Goal: Task Accomplishment & Management: Manage account settings

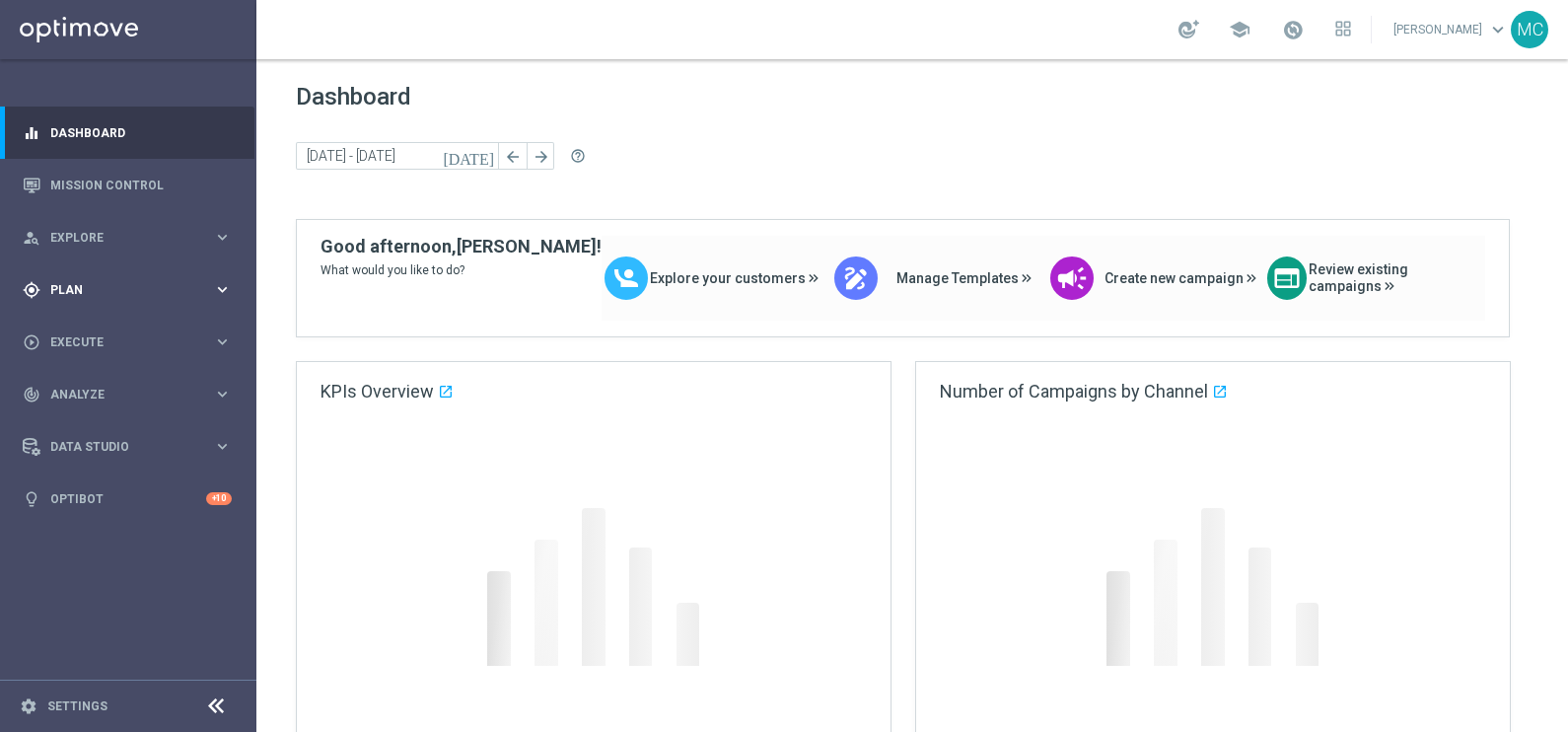
click at [224, 296] on icon "keyboard_arrow_right" at bounding box center [222, 289] width 19 height 19
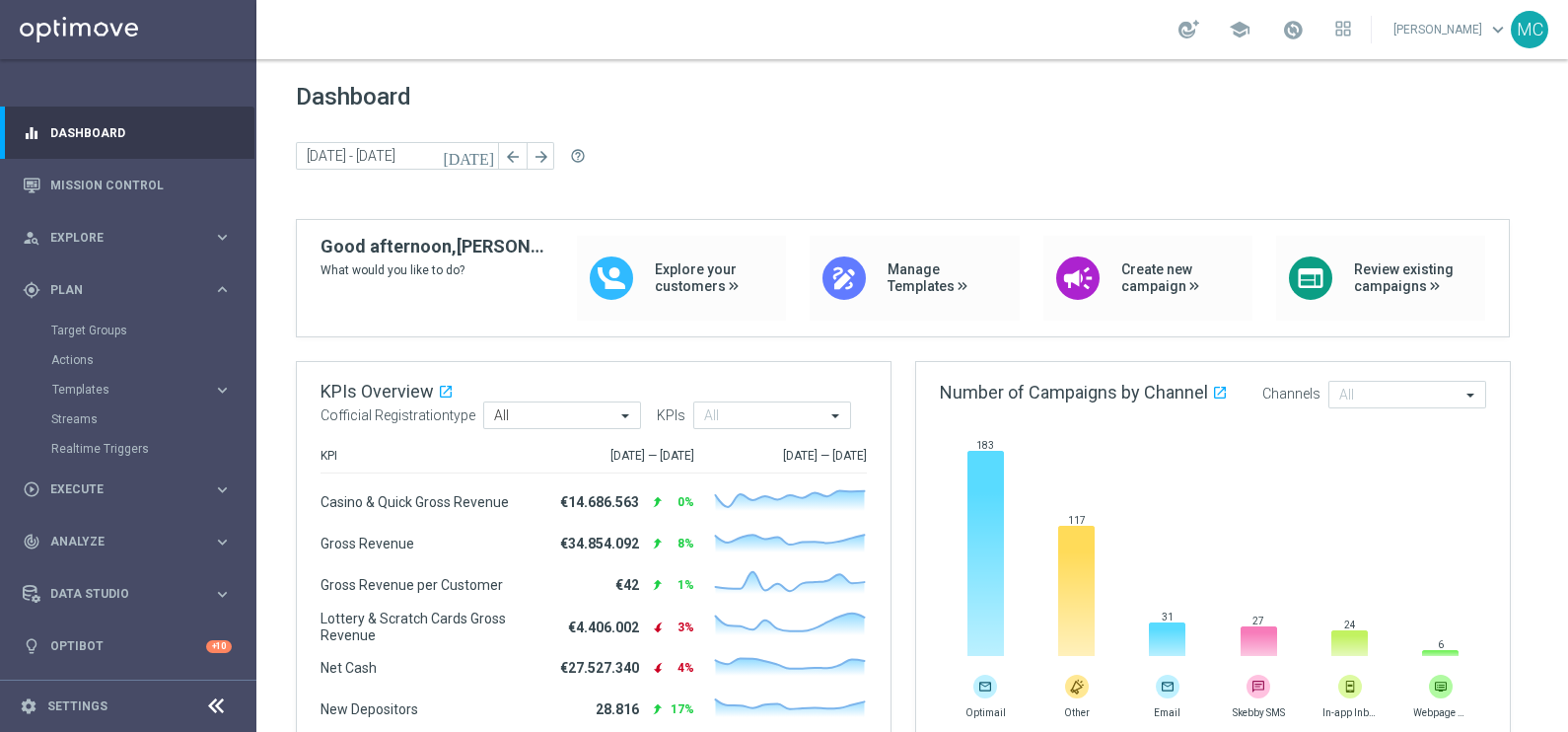
click at [100, 380] on accordion "Templates keyboard_arrow_right Optimail OptiMobile In-App OptiMobile Push Optip…" at bounding box center [152, 390] width 203 height 30
click at [108, 393] on span "Templates" at bounding box center [122, 390] width 141 height 12
click at [94, 418] on link "Optimail" at bounding box center [133, 419] width 144 height 16
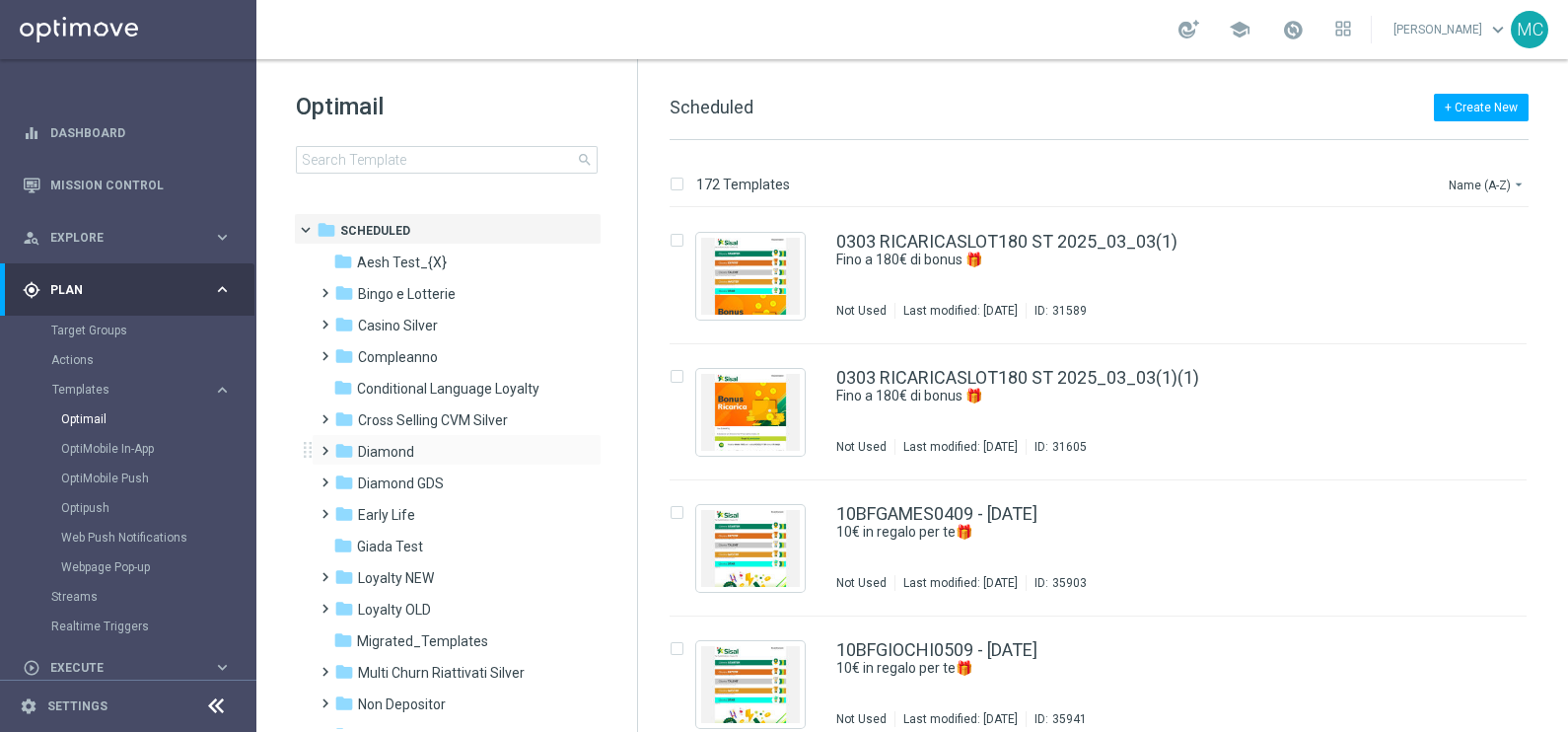
click at [324, 446] on span at bounding box center [321, 442] width 9 height 8
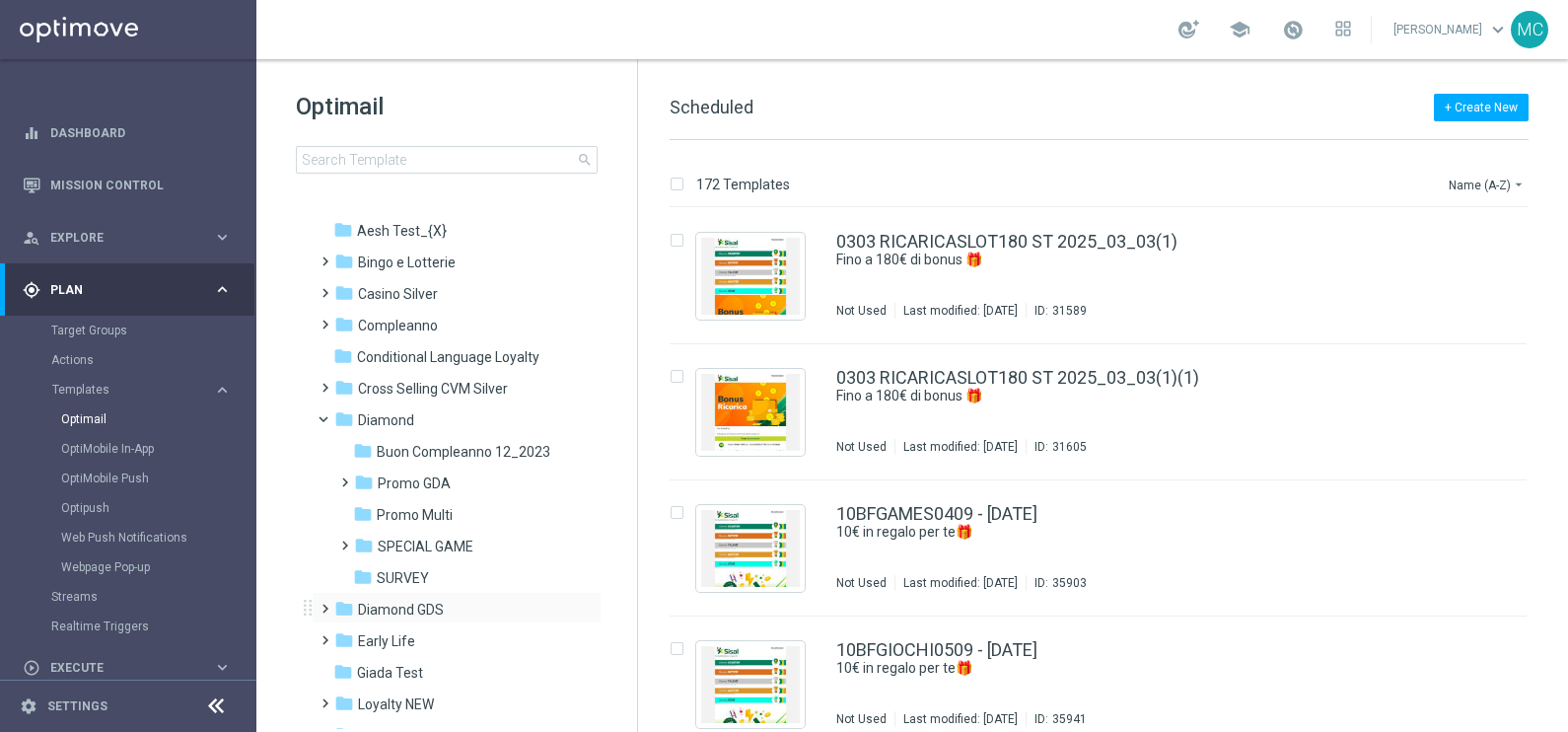
scroll to position [122, 0]
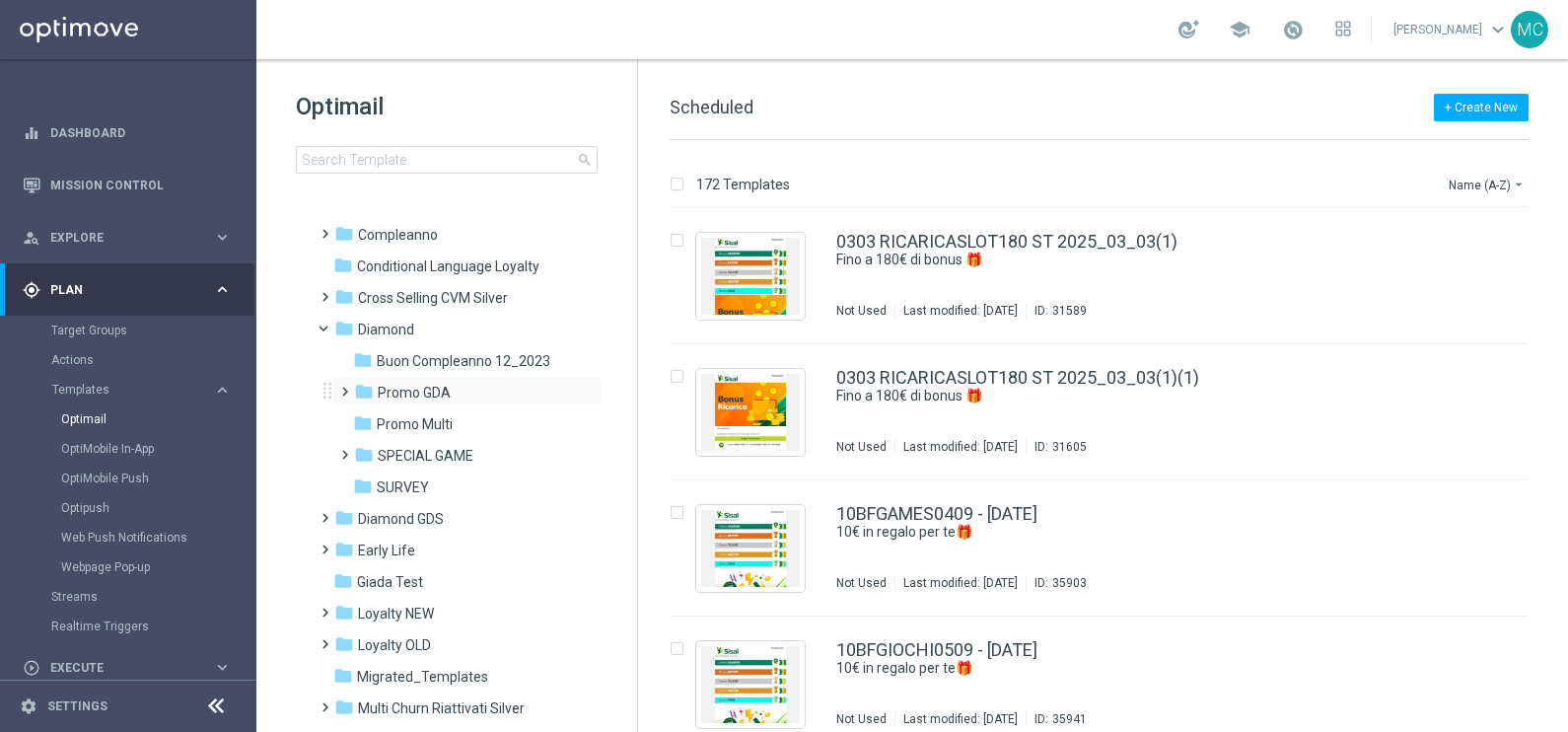
click at [342, 387] on span at bounding box center [340, 383] width 9 height 8
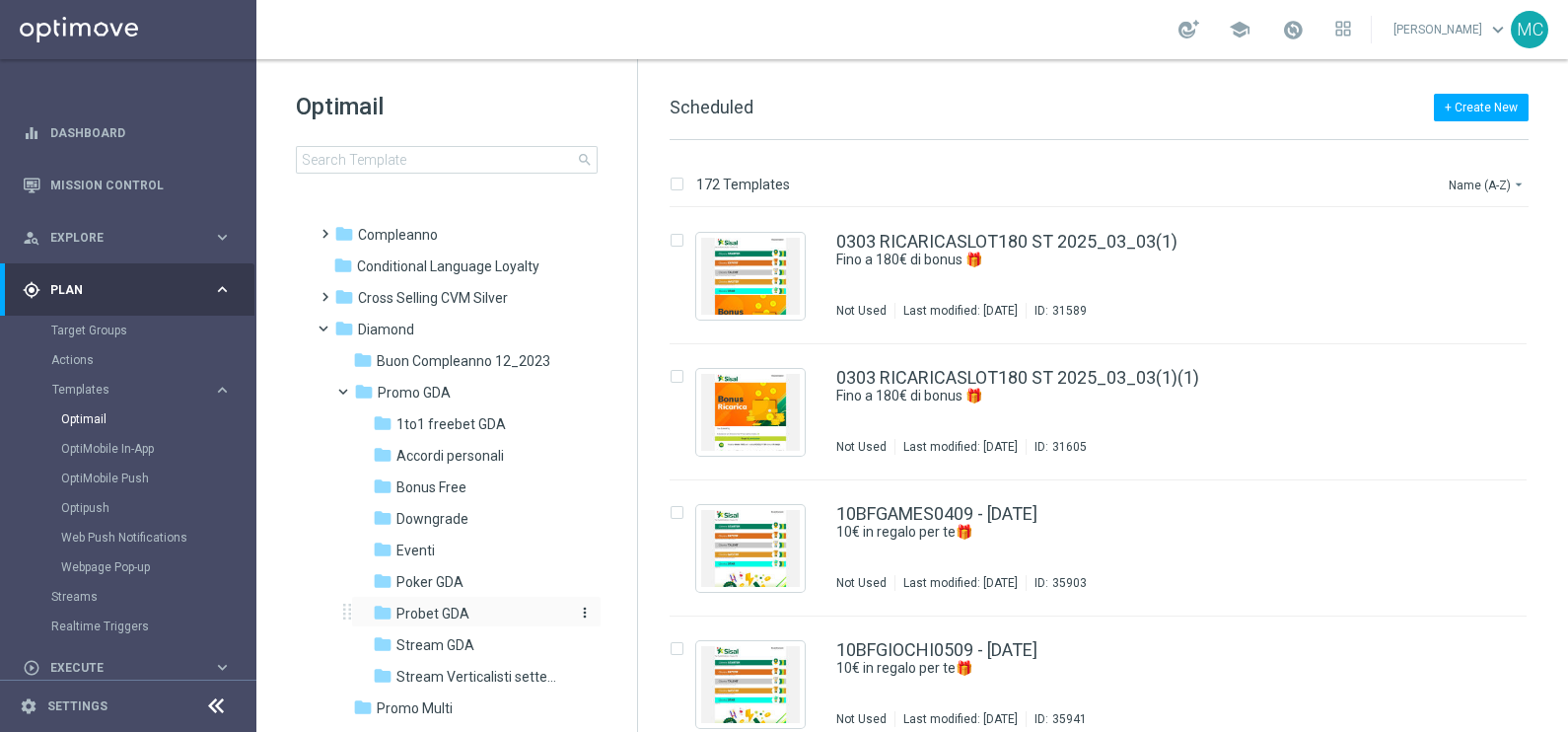
click at [436, 611] on span "Probet GDA" at bounding box center [432, 614] width 73 height 18
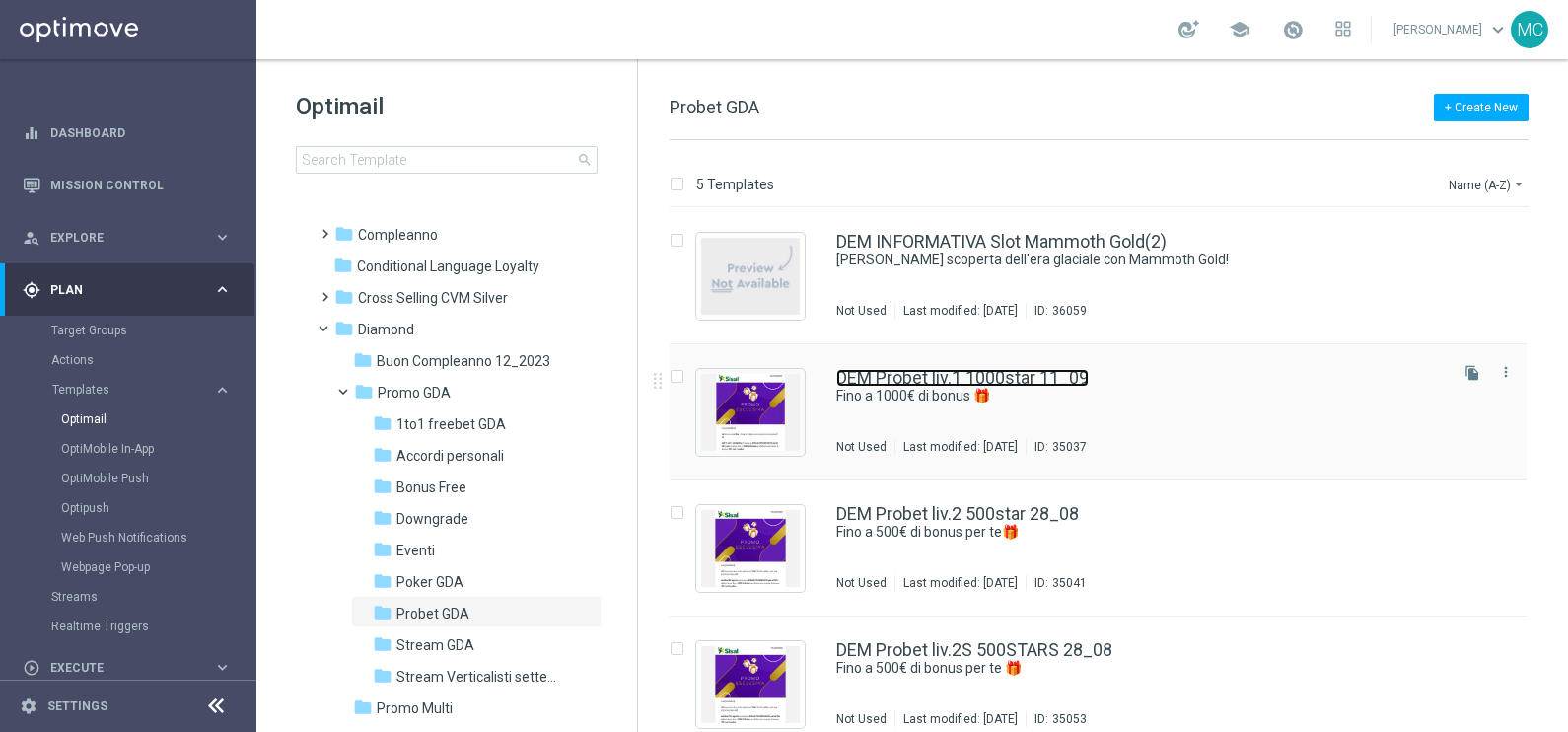
click at [977, 376] on link "DEM Probet liv.1 1000star 11_09" at bounding box center [962, 378] width 252 height 18
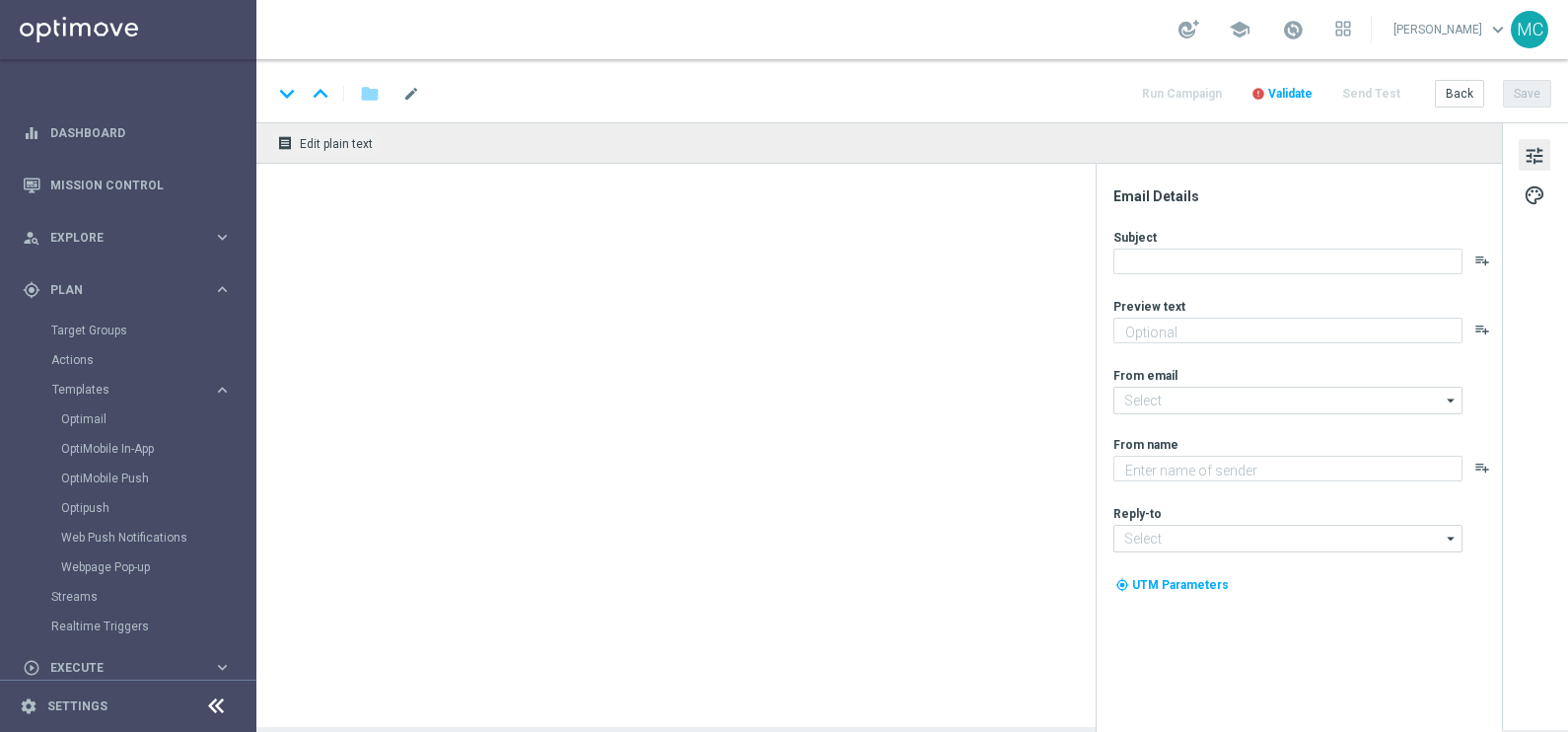
type textarea "Super promo per te"
type input "[EMAIL_ADDRESS][DOMAIN_NAME]"
type textarea "Sisal"
type input "[EMAIL_ADDRESS][DOMAIN_NAME]"
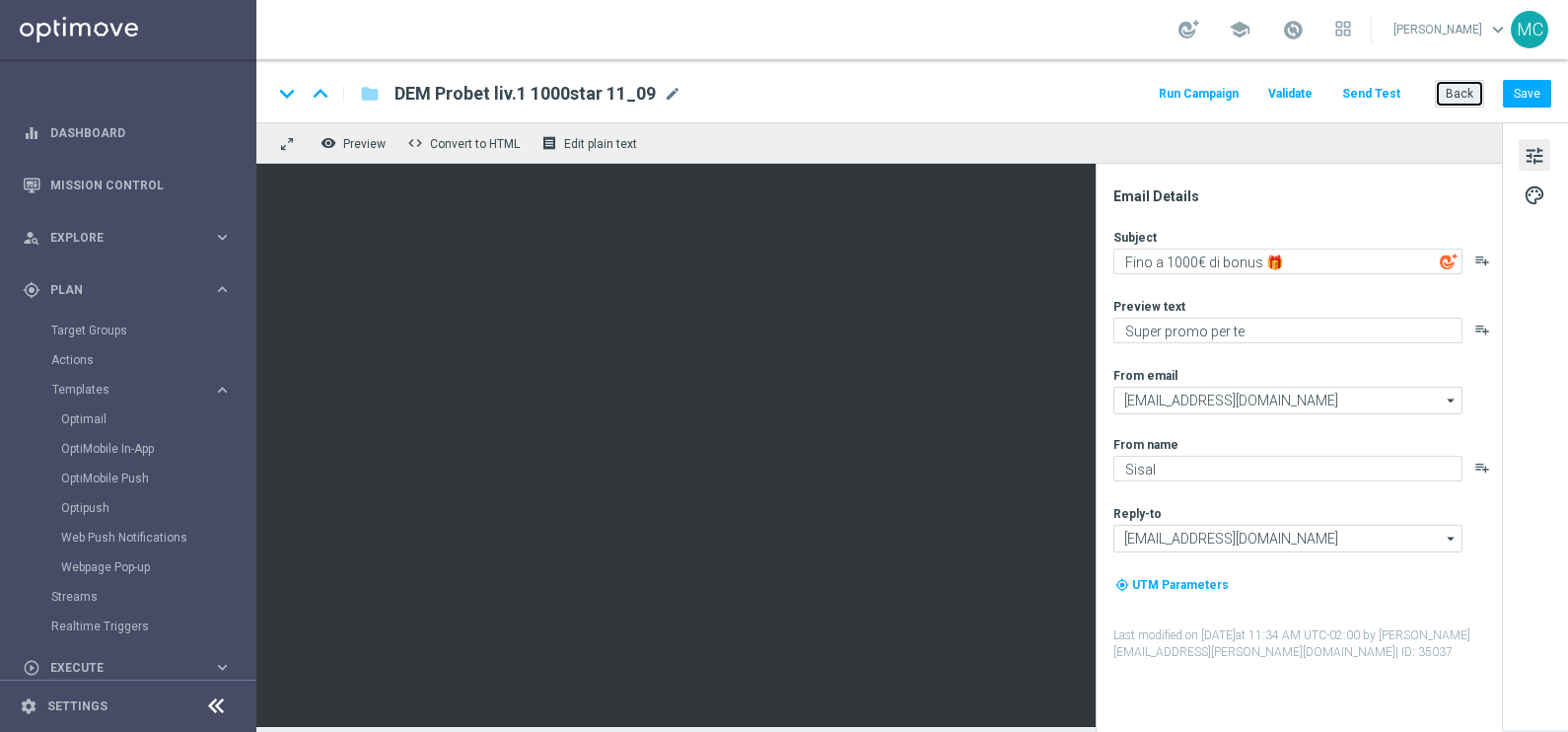
click at [1461, 91] on button "Back" at bounding box center [1459, 94] width 49 height 28
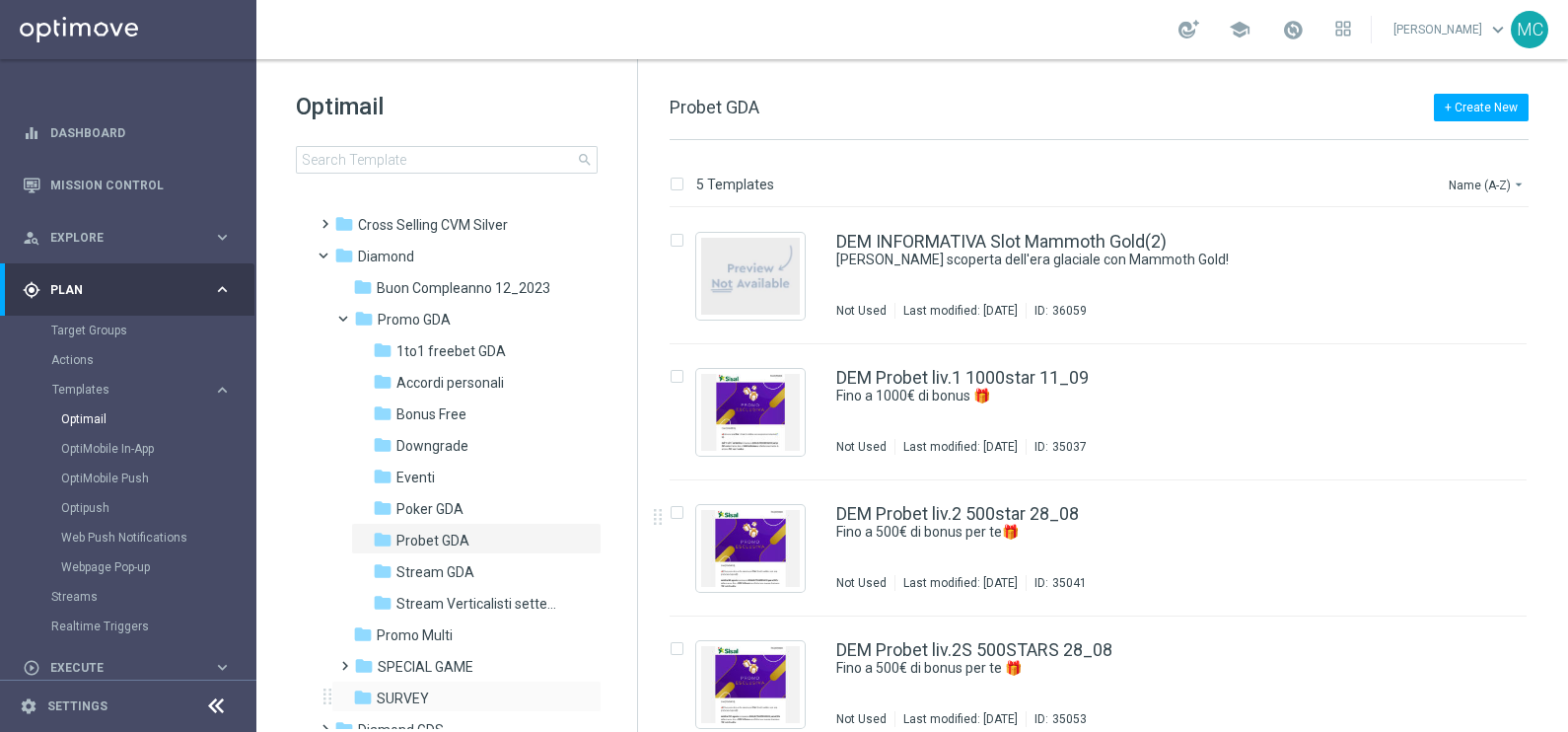
scroll to position [246, 0]
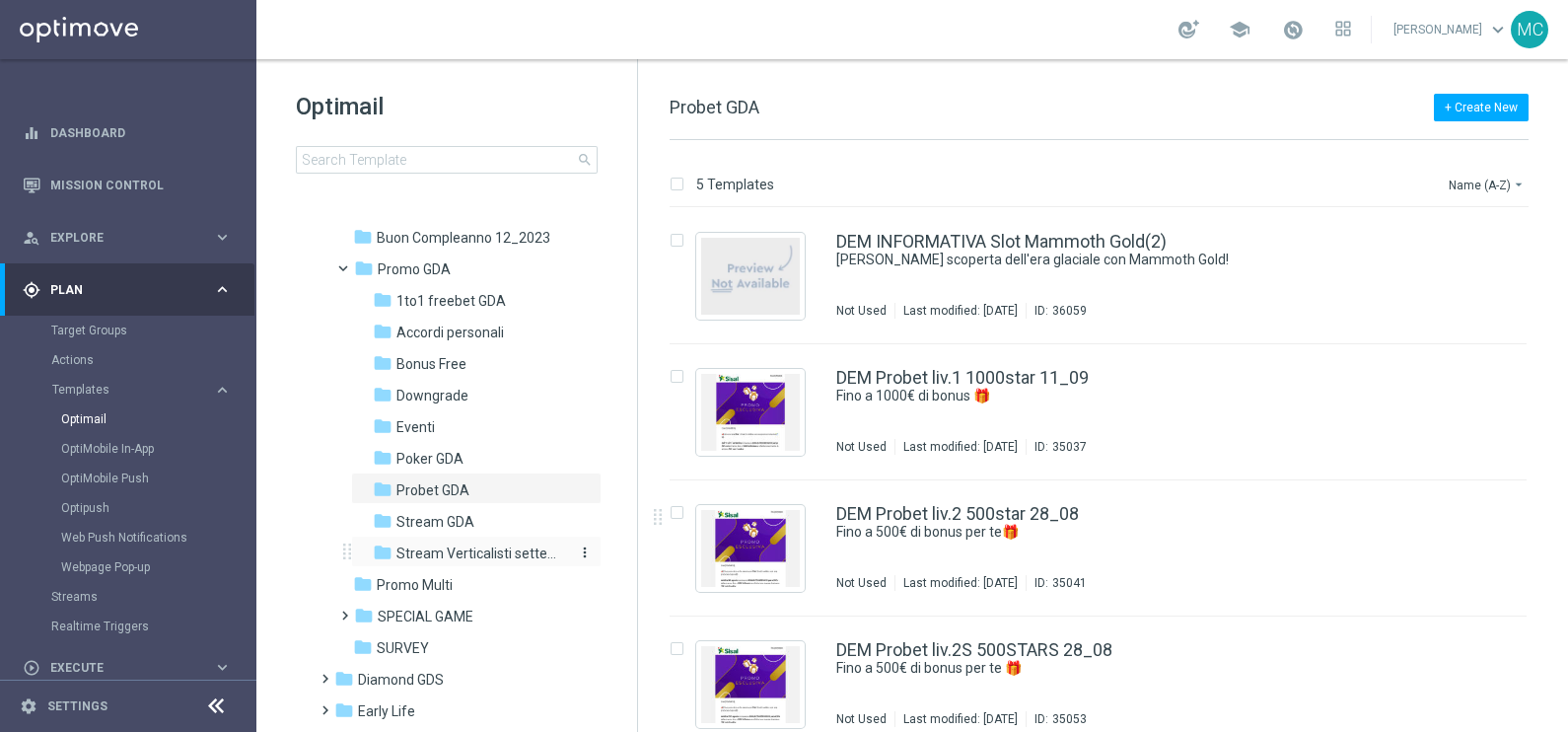
click at [455, 542] on div "folder Stream Verticalisti settembre 2025" at bounding box center [470, 553] width 194 height 23
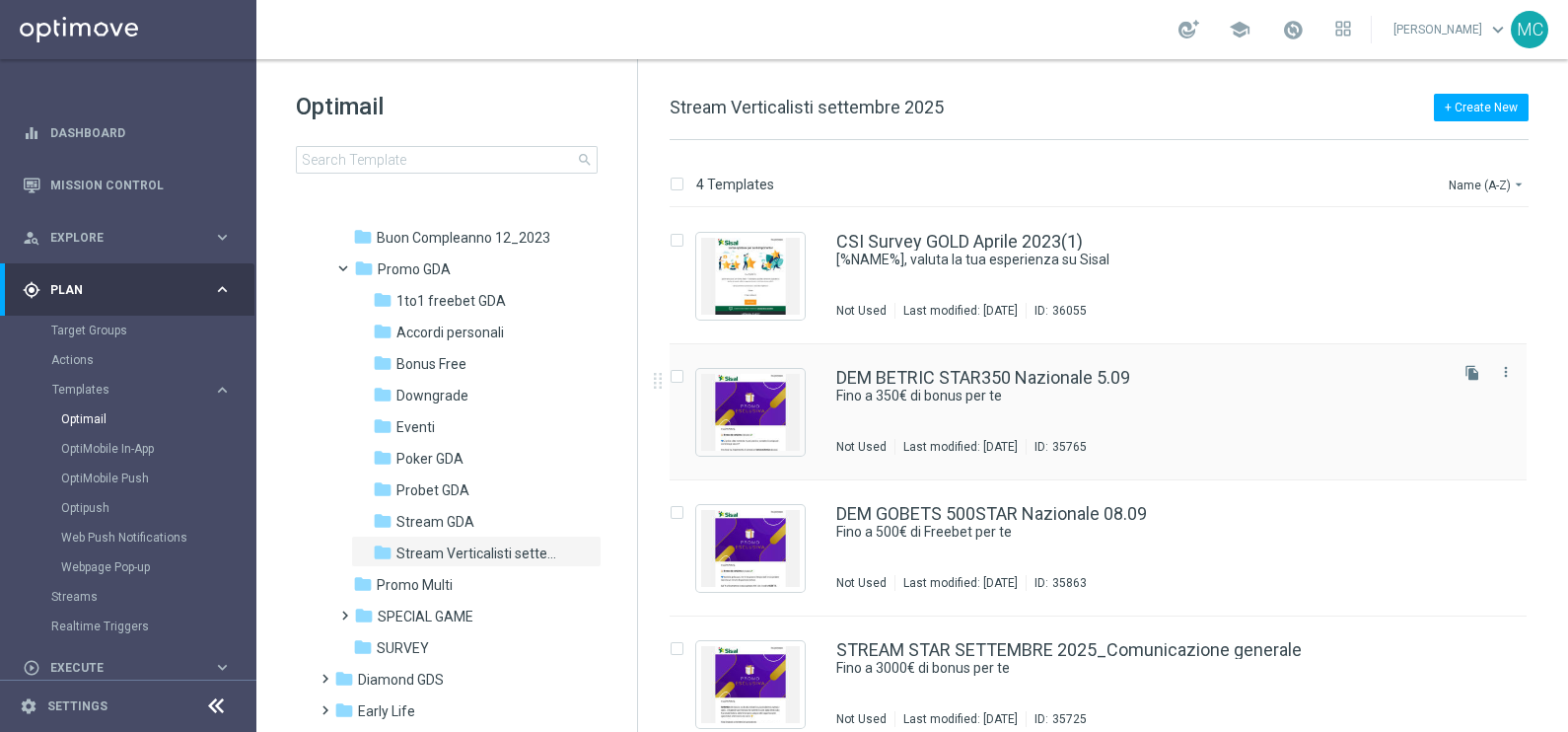
scroll to position [20, 0]
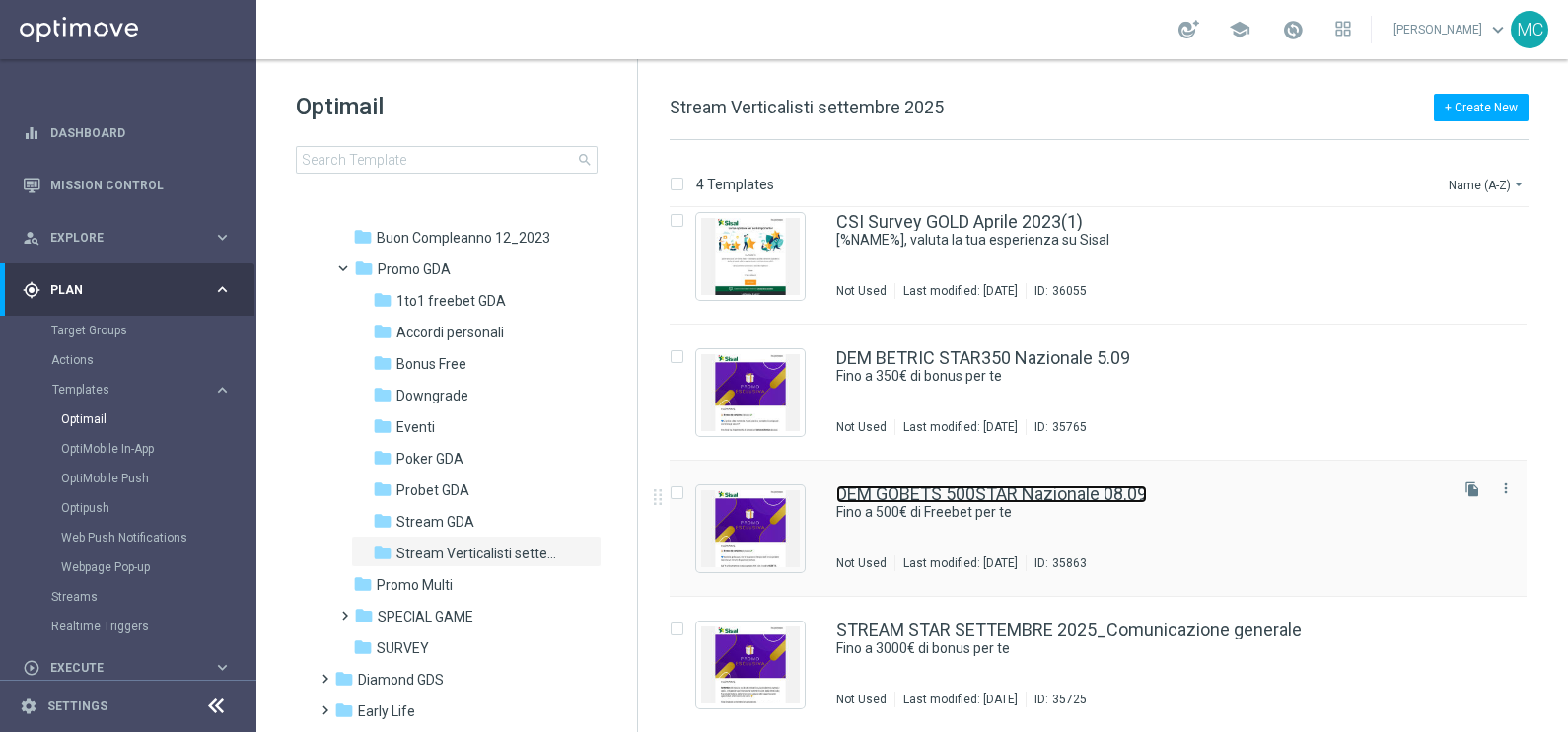
click at [935, 491] on link "DEM GOBETS 500STAR Nazionale 08.09" at bounding box center [991, 494] width 311 height 18
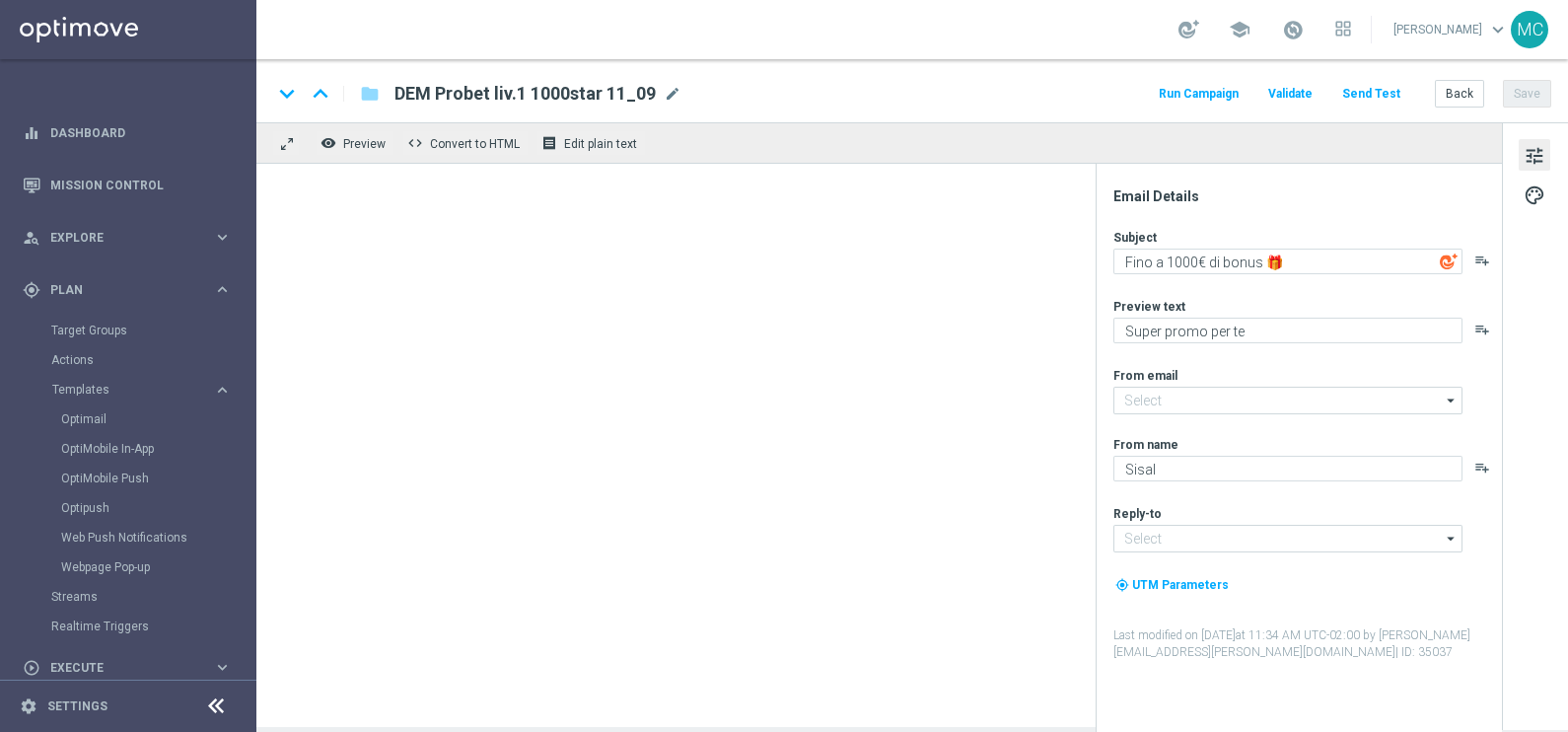
type textarea "Fino a 500€ di Freebet per te"
type textarea "🏆 Un mese [PERSON_NAME]. Solo su SISAL."
type input "[EMAIL_ADDRESS][DOMAIN_NAME]"
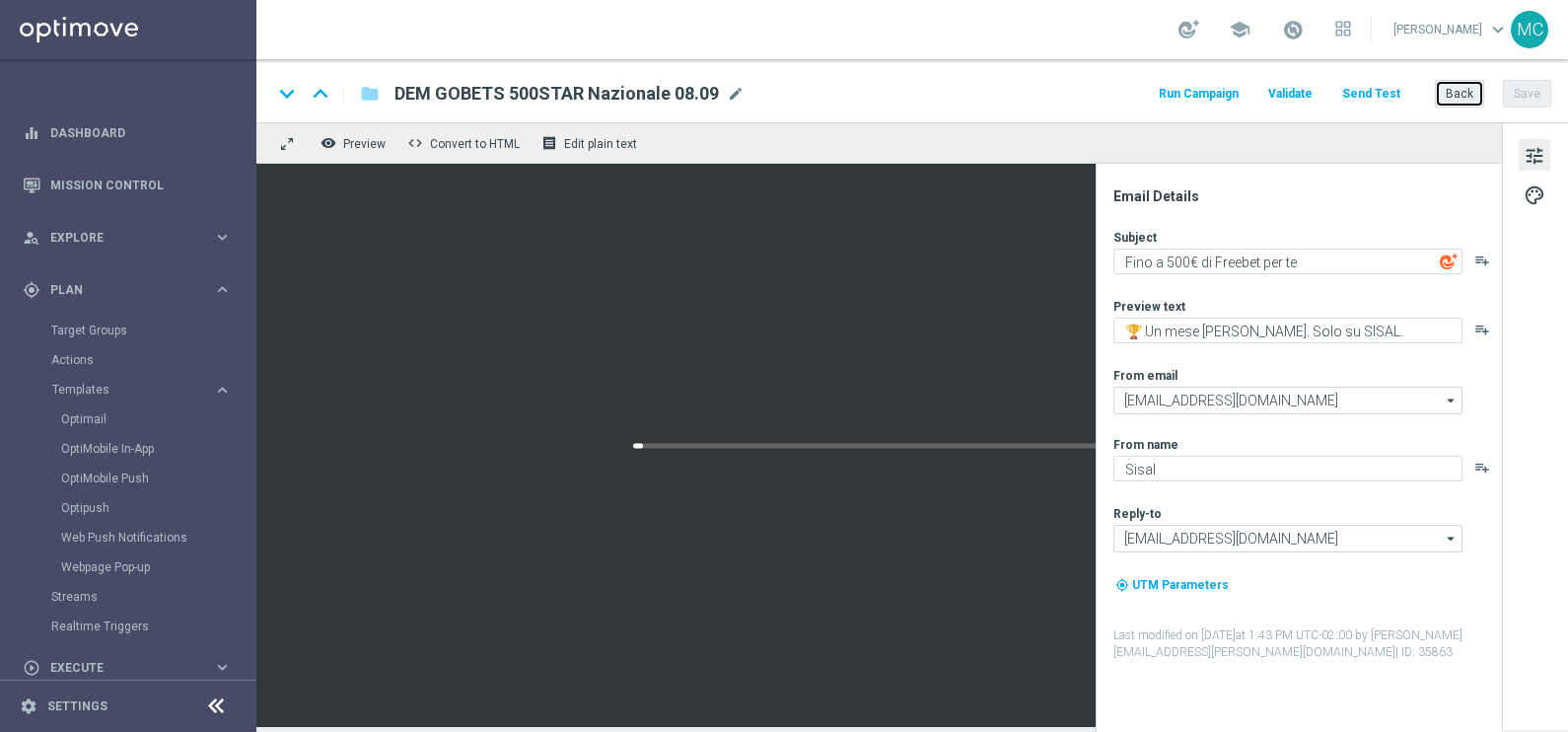
click at [1455, 93] on button "Back" at bounding box center [1459, 94] width 49 height 28
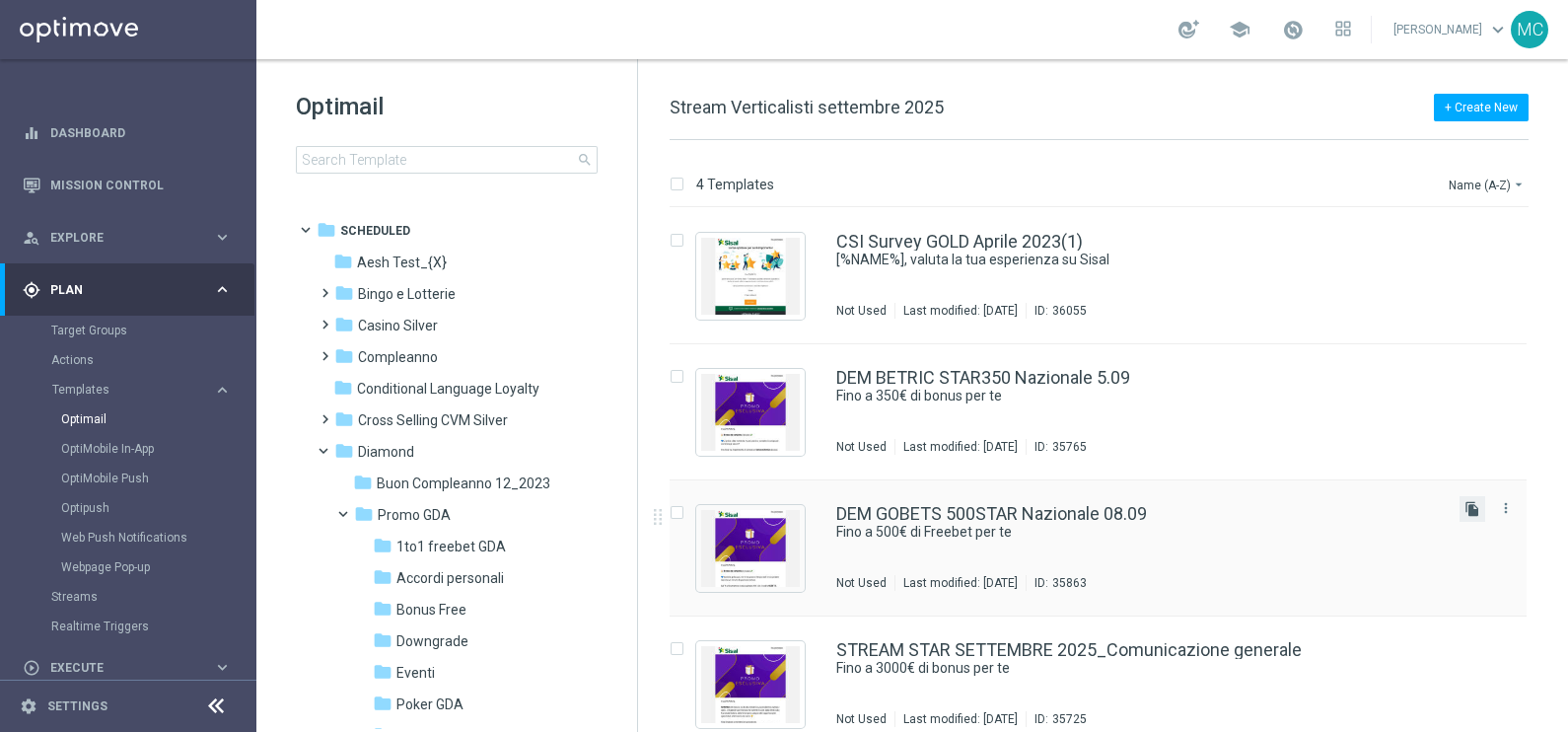
click at [1475, 508] on icon "file_copy" at bounding box center [1472, 509] width 16 height 16
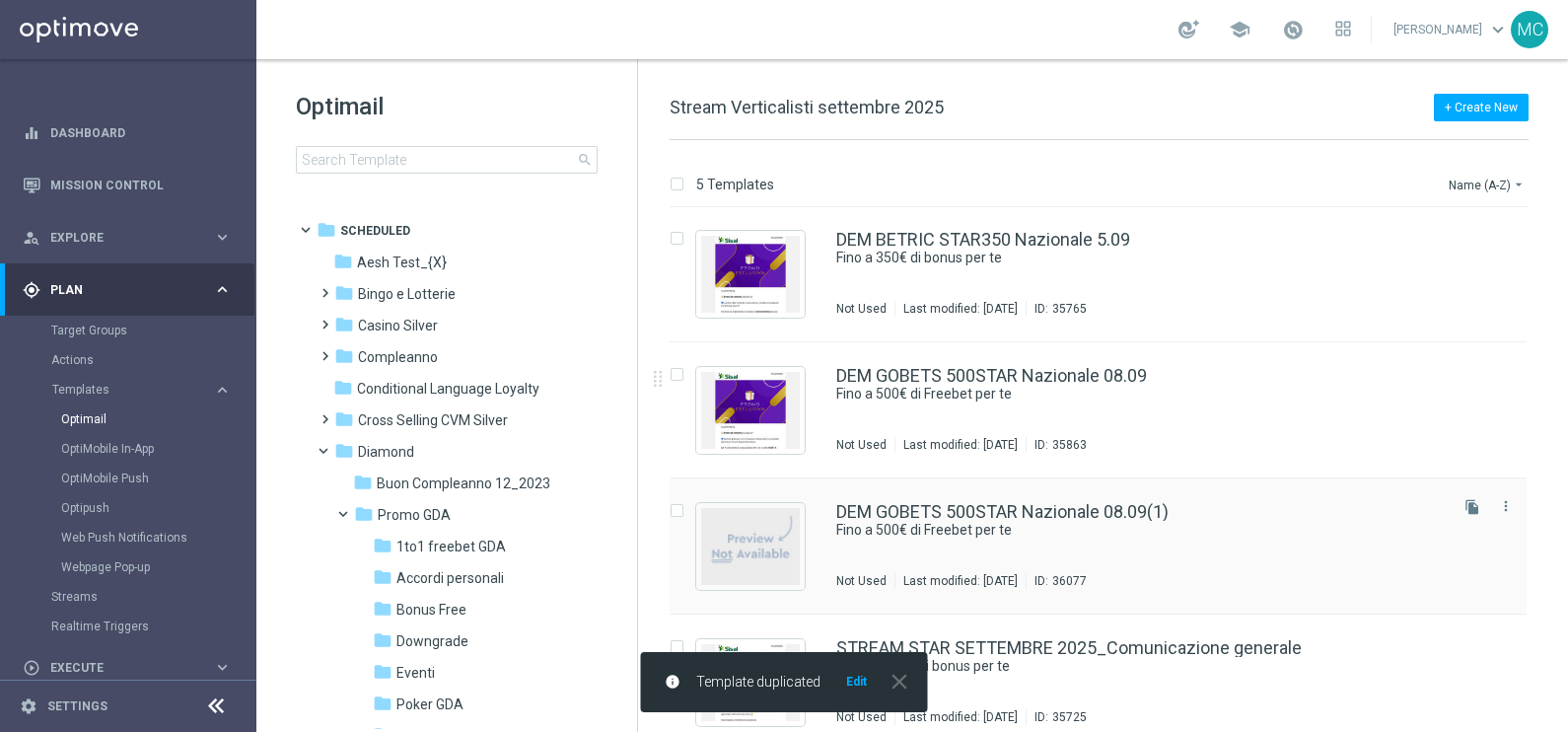
scroll to position [157, 0]
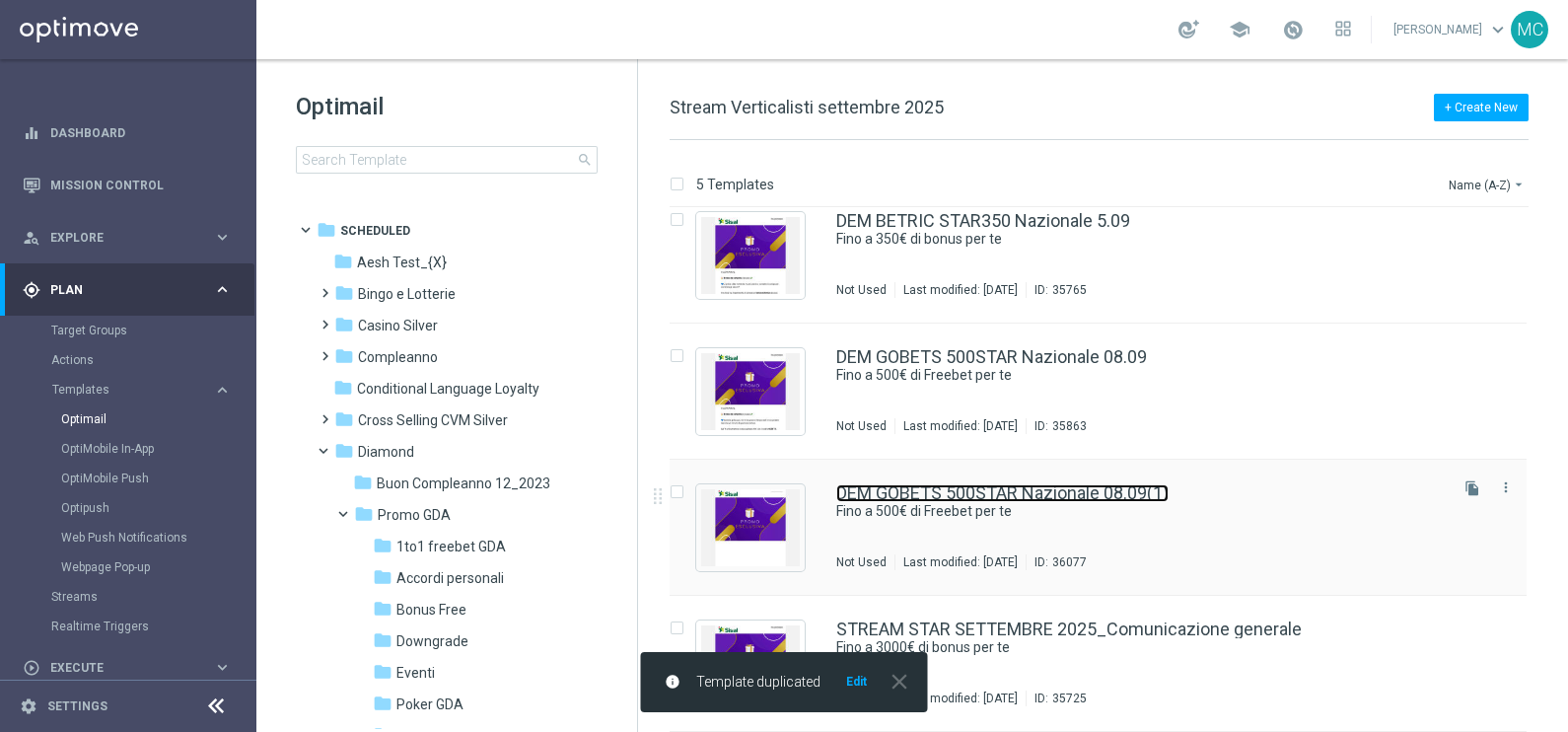
click at [1026, 494] on link "DEM GOBETS 500STAR Nazionale 08.09(1)" at bounding box center [1002, 493] width 332 height 18
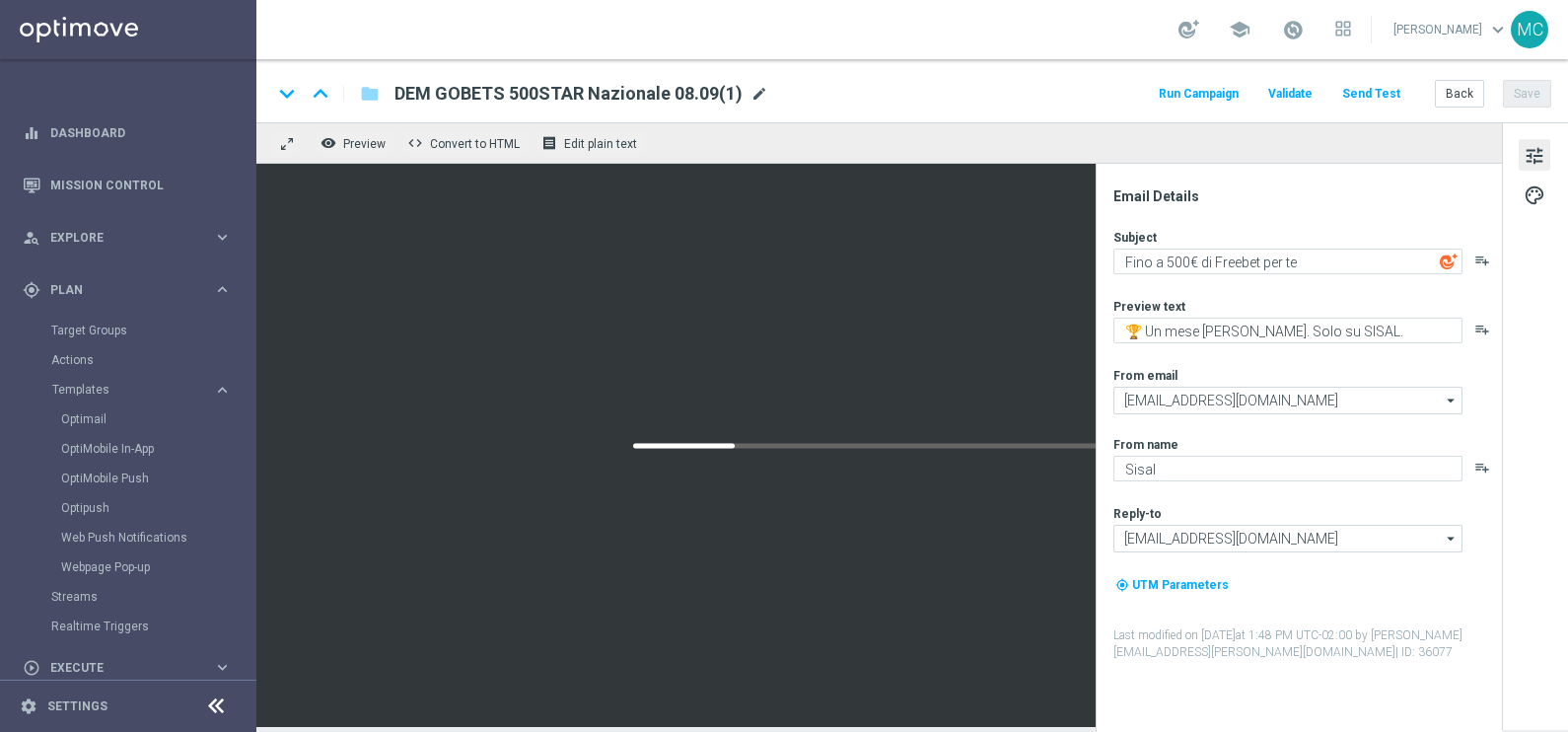
click at [754, 86] on span "mode_edit" at bounding box center [759, 94] width 18 height 18
click at [750, 92] on span "mode_edit" at bounding box center [759, 94] width 18 height 18
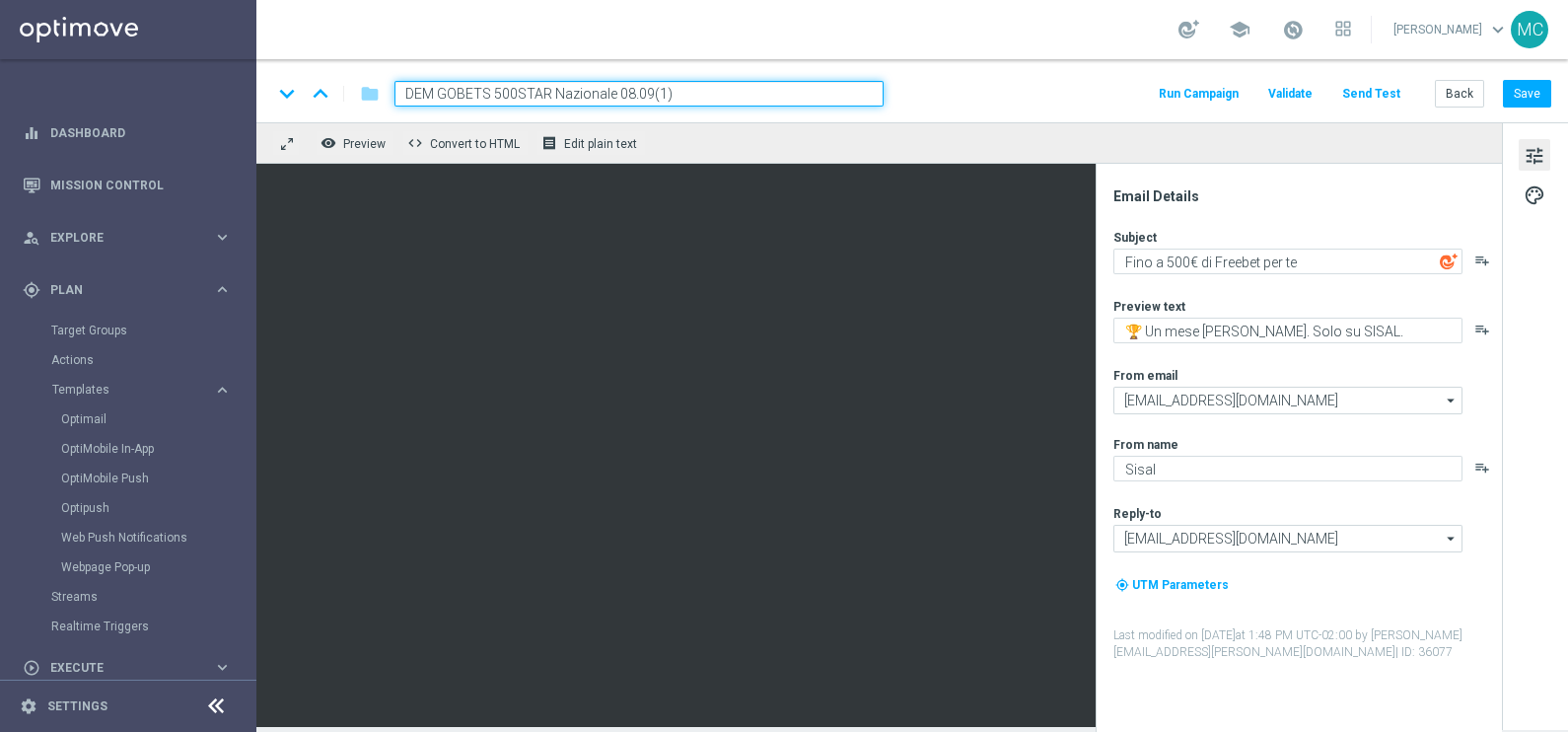
drag, startPoint x: 490, startPoint y: 87, endPoint x: 441, endPoint y: 89, distance: 49.3
click at [441, 89] on input "DEM GOBETS 500STAR Nazionale 08.09(1)" at bounding box center [638, 94] width 489 height 26
drag, startPoint x: 665, startPoint y: 89, endPoint x: 613, endPoint y: 91, distance: 51.3
click at [613, 91] on input "DEM BETS3D 500STAR Nazionale 08.09(1)" at bounding box center [638, 94] width 489 height 26
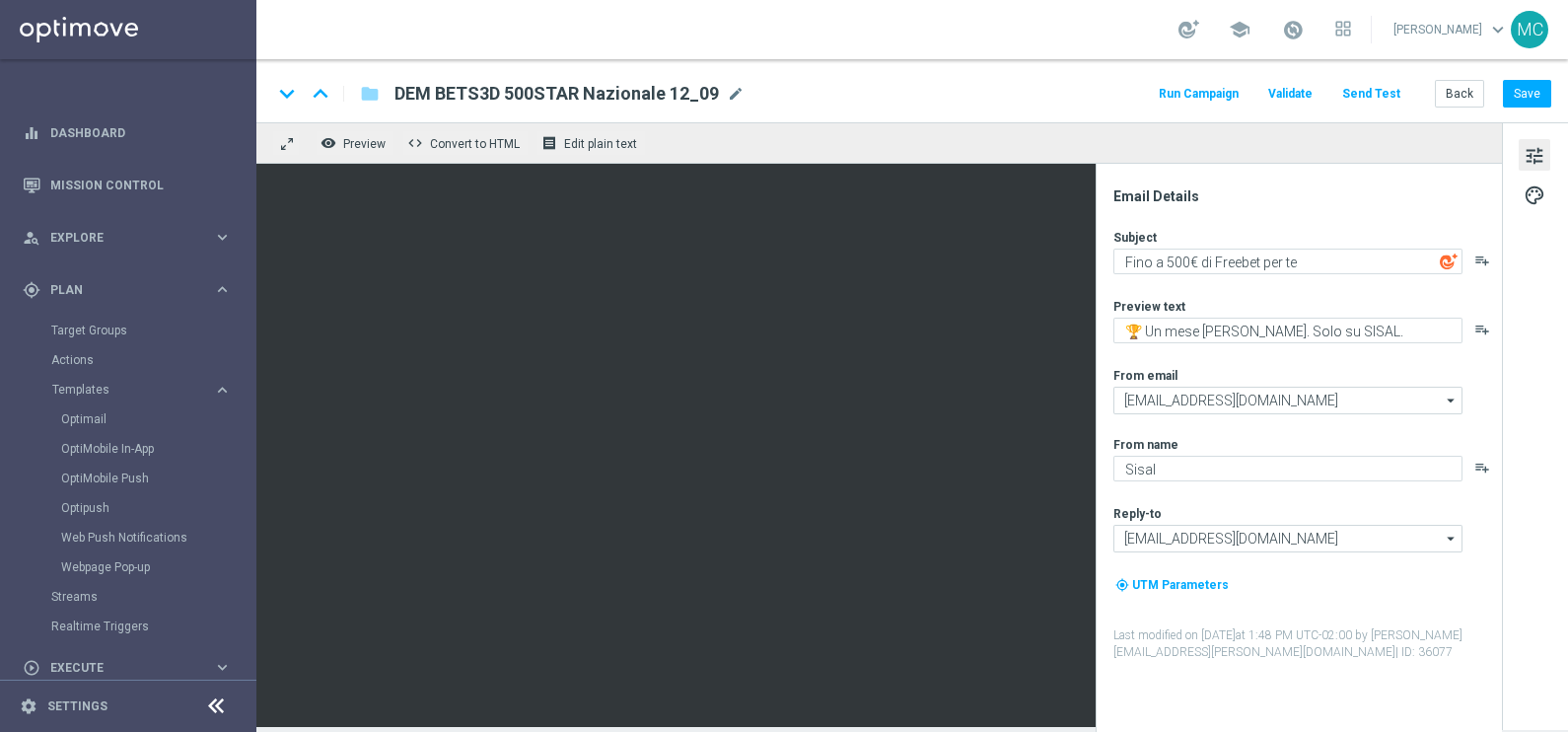
click at [741, 120] on div "keyboard_arrow_down keyboard_arrow_up folder DEM BETS3D 500STAR Nazionale 12_09…" at bounding box center [912, 90] width 1312 height 63
click at [1530, 92] on button "Save" at bounding box center [1527, 94] width 48 height 28
click at [728, 92] on span "mode_edit" at bounding box center [736, 94] width 18 height 18
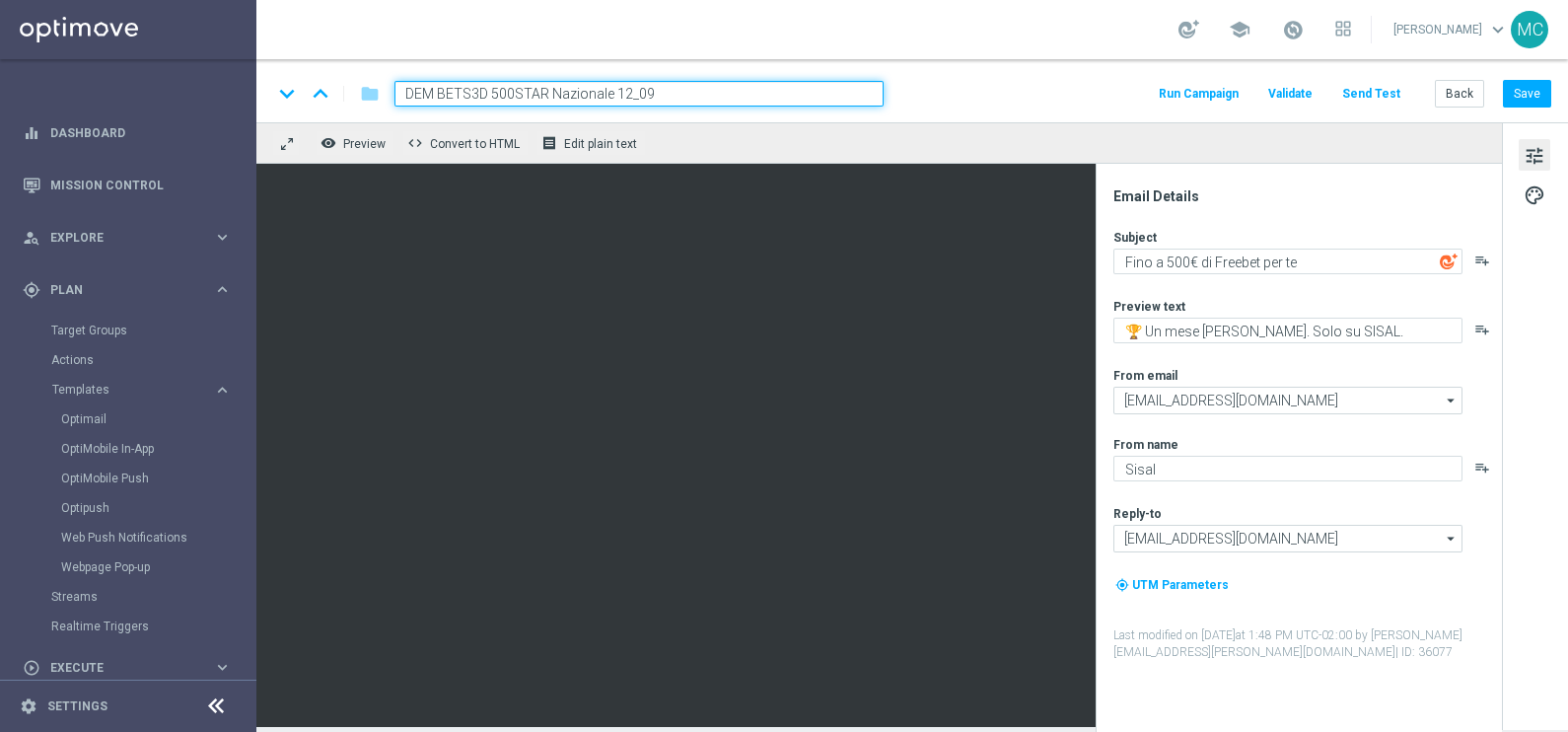
drag, startPoint x: 610, startPoint y: 89, endPoint x: 552, endPoint y: 89, distance: 58.2
click at [552, 89] on input "DEM BETS3D 500STAR Nazionale 12_09" at bounding box center [638, 94] width 489 height 26
click at [681, 91] on input "DEM BETS3D 500STAR SERIE A 12_09" at bounding box center [638, 94] width 489 height 26
drag, startPoint x: 589, startPoint y: 94, endPoint x: 557, endPoint y: 94, distance: 31.6
click at [557, 94] on input "DEM BETS3D 500STAR SERIE A 12_09" at bounding box center [638, 94] width 489 height 26
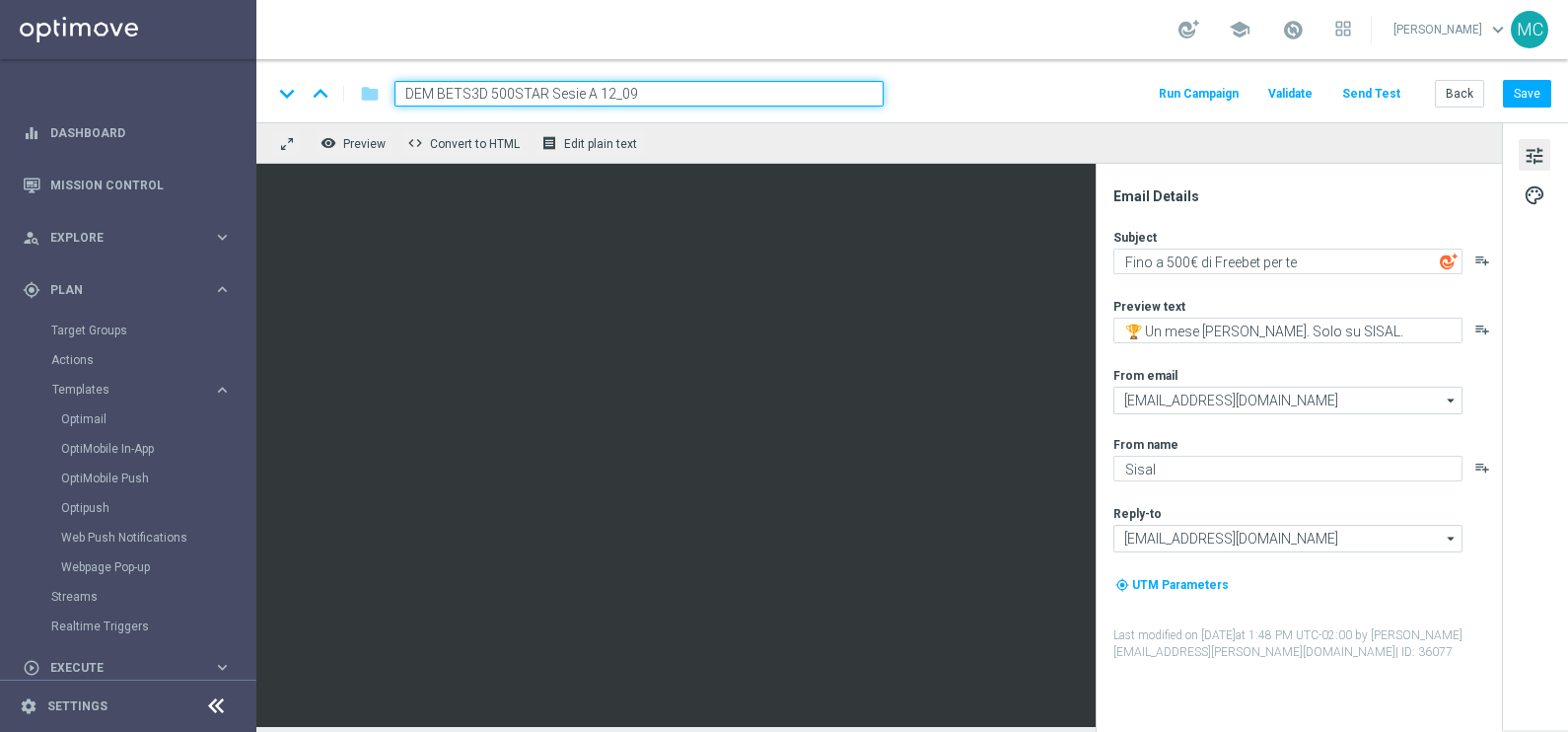
click at [658, 139] on div "remove_red_eye Preview code Convert to HTML receipt Edit plain text" at bounding box center [879, 142] width 1246 height 41
click at [572, 89] on input "DEM BETS3D 500STAR Sesie A 12_09" at bounding box center [638, 94] width 489 height 26
type input "DEM BETS3D 500STAR Serie A 12_09"
click at [671, 150] on div "remove_red_eye Preview code Convert to HTML receipt Edit plain text" at bounding box center [879, 142] width 1246 height 41
click at [715, 90] on input "DEM BETS3D 500STAR Serie A 12_09" at bounding box center [638, 94] width 489 height 26
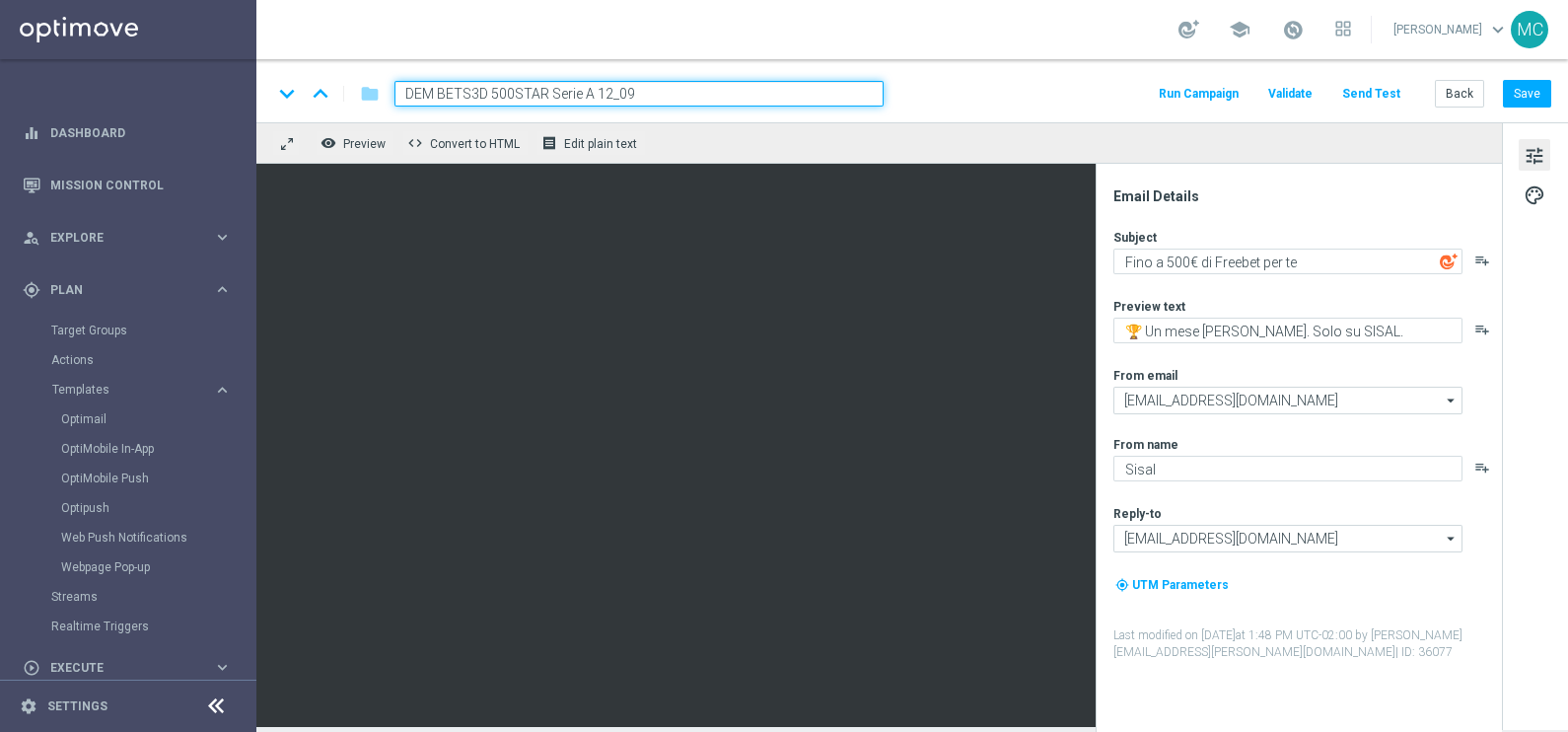
click at [706, 133] on div "remove_red_eye Preview code Convert to HTML receipt Edit plain text" at bounding box center [879, 142] width 1246 height 41
click at [878, 102] on input "DEM BETS3D 500STAR Serie A 12_09" at bounding box center [638, 94] width 489 height 26
click at [937, 126] on div "remove_red_eye Preview code Convert to HTML receipt Edit plain text" at bounding box center [879, 142] width 1246 height 41
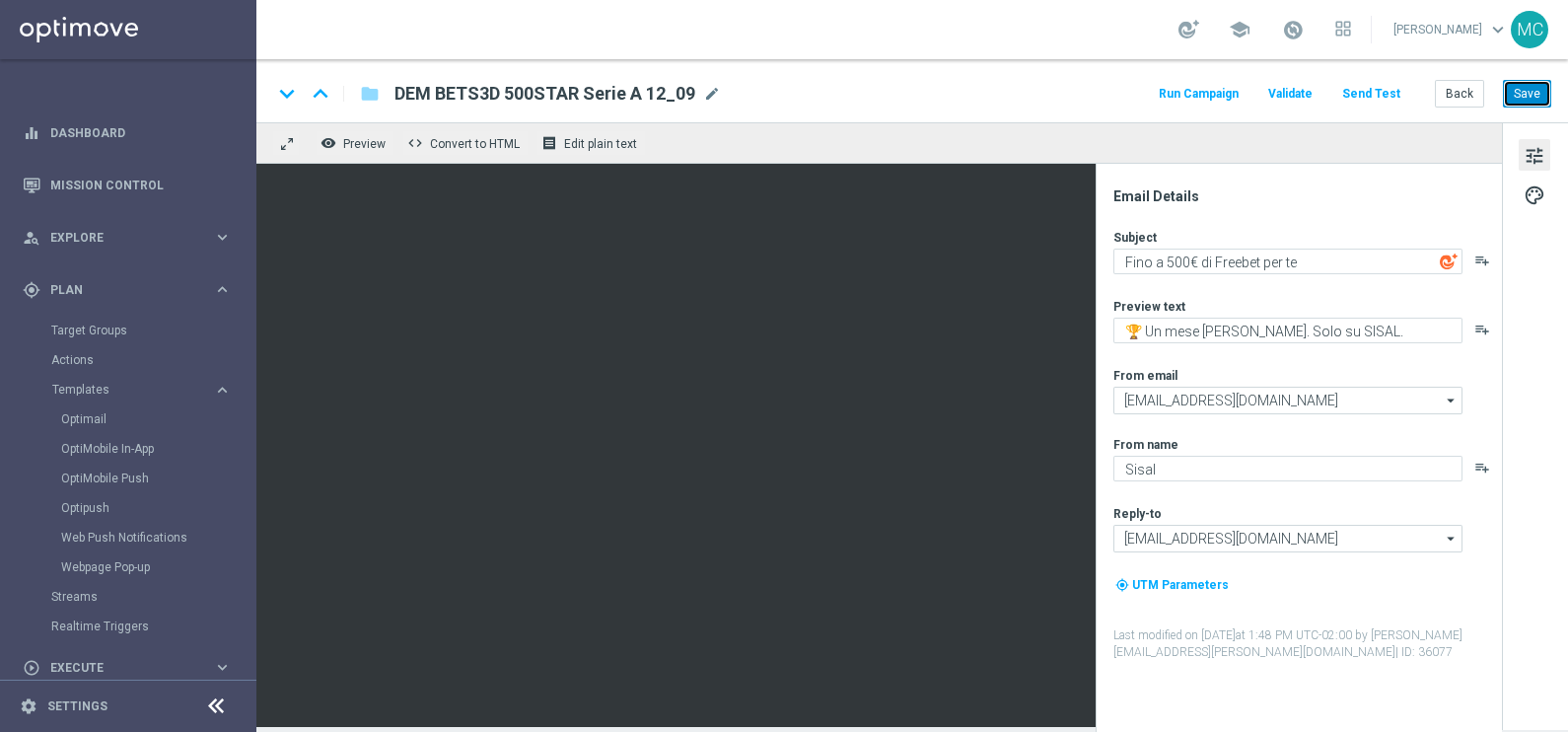
click at [1518, 90] on button "Save" at bounding box center [1527, 94] width 48 height 28
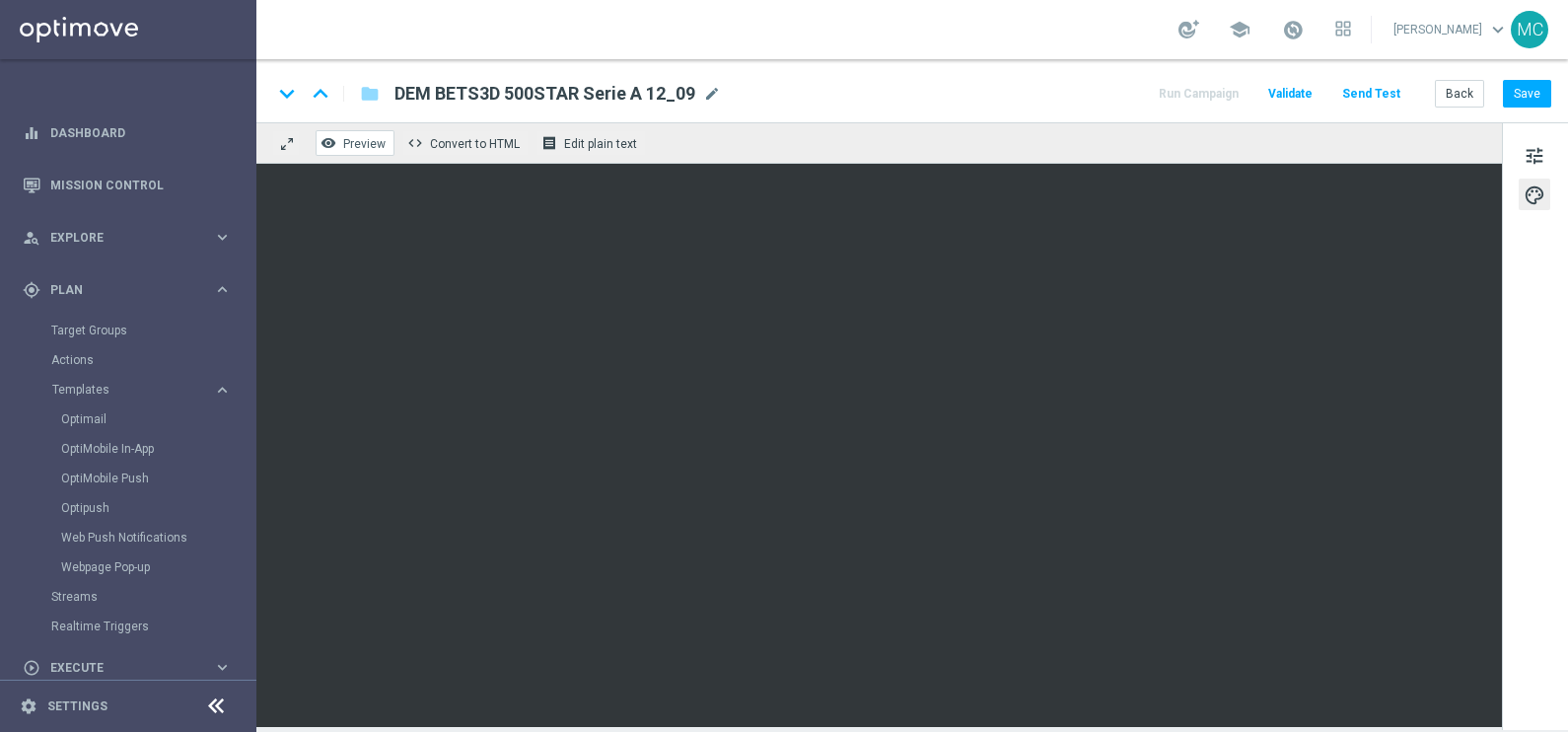
click at [370, 137] on span "Preview" at bounding box center [364, 144] width 42 height 14
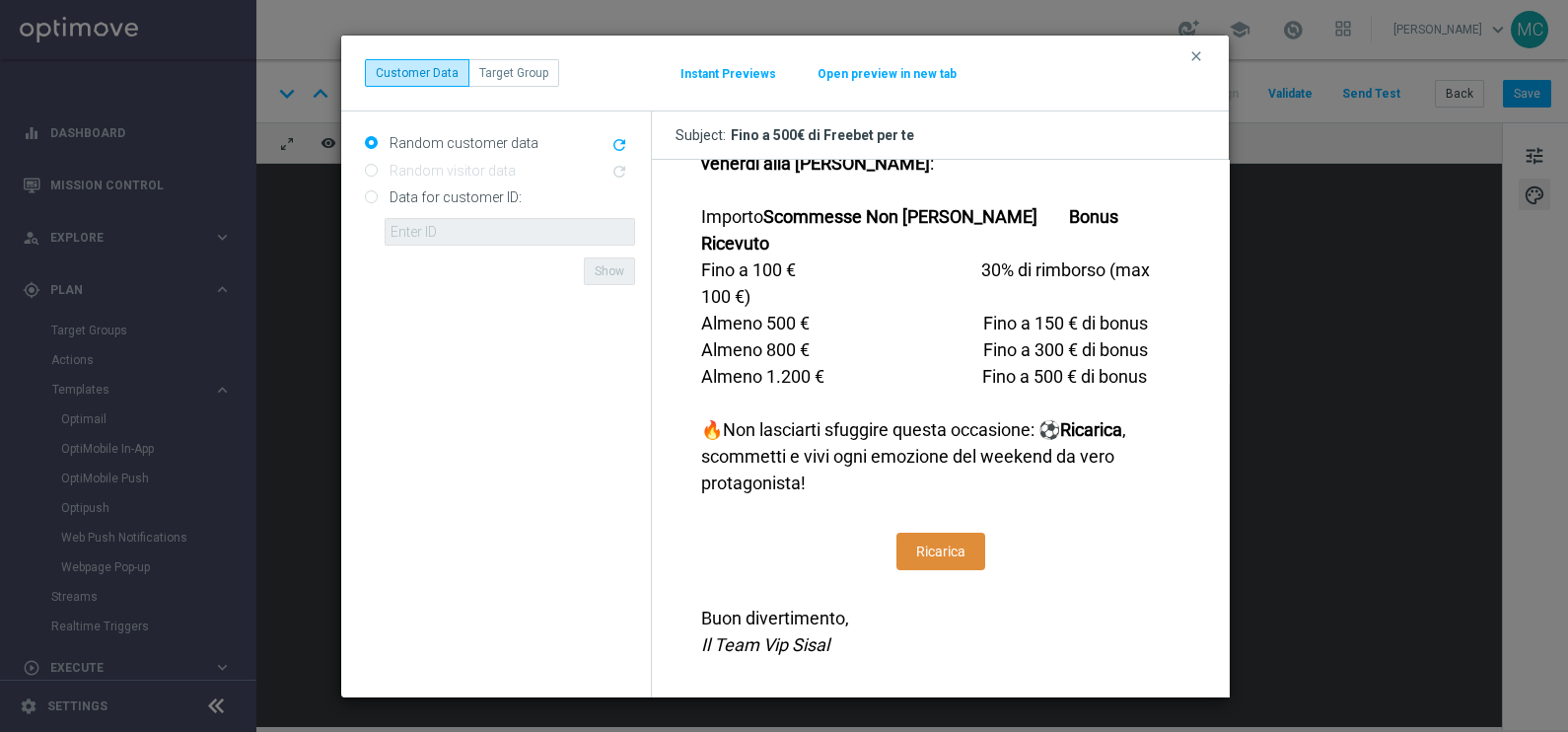
scroll to position [740, 0]
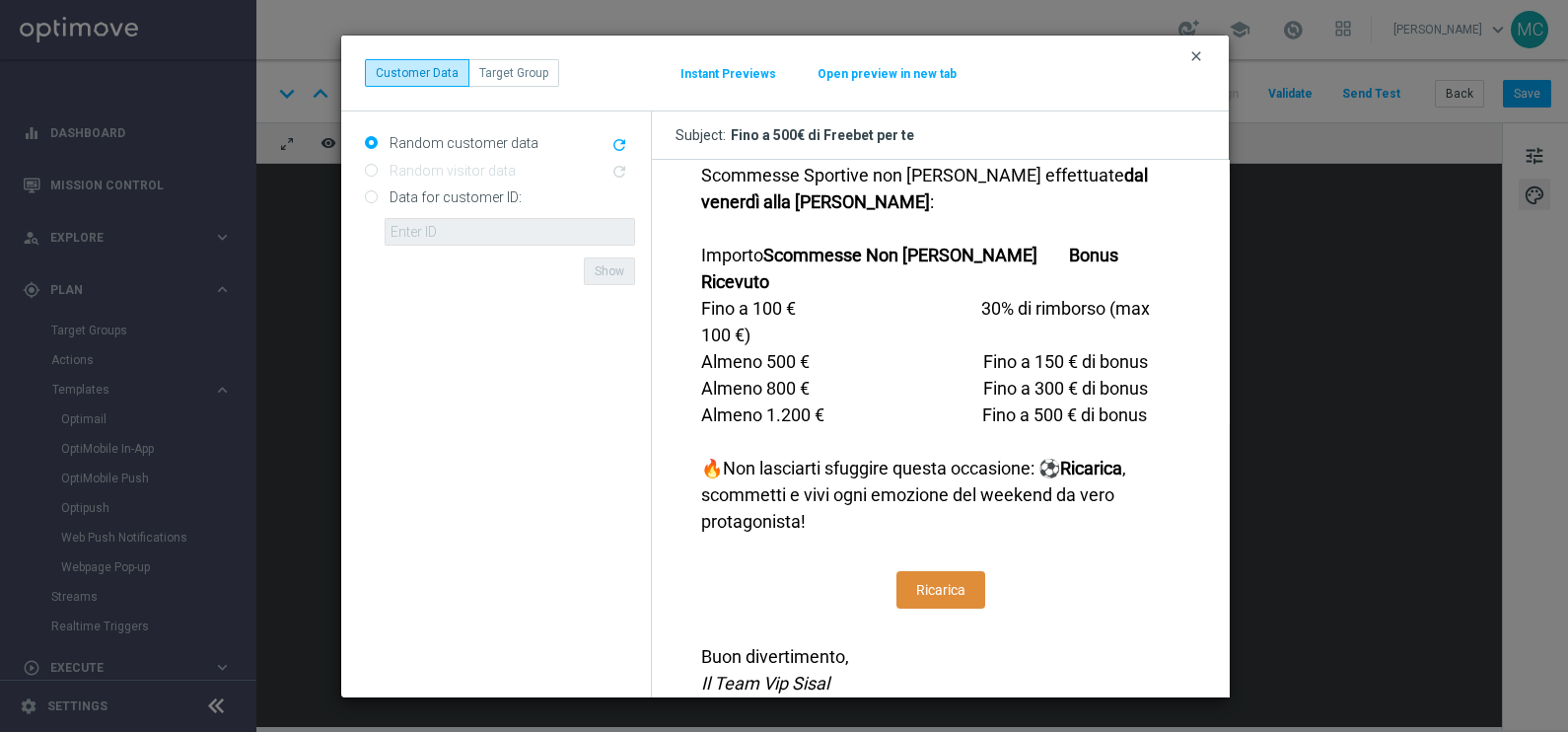
click at [1198, 51] on icon "clear" at bounding box center [1196, 56] width 16 height 16
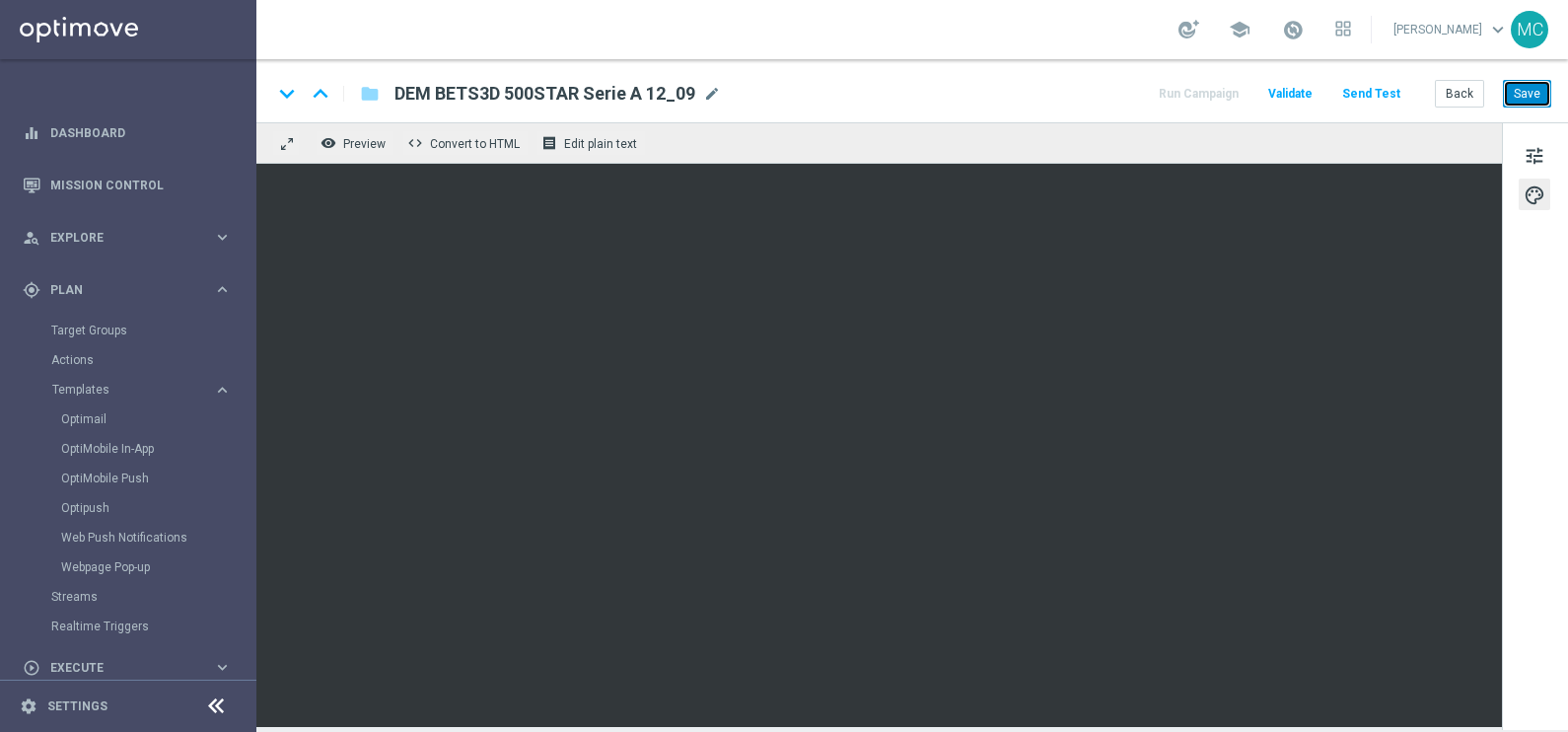
click at [1535, 87] on button "Save" at bounding box center [1527, 94] width 48 height 28
click at [340, 134] on button "remove_red_eye Preview" at bounding box center [355, 143] width 79 height 26
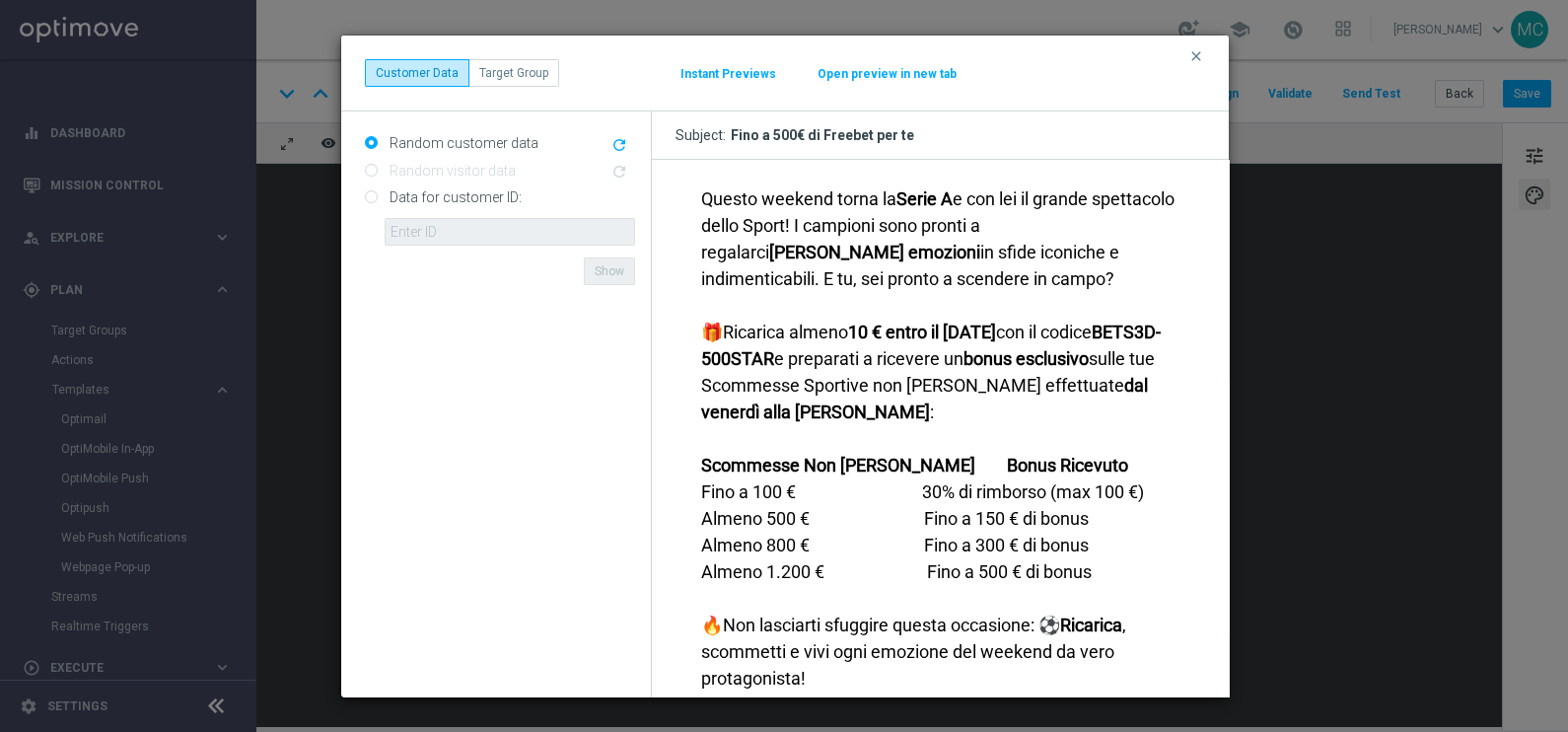
scroll to position [492, 0]
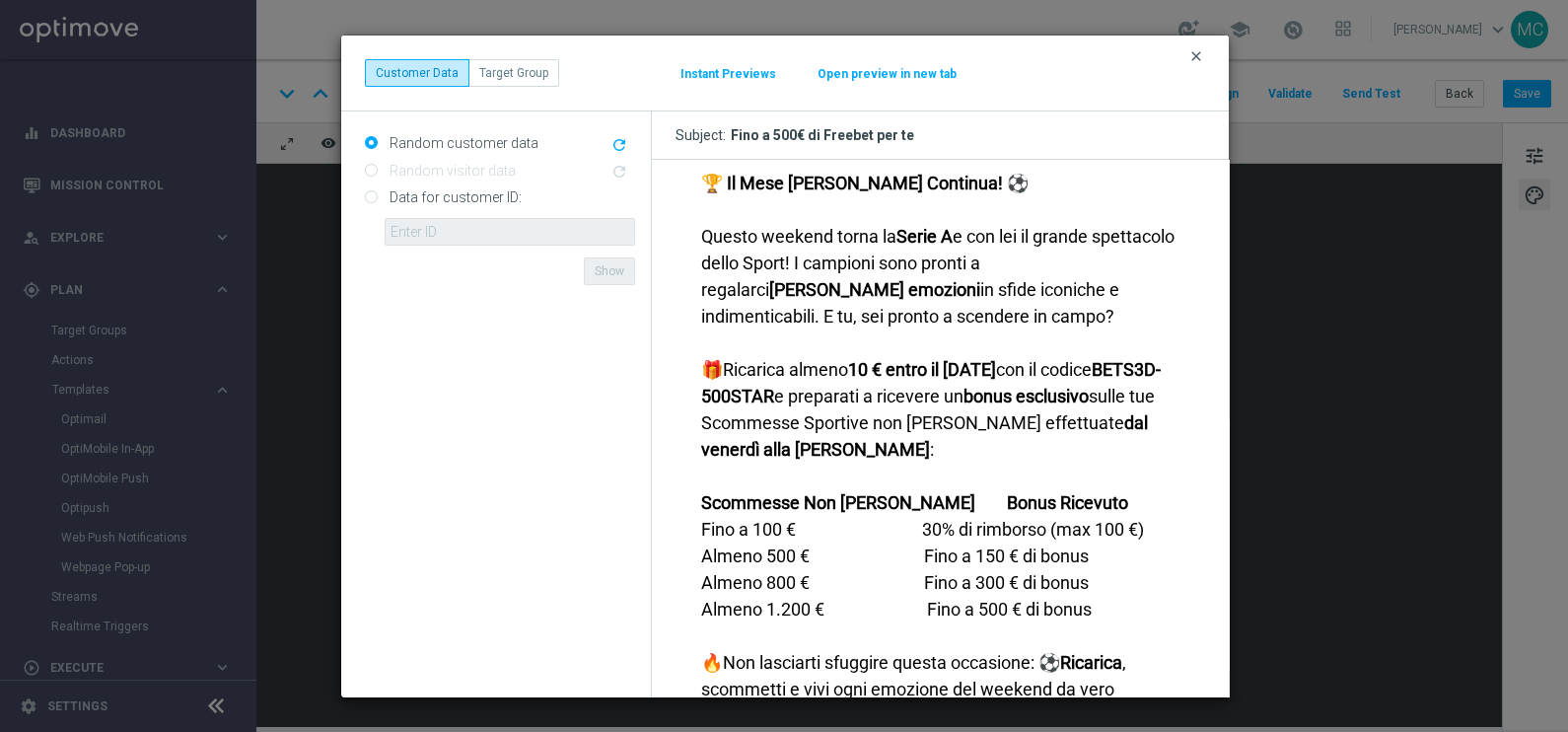
click at [1197, 51] on icon "clear" at bounding box center [1196, 56] width 16 height 16
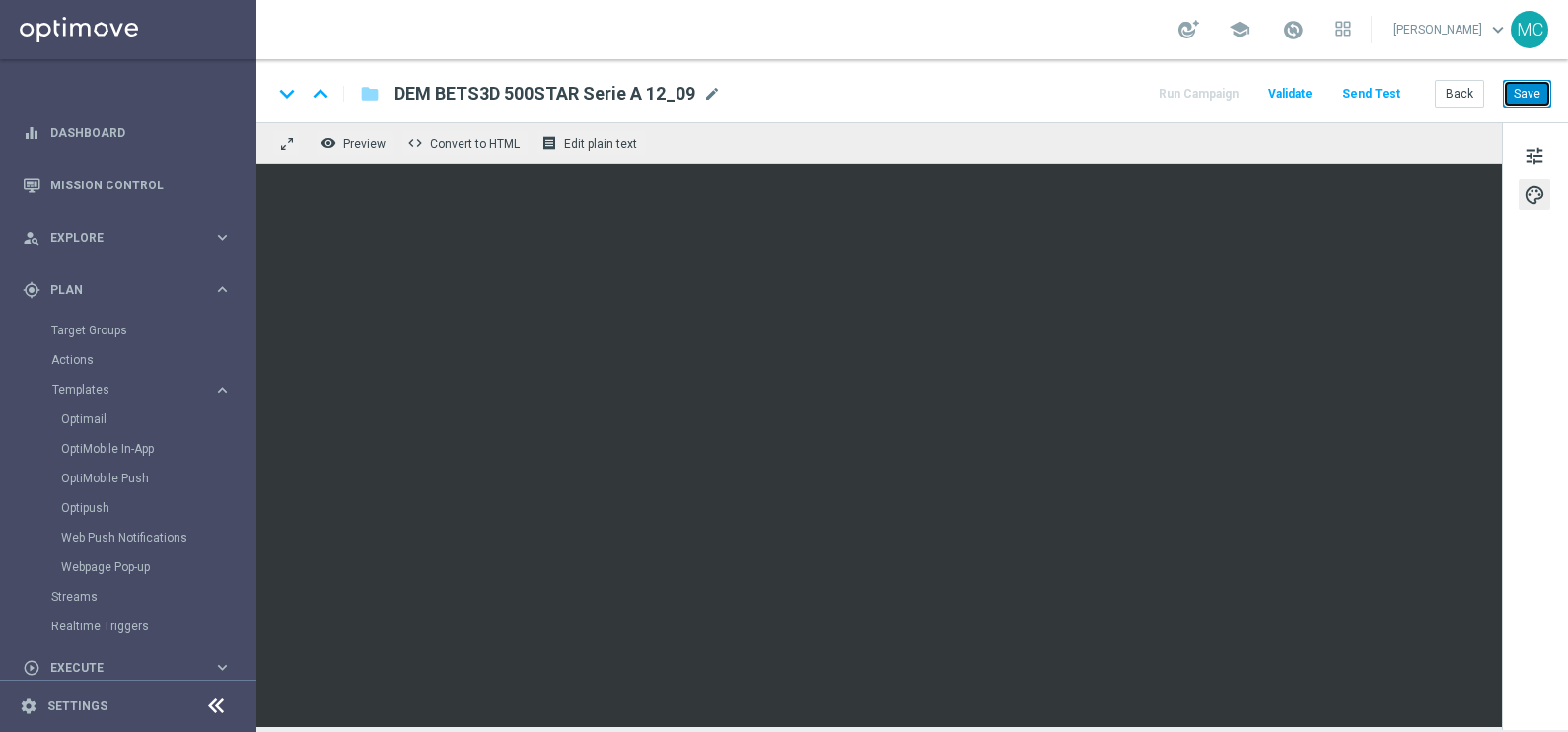
click at [1539, 103] on button "Save" at bounding box center [1527, 94] width 48 height 28
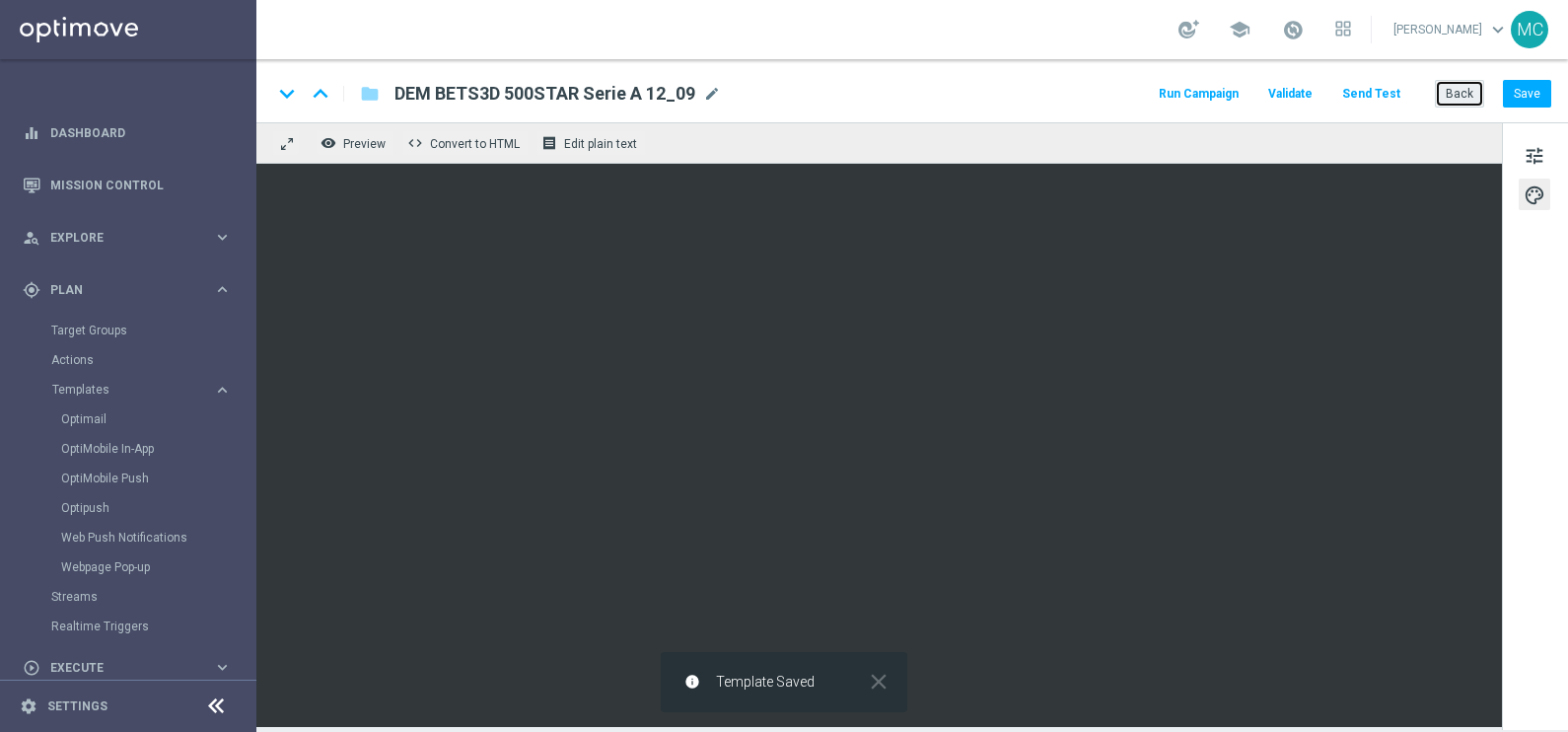
click at [1465, 90] on button "Back" at bounding box center [1459, 94] width 49 height 28
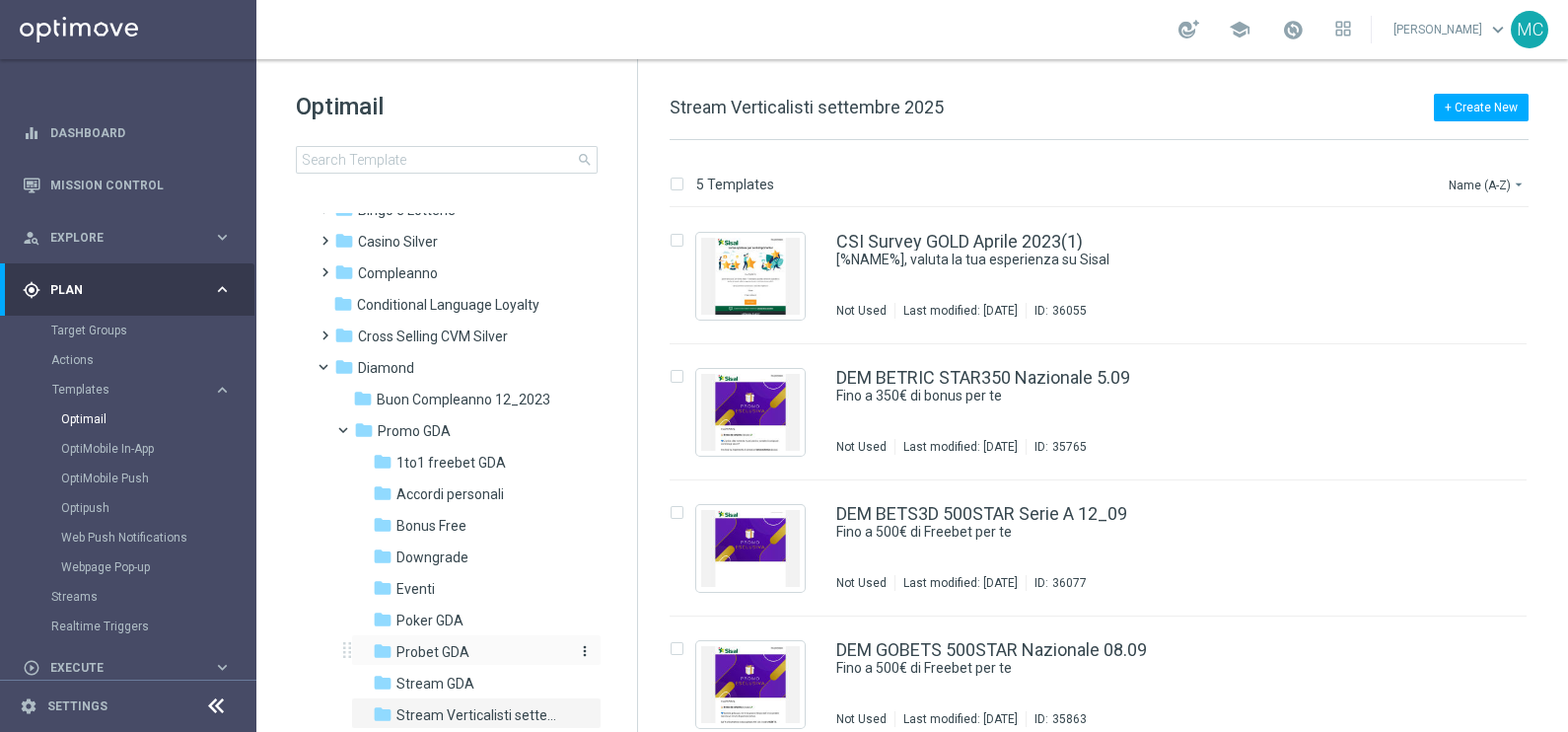
scroll to position [246, 0]
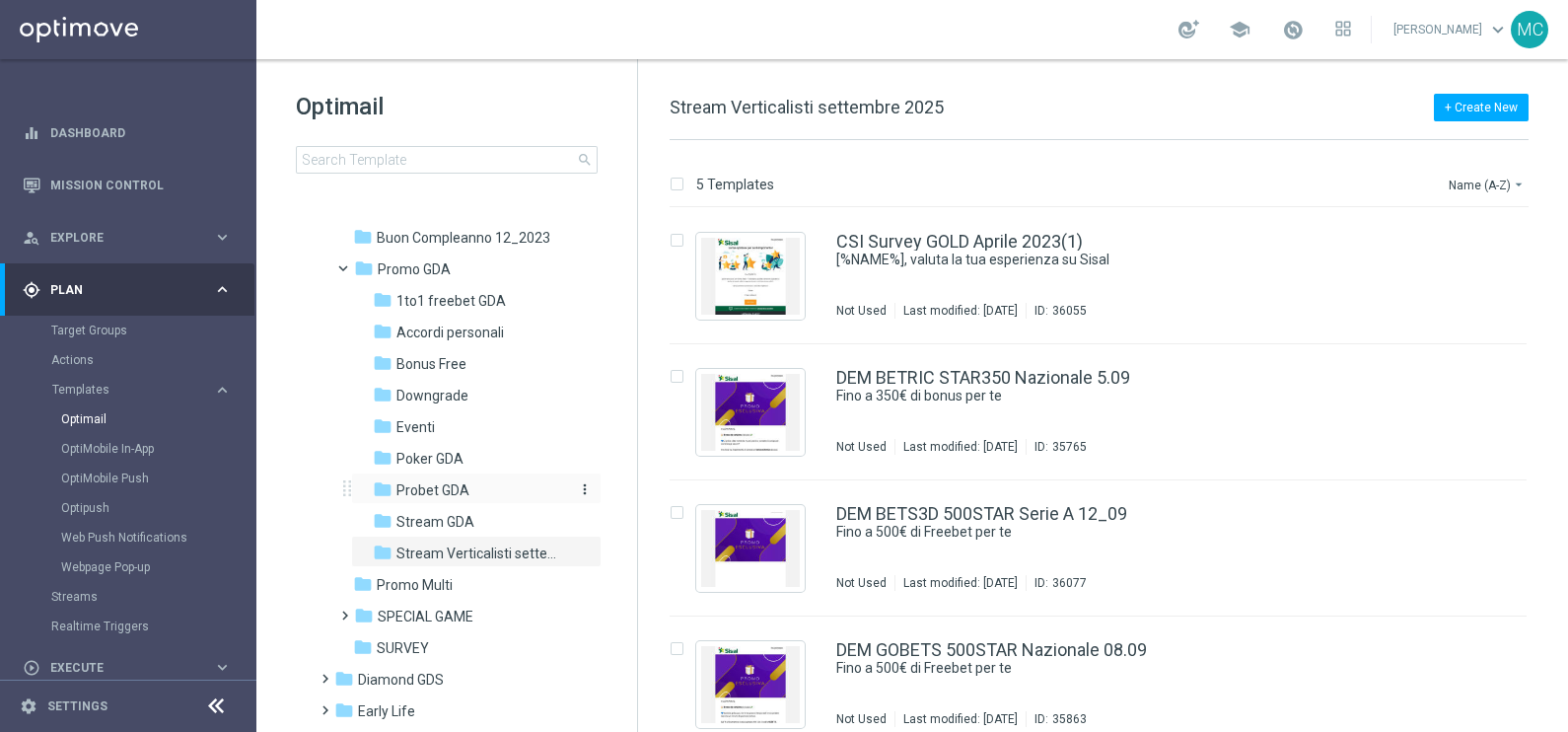
click at [420, 491] on span "Probet GDA" at bounding box center [432, 490] width 73 height 18
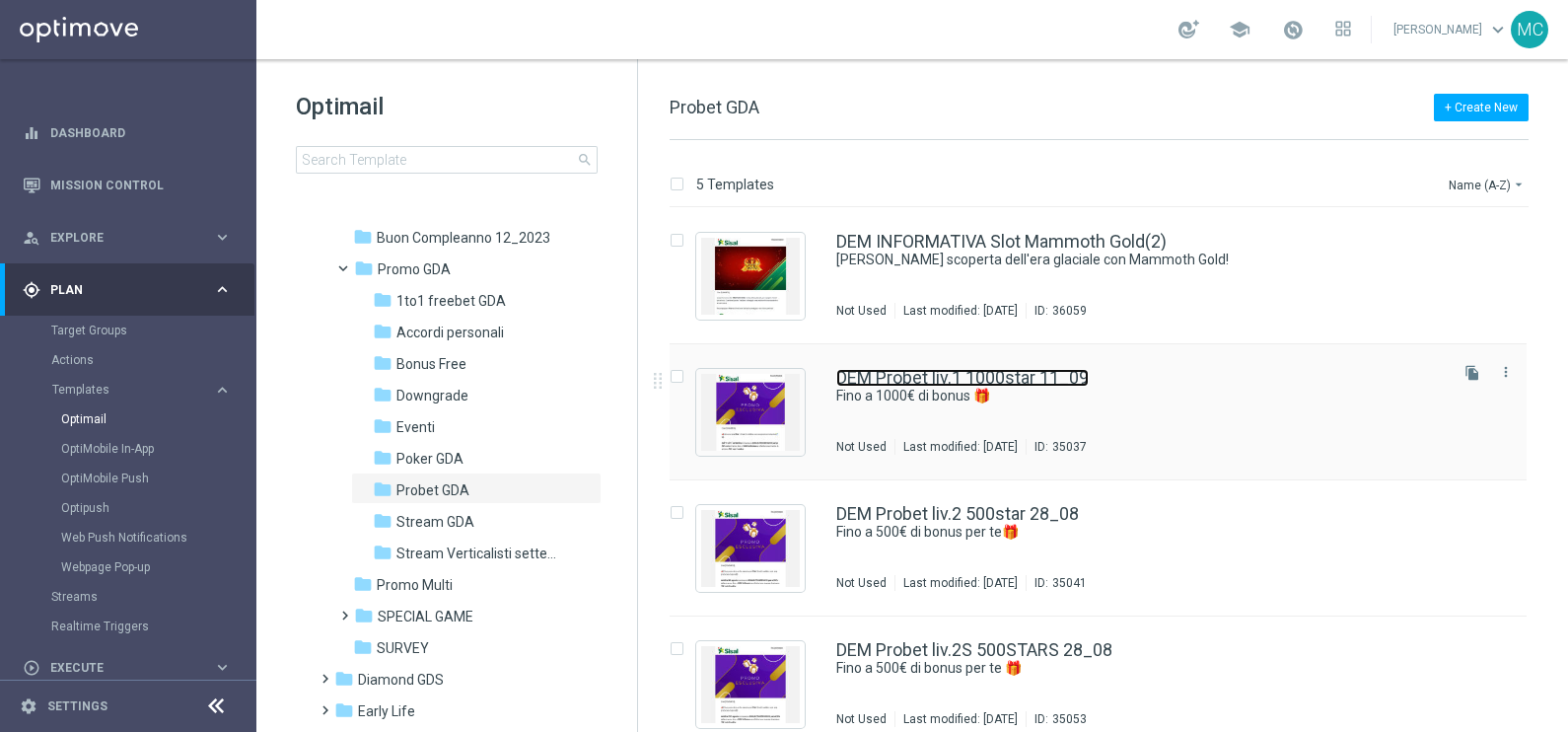
click at [930, 376] on link "DEM Probet liv.1 1000star 11_09" at bounding box center [962, 378] width 252 height 18
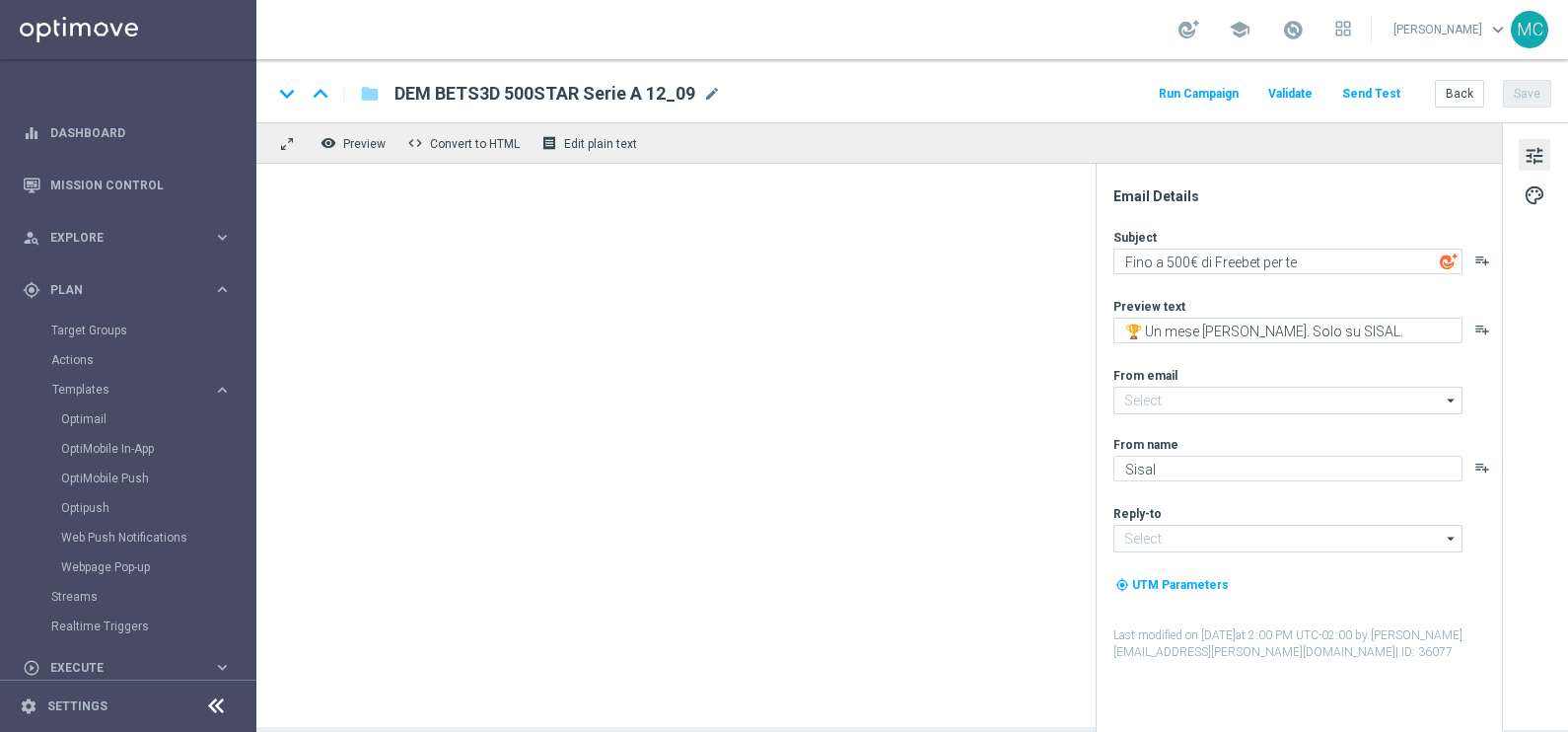
type input "[EMAIL_ADDRESS][DOMAIN_NAME]"
type textarea "Fino a 1000€ di bonus 🎁"
type textarea "Super promo per te"
type input "[EMAIL_ADDRESS][DOMAIN_NAME]"
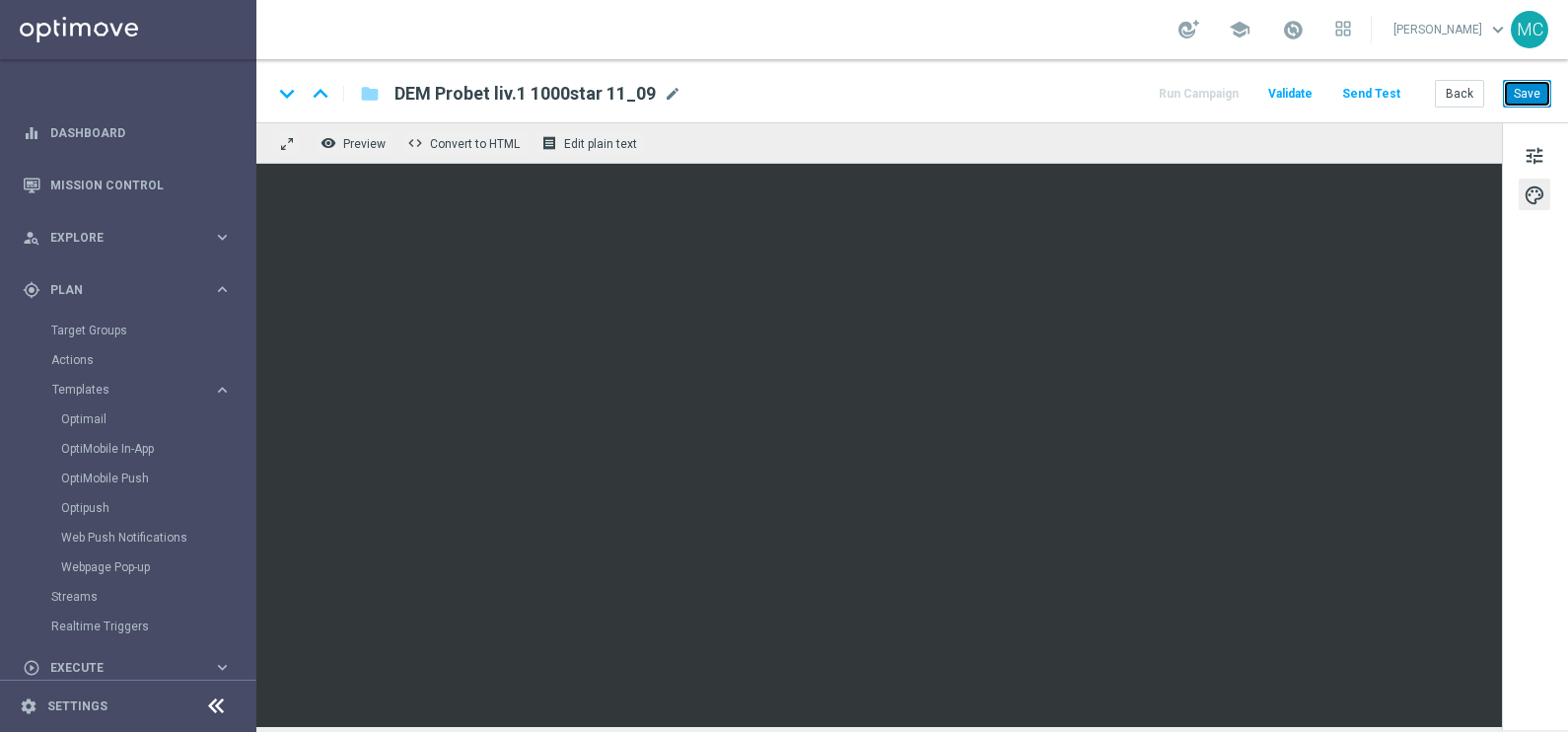
click at [1528, 84] on button "Save" at bounding box center [1527, 94] width 48 height 28
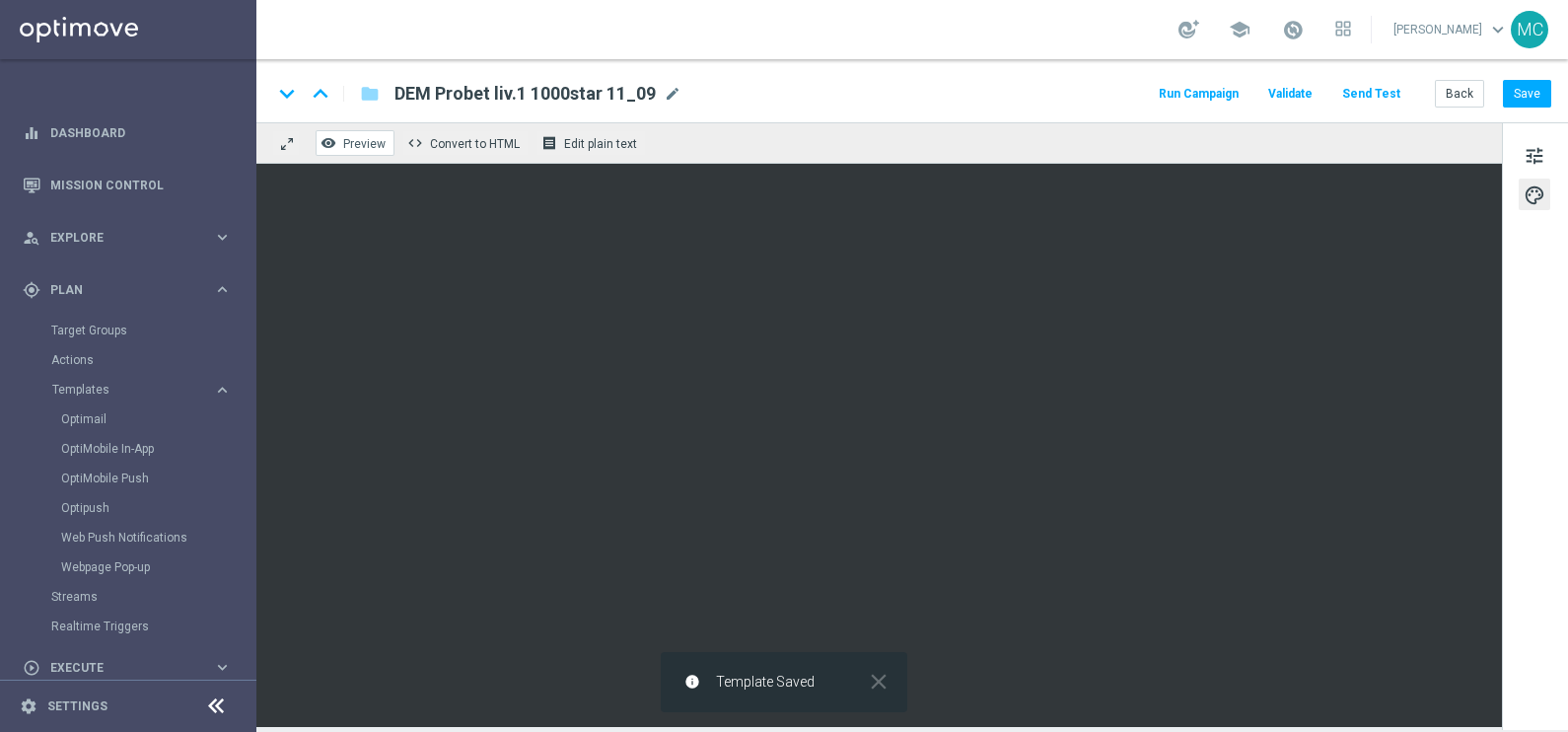
click at [366, 143] on span "Preview" at bounding box center [364, 144] width 42 height 14
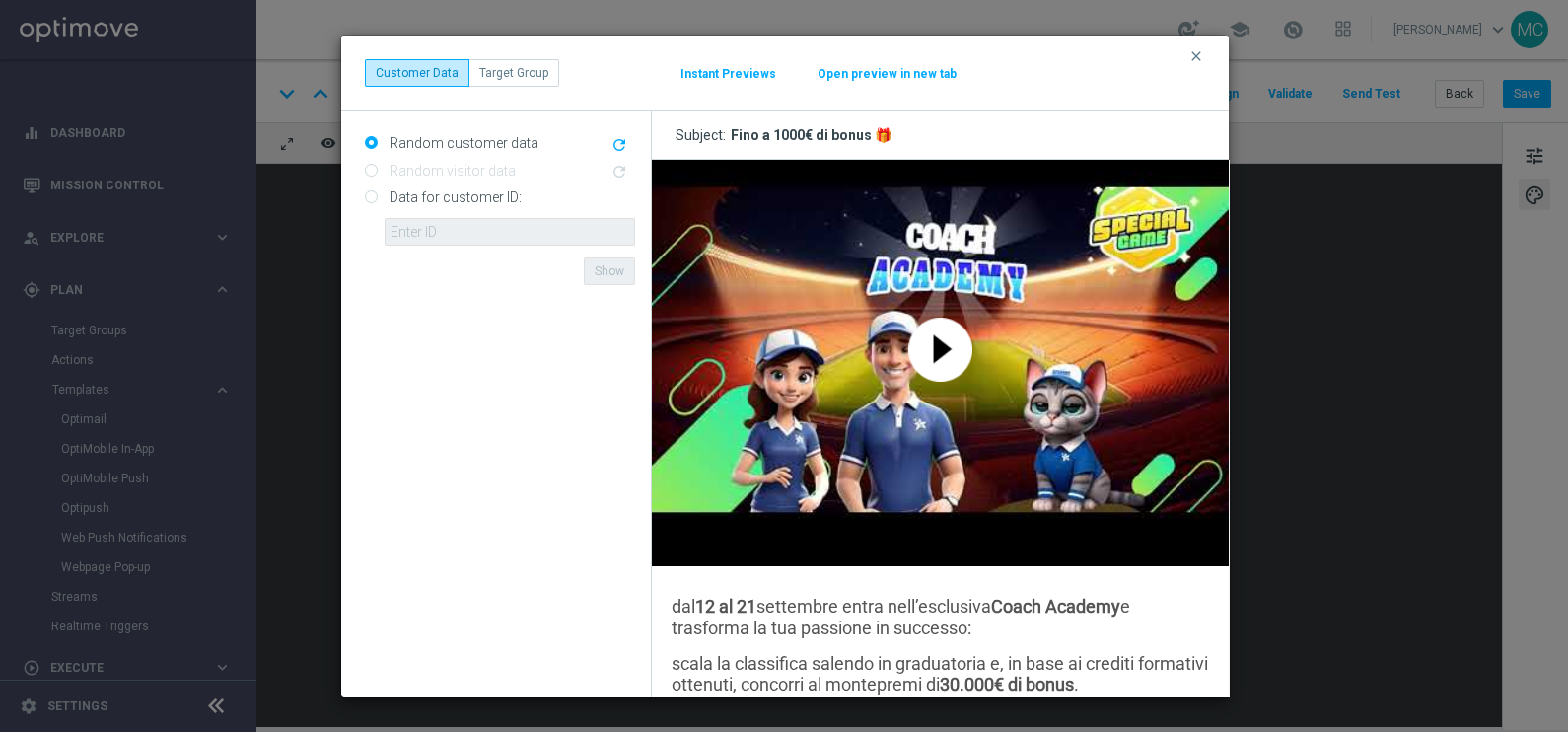
scroll to position [1602, 0]
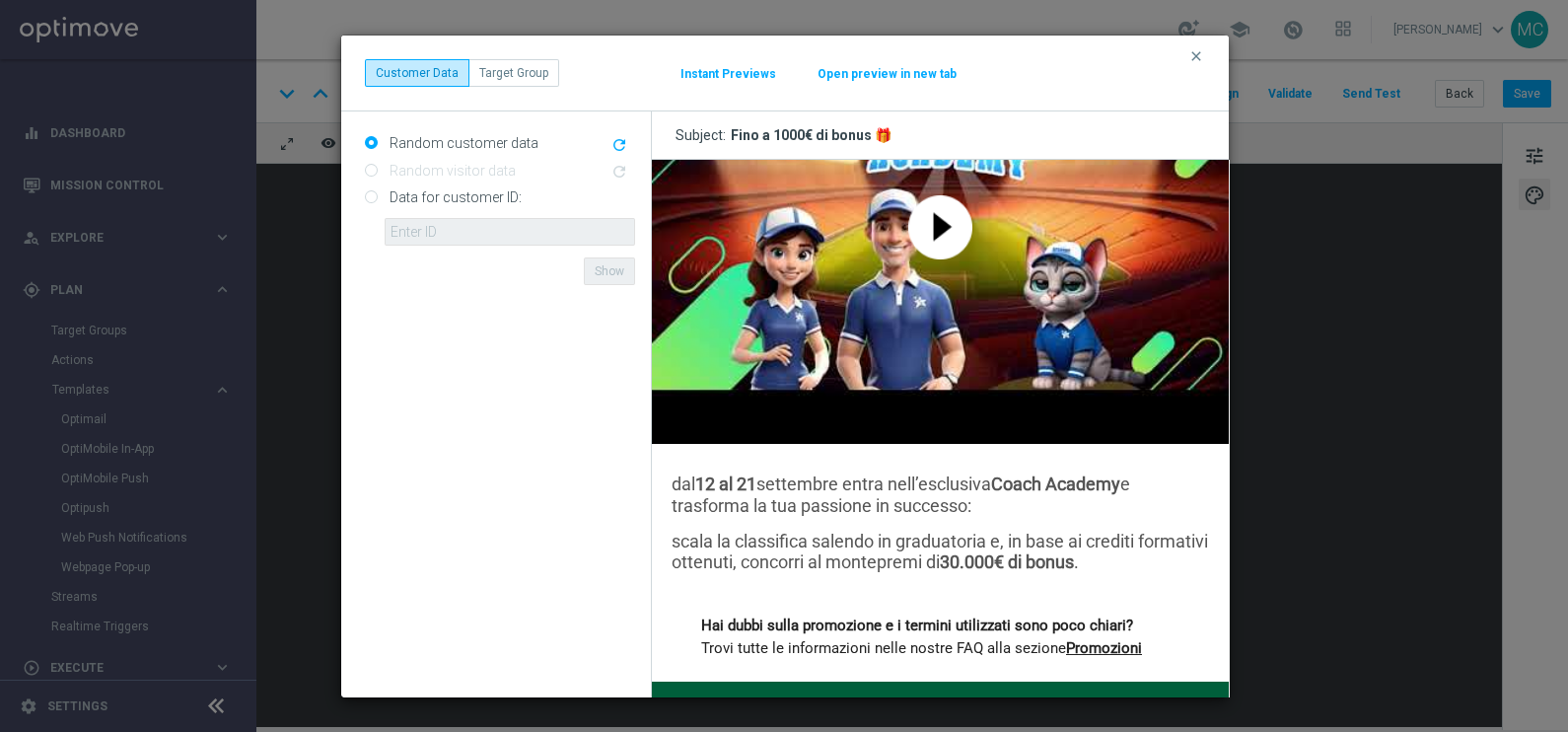
click at [1205, 56] on button "clear" at bounding box center [1198, 56] width 23 height 18
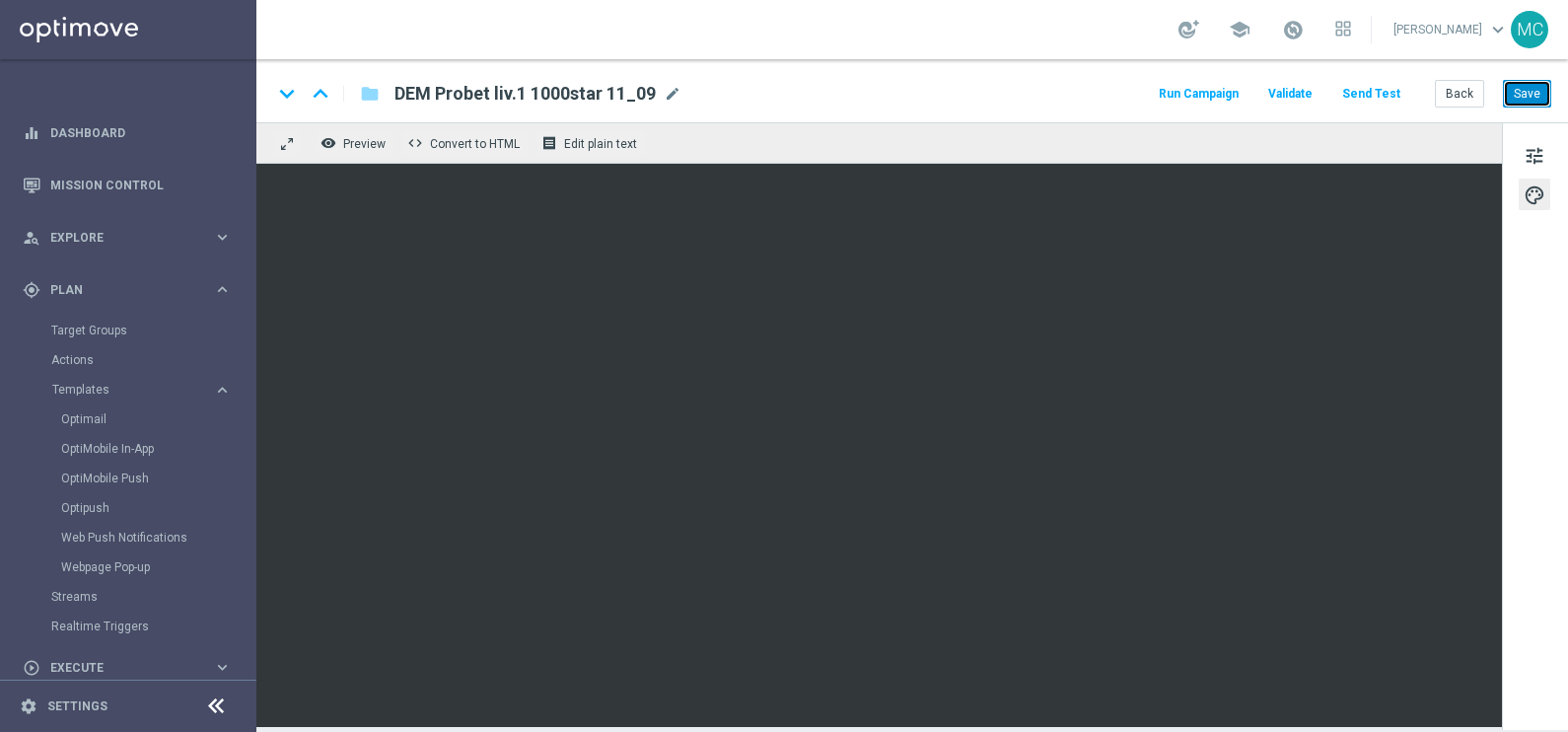
click at [1529, 87] on button "Save" at bounding box center [1527, 94] width 48 height 28
click at [360, 143] on span "Preview" at bounding box center [364, 144] width 42 height 14
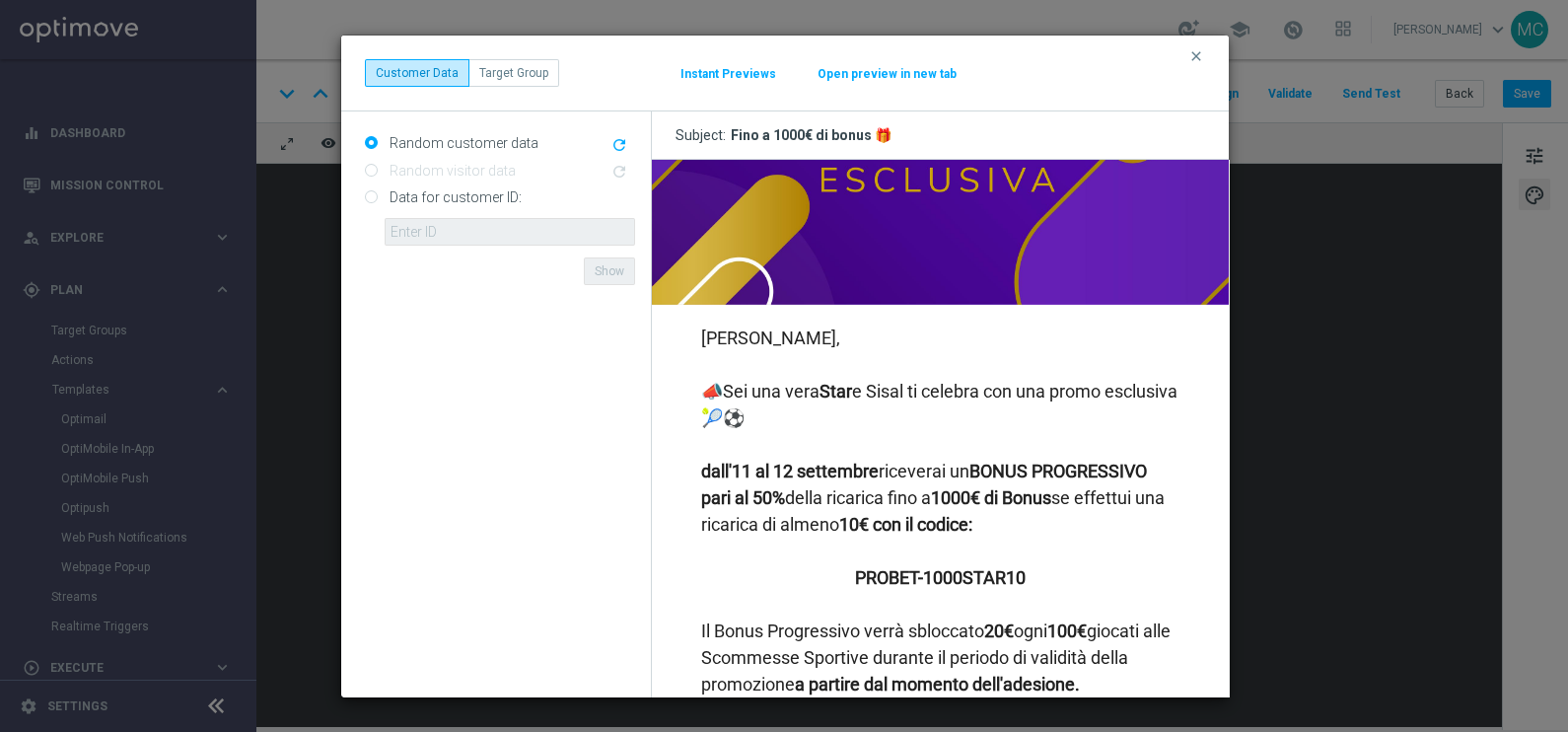
scroll to position [370, 0]
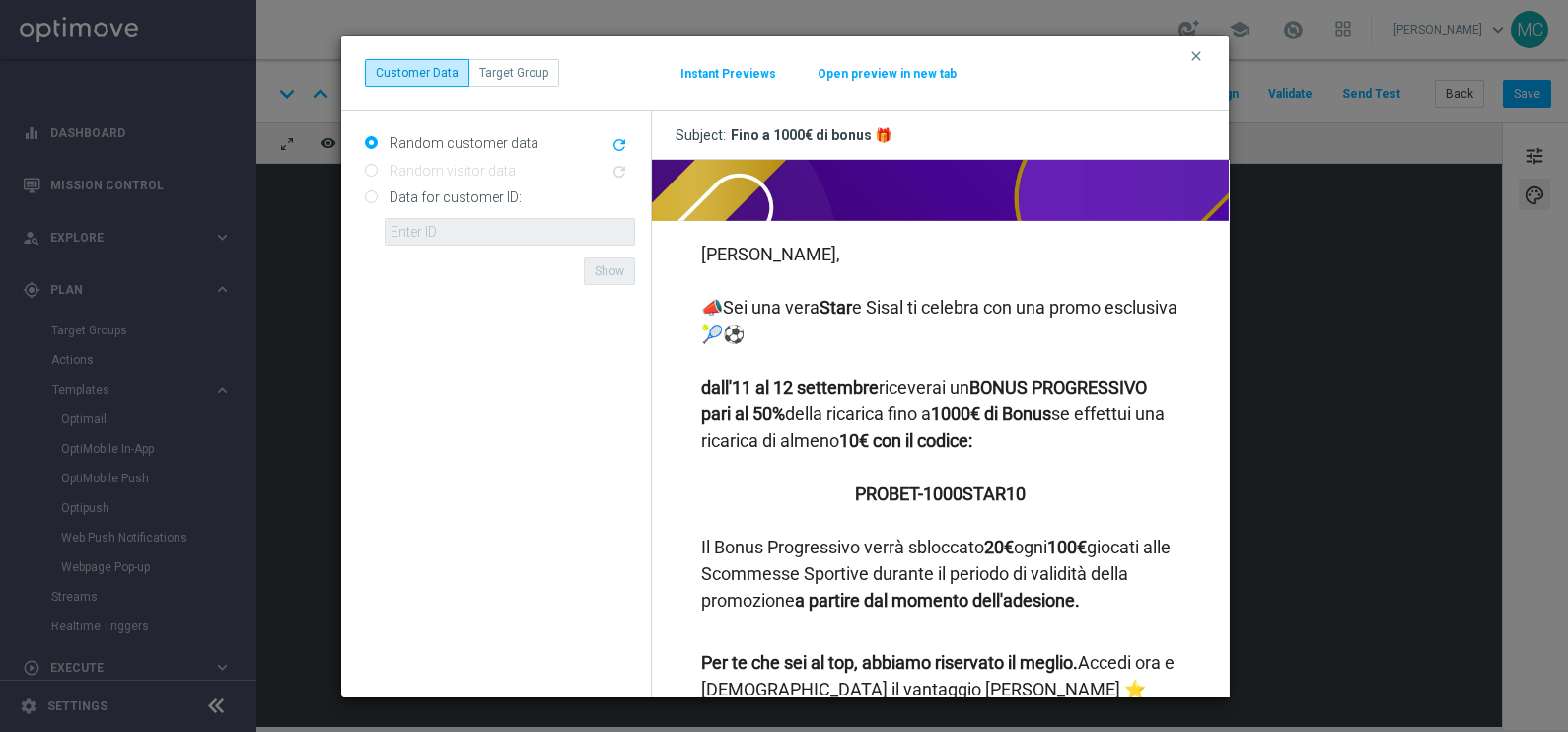
click at [914, 74] on button "Open preview in new tab" at bounding box center [887, 74] width 141 height 16
click at [726, 76] on button "Instant Previews" at bounding box center [728, 74] width 98 height 16
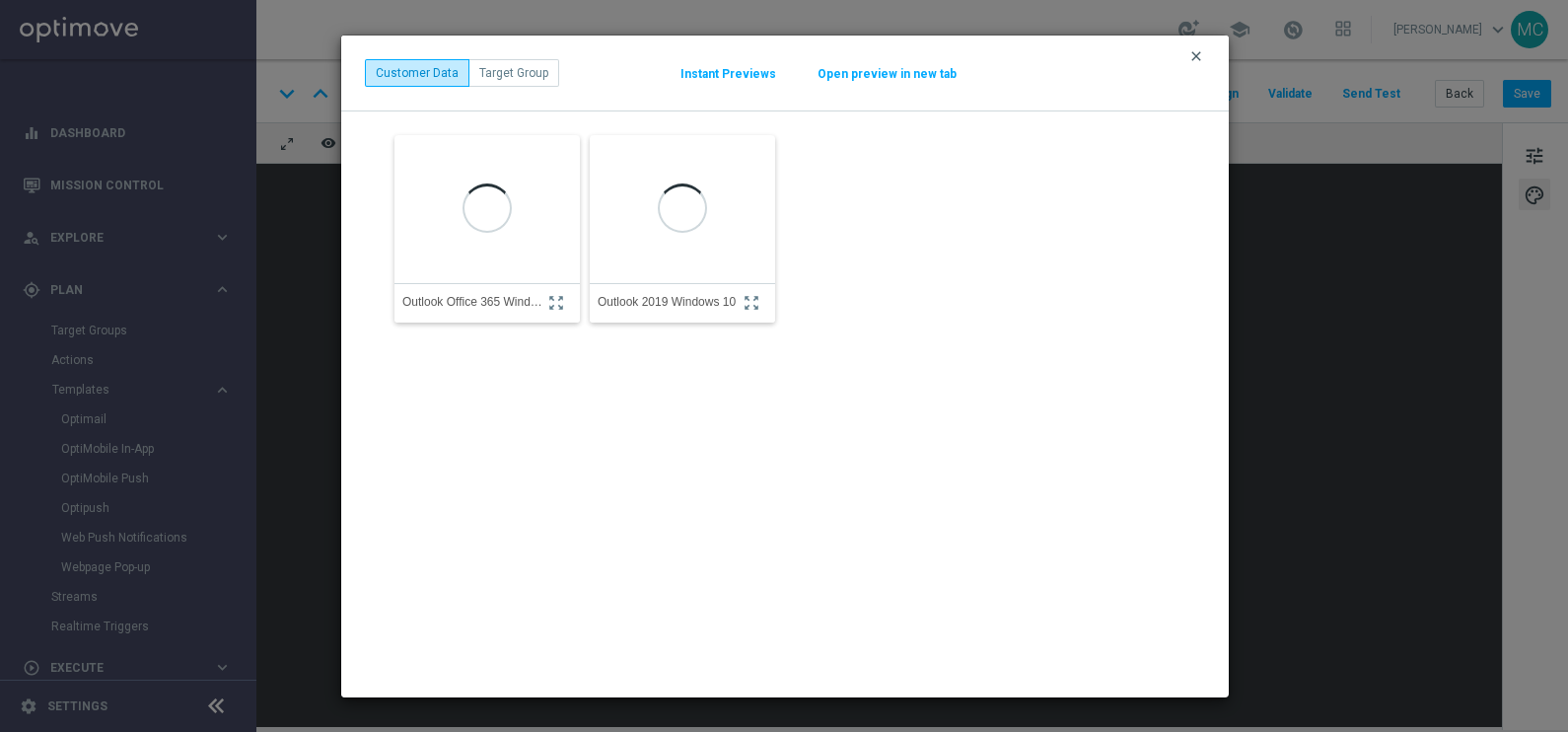
click at [1190, 54] on icon "clear" at bounding box center [1196, 56] width 16 height 16
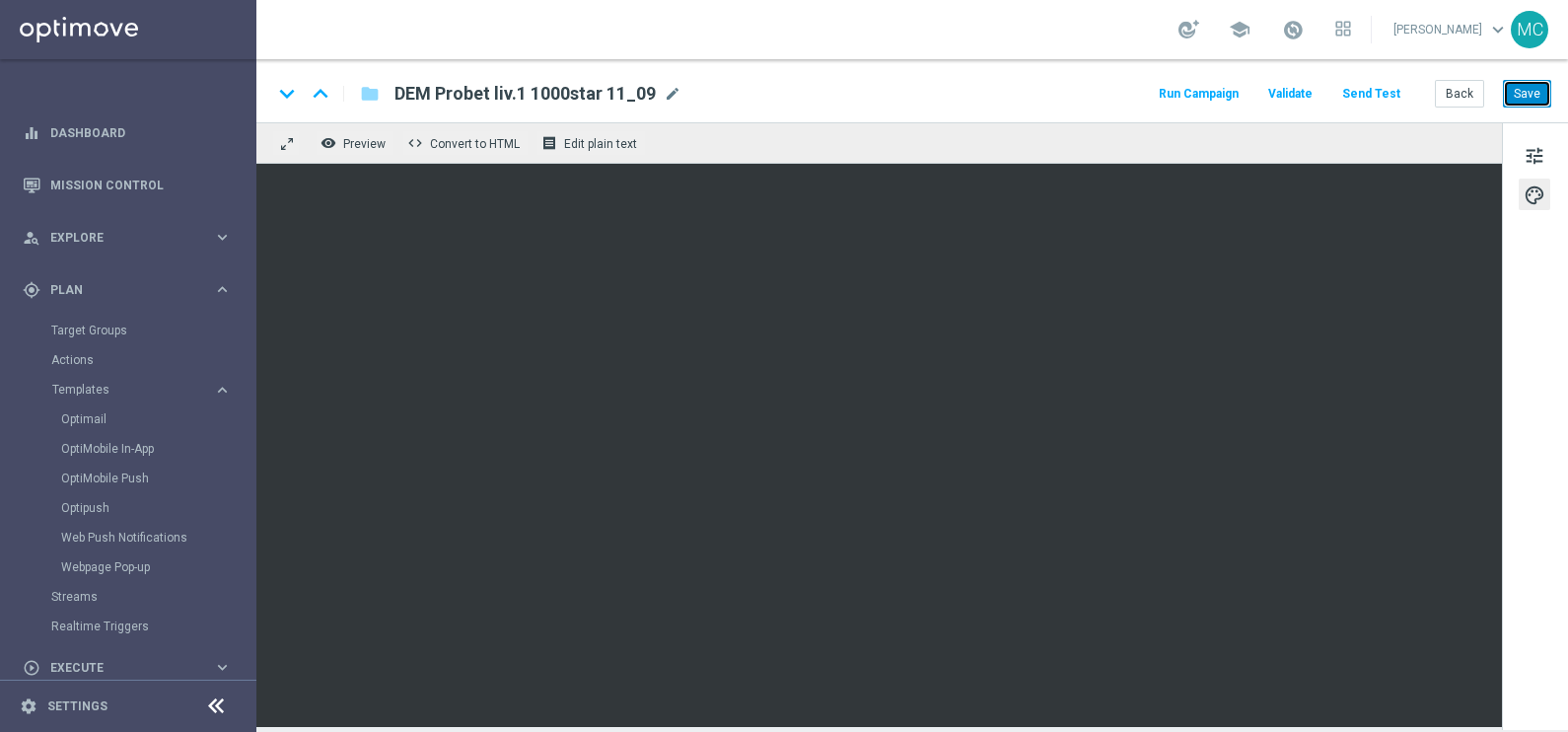
click at [1528, 98] on button "Save" at bounding box center [1527, 94] width 48 height 28
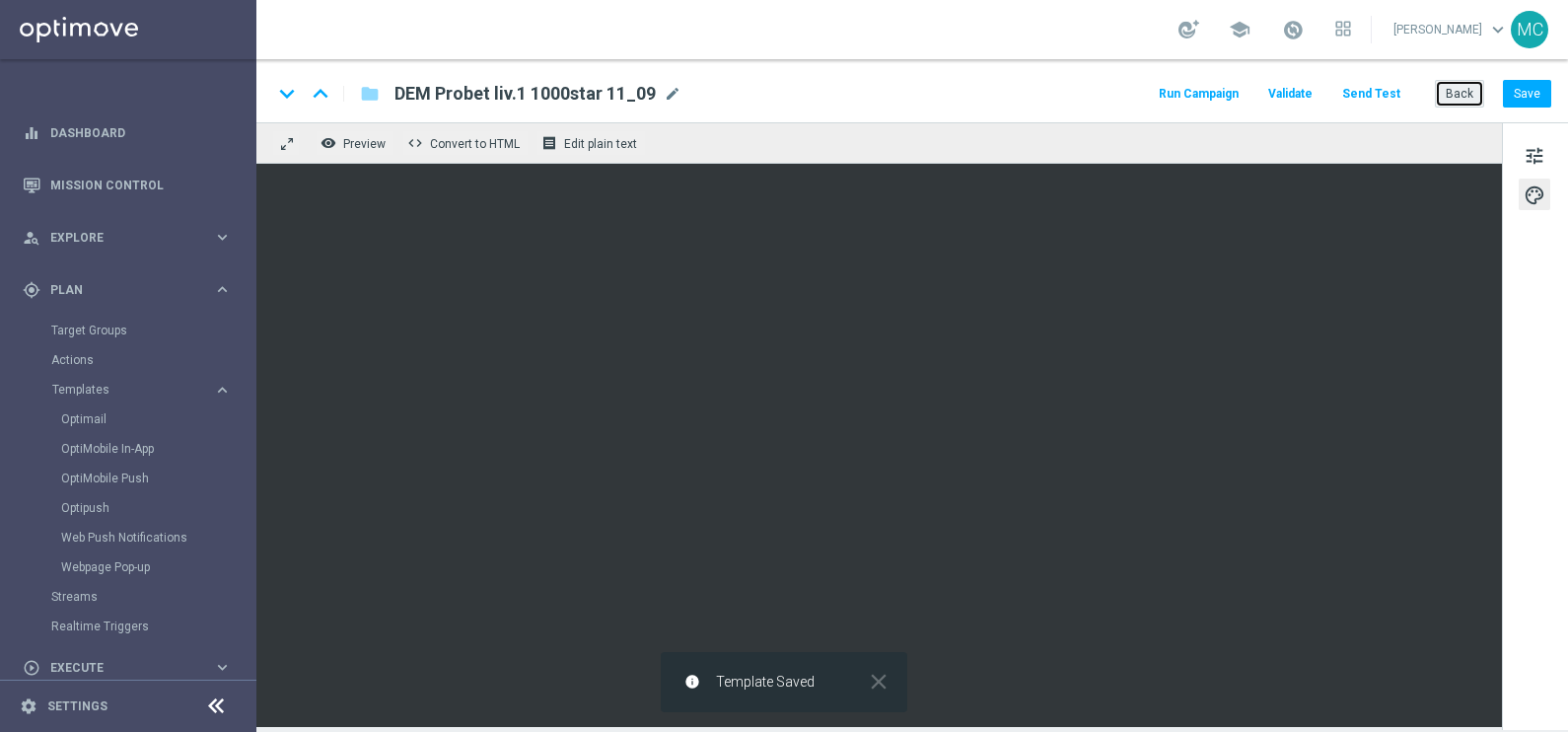
click at [1456, 96] on button "Back" at bounding box center [1459, 94] width 49 height 28
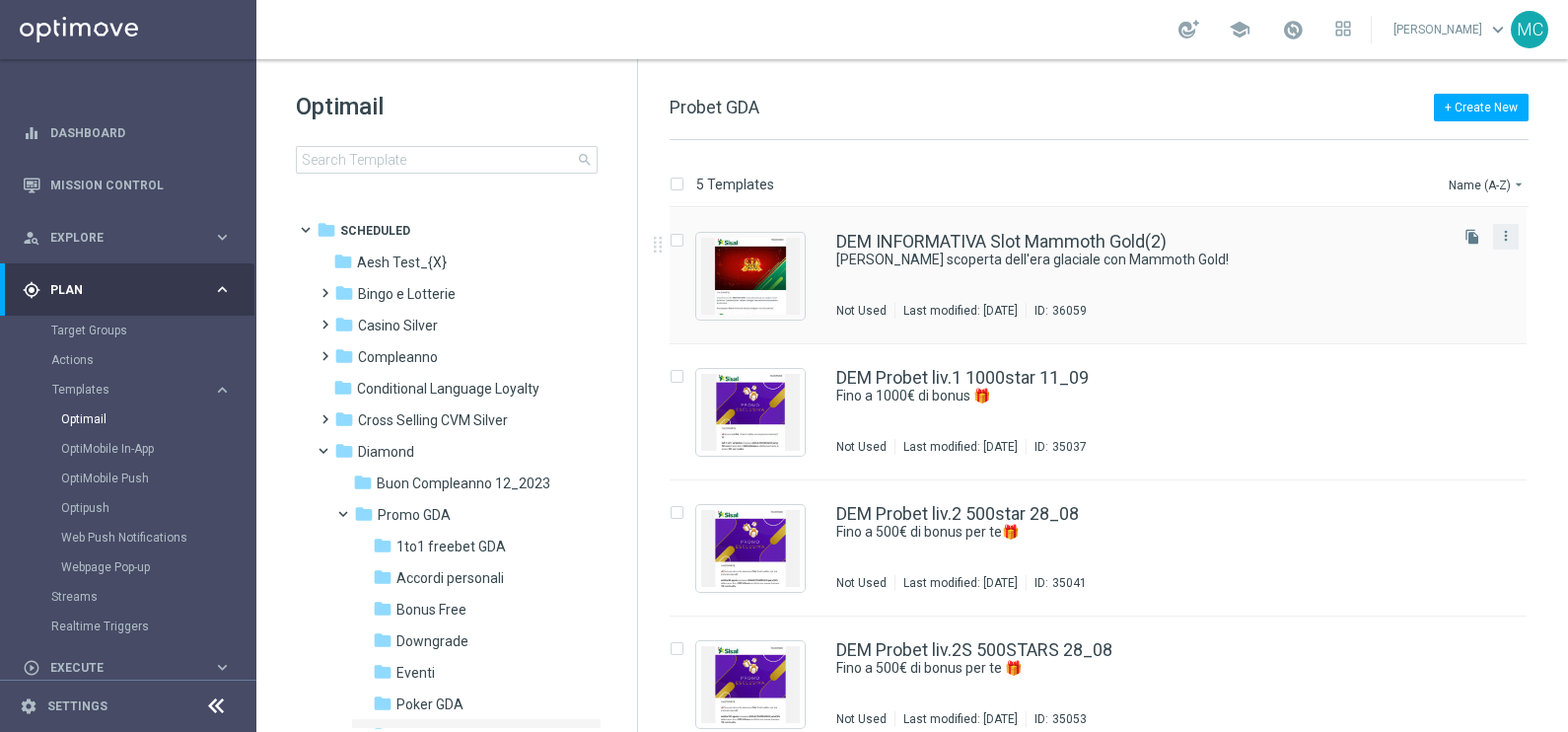
click at [1510, 235] on button "more_vert" at bounding box center [1506, 236] width 20 height 24
click at [1381, 314] on span "Delete" at bounding box center [1383, 312] width 36 height 14
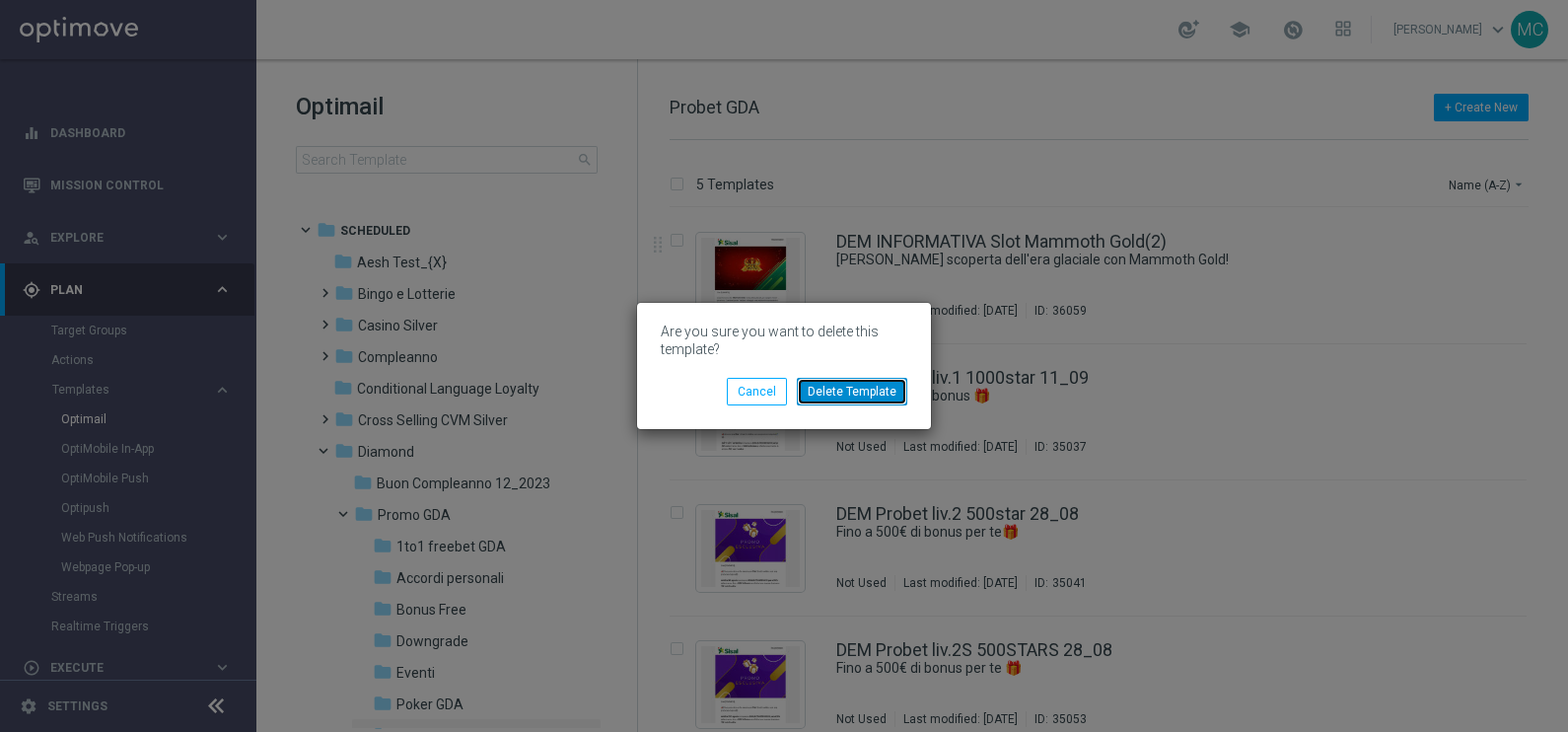
click at [864, 383] on button "Delete Template" at bounding box center [852, 392] width 110 height 28
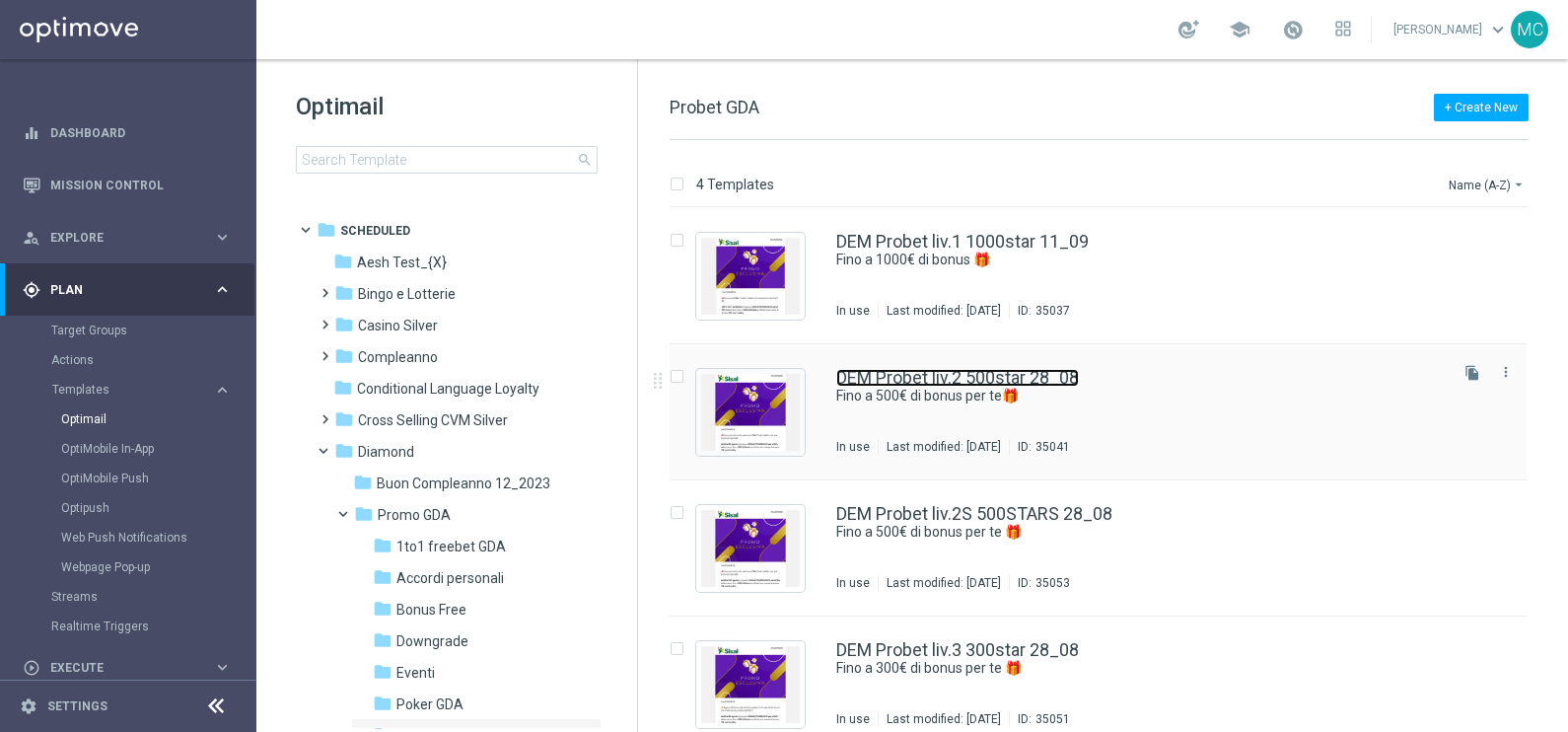
click at [977, 372] on link "DEM Probet liv.2 500star 28_08" at bounding box center [957, 378] width 243 height 18
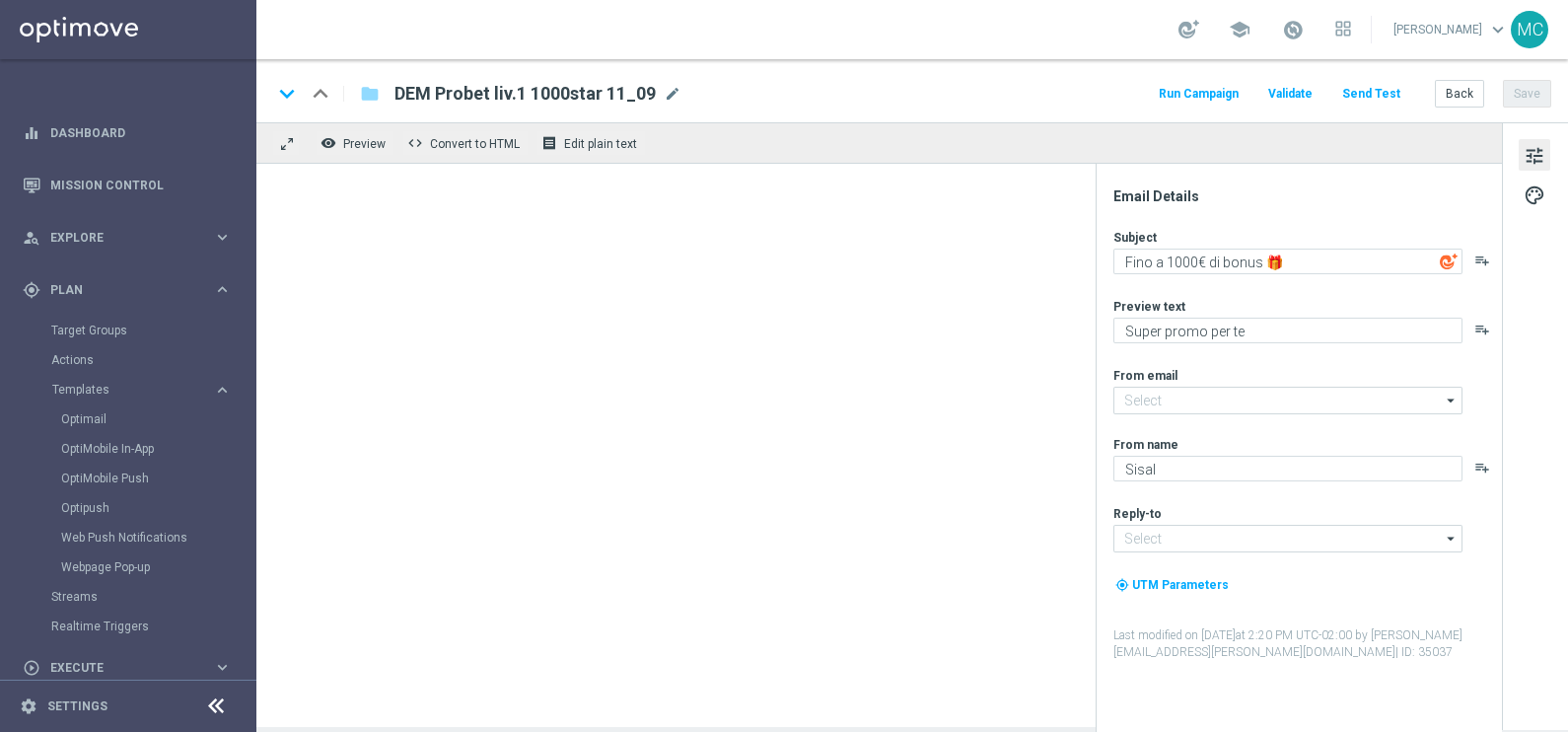
type textarea "Fino a 500€ di bonus per te🎁"
type input "[EMAIL_ADDRESS][DOMAIN_NAME]"
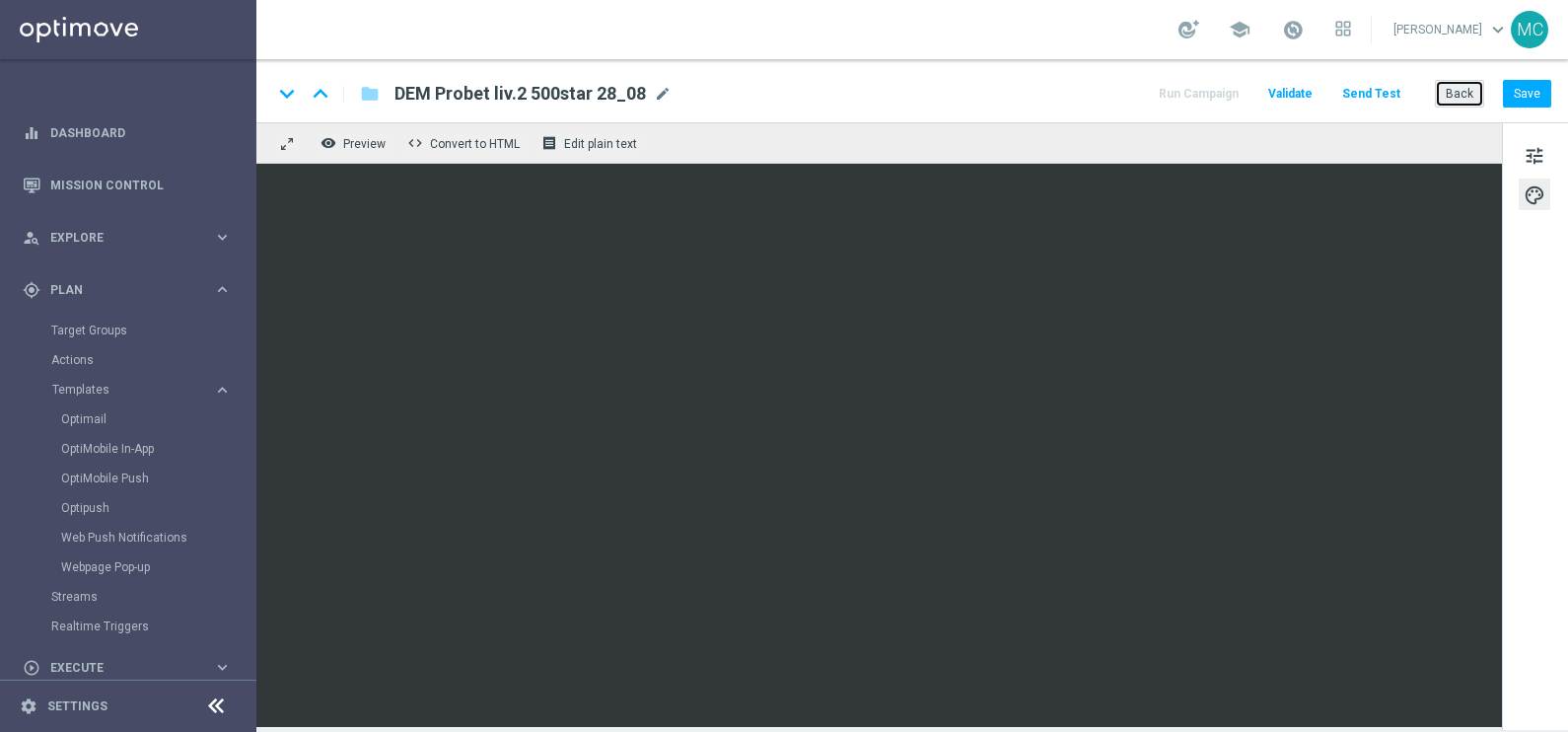
click at [1469, 94] on button "Back" at bounding box center [1459, 94] width 49 height 28
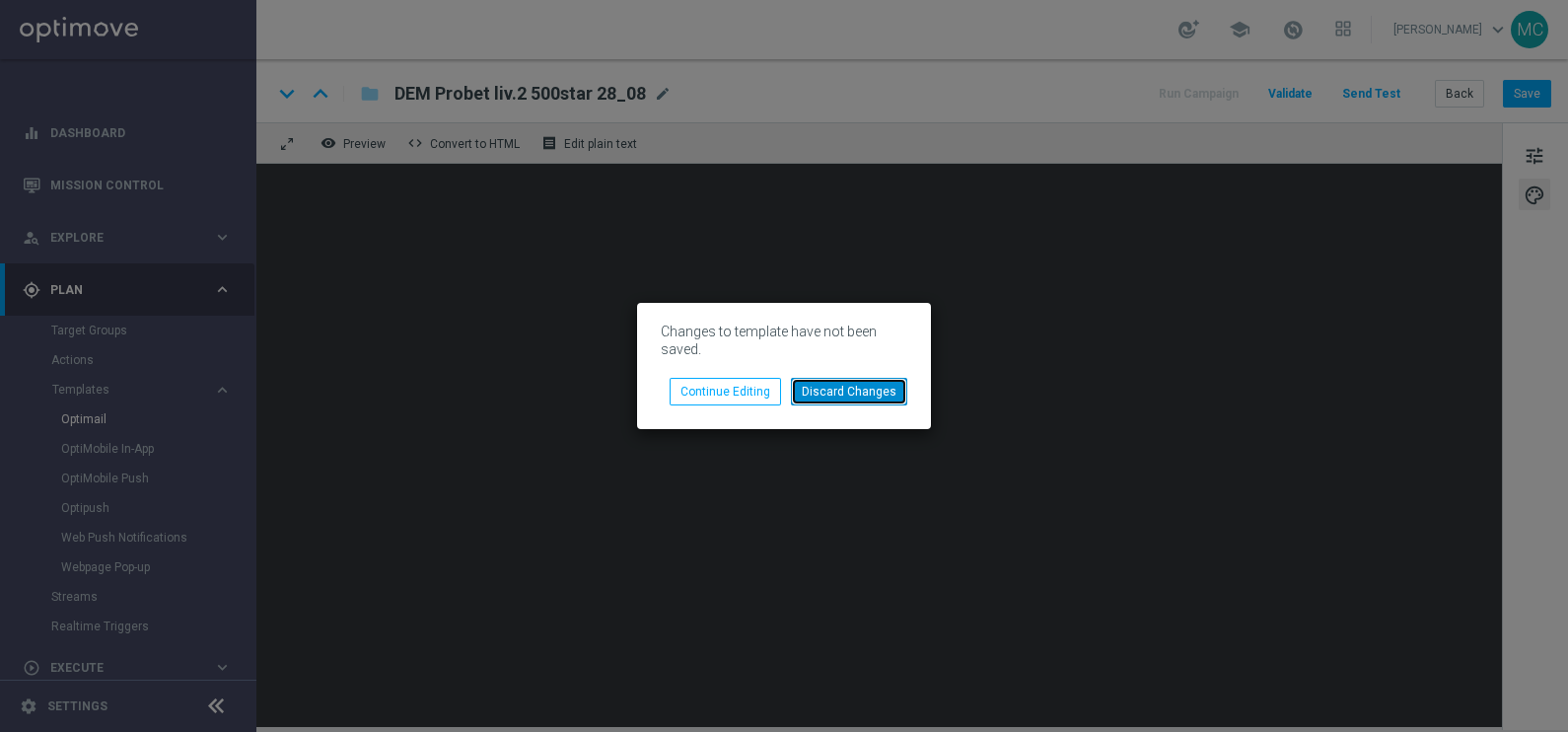
click at [859, 390] on button "Discard Changes" at bounding box center [849, 392] width 116 height 28
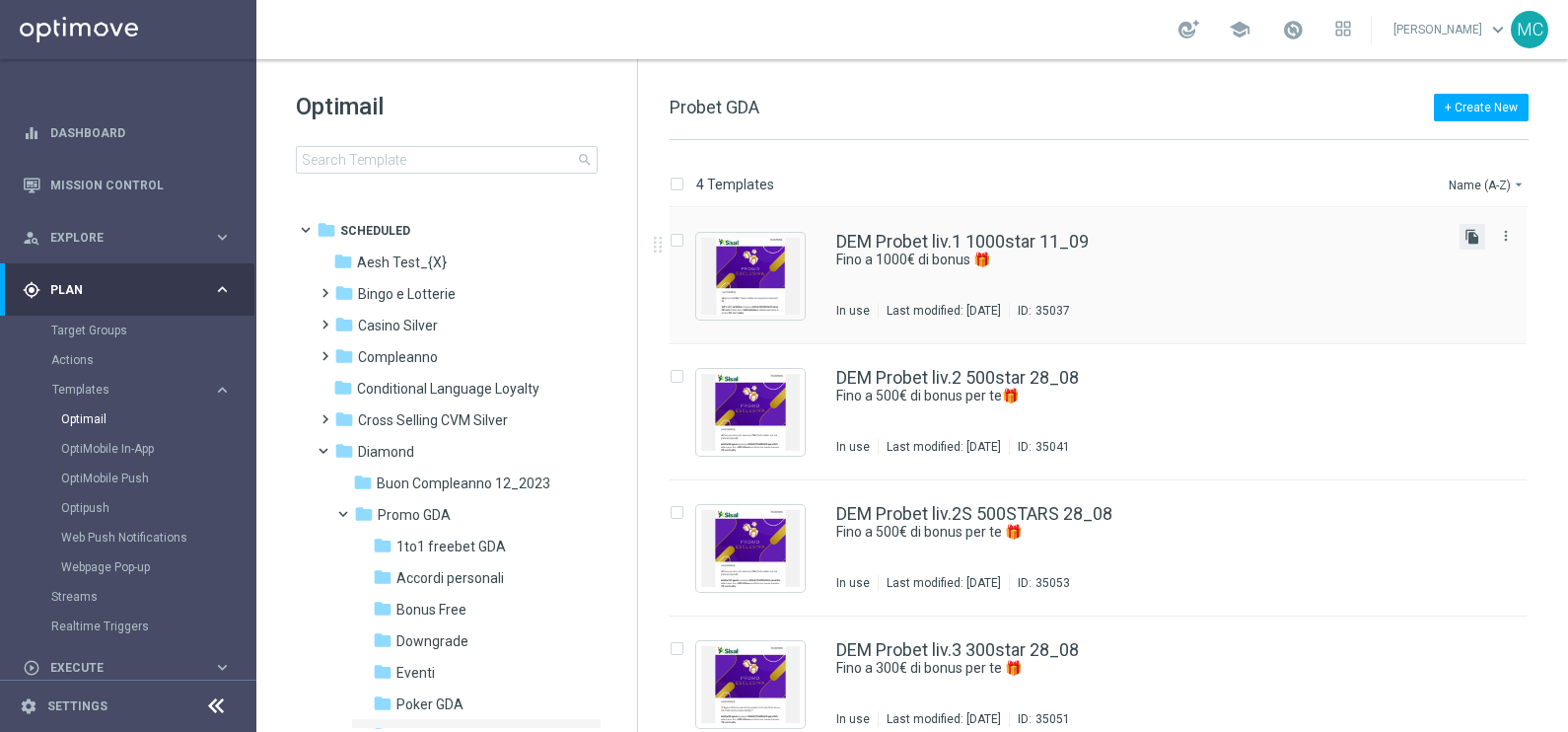
click at [1468, 234] on icon "file_copy" at bounding box center [1472, 237] width 16 height 16
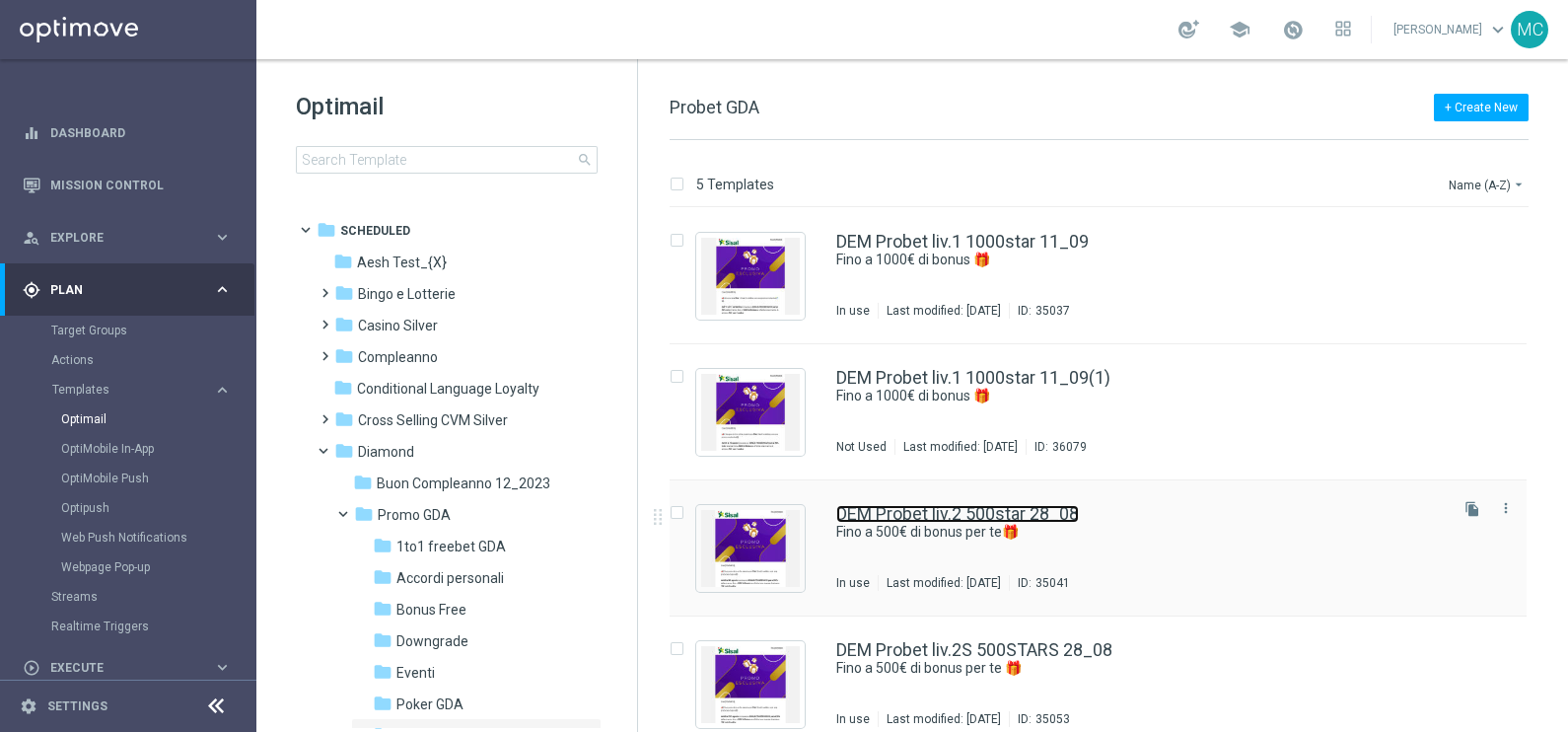
click at [966, 513] on link "DEM Probet liv.2 500star 28_08" at bounding box center [957, 514] width 243 height 18
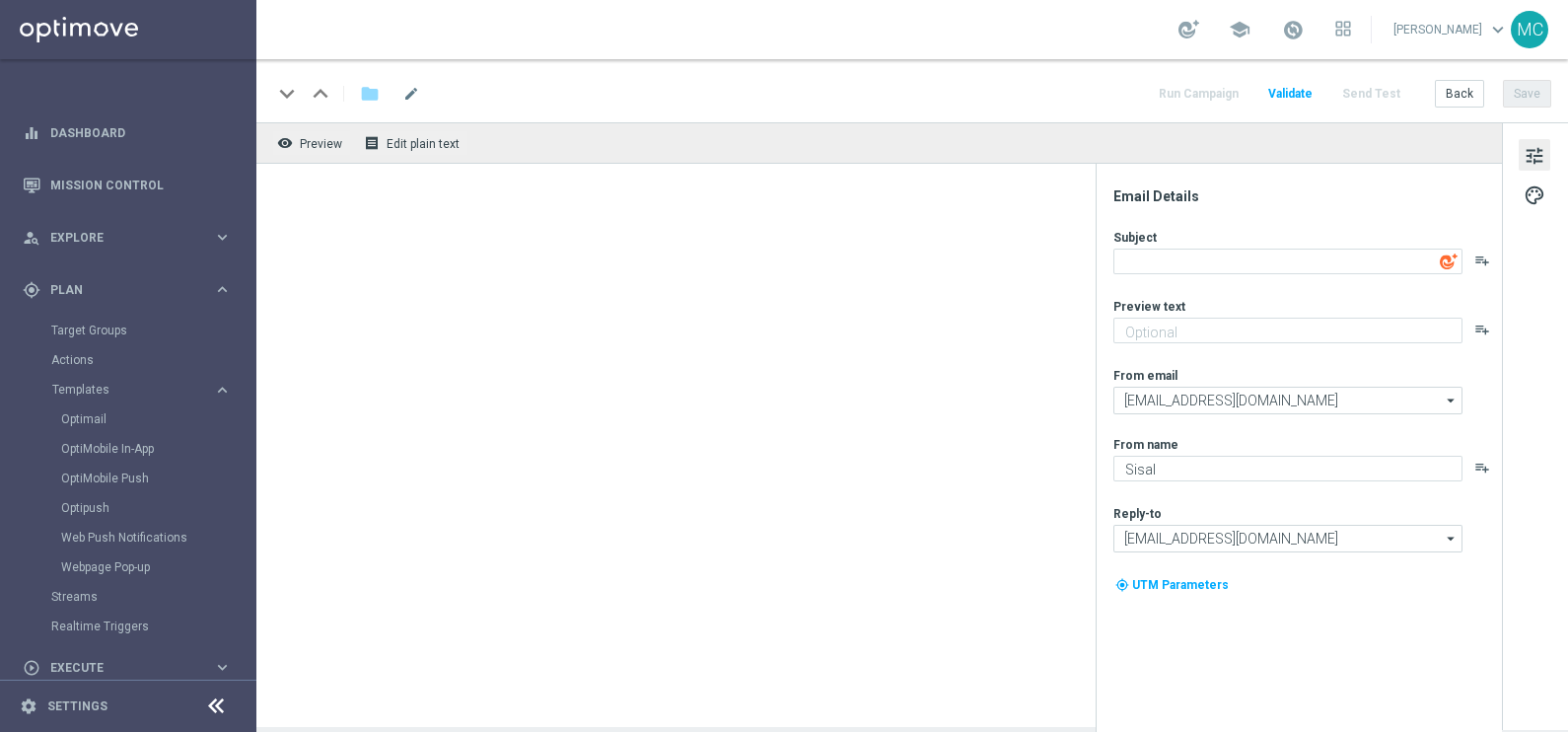
type input "DEM Probet liv.2 500star 28_08"
type textarea "Fino a 500€ di bonus per te🎁"
type textarea "Super promo per te"
type input "[EMAIL_ADDRESS][DOMAIN_NAME]"
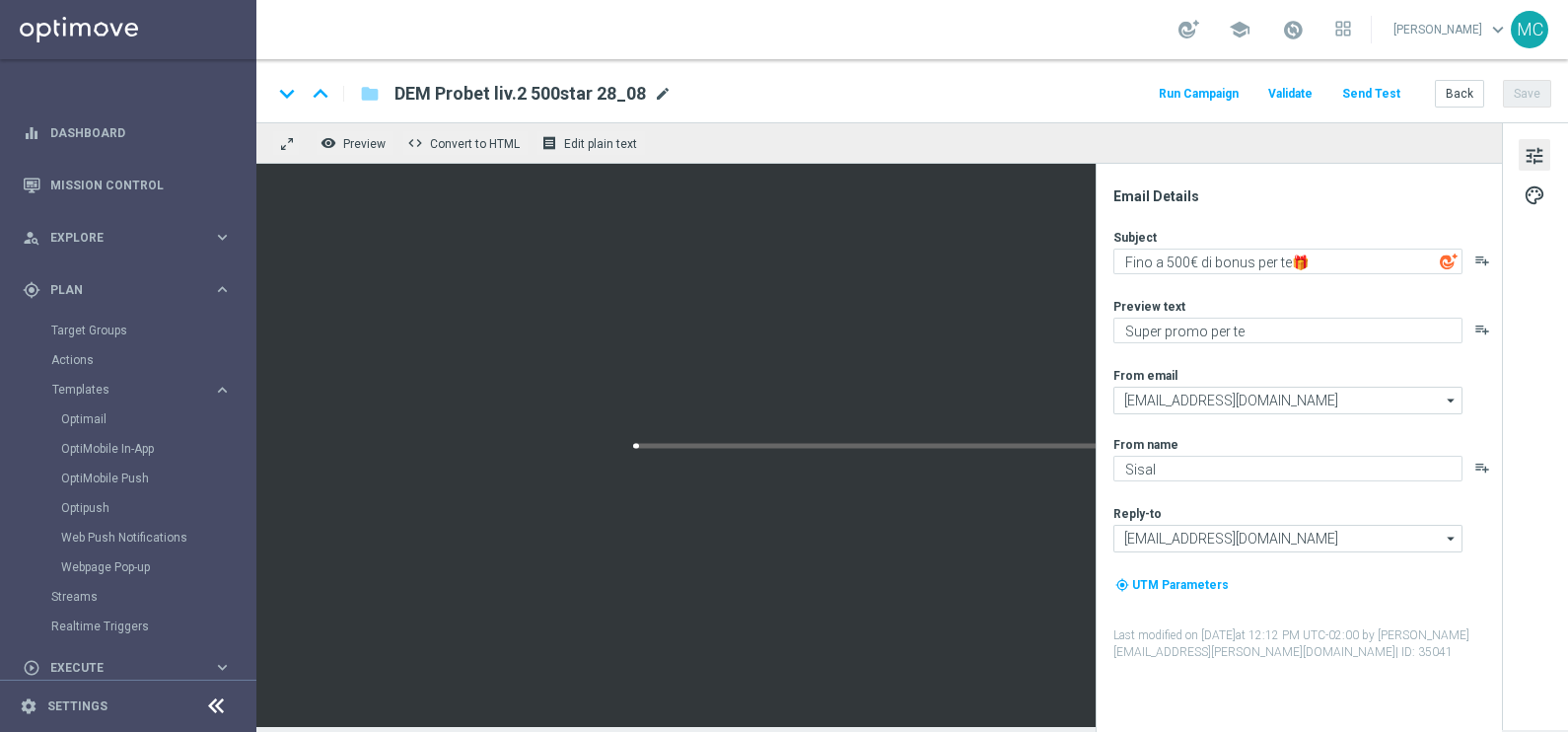
click at [664, 98] on span "mode_edit" at bounding box center [663, 94] width 18 height 18
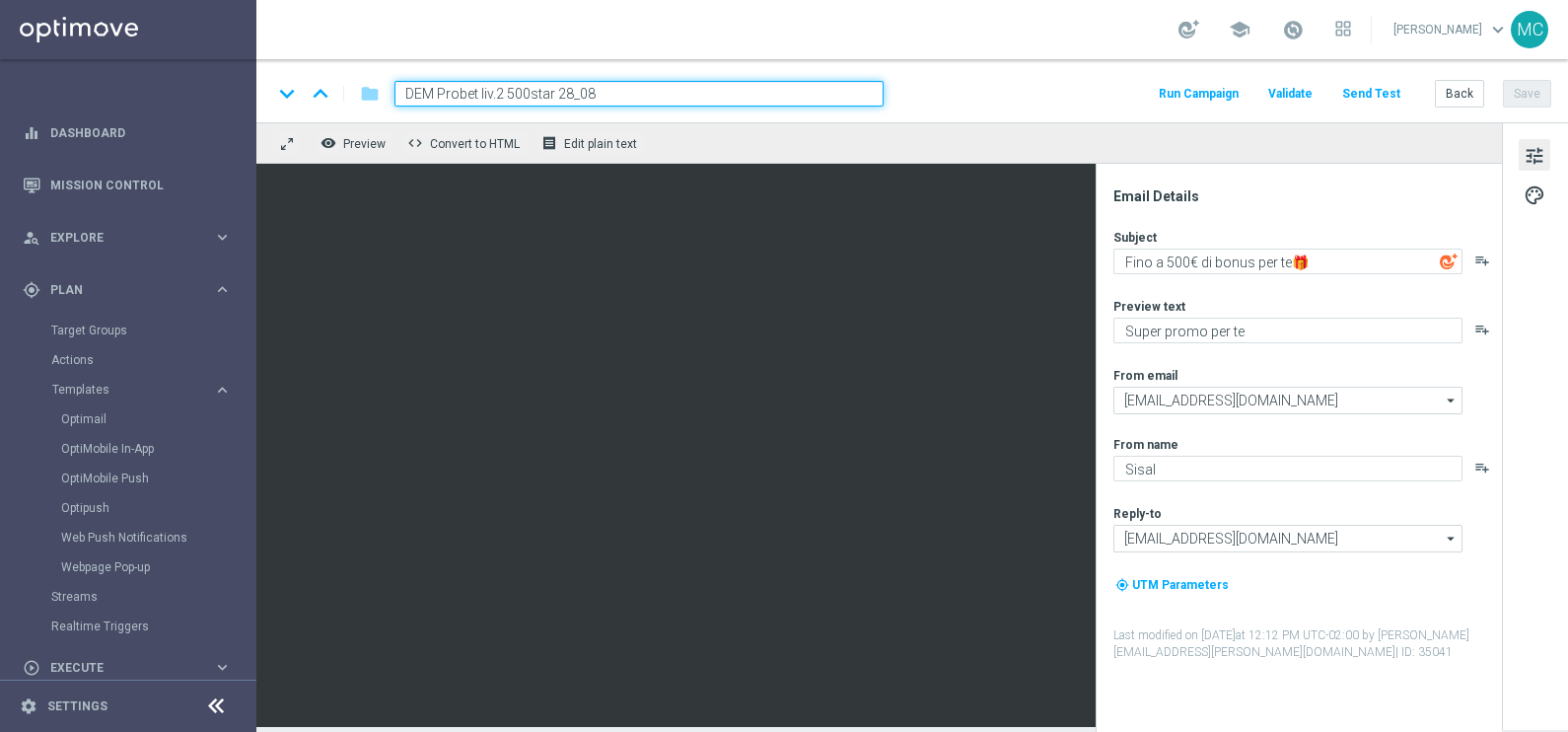
drag, startPoint x: 620, startPoint y: 97, endPoint x: 385, endPoint y: 84, distance: 236.0
click at [385, 84] on div "DEM Probet liv.2 500star 28_08" at bounding box center [631, 94] width 505 height 26
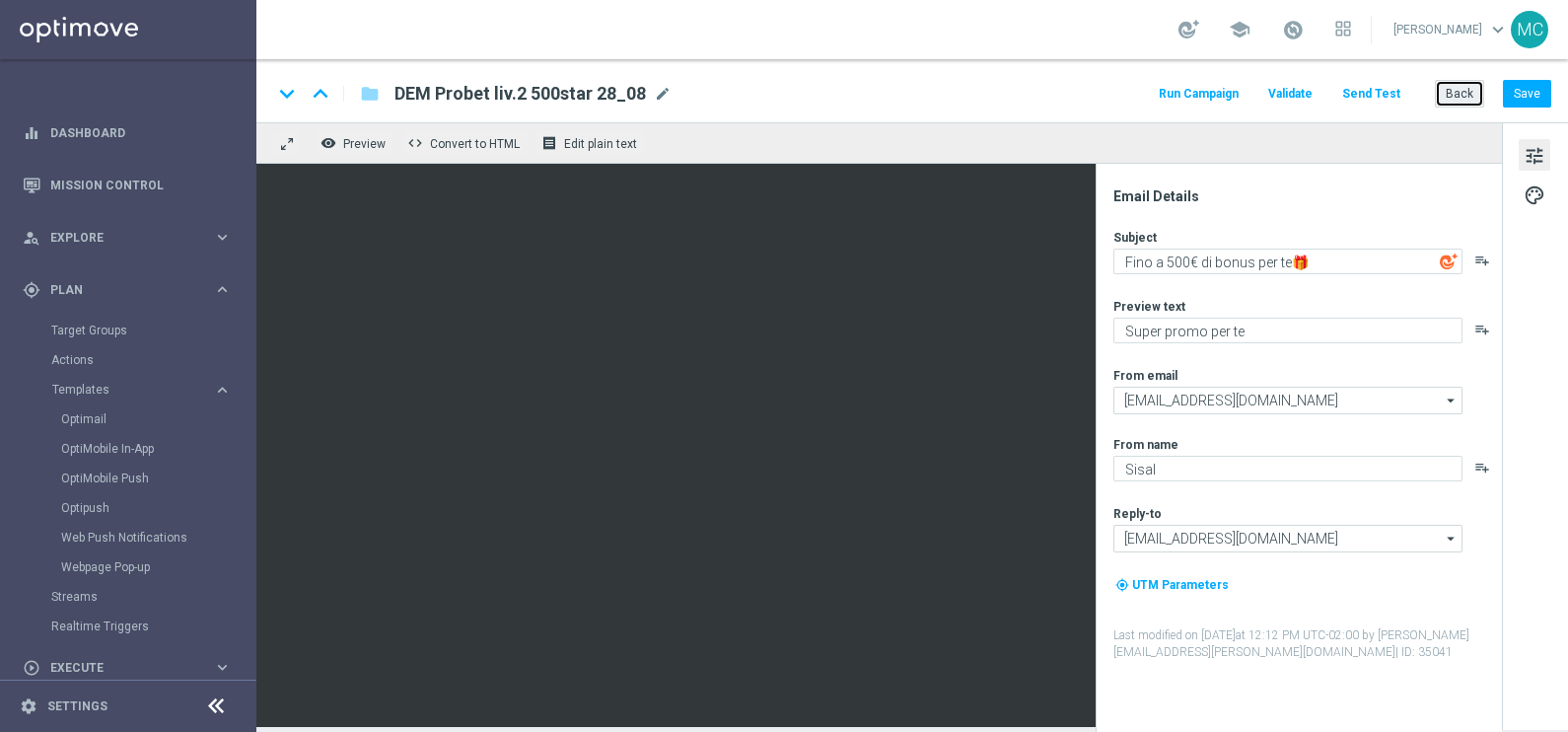
click at [1467, 100] on button "Back" at bounding box center [1459, 94] width 49 height 28
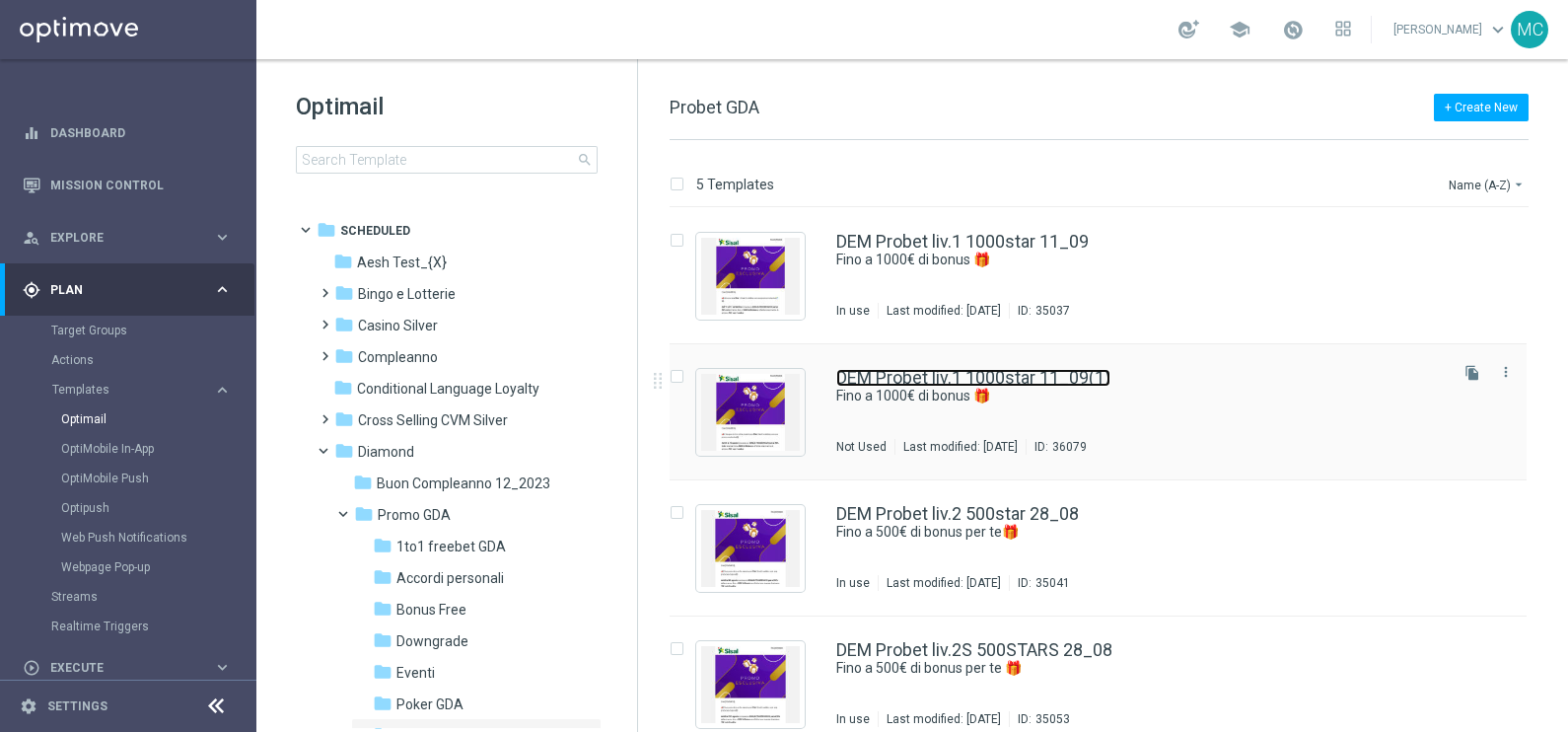
click at [942, 370] on link "DEM Probet liv.1 1000star 11_09(1)" at bounding box center [973, 378] width 274 height 18
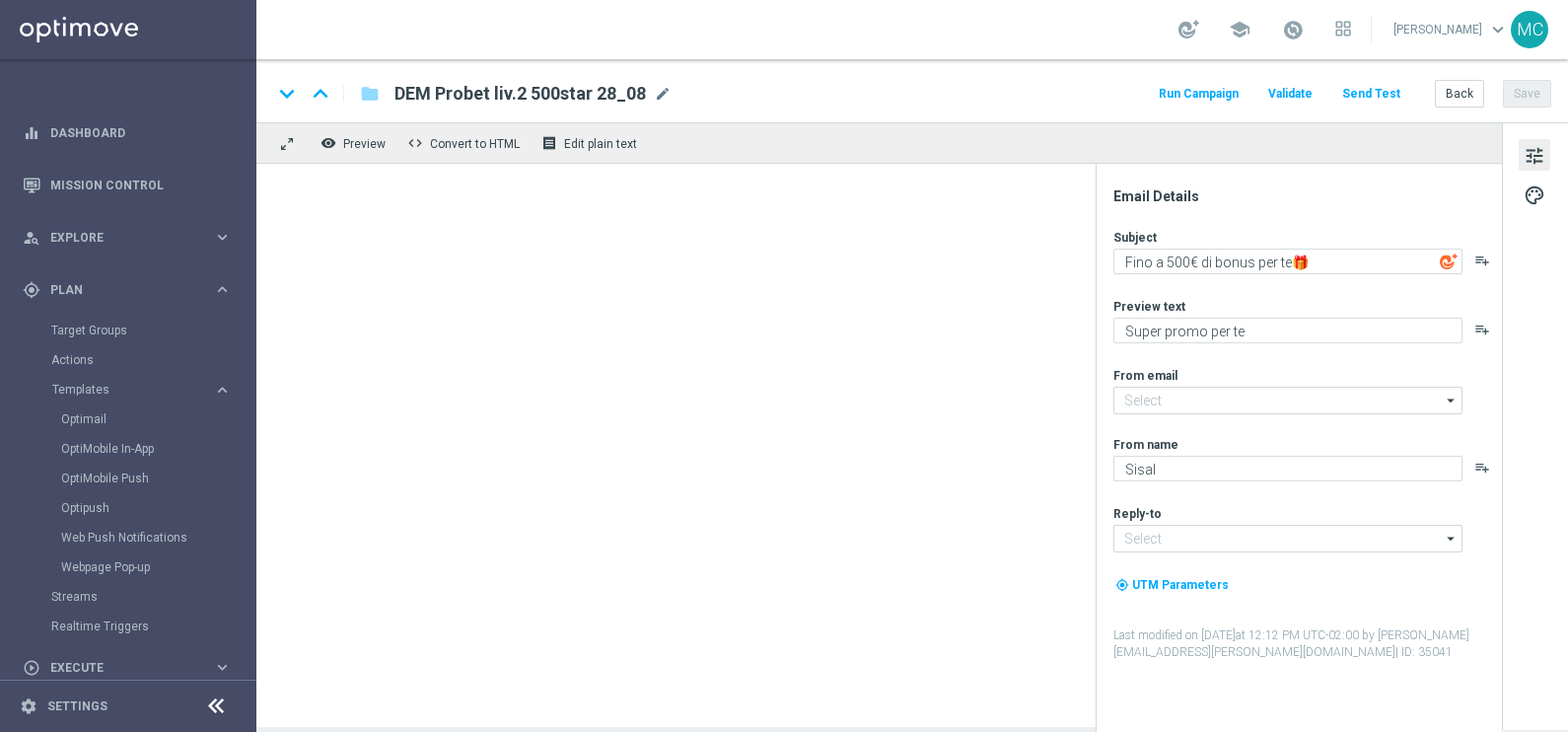
type input "[EMAIL_ADDRESS][DOMAIN_NAME]"
type textarea "Fino a 1000€ di bonus 🎁"
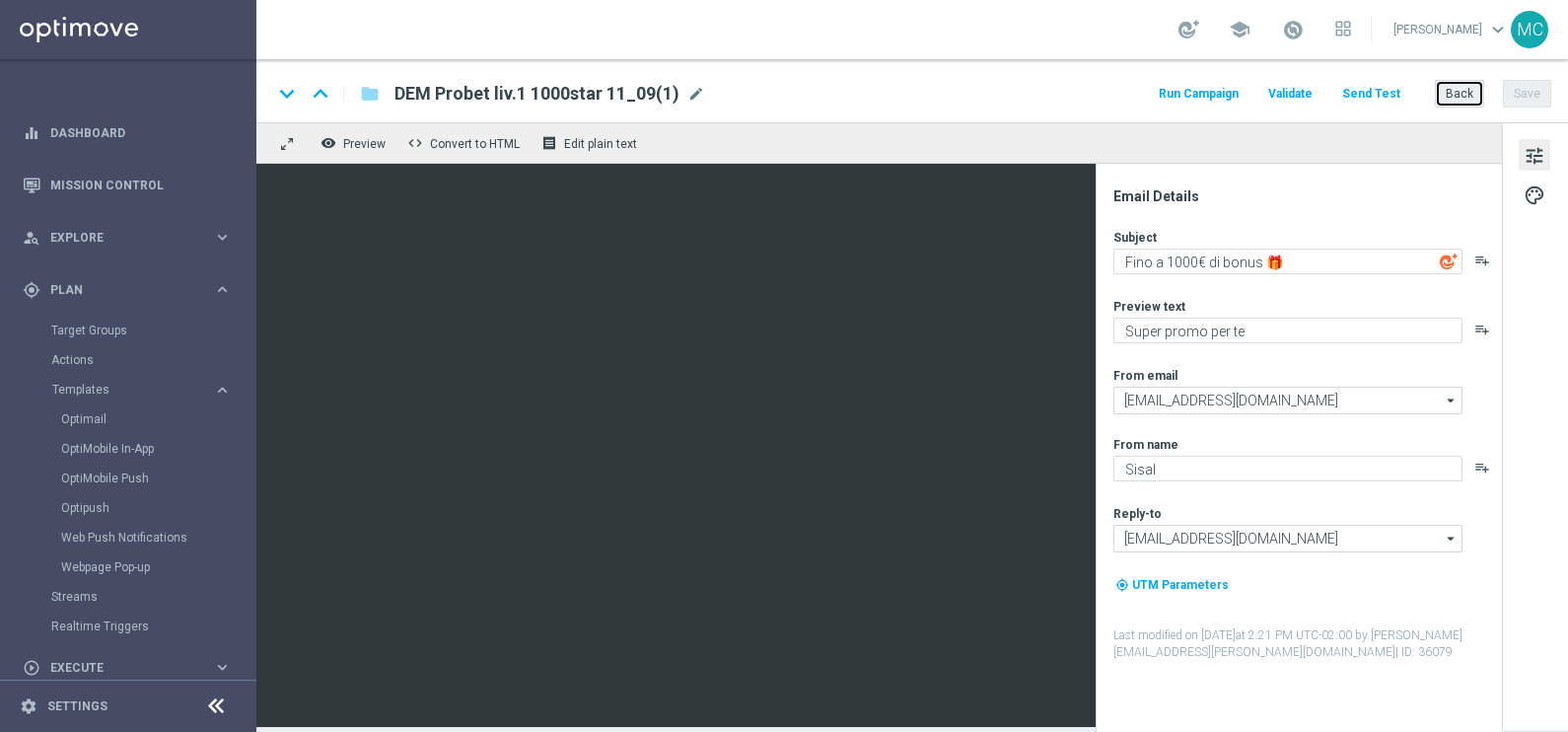
click at [1461, 94] on button "Back" at bounding box center [1459, 94] width 49 height 28
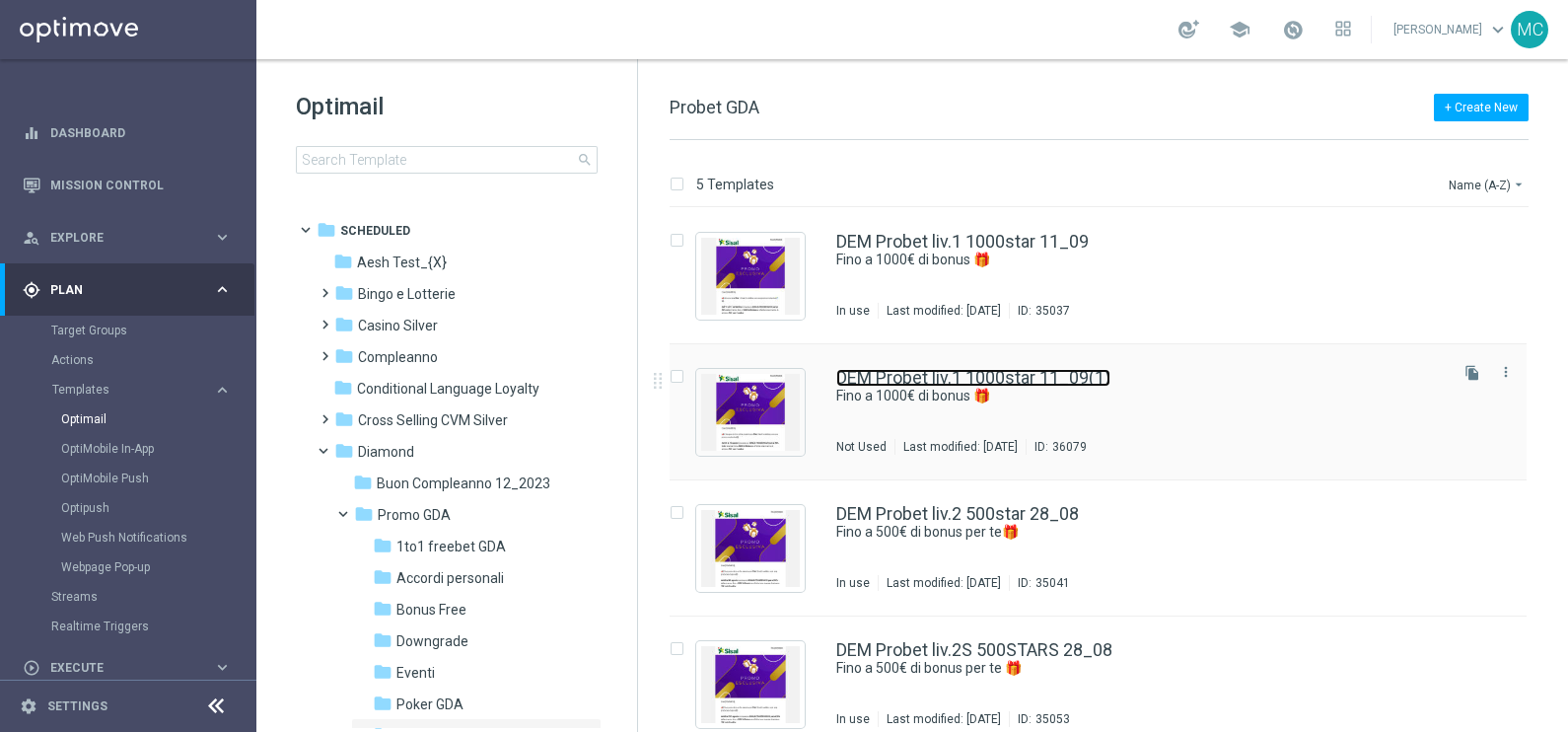
click at [986, 374] on link "DEM Probet liv.1 1000star 11_09(1)" at bounding box center [973, 378] width 274 height 18
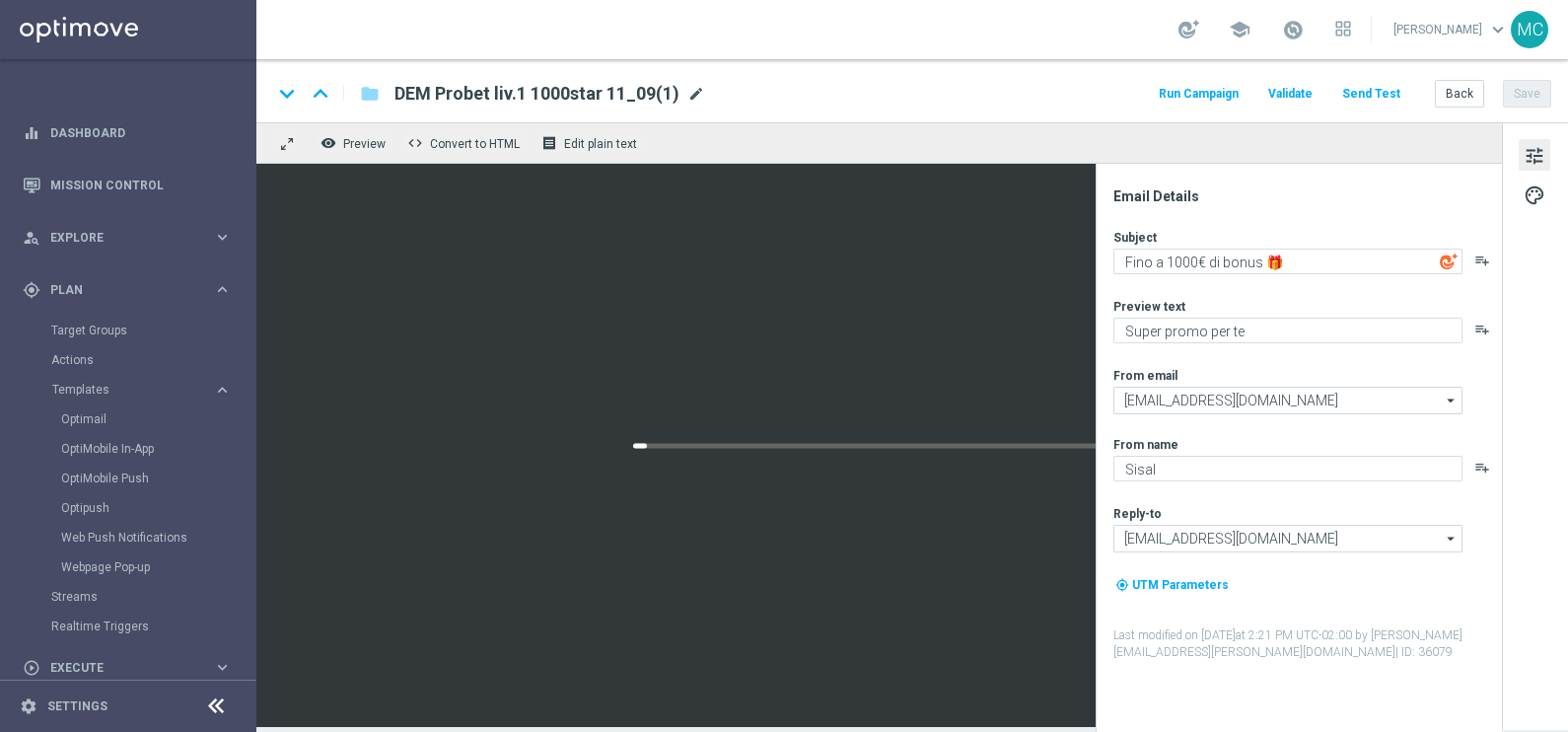
click at [695, 91] on span "mode_edit" at bounding box center [696, 94] width 18 height 18
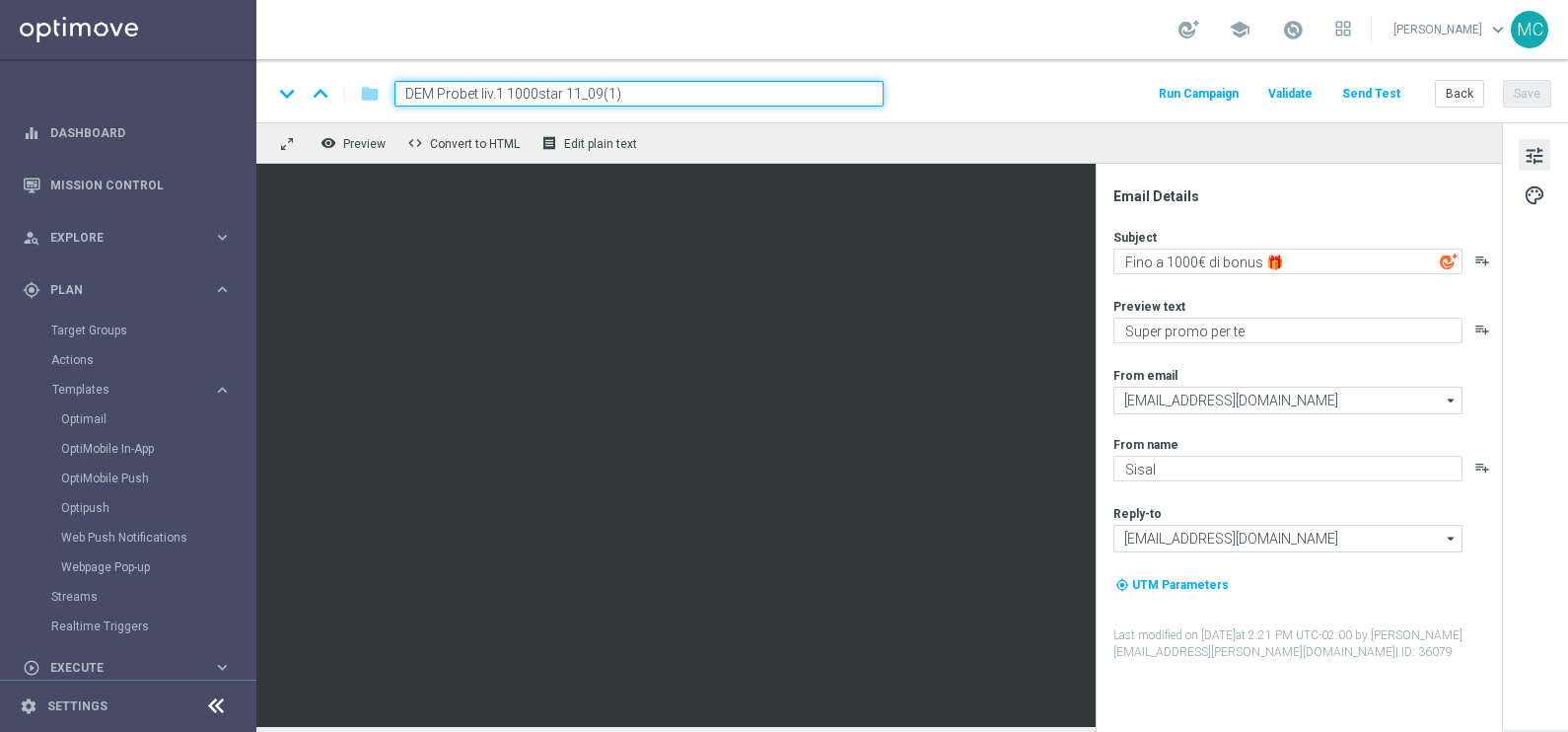
drag, startPoint x: 632, startPoint y: 87, endPoint x: 407, endPoint y: 85, distance: 224.9
click at [407, 85] on input "DEM Probet liv.1 1000star 11_09(1)" at bounding box center [638, 94] width 489 height 26
paste input "2 500star 28_08"
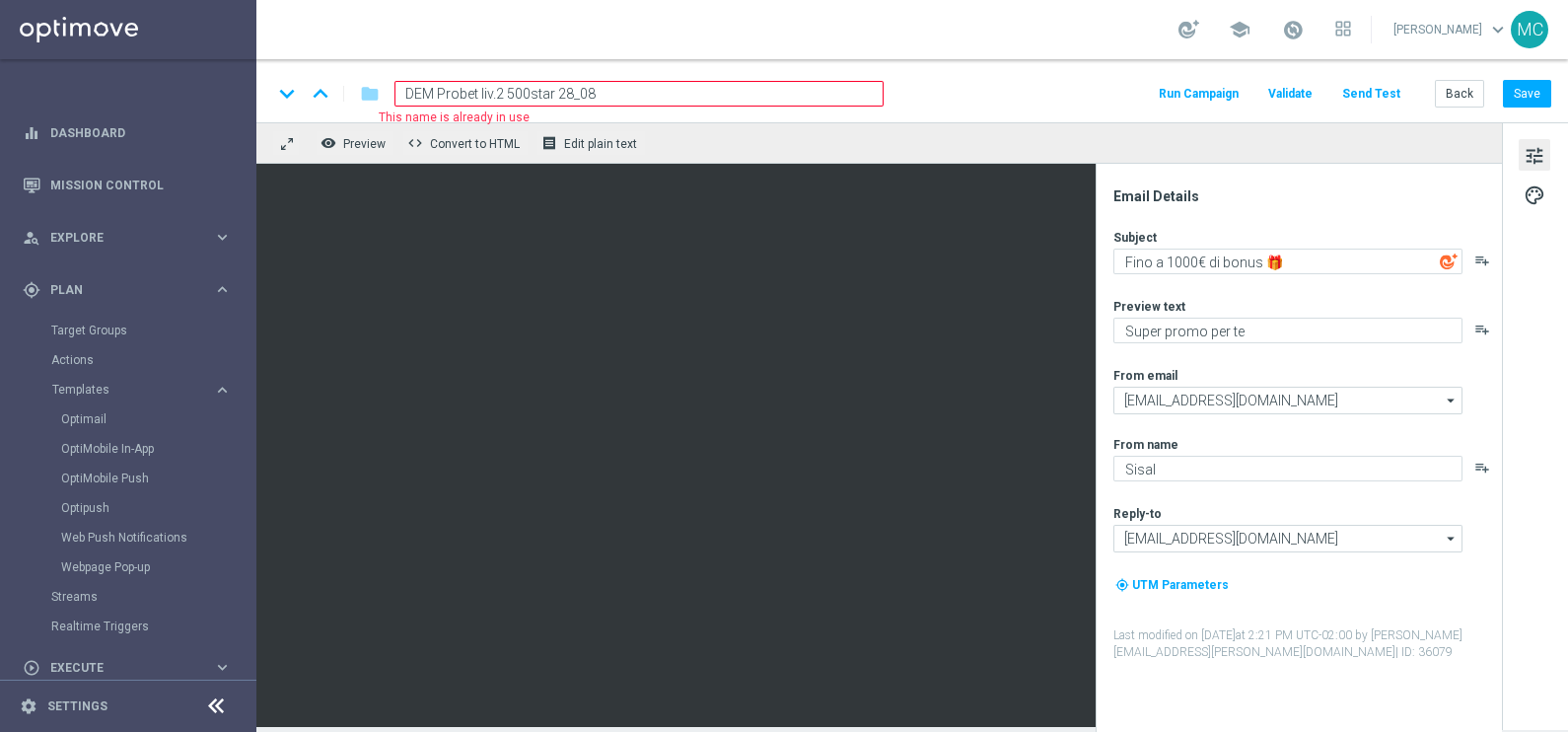
drag, startPoint x: 480, startPoint y: 88, endPoint x: 441, endPoint y: 88, distance: 39.4
click at [441, 88] on input "DEM Probet liv.2 500star 28_08" at bounding box center [638, 94] width 489 height 26
drag, startPoint x: 582, startPoint y: 89, endPoint x: 571, endPoint y: 89, distance: 10.8
click at [571, 89] on input "DEM PROBET liv.2 500star 28_08" at bounding box center [638, 94] width 489 height 26
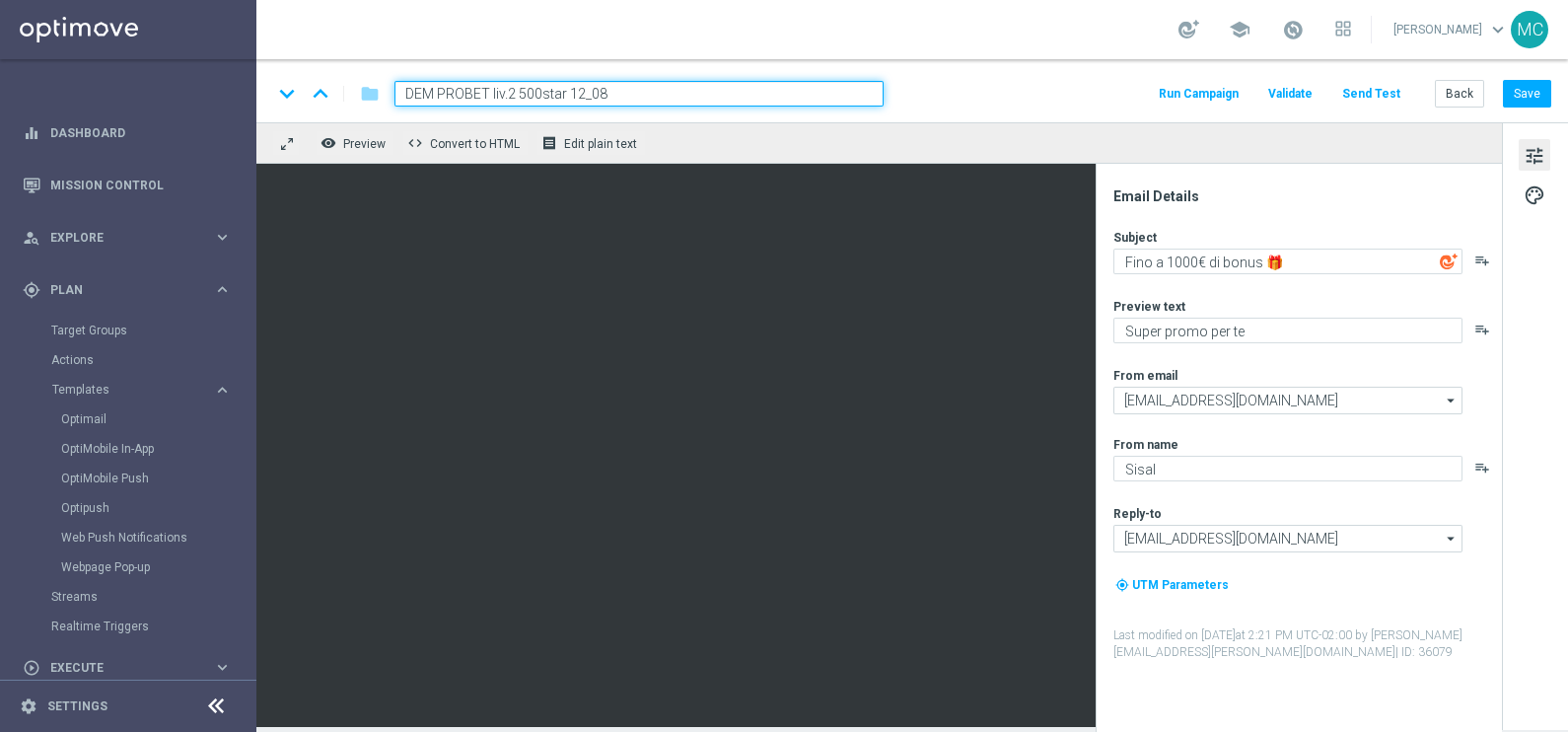
click at [611, 89] on input "DEM PROBET liv.2 500star 12_08" at bounding box center [638, 94] width 489 height 26
click at [583, 85] on input "DEM PROBET liv.2 500star 12_08" at bounding box center [638, 94] width 489 height 26
click at [611, 91] on input "DEM PROBET liv.2 500star 11_08" at bounding box center [638, 94] width 489 height 26
type input "DEM PROBET liv.2 500star 11_09"
click at [1531, 101] on button "Save" at bounding box center [1527, 94] width 48 height 28
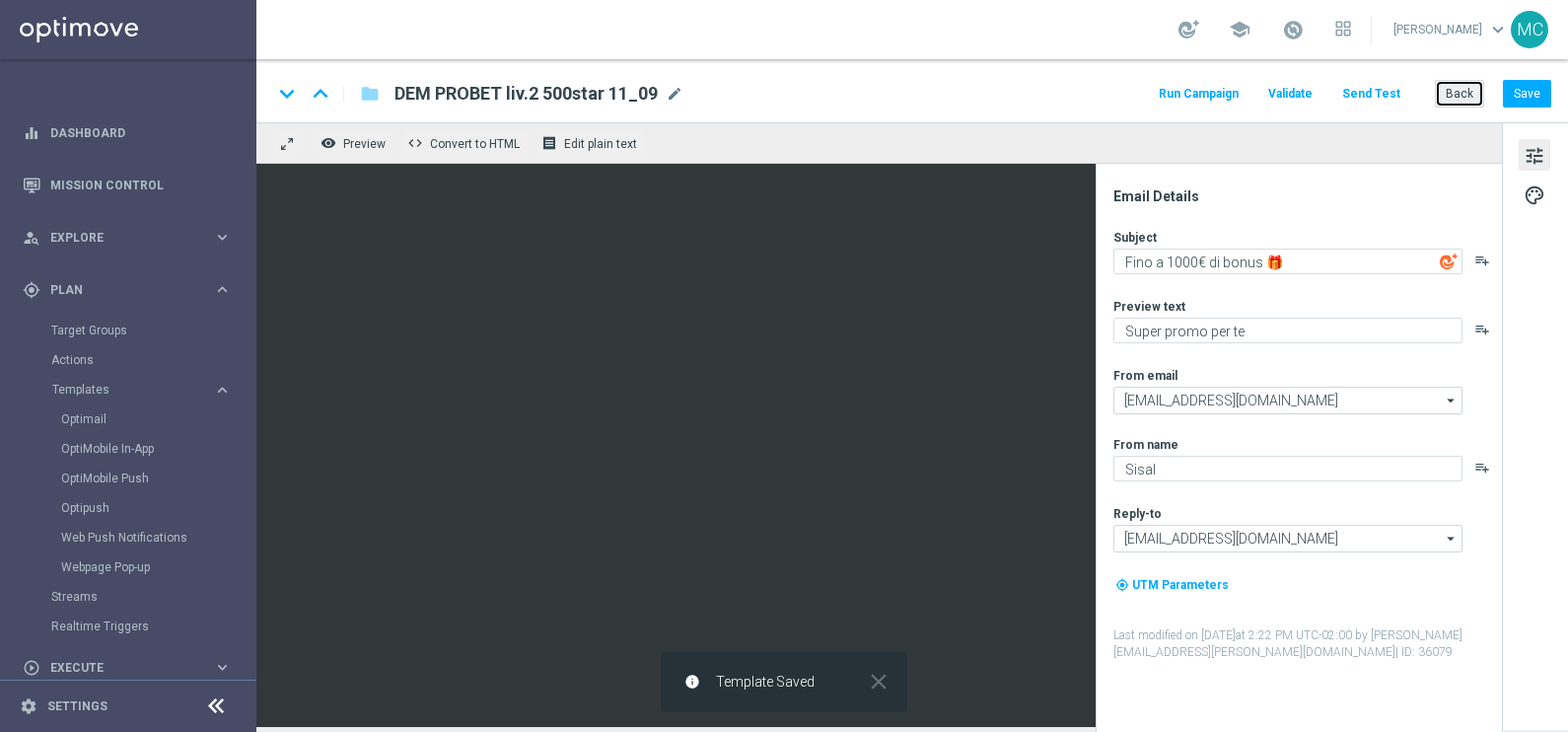
click at [1447, 94] on button "Back" at bounding box center [1459, 94] width 49 height 28
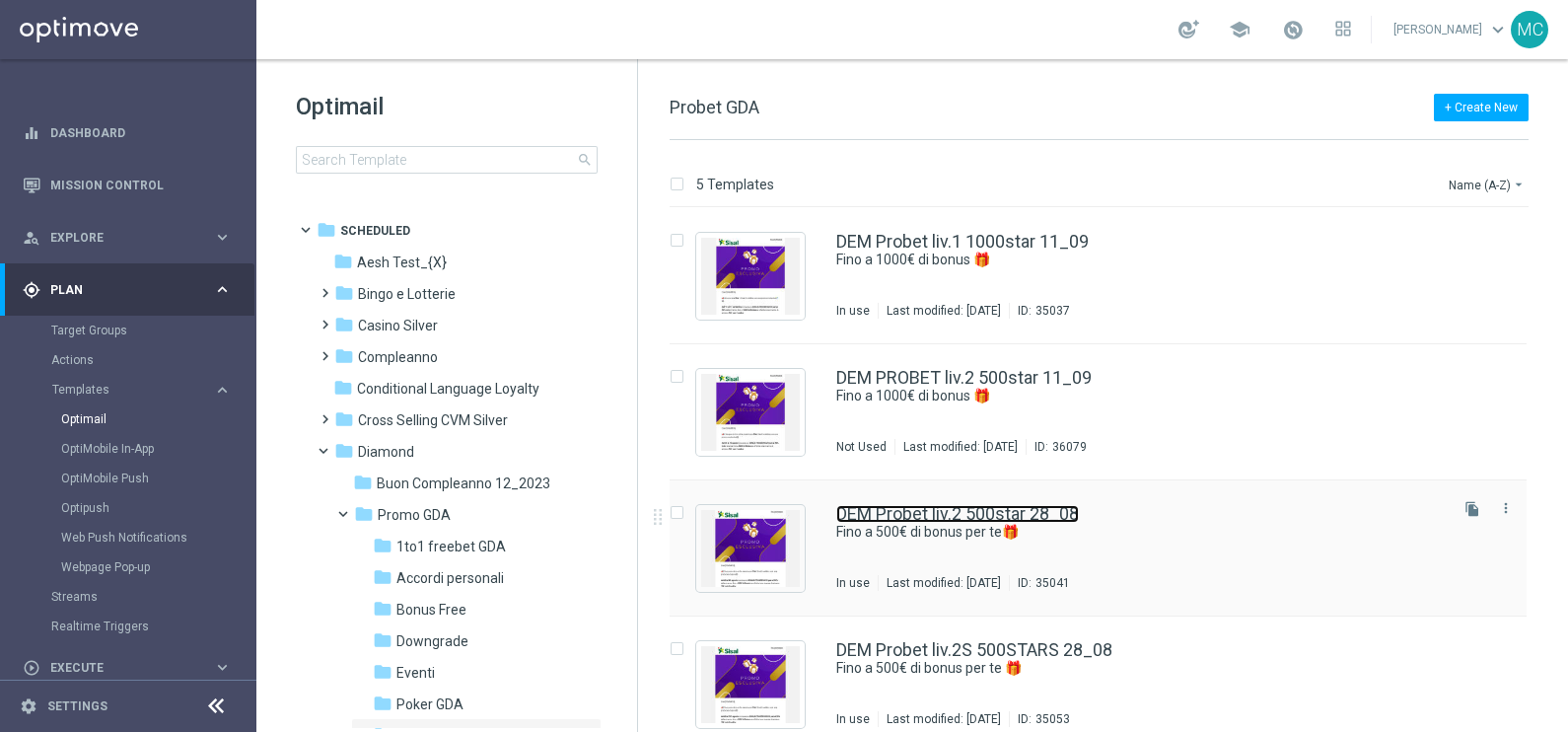
click at [1025, 506] on link "DEM Probet liv.2 500star 28_08" at bounding box center [957, 514] width 243 height 18
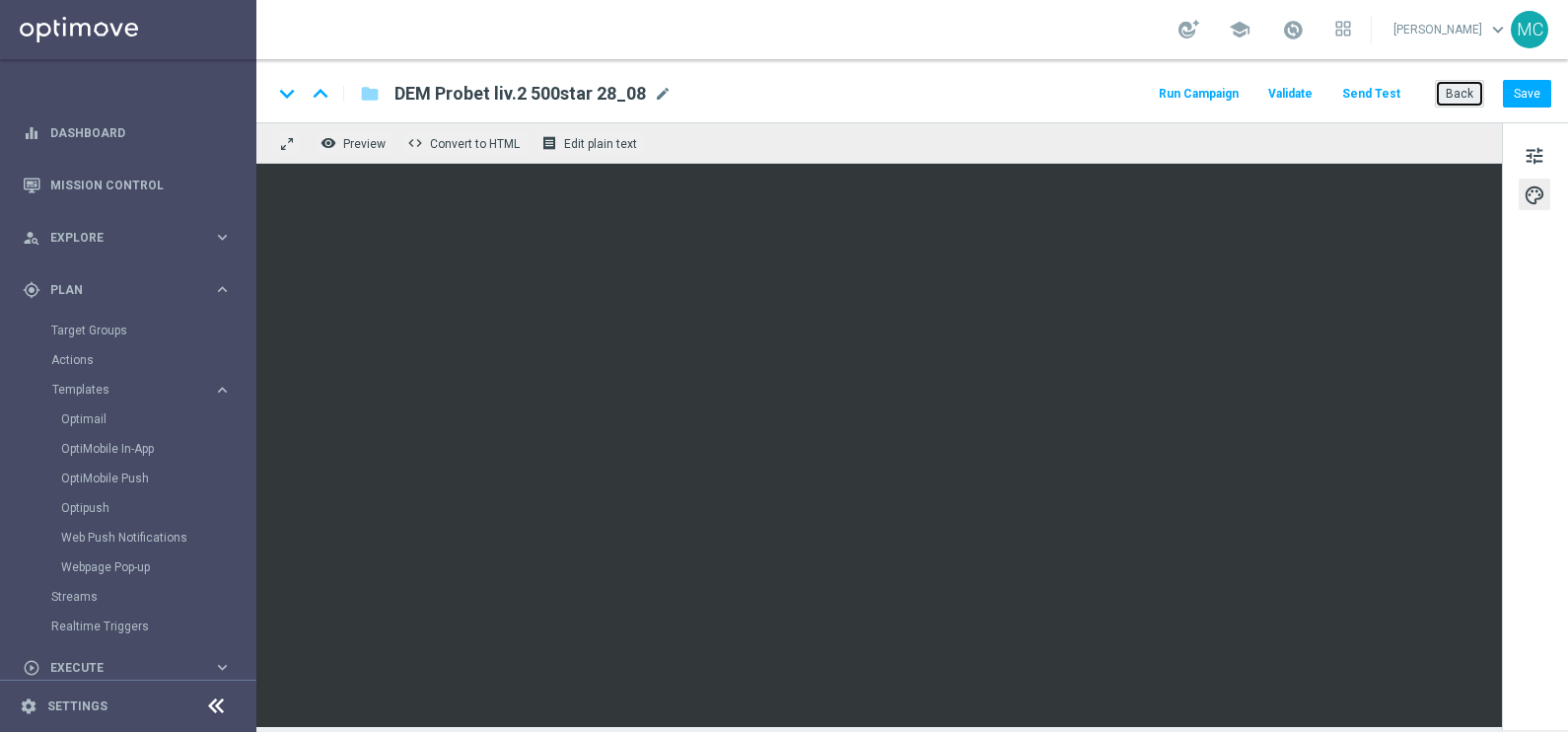
click at [1464, 95] on button "Back" at bounding box center [1459, 94] width 49 height 28
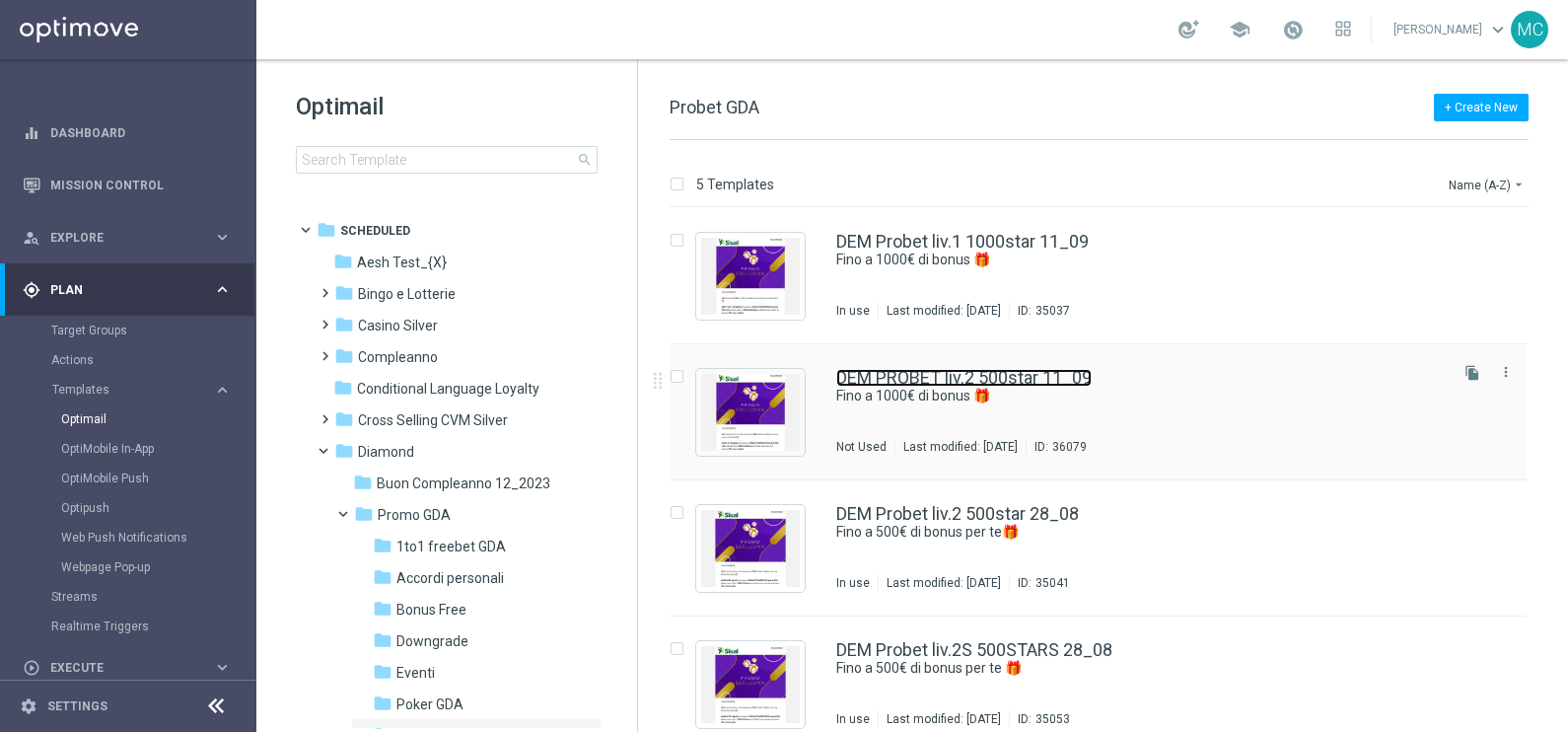
click at [959, 376] on link "DEM PROBET liv.2 500star 11_09" at bounding box center [963, 378] width 255 height 18
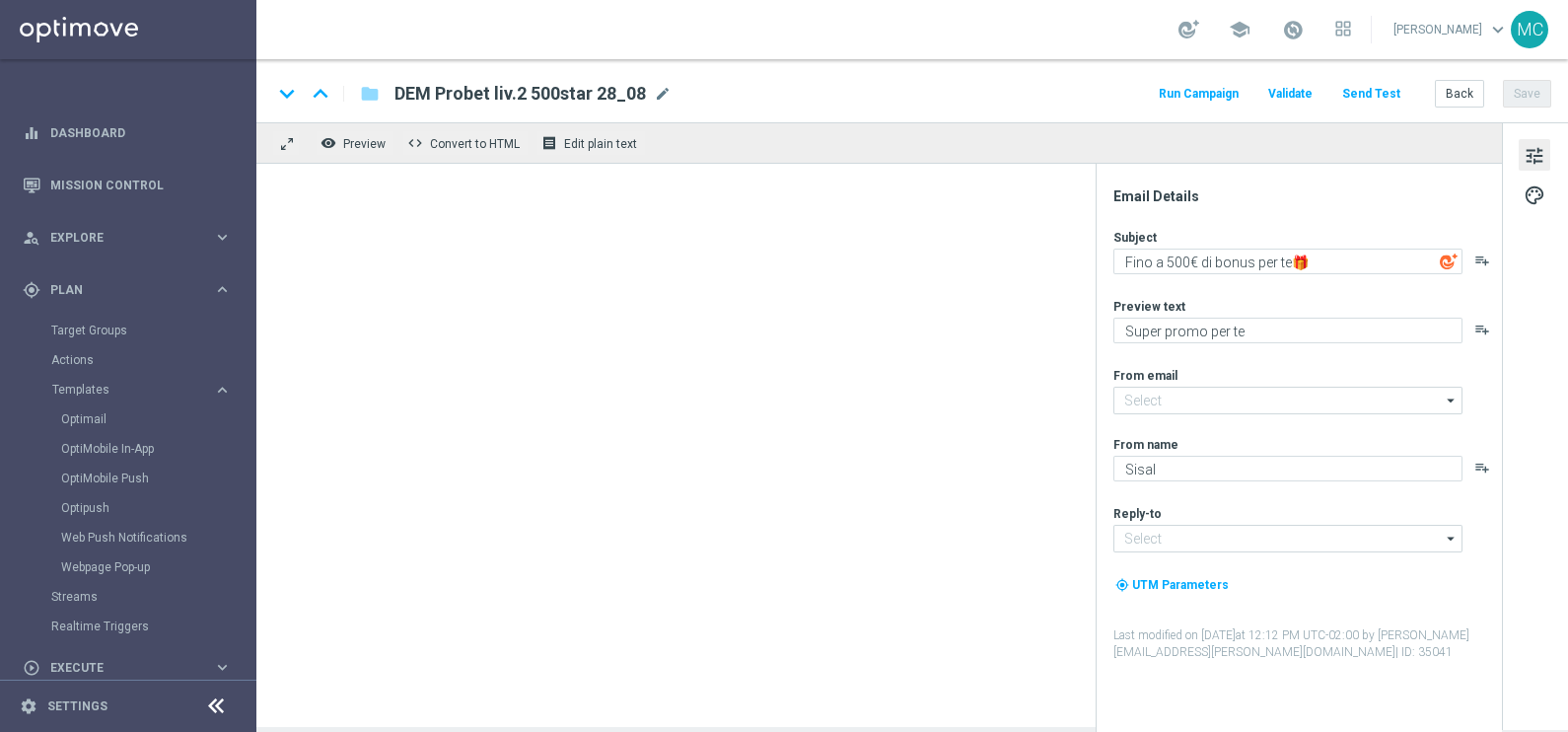
type textarea "Fino a 1000€ di bonus 🎁"
type input "[EMAIL_ADDRESS][DOMAIN_NAME]"
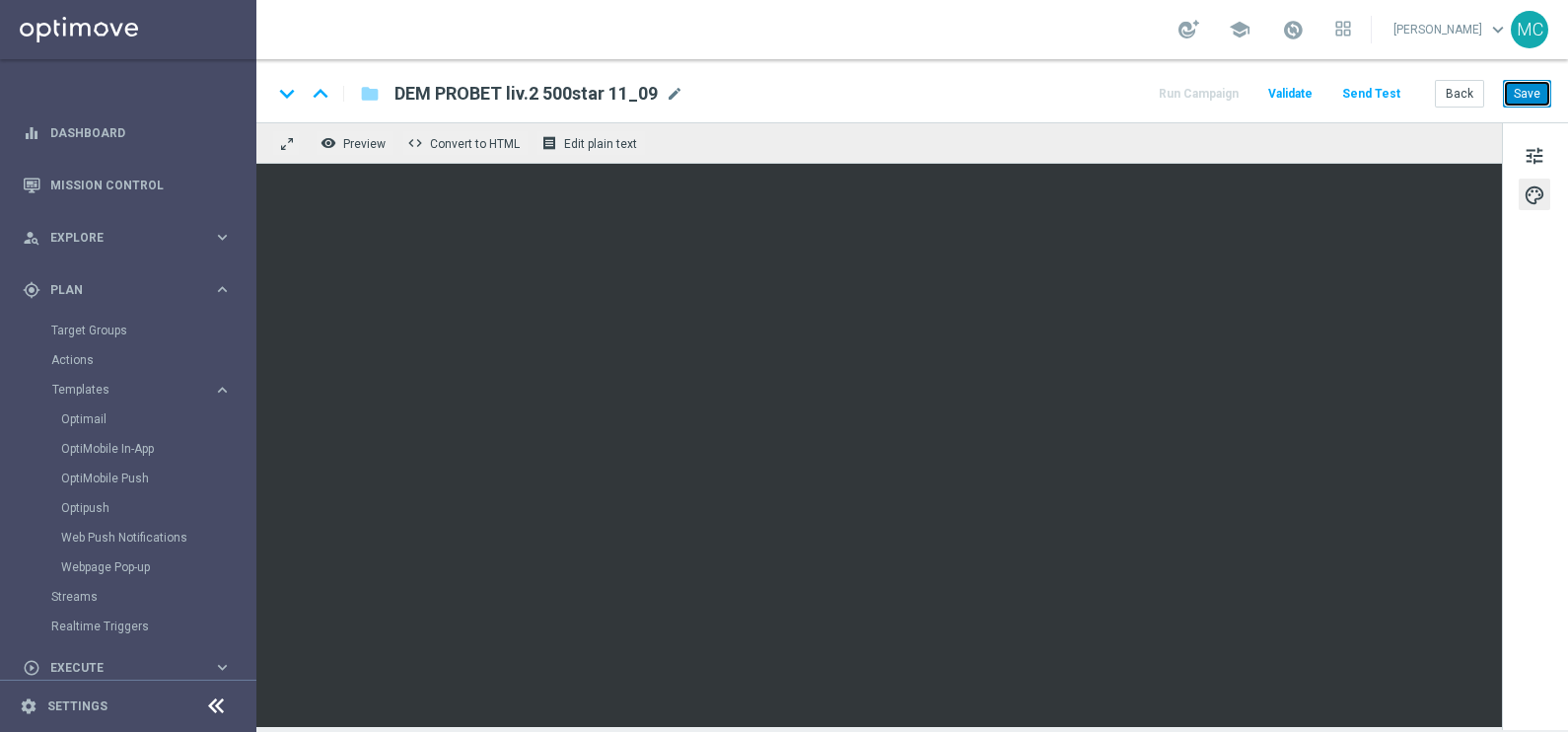
click at [1522, 95] on button "Save" at bounding box center [1527, 94] width 48 height 28
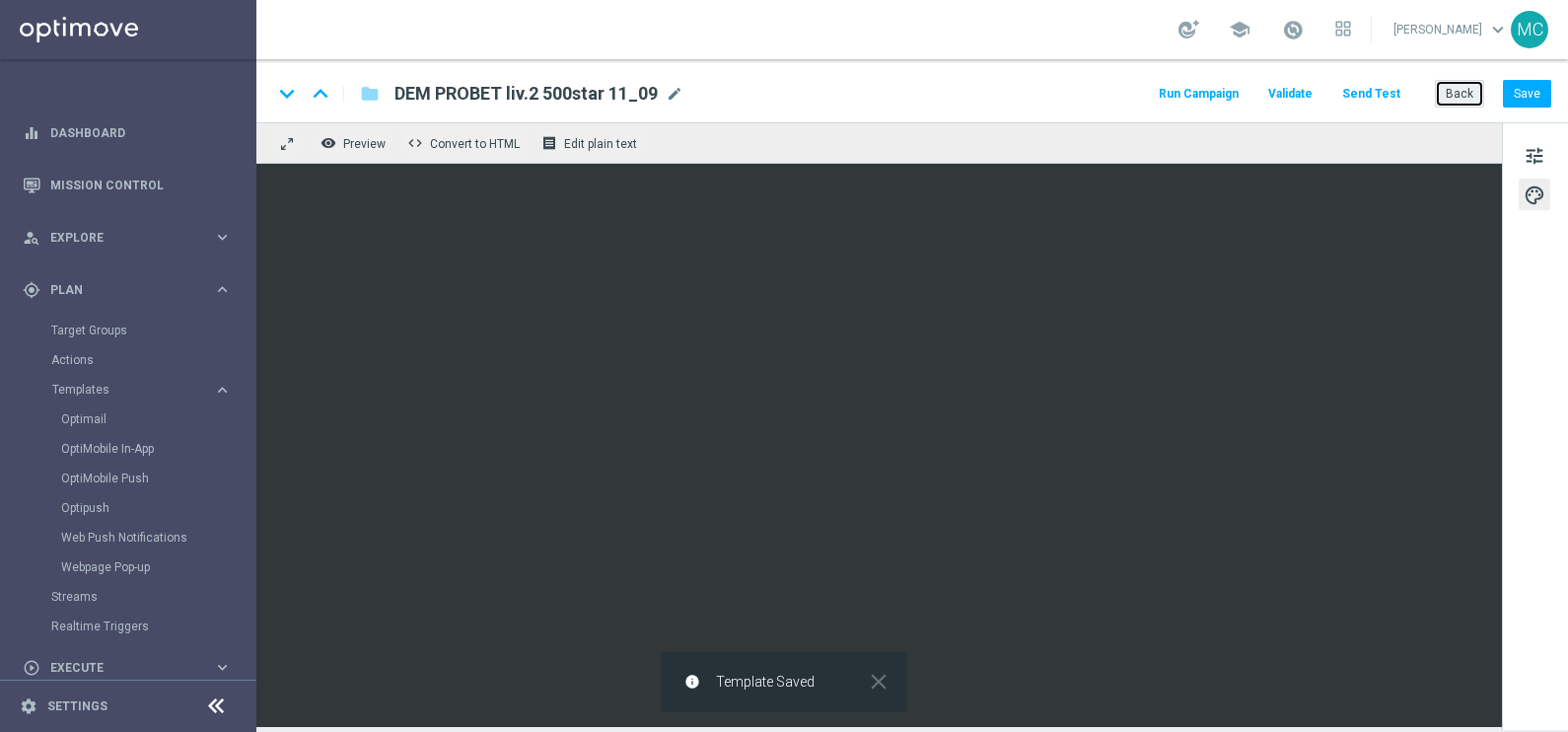
click at [1457, 96] on button "Back" at bounding box center [1459, 94] width 49 height 28
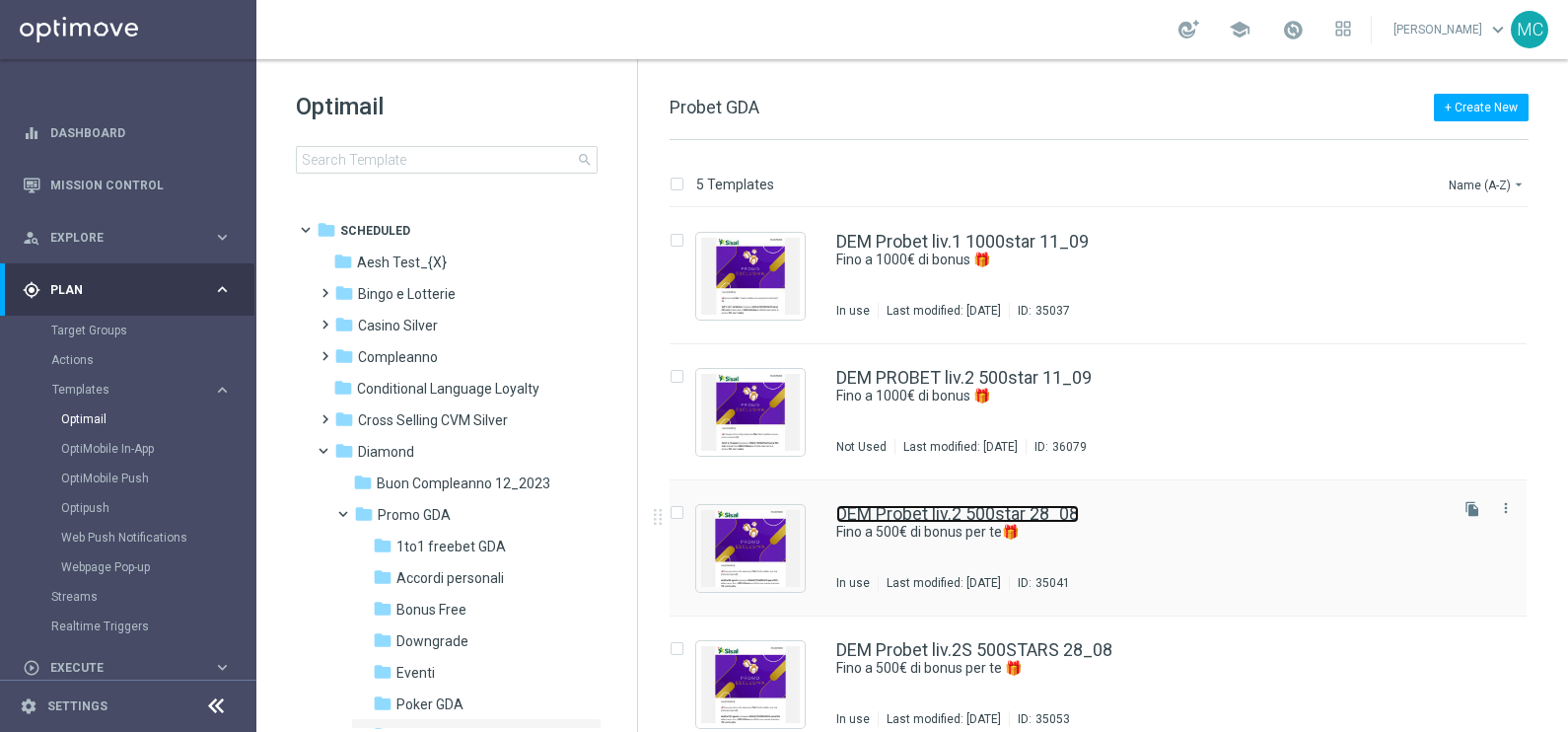
click at [937, 508] on link "DEM Probet liv.2 500star 28_08" at bounding box center [957, 514] width 243 height 18
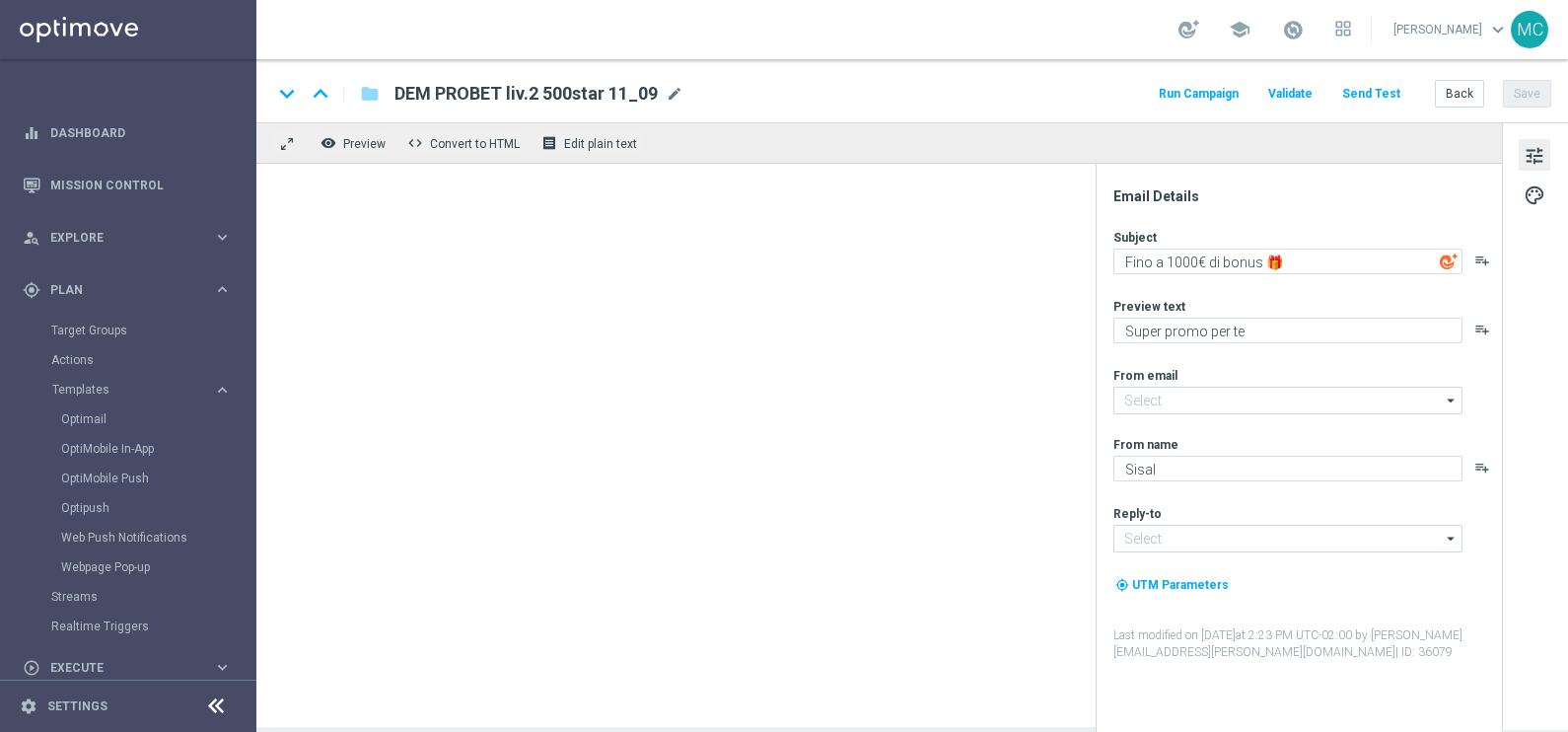
type textarea "Fino a 500€ di bonus per te🎁"
type input "[EMAIL_ADDRESS][DOMAIN_NAME]"
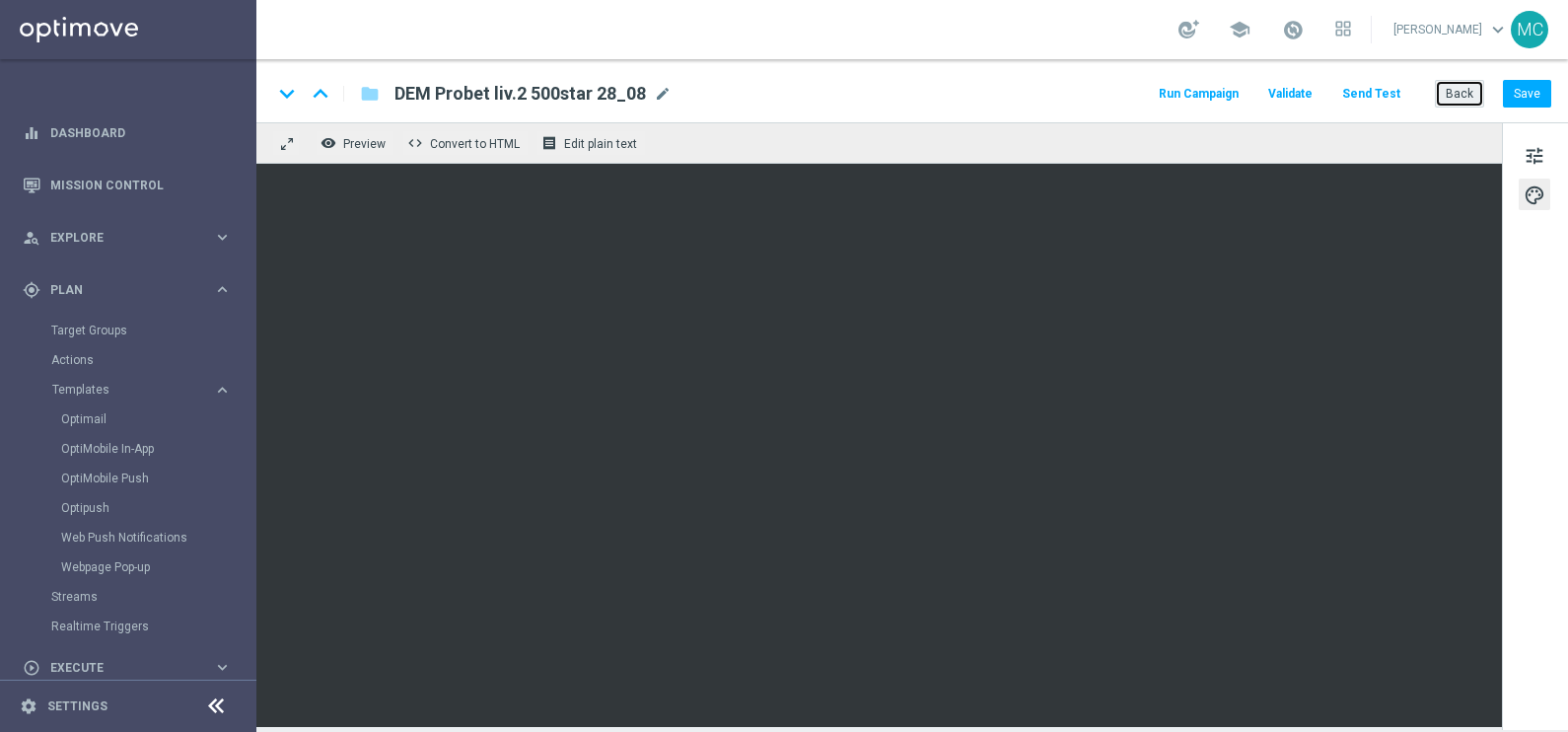
click at [1470, 96] on button "Back" at bounding box center [1459, 94] width 49 height 28
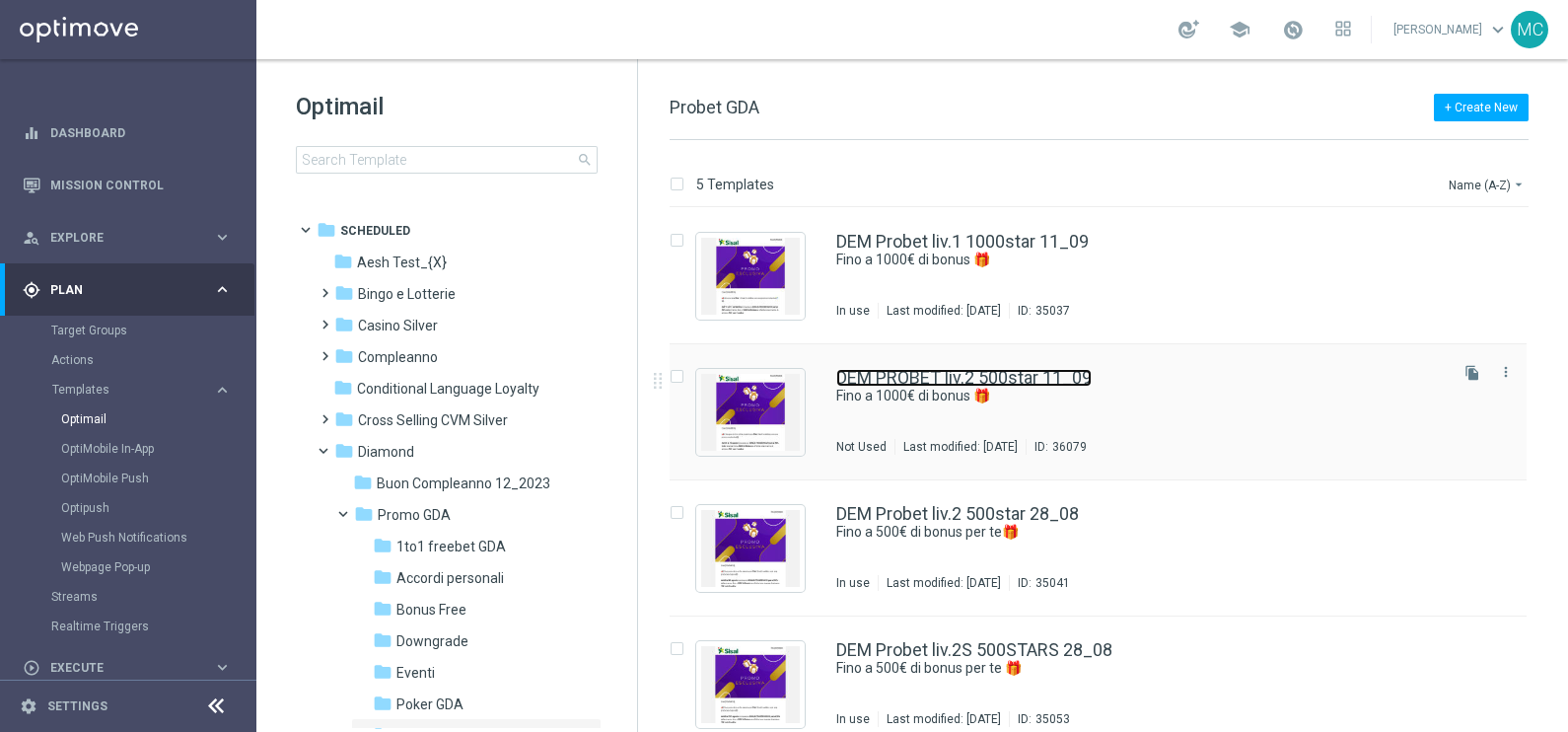
click at [932, 370] on link "DEM PROBET liv.2 500star 11_09" at bounding box center [963, 378] width 255 height 18
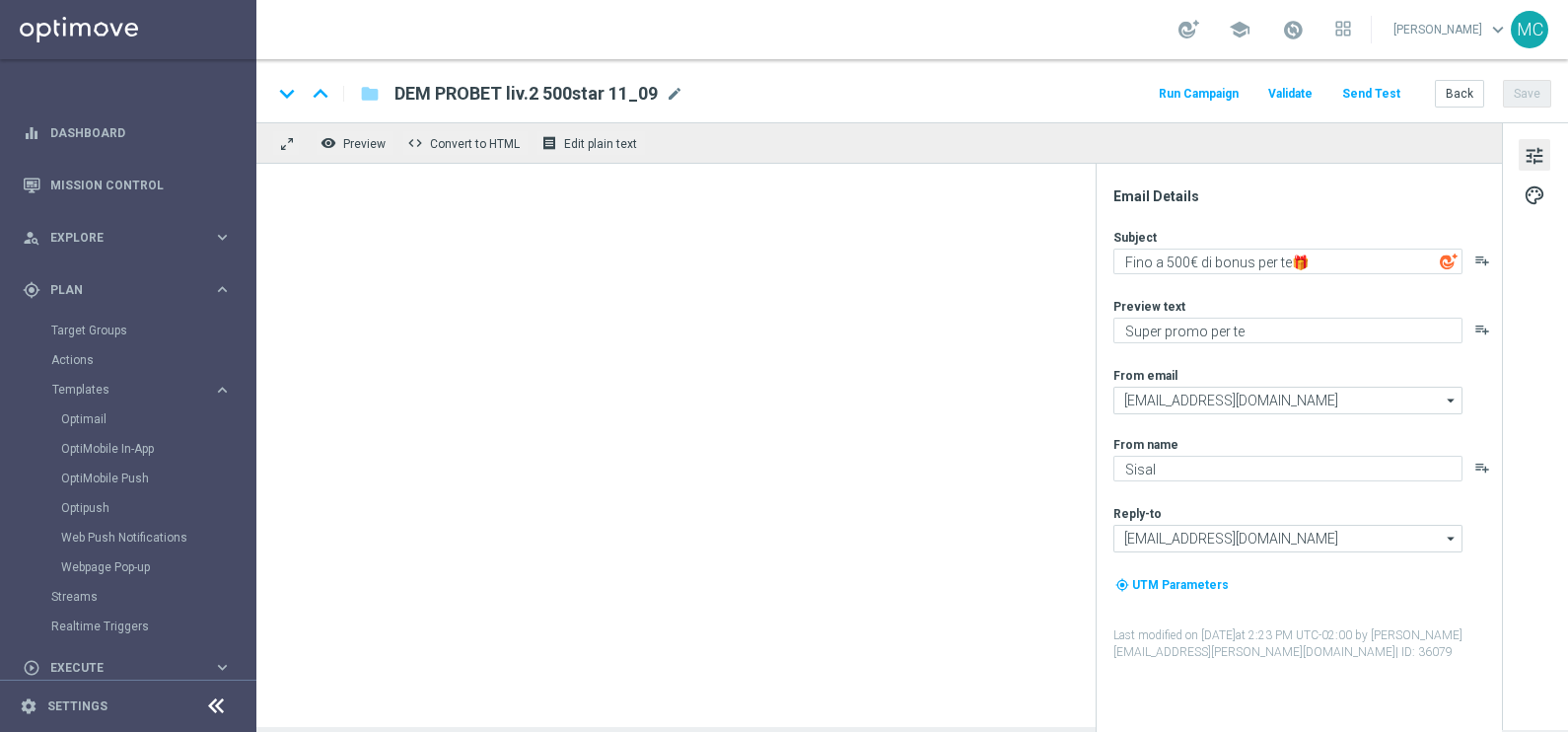
type textarea "Fino a 1000€ di bonus 🎁"
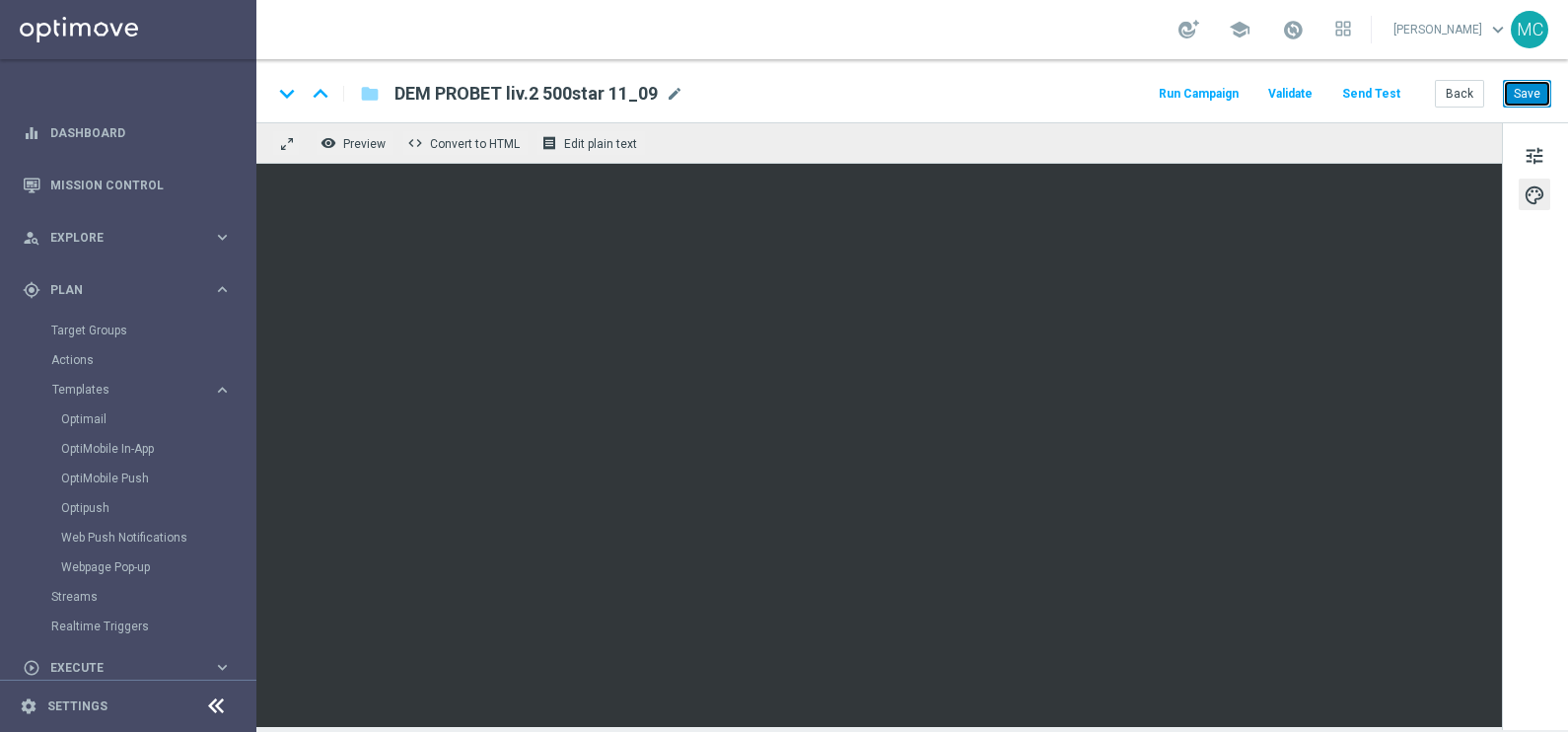
click at [1535, 95] on button "Save" at bounding box center [1527, 94] width 48 height 28
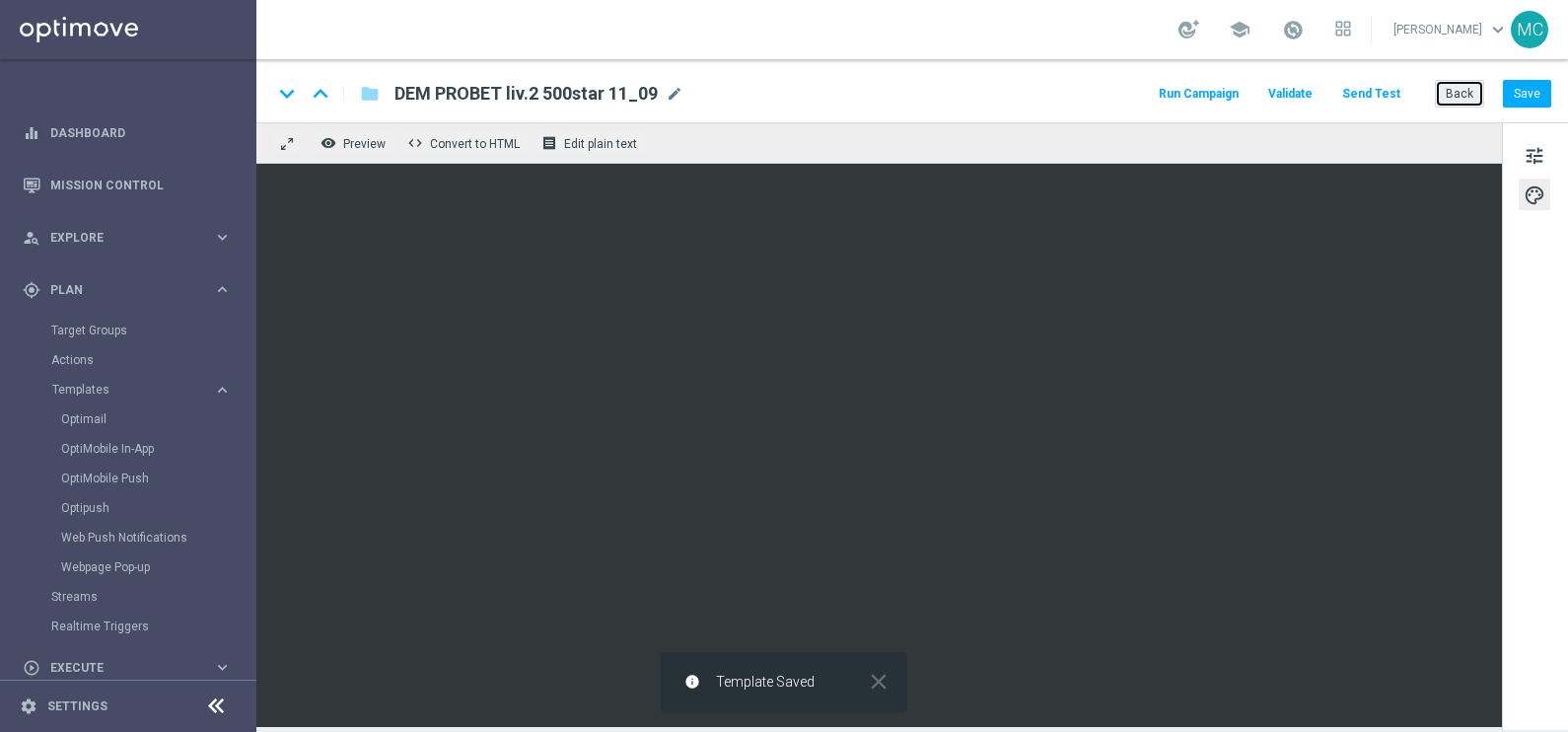
click at [1460, 90] on button "Back" at bounding box center [1459, 94] width 49 height 28
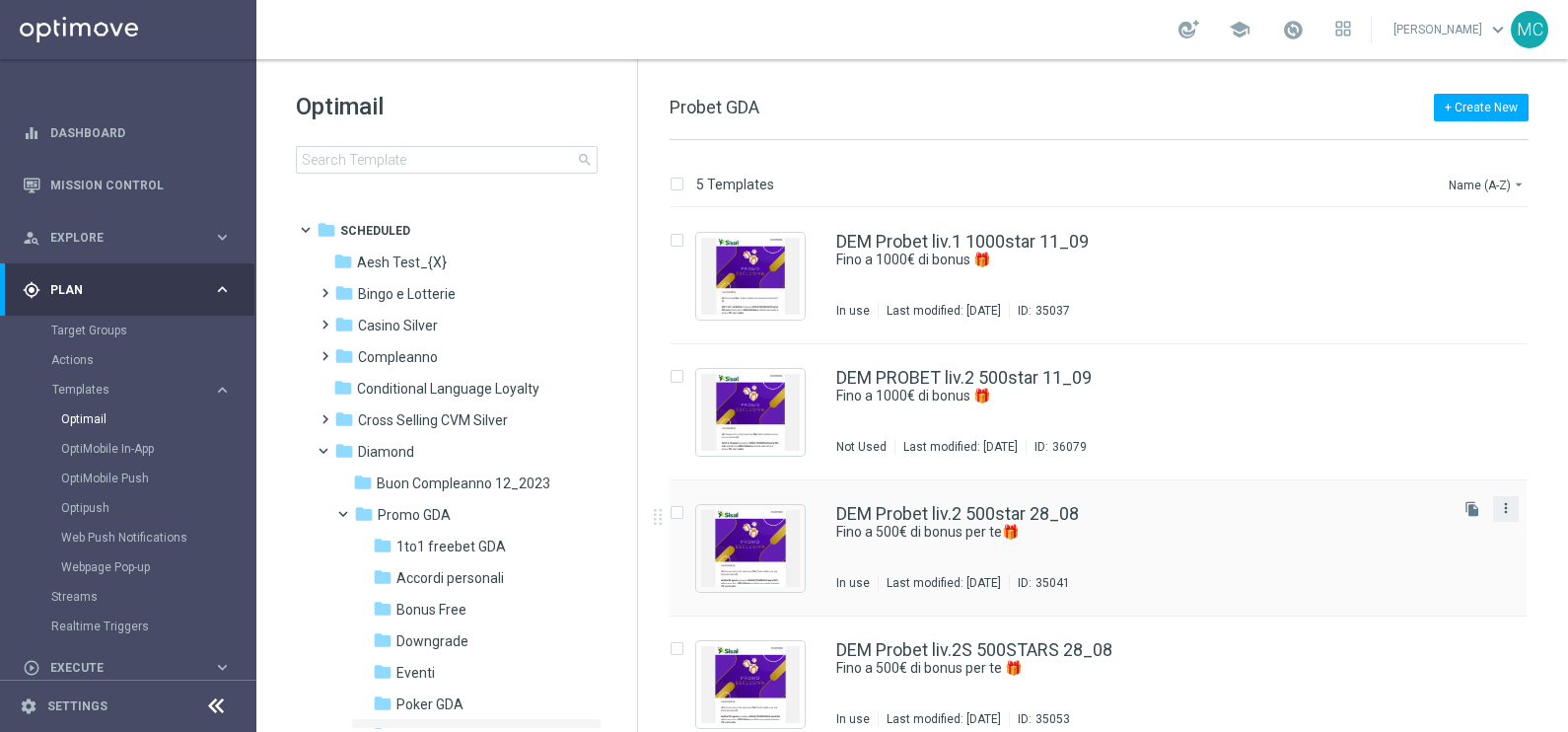
click at [1502, 508] on icon "more_vert" at bounding box center [1506, 508] width 16 height 16
click at [1399, 575] on div "delete_forever [GEOGRAPHIC_DATA]" at bounding box center [1414, 585] width 158 height 28
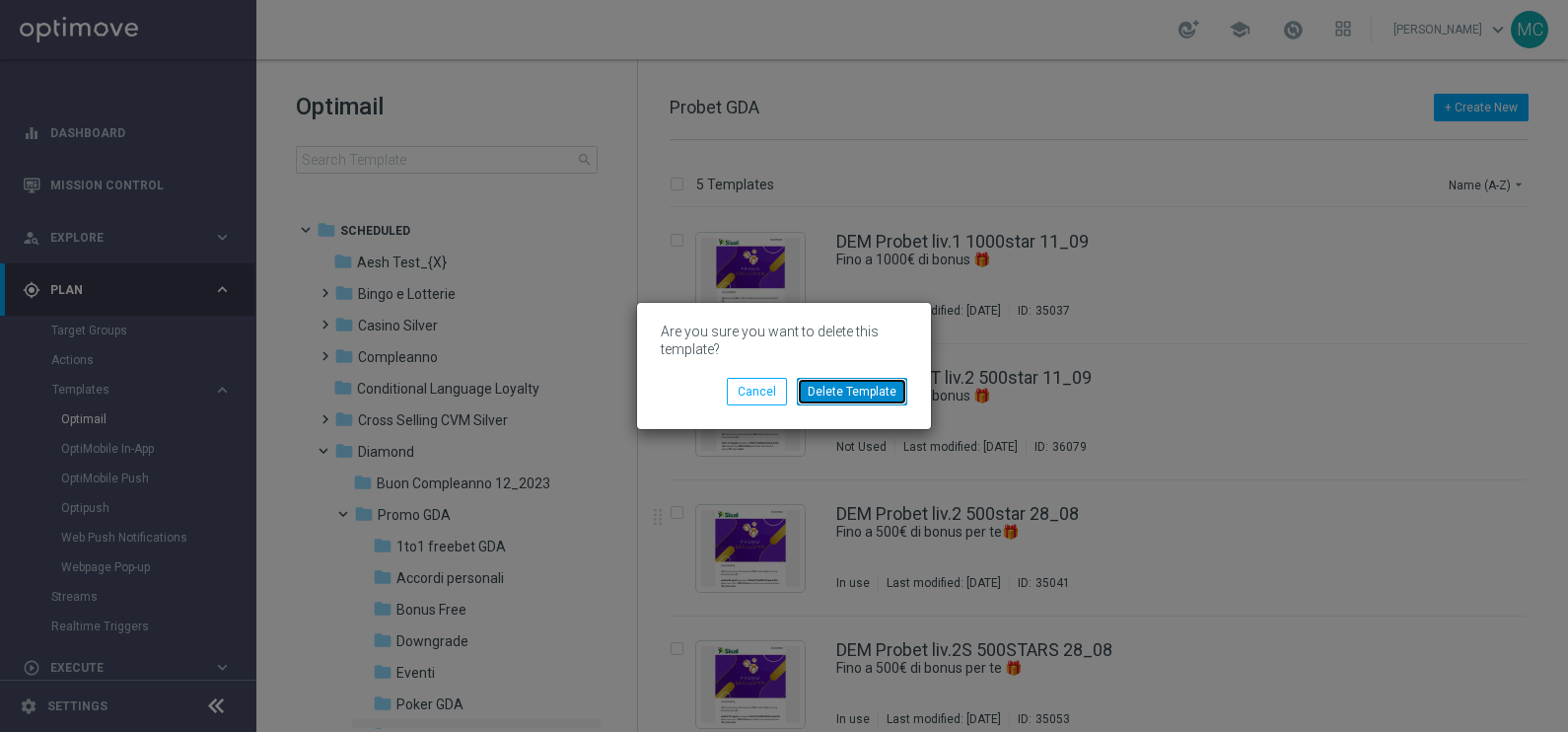
click at [845, 396] on button "Delete Template" at bounding box center [852, 392] width 110 height 28
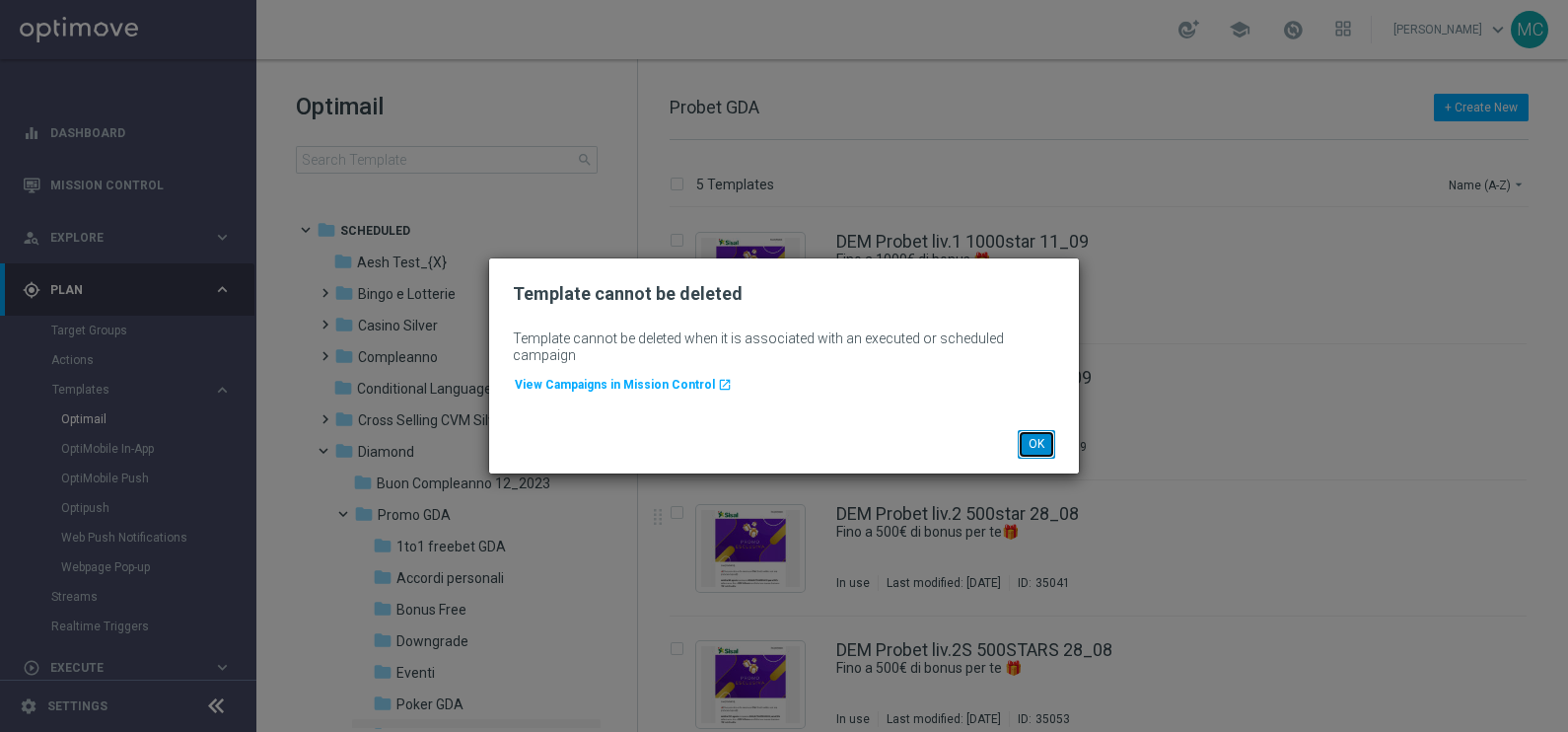
click at [1042, 442] on button "OK" at bounding box center [1036, 444] width 37 height 28
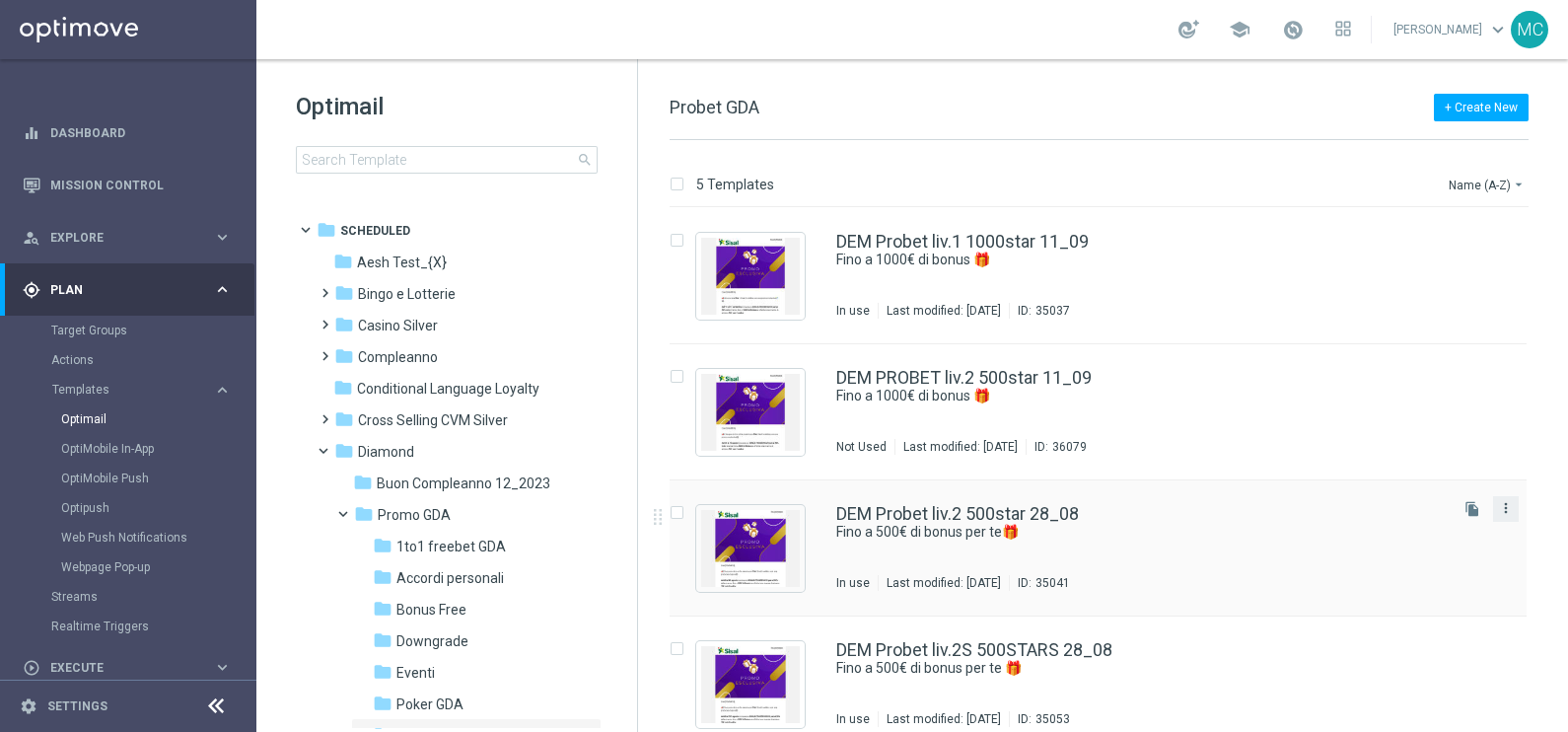
drag, startPoint x: 1509, startPoint y: 501, endPoint x: 1501, endPoint y: 508, distance: 10.5
click at [1509, 501] on icon "more_vert" at bounding box center [1506, 508] width 16 height 16
click at [1417, 589] on div "Delete" at bounding box center [1424, 584] width 119 height 14
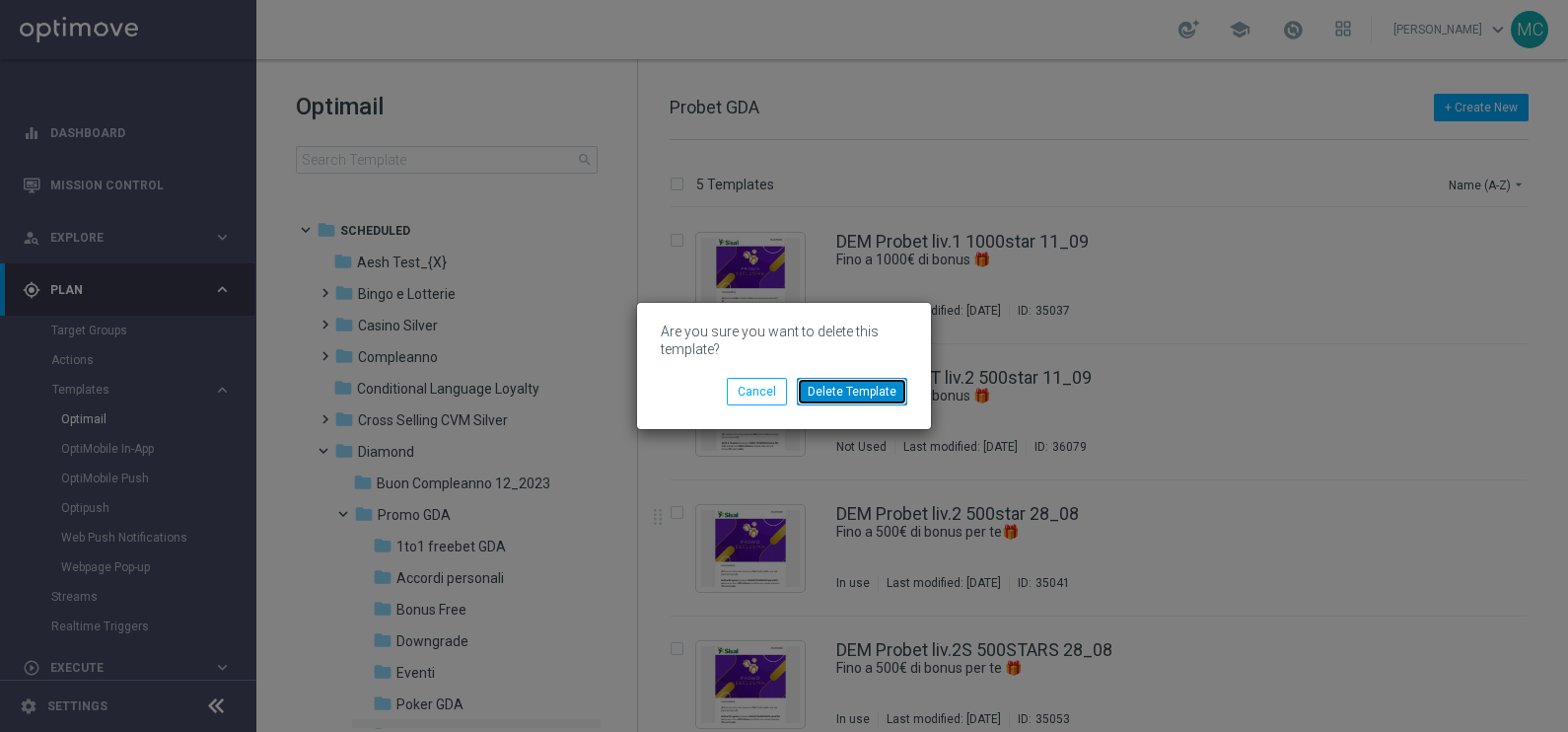
click at [863, 392] on button "Delete Template" at bounding box center [852, 392] width 110 height 28
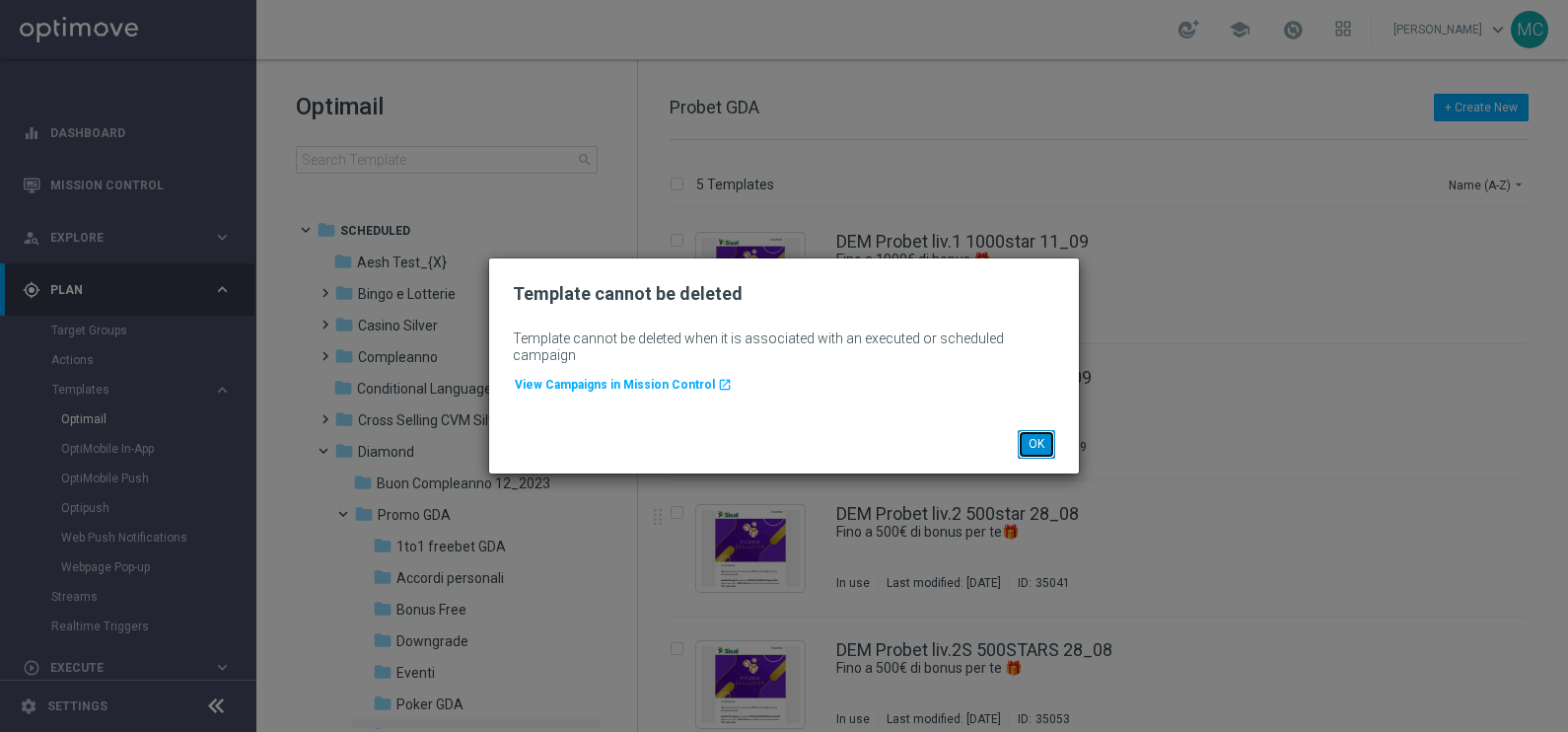
click at [1037, 441] on button "OK" at bounding box center [1036, 444] width 37 height 28
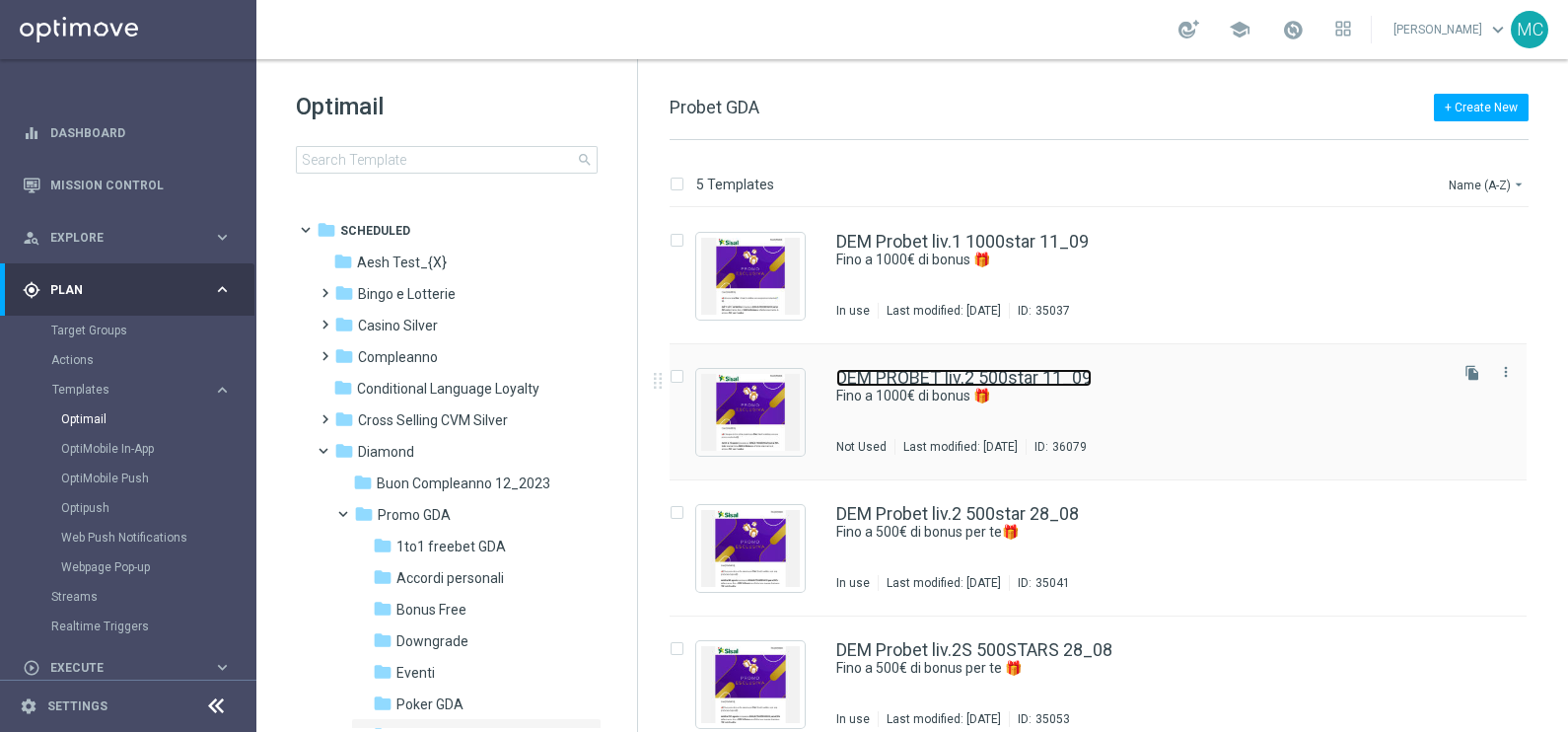
click at [1022, 372] on link "DEM PROBET liv.2 500star 11_09" at bounding box center [963, 378] width 255 height 18
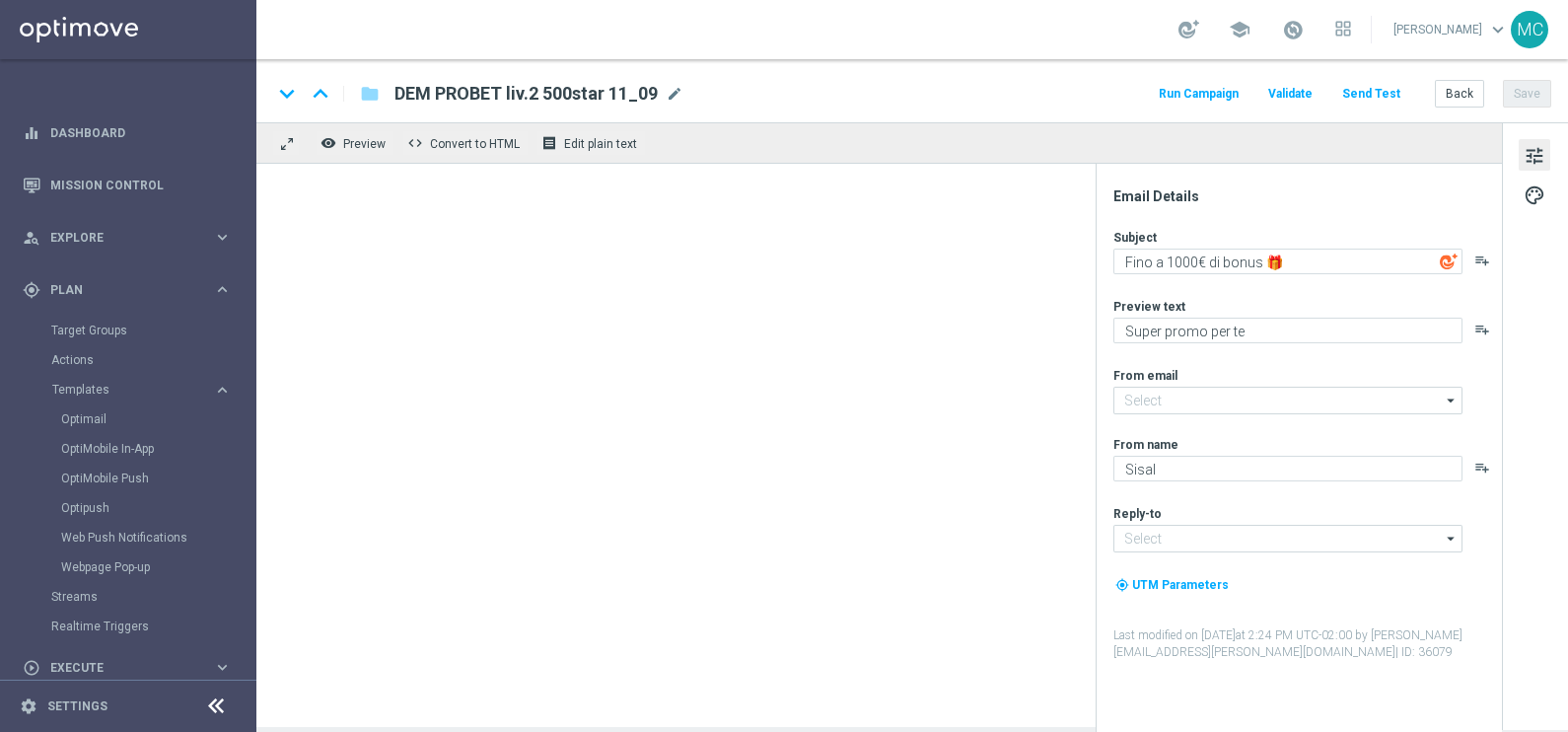
type input "[EMAIL_ADDRESS][DOMAIN_NAME]"
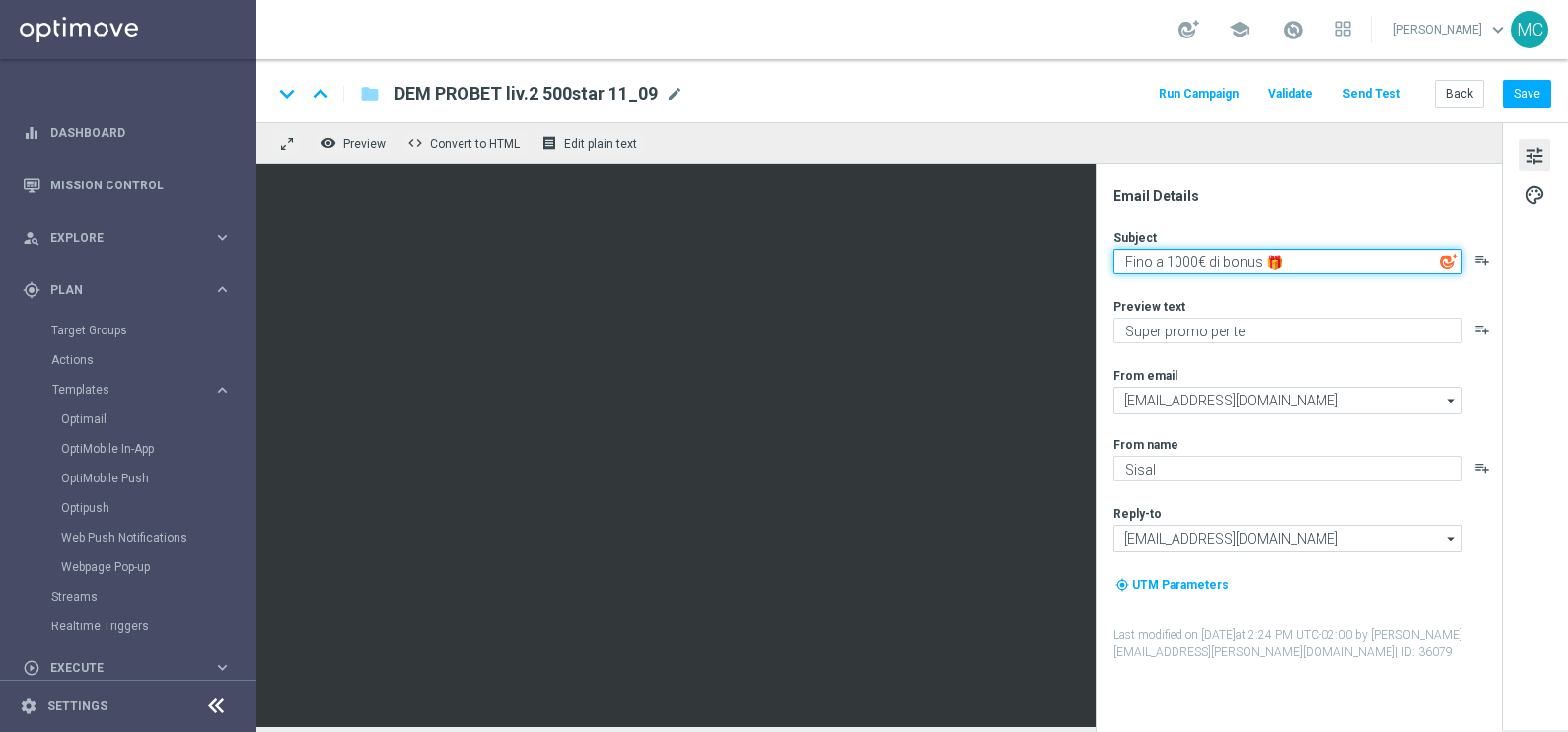
drag, startPoint x: 1181, startPoint y: 258, endPoint x: 1169, endPoint y: 258, distance: 12.8
click at [1169, 258] on textarea "Fino a 1000€ di bonus 🎁" at bounding box center [1287, 262] width 349 height 26
type textarea "Fino a 500€ di bonus 🎁"
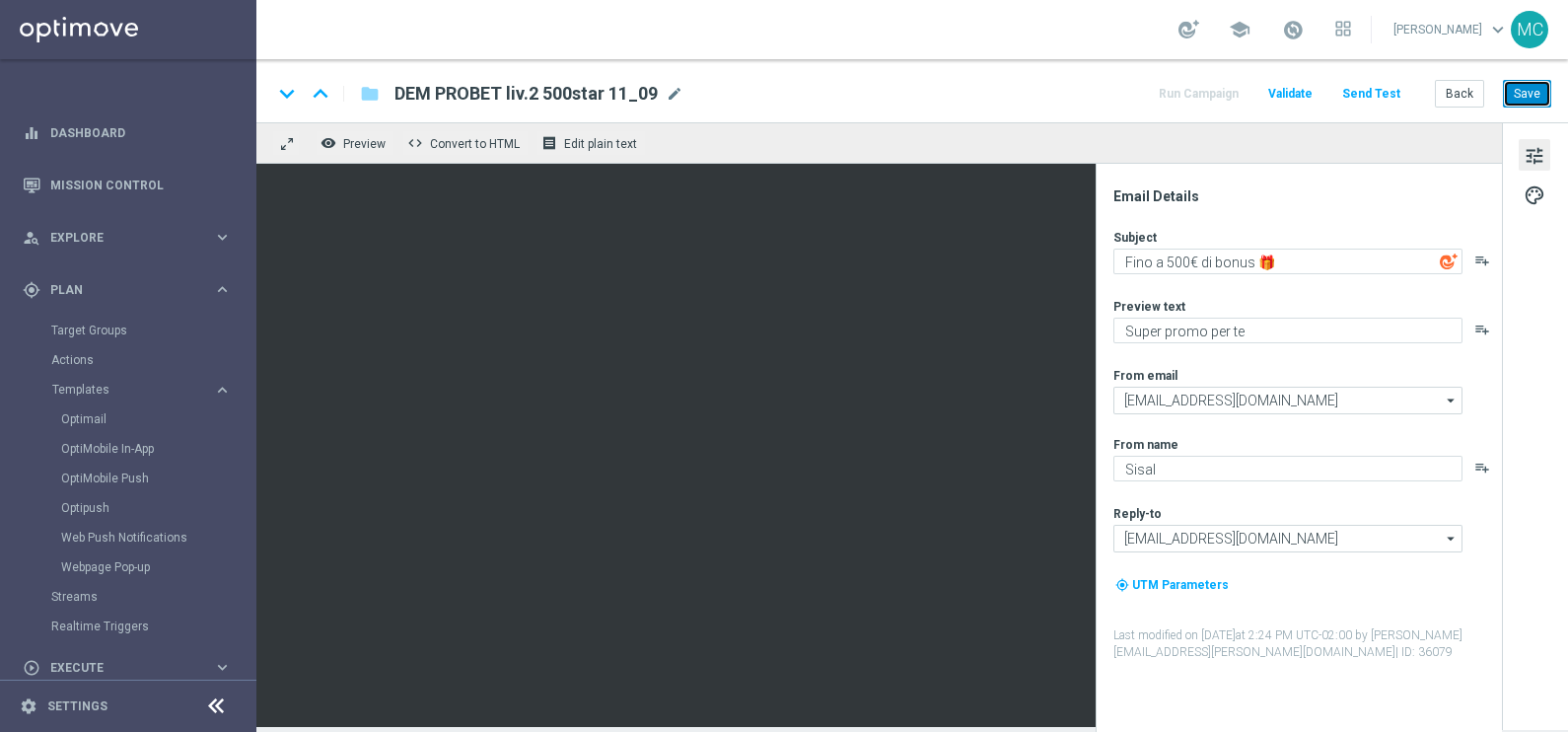
click at [1536, 88] on button "Save" at bounding box center [1527, 94] width 48 height 28
click at [1469, 90] on button "Back" at bounding box center [1459, 94] width 49 height 28
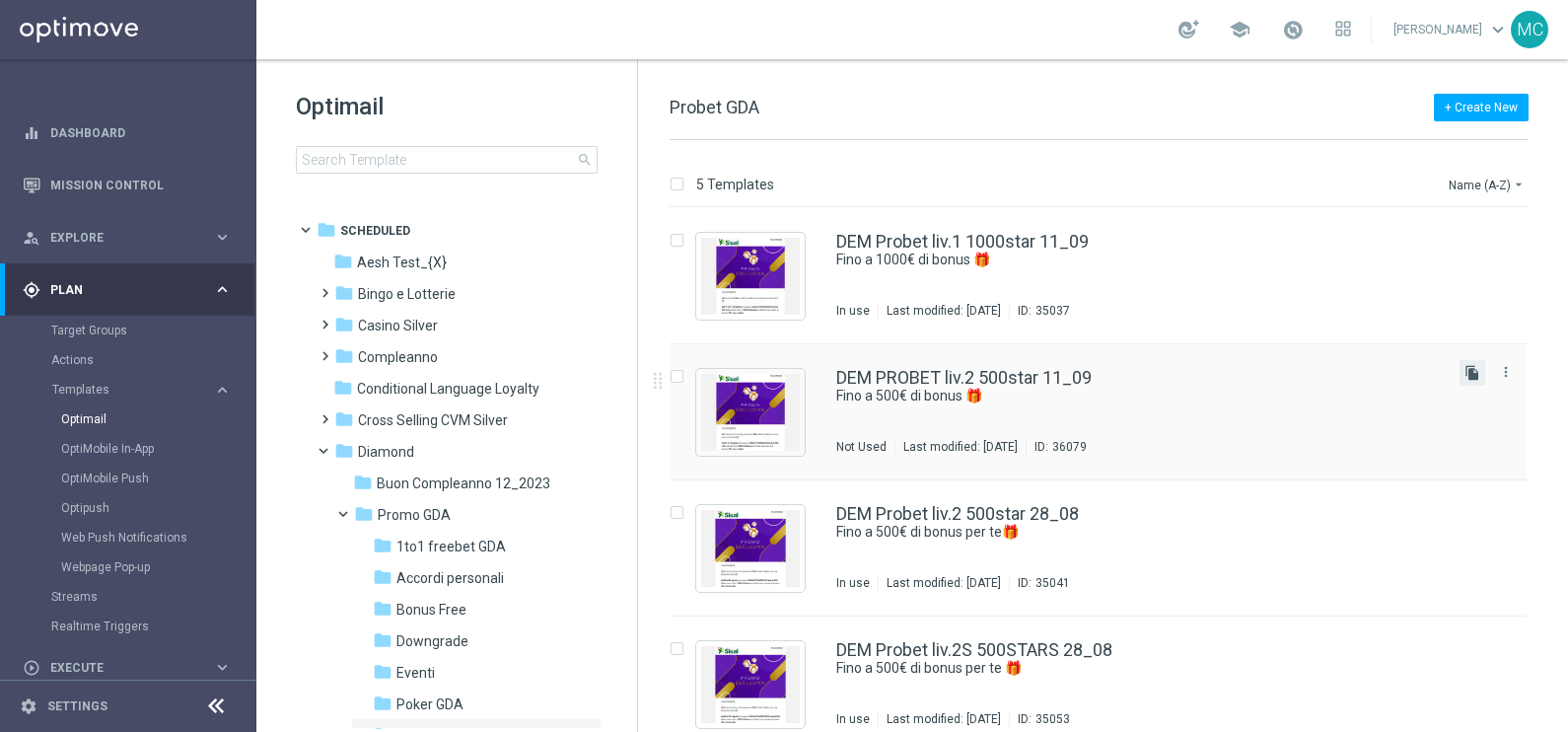
click at [1471, 374] on icon "file_copy" at bounding box center [1472, 373] width 16 height 16
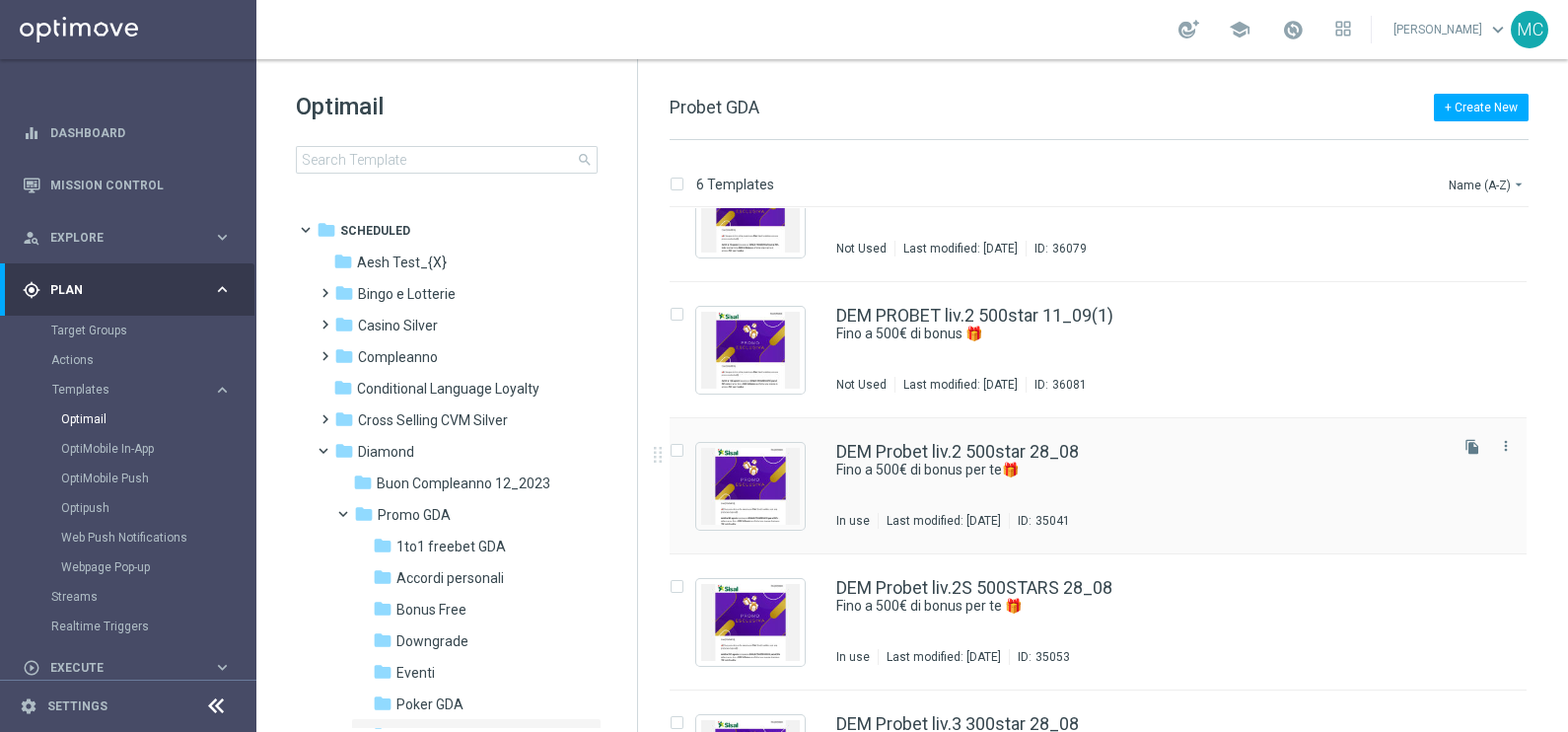
scroll to position [170, 0]
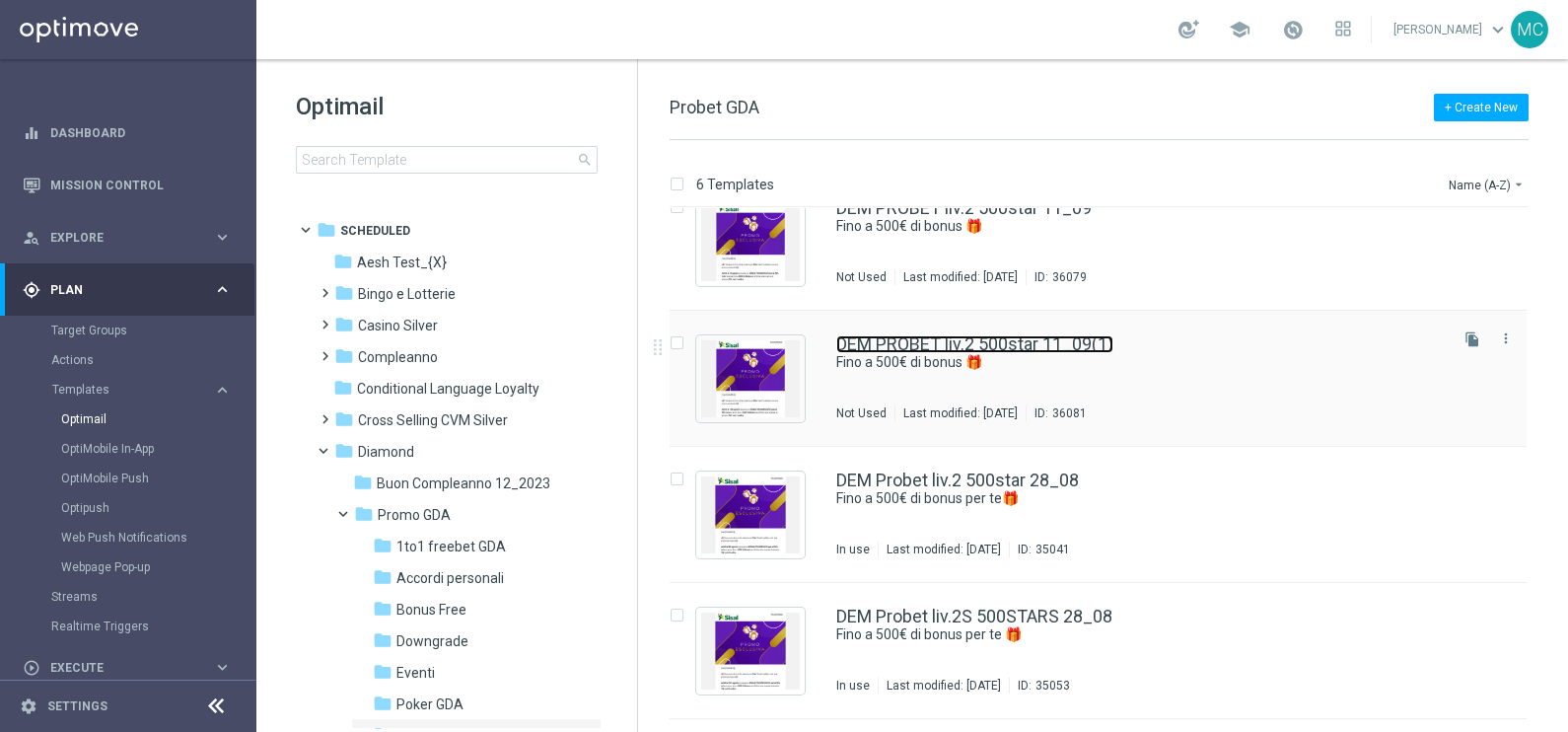
click at [1036, 345] on link "DEM PROBET liv.2 500star 11_09(1)" at bounding box center [974, 344] width 277 height 18
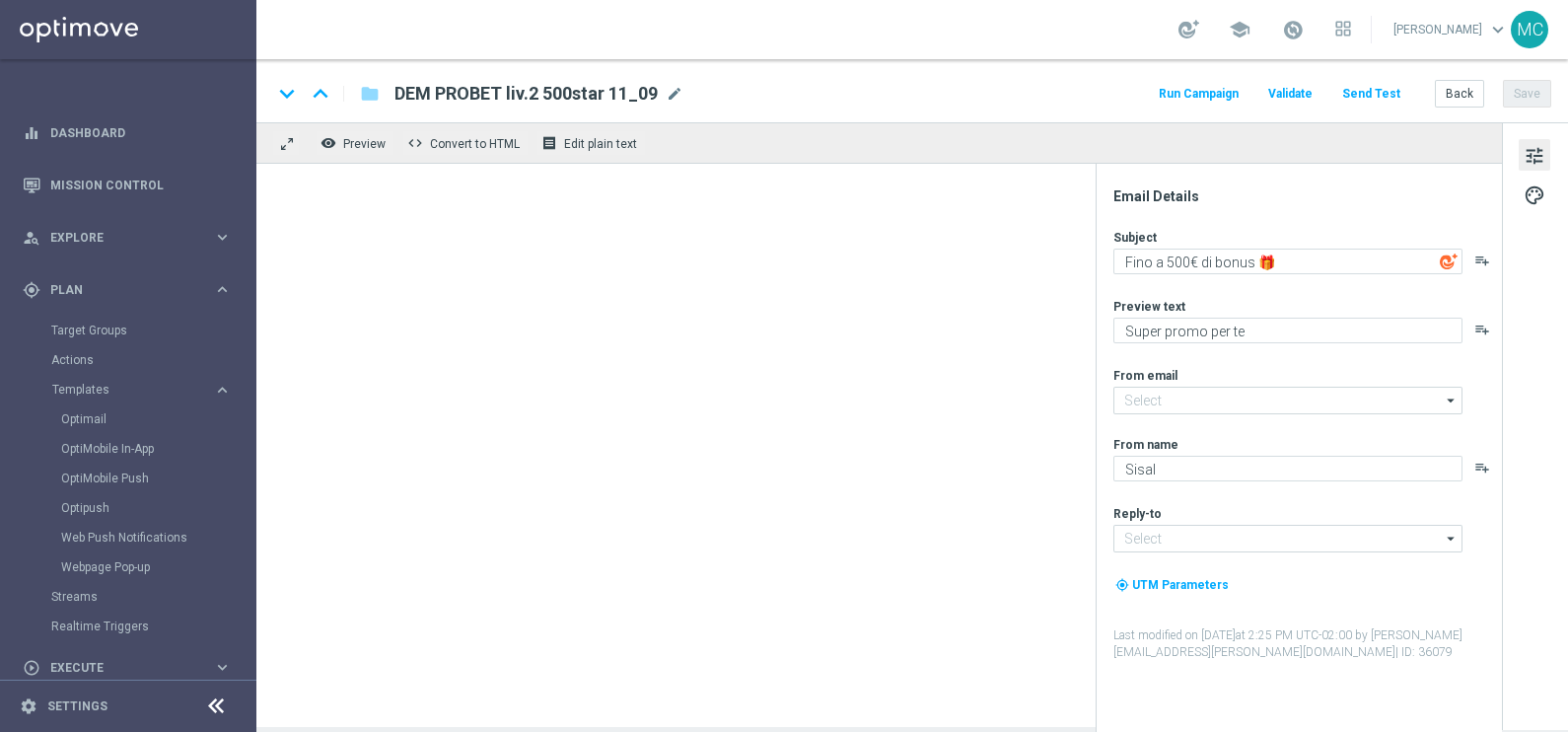
type input "DEM PROBET liv.2 500star 11_09(1)"
type input "[EMAIL_ADDRESS][DOMAIN_NAME]"
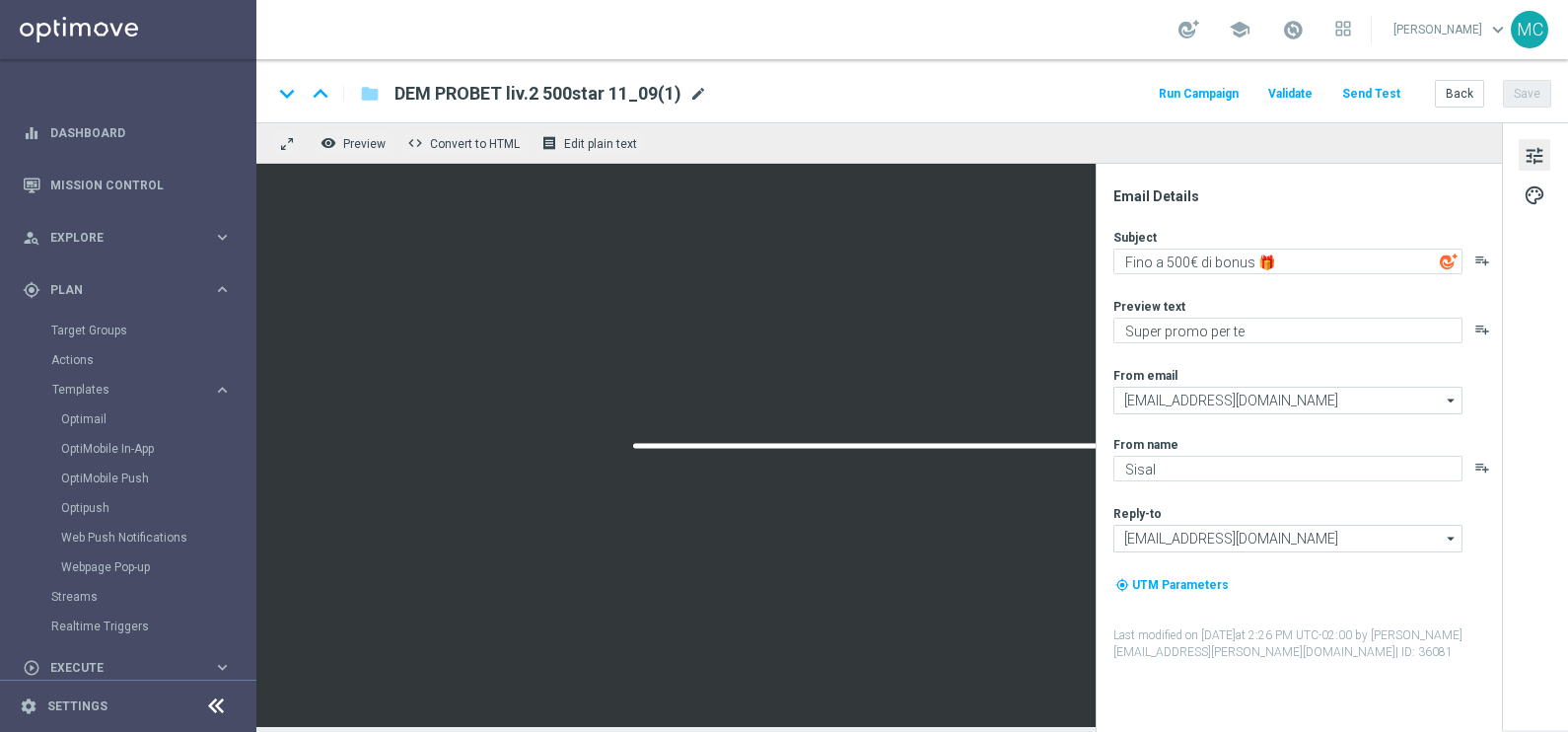
click at [695, 91] on span "mode_edit" at bounding box center [698, 94] width 18 height 18
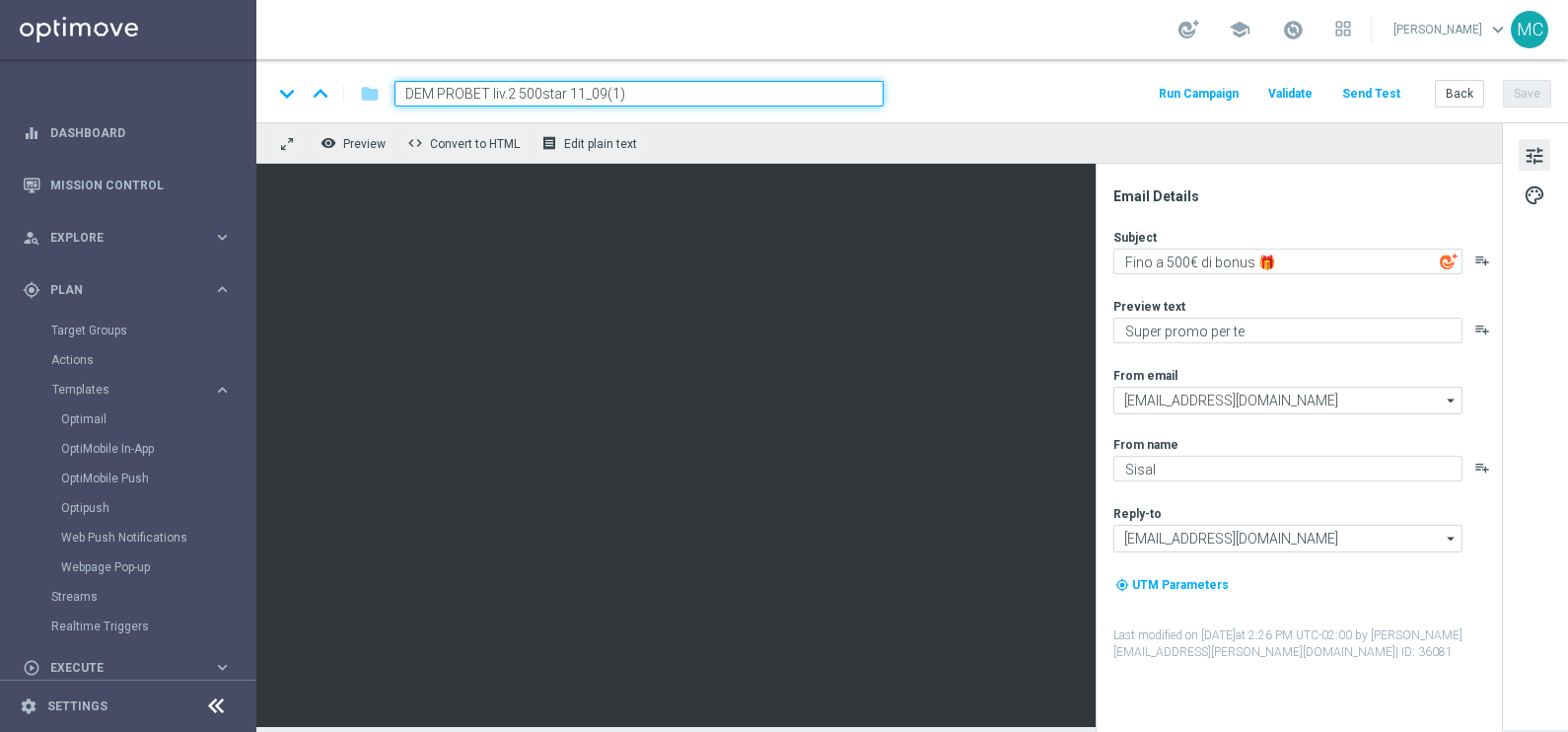
click at [512, 91] on input "DEM PROBET liv.2 500star 11_09(1)" at bounding box center [638, 94] width 489 height 26
click at [564, 89] on input "DEM PROBET liv.2 500star 11_09(1)" at bounding box center [638, 94] width 489 height 26
drag, startPoint x: 563, startPoint y: 89, endPoint x: 542, endPoint y: 89, distance: 20.7
click at [542, 89] on input "DEM PROBET liv.2 500star 11_09(1)" at bounding box center [638, 94] width 489 height 26
click at [511, 87] on input "DEM PROBET liv.2 500STARS11_09(1)" at bounding box center [638, 94] width 489 height 26
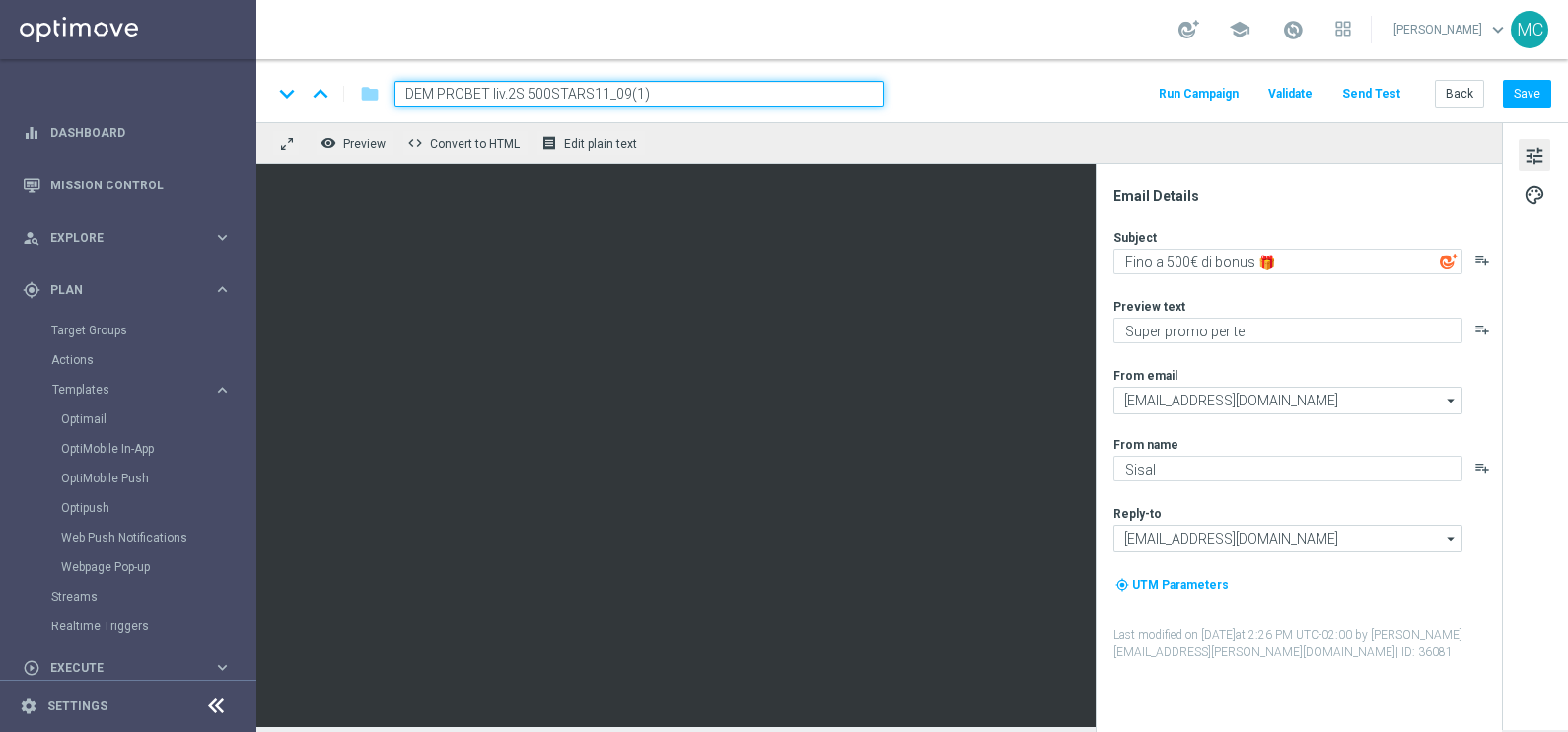
drag, startPoint x: 651, startPoint y: 89, endPoint x: 626, endPoint y: 92, distance: 24.8
click at [626, 92] on input "DEM PROBET liv.2S 500STARS11_09(1)" at bounding box center [638, 94] width 489 height 26
click at [590, 94] on input "DEM PROBET liv.2S 500STARS11_09" at bounding box center [638, 94] width 489 height 26
type input "DEM PROBET liv.2S 500STARS 11_09"
click at [1531, 84] on button "Save" at bounding box center [1527, 94] width 48 height 28
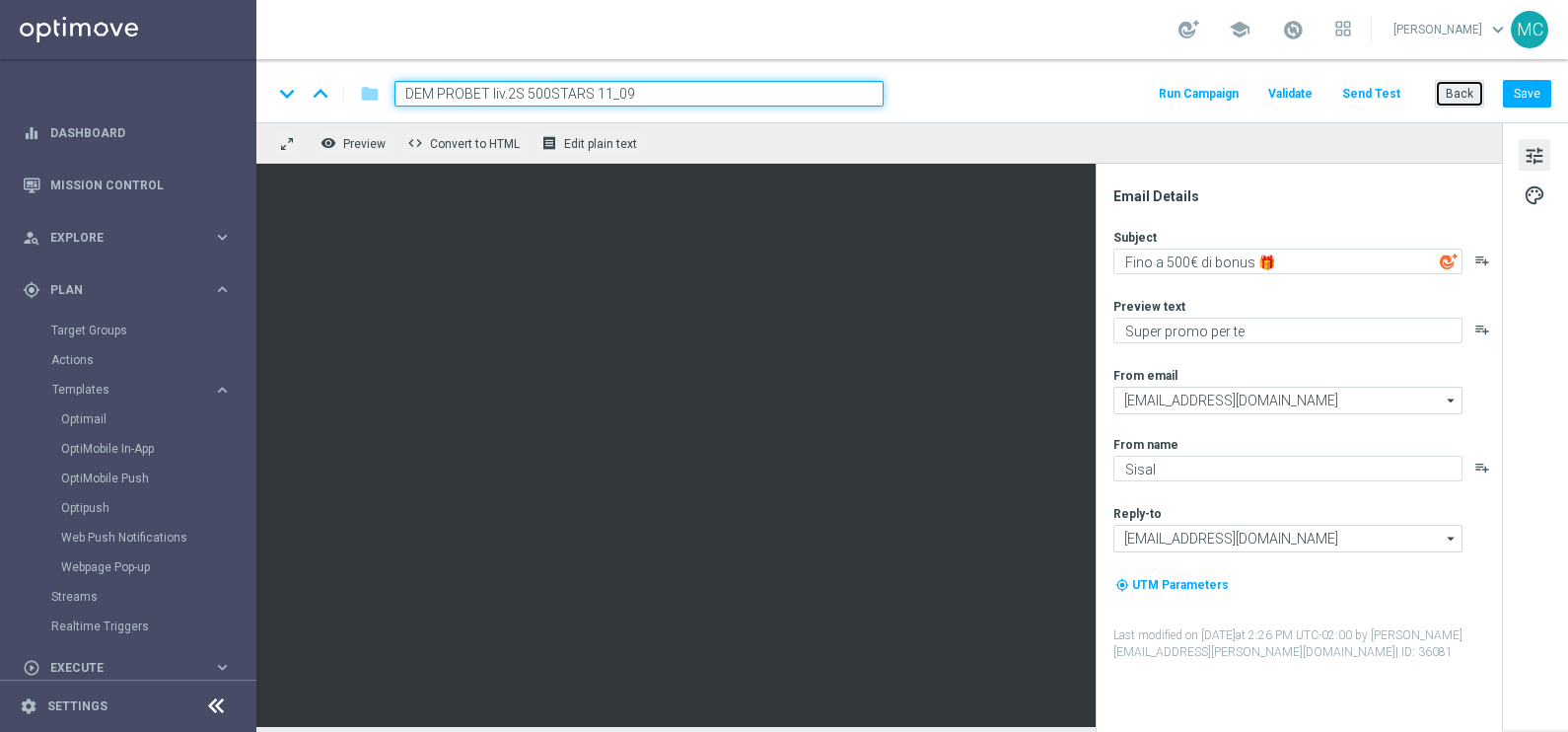
click at [1463, 95] on button "Back" at bounding box center [1459, 94] width 49 height 28
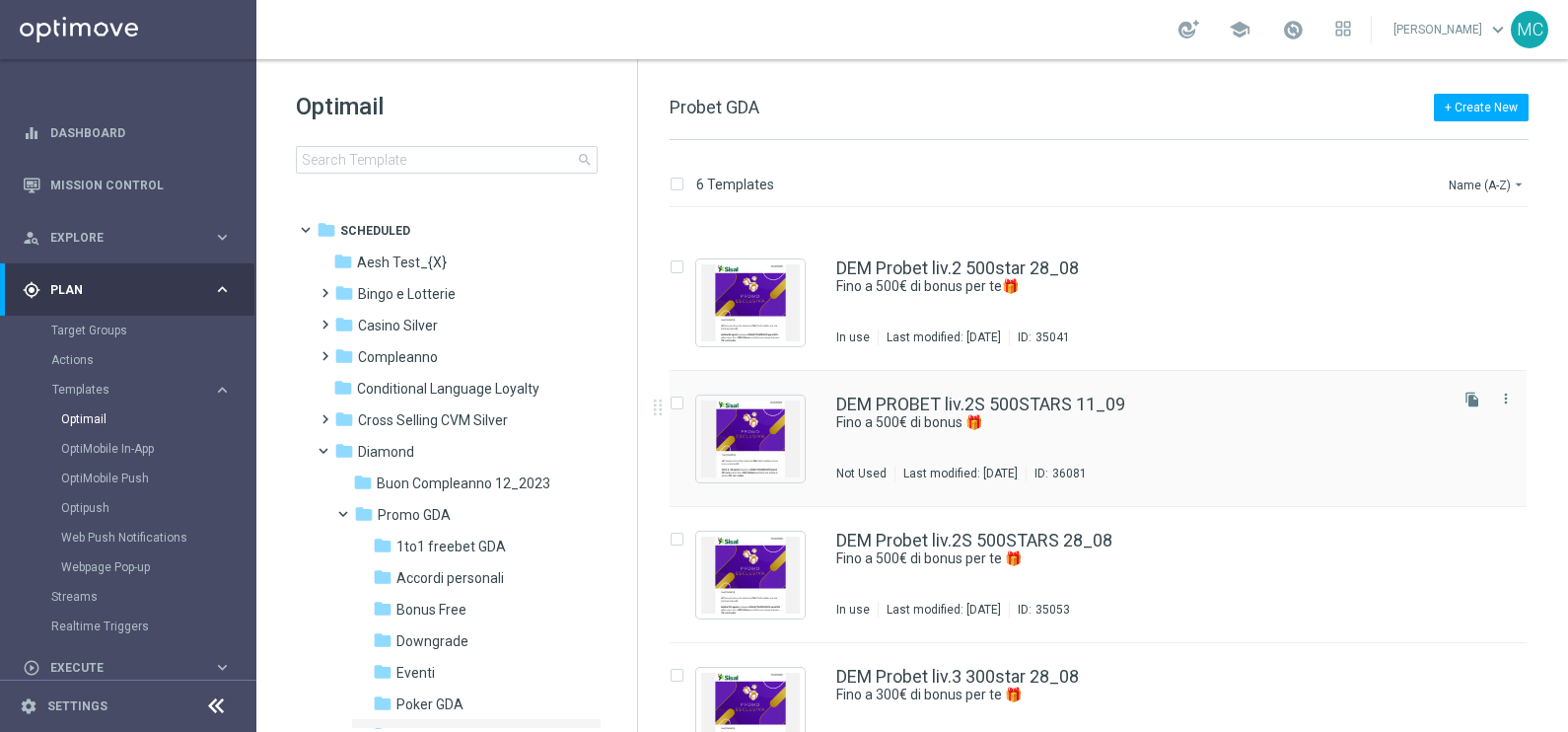
scroll to position [293, 0]
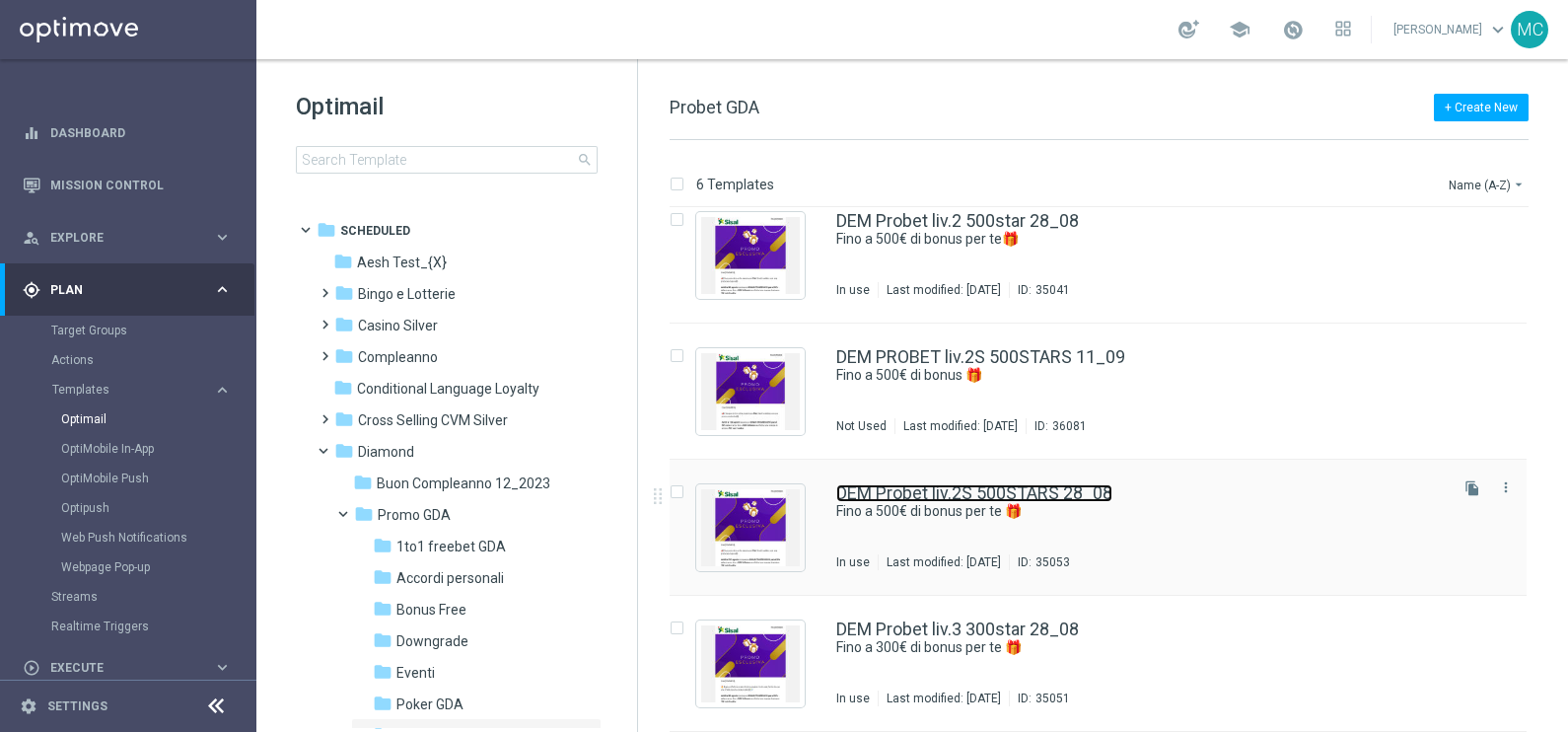
click at [1085, 493] on link "DEM Probet liv.2S 500STARS 28_08" at bounding box center [974, 493] width 276 height 18
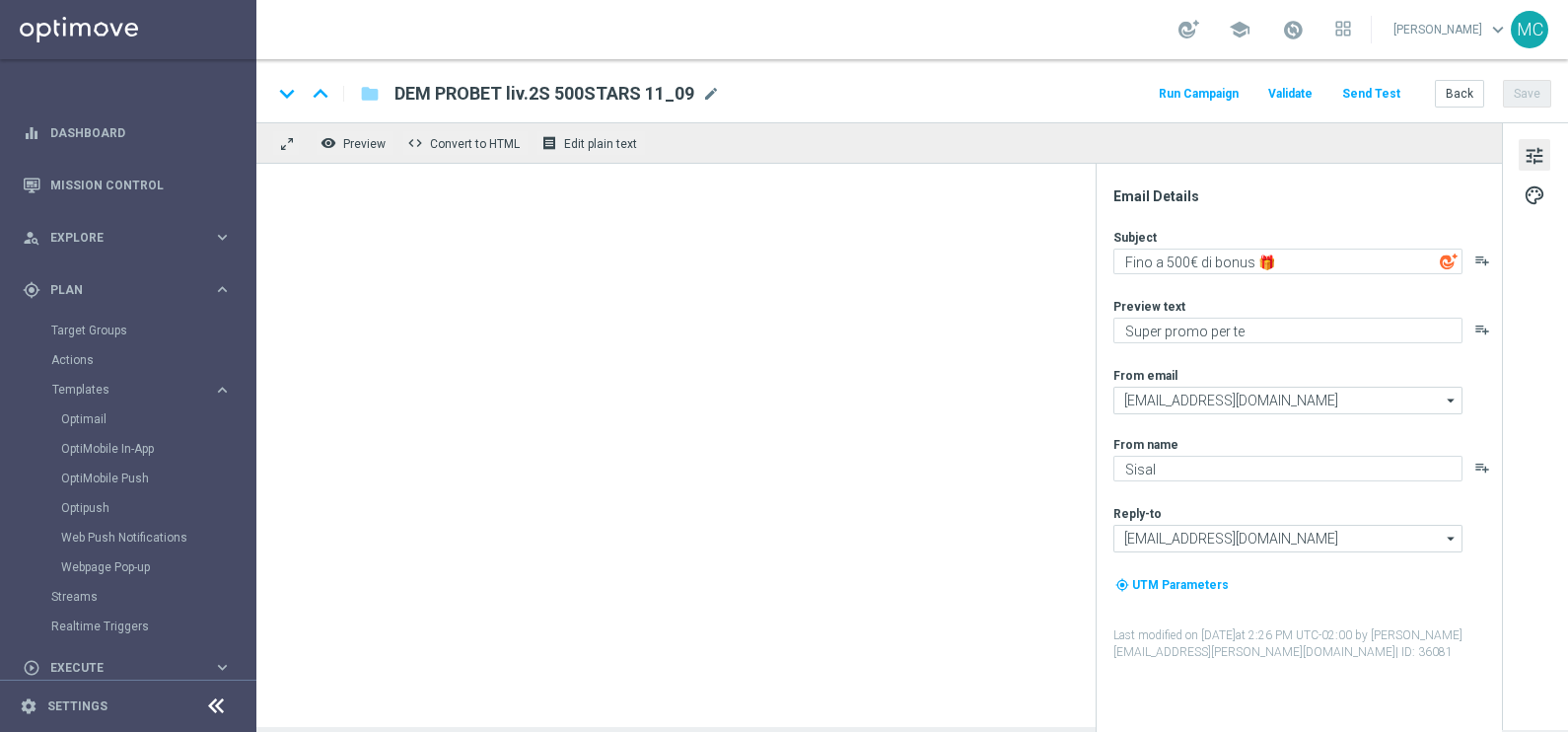
type textarea "Fino a 500€ di bonus per te 🎁"
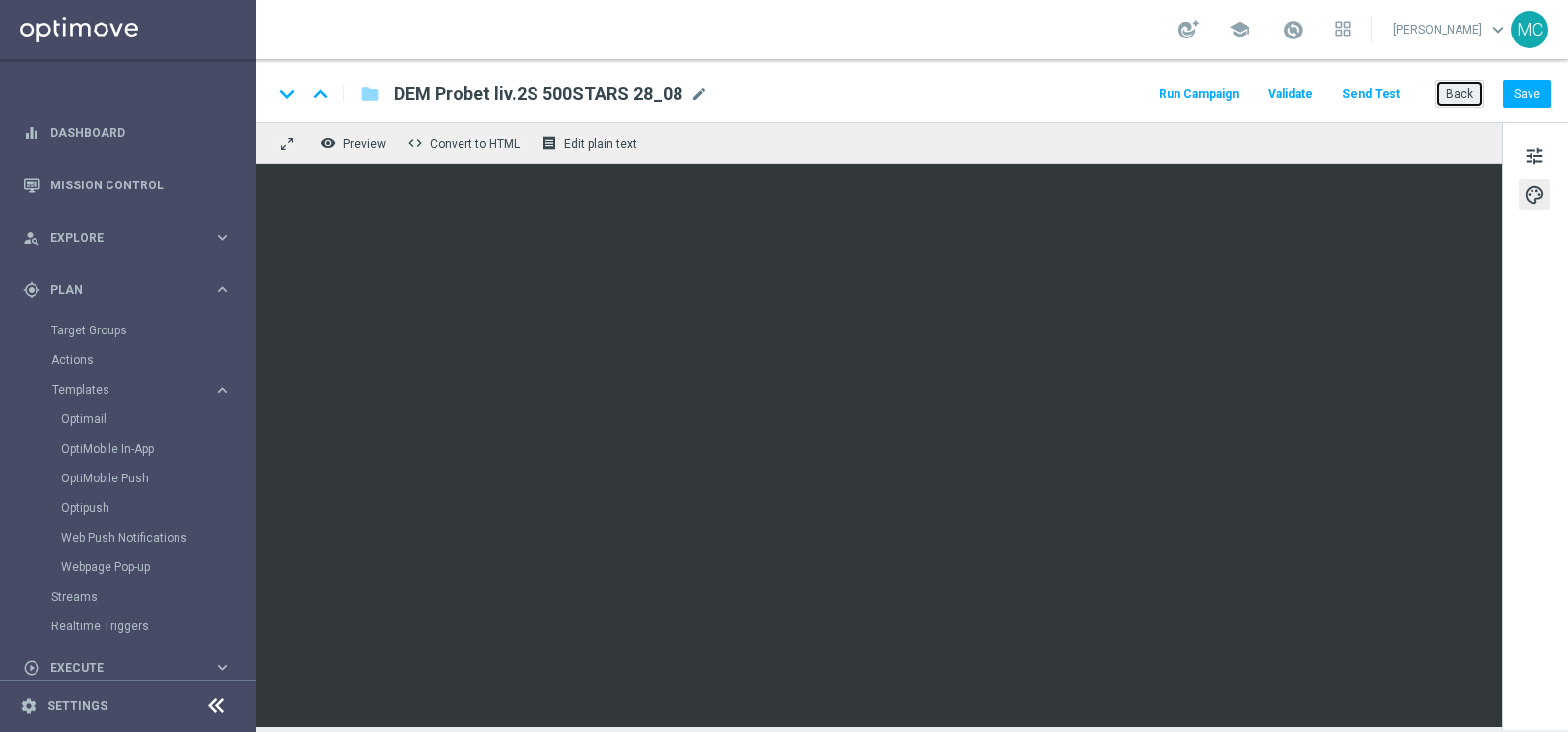
click at [1450, 91] on button "Back" at bounding box center [1459, 94] width 49 height 28
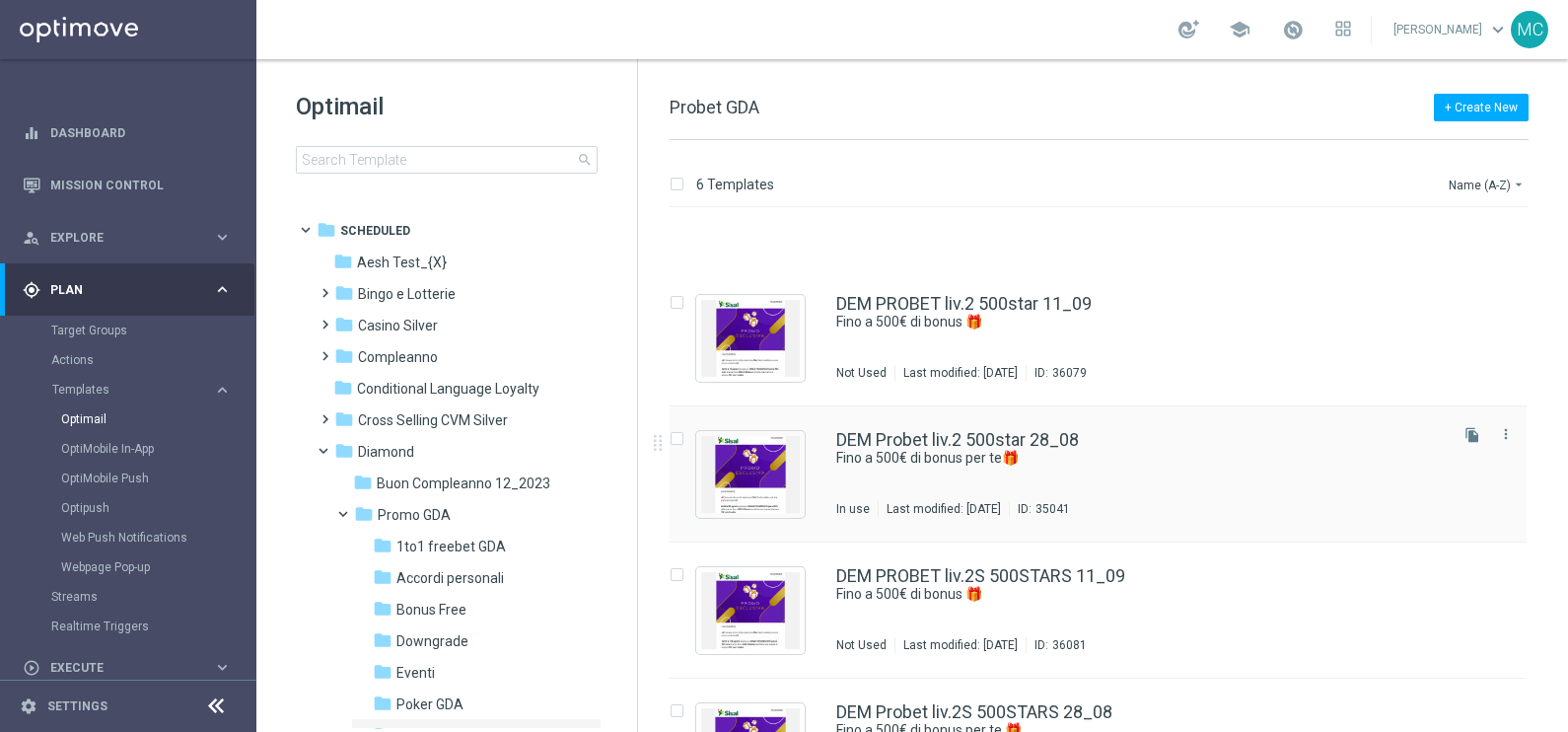
scroll to position [246, 0]
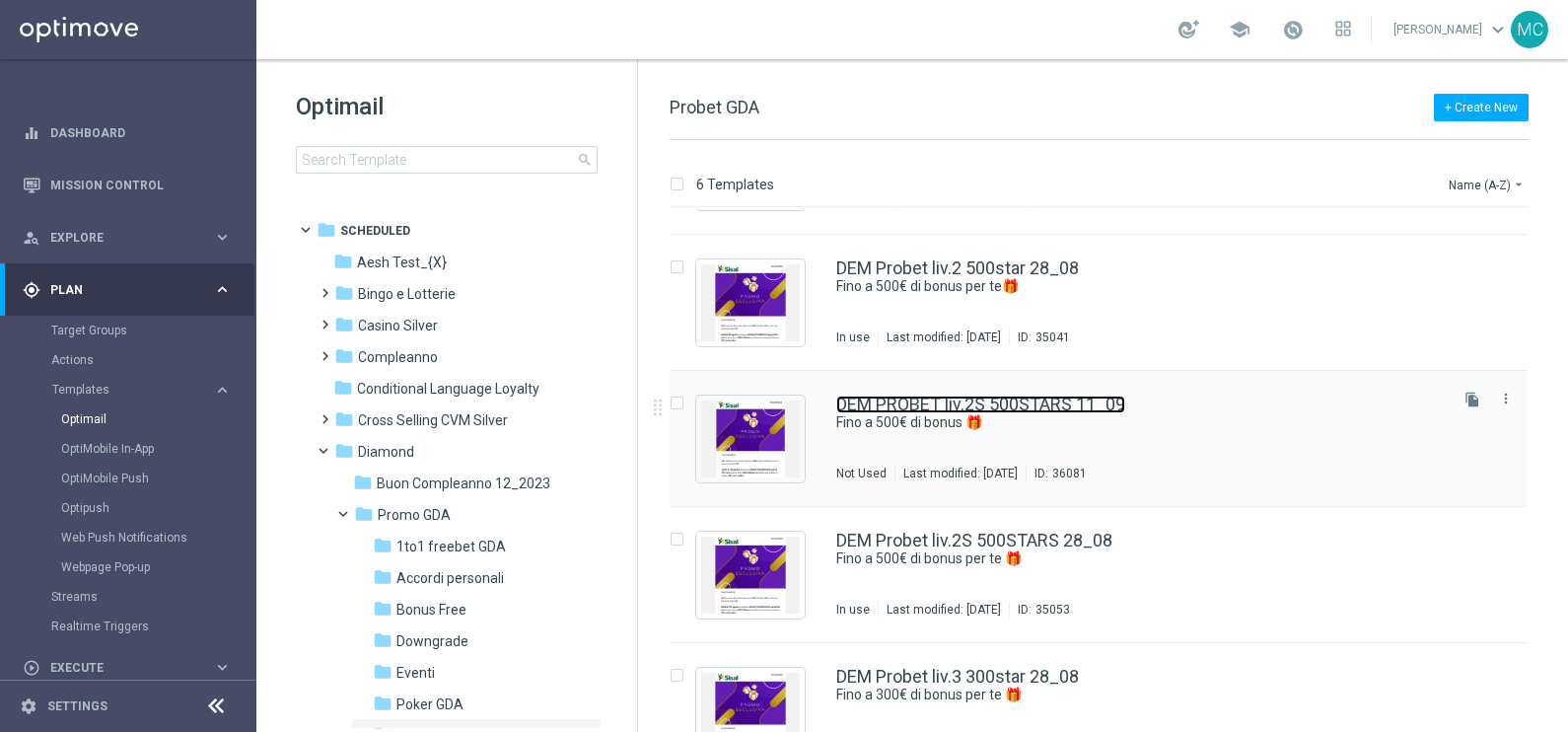
click at [1021, 401] on link "DEM PROBET liv.2S 500STARS 11_09" at bounding box center [980, 404] width 289 height 18
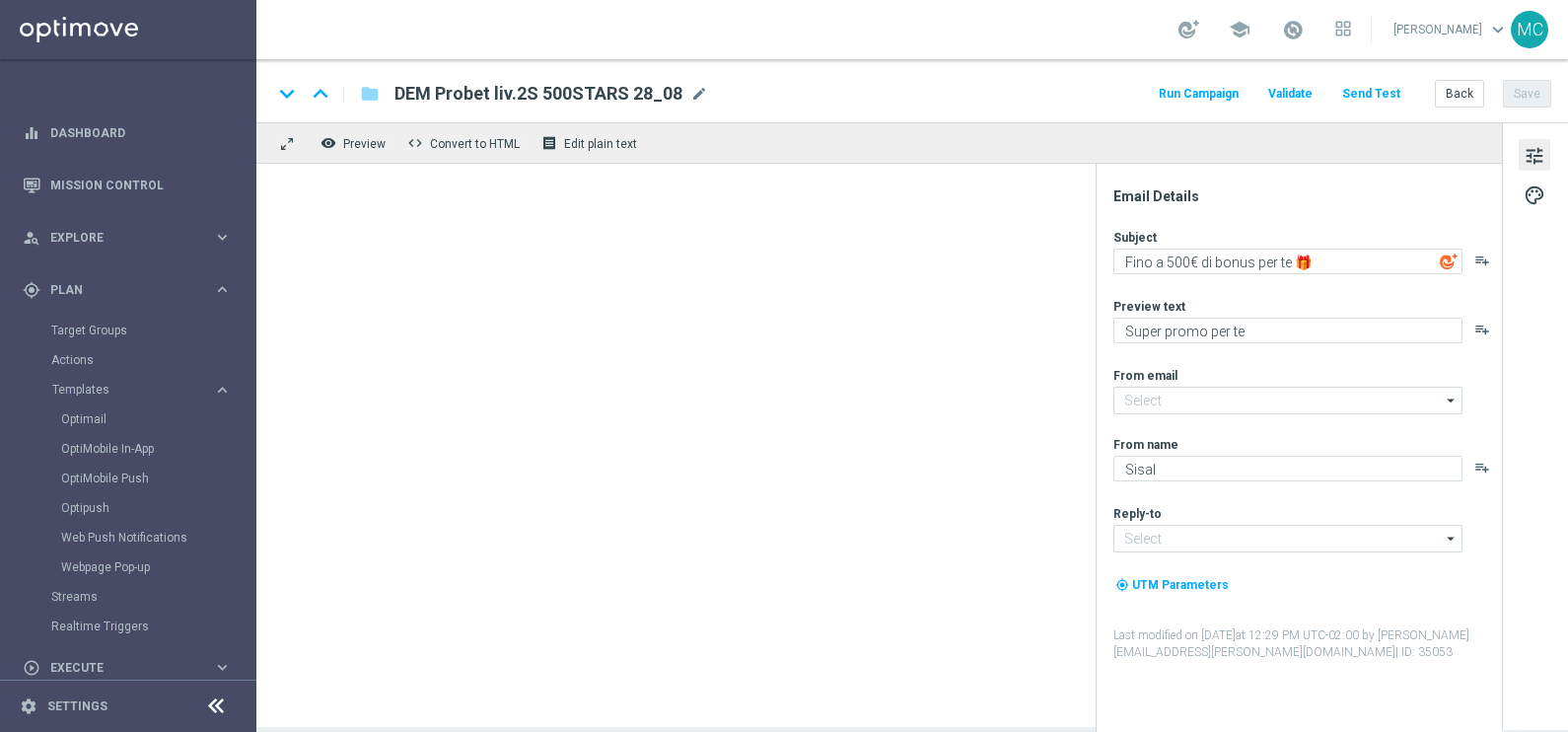
type textarea "Fino a 500€ di bonus 🎁"
type input "[EMAIL_ADDRESS][DOMAIN_NAME]"
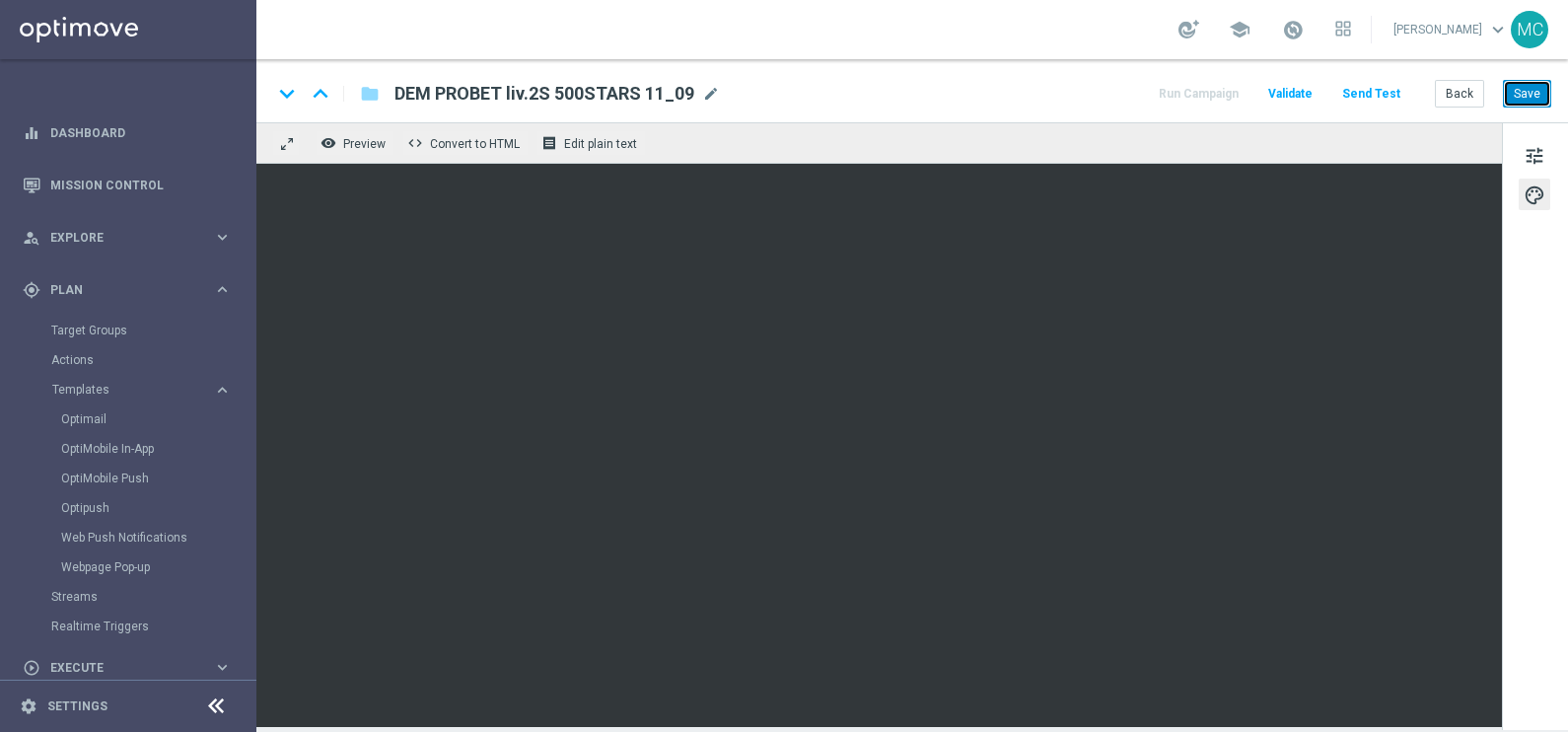
click at [1513, 92] on button "Save" at bounding box center [1527, 94] width 48 height 28
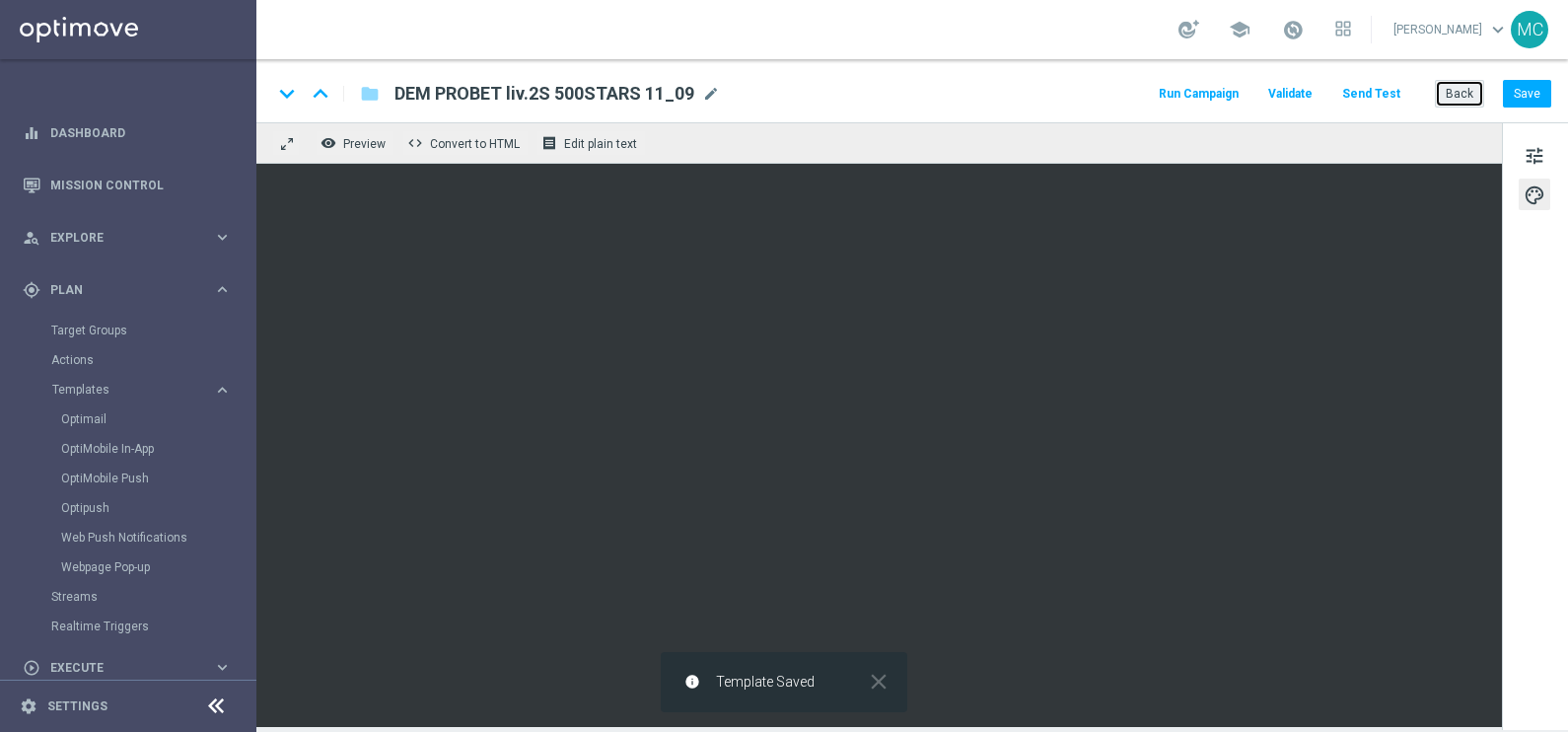
click at [1459, 91] on button "Back" at bounding box center [1459, 94] width 49 height 28
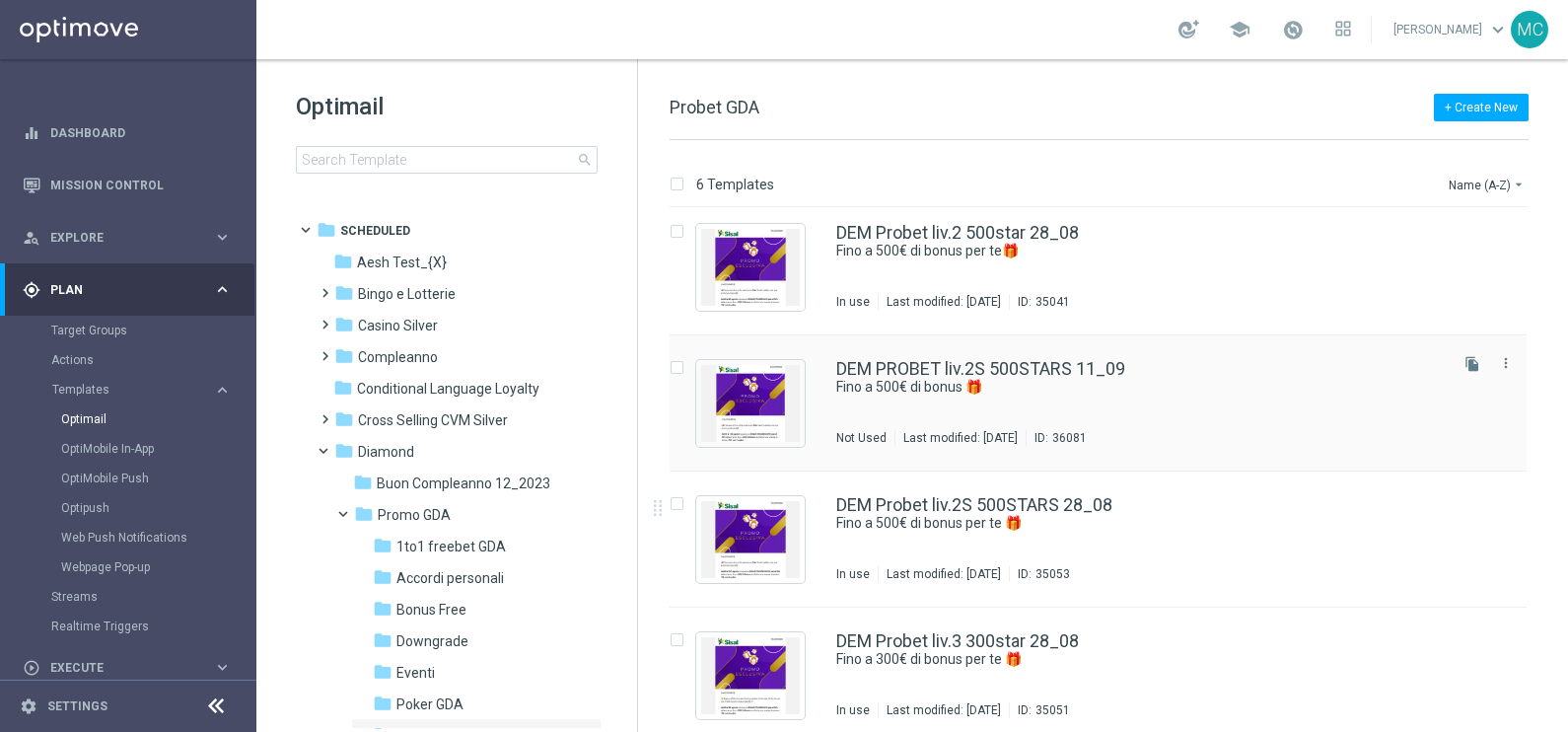
scroll to position [293, 0]
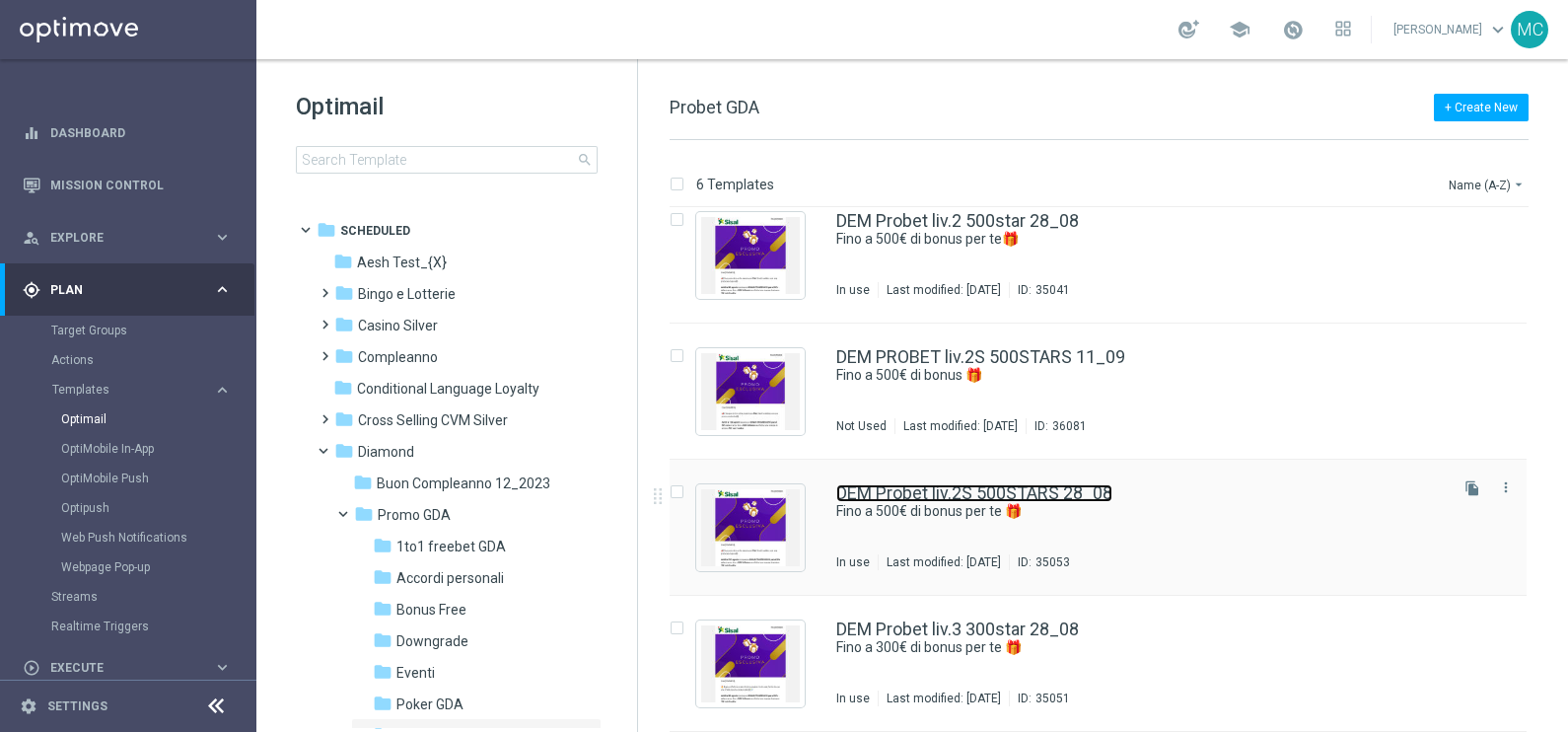
click at [991, 484] on link "DEM Probet liv.2S 500STARS 28_08" at bounding box center [974, 493] width 276 height 18
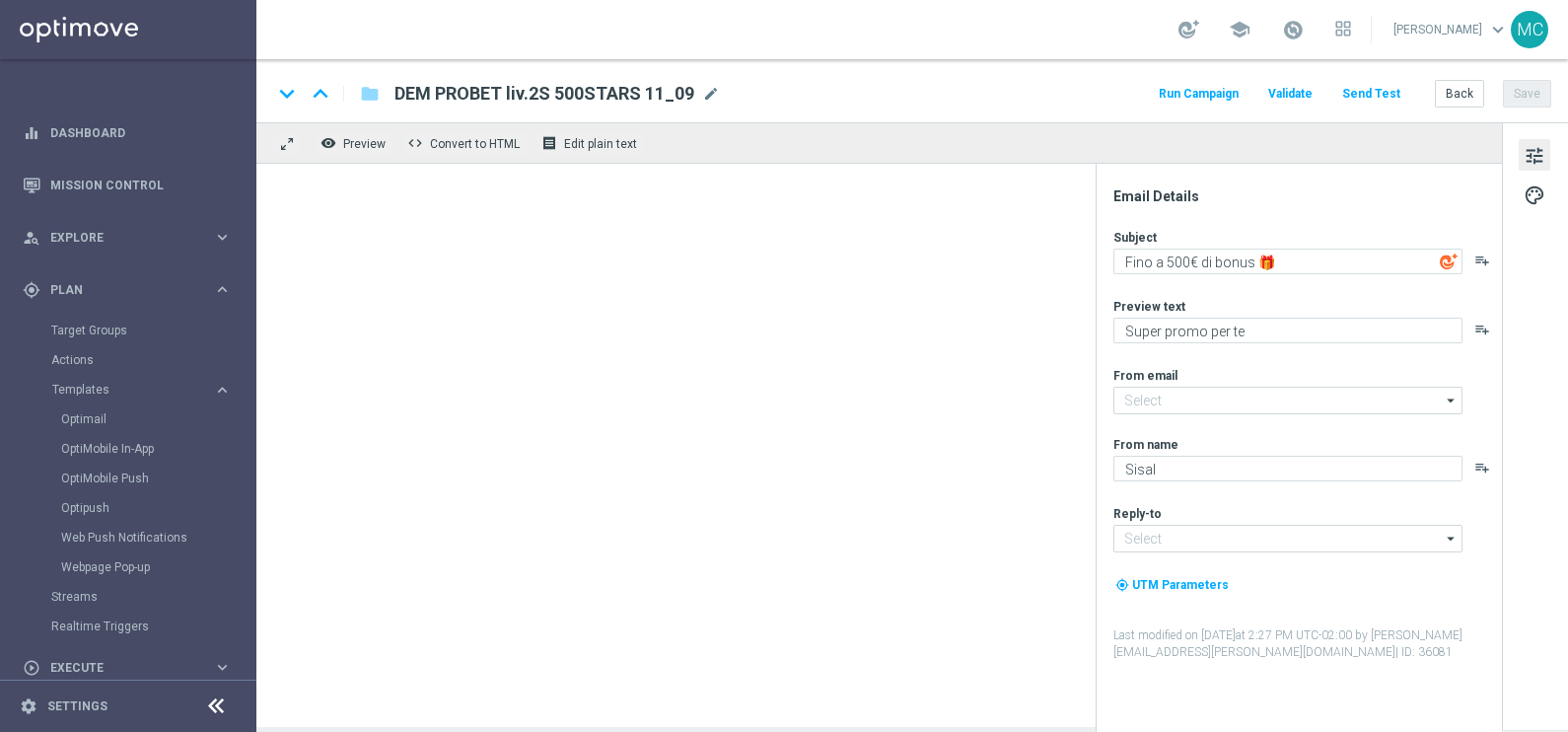
type input "[EMAIL_ADDRESS][DOMAIN_NAME]"
type textarea "Fino a 500€ di bonus per te 🎁"
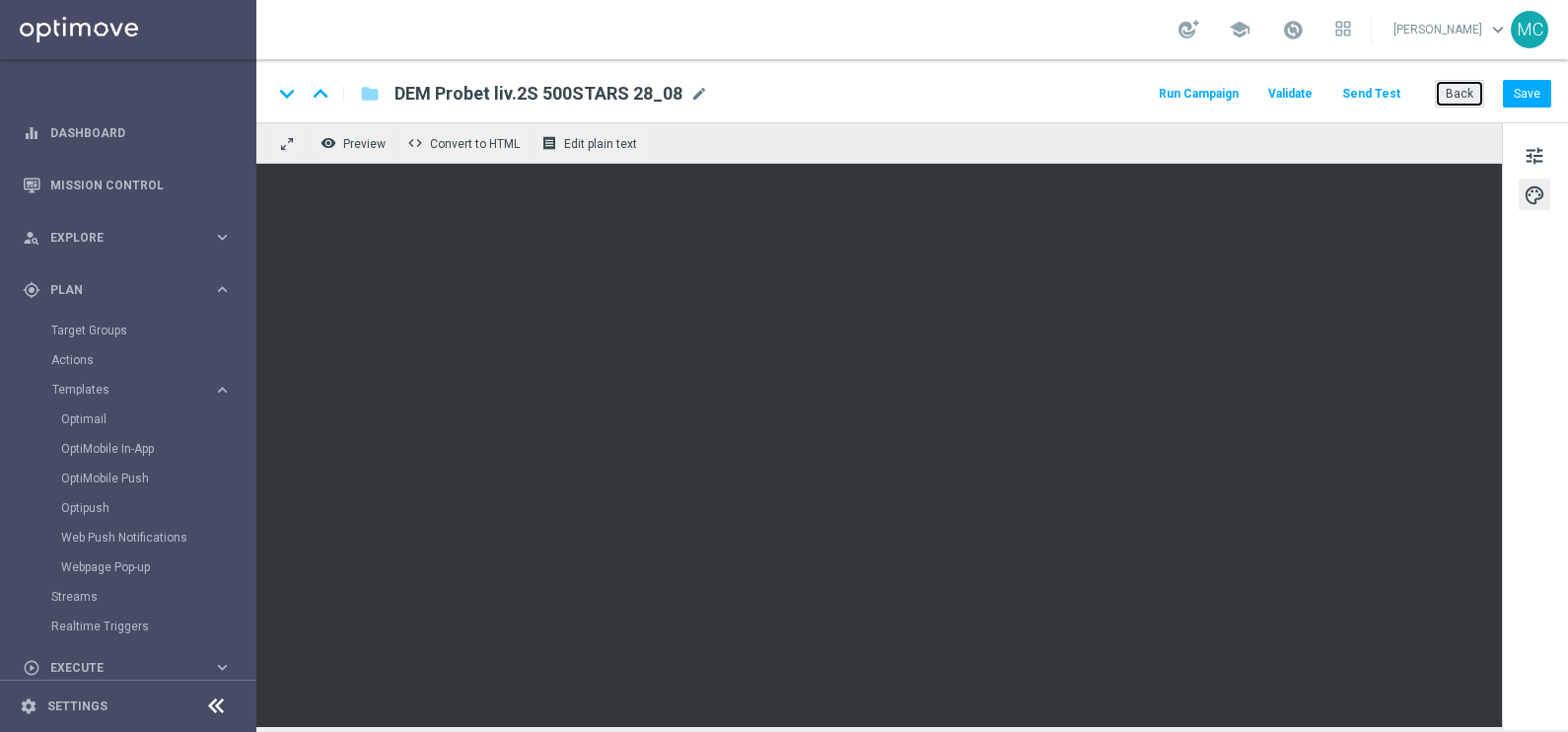
click at [1459, 99] on button "Back" at bounding box center [1459, 94] width 49 height 28
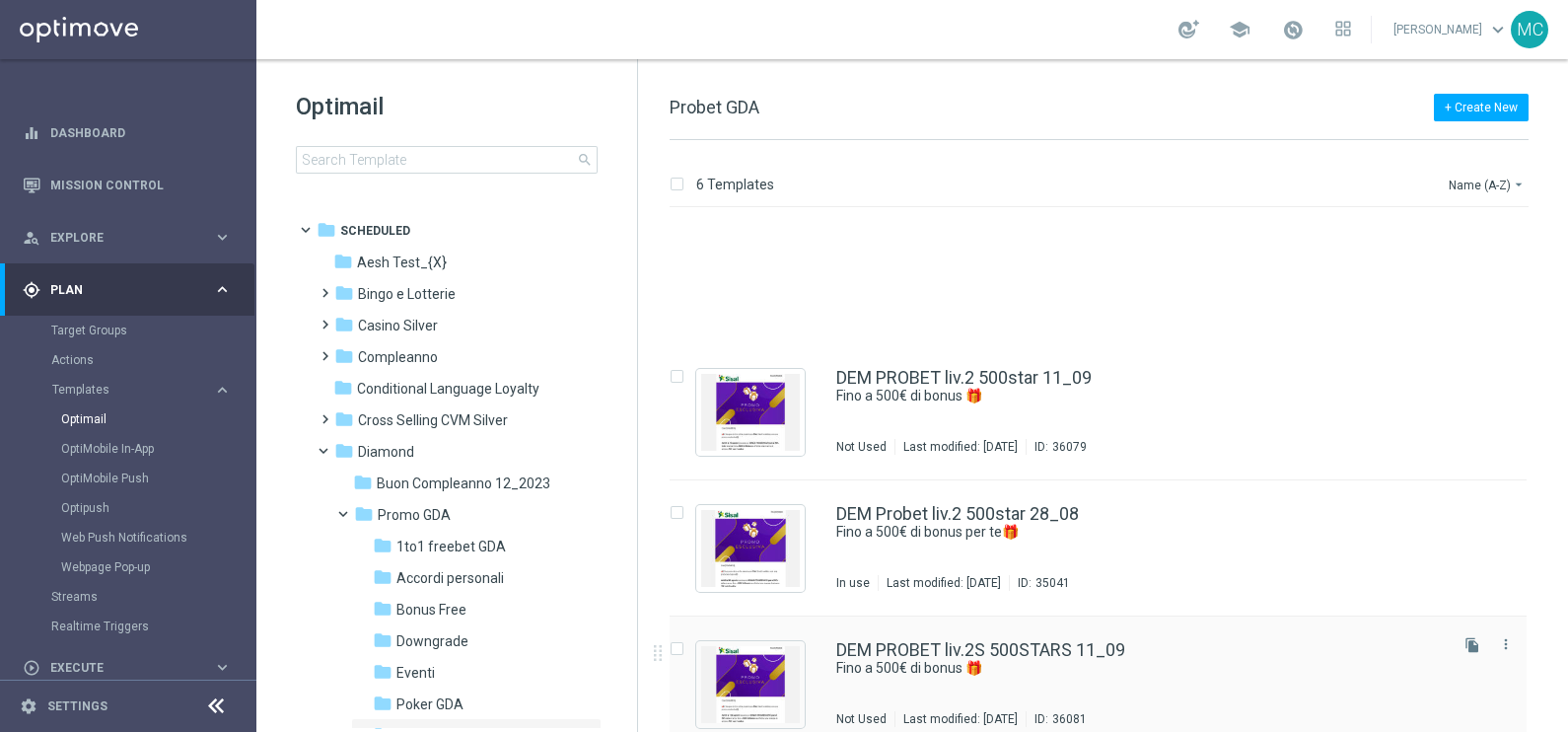
scroll to position [246, 0]
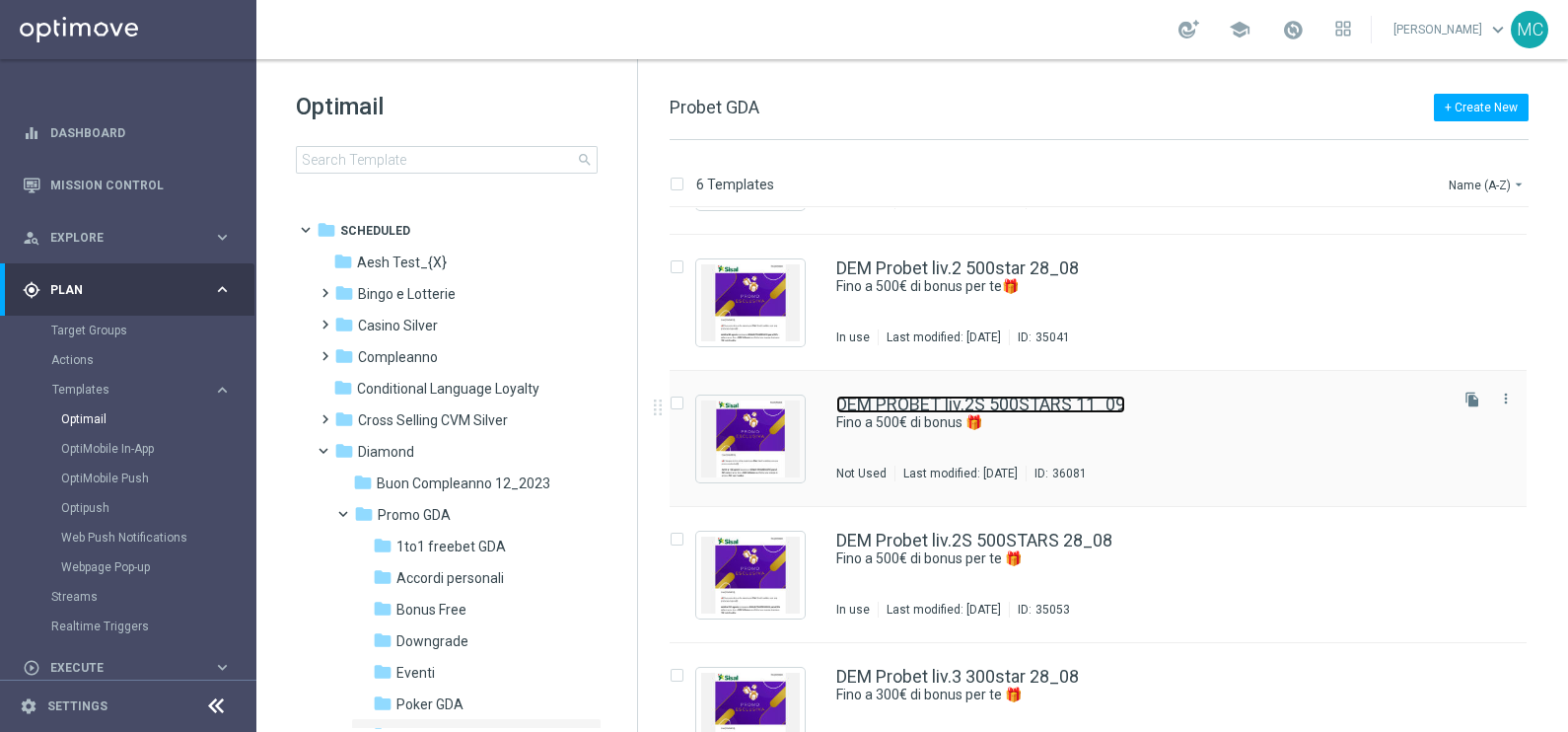
click at [1048, 407] on link "DEM PROBET liv.2S 500STARS 11_09" at bounding box center [980, 404] width 289 height 18
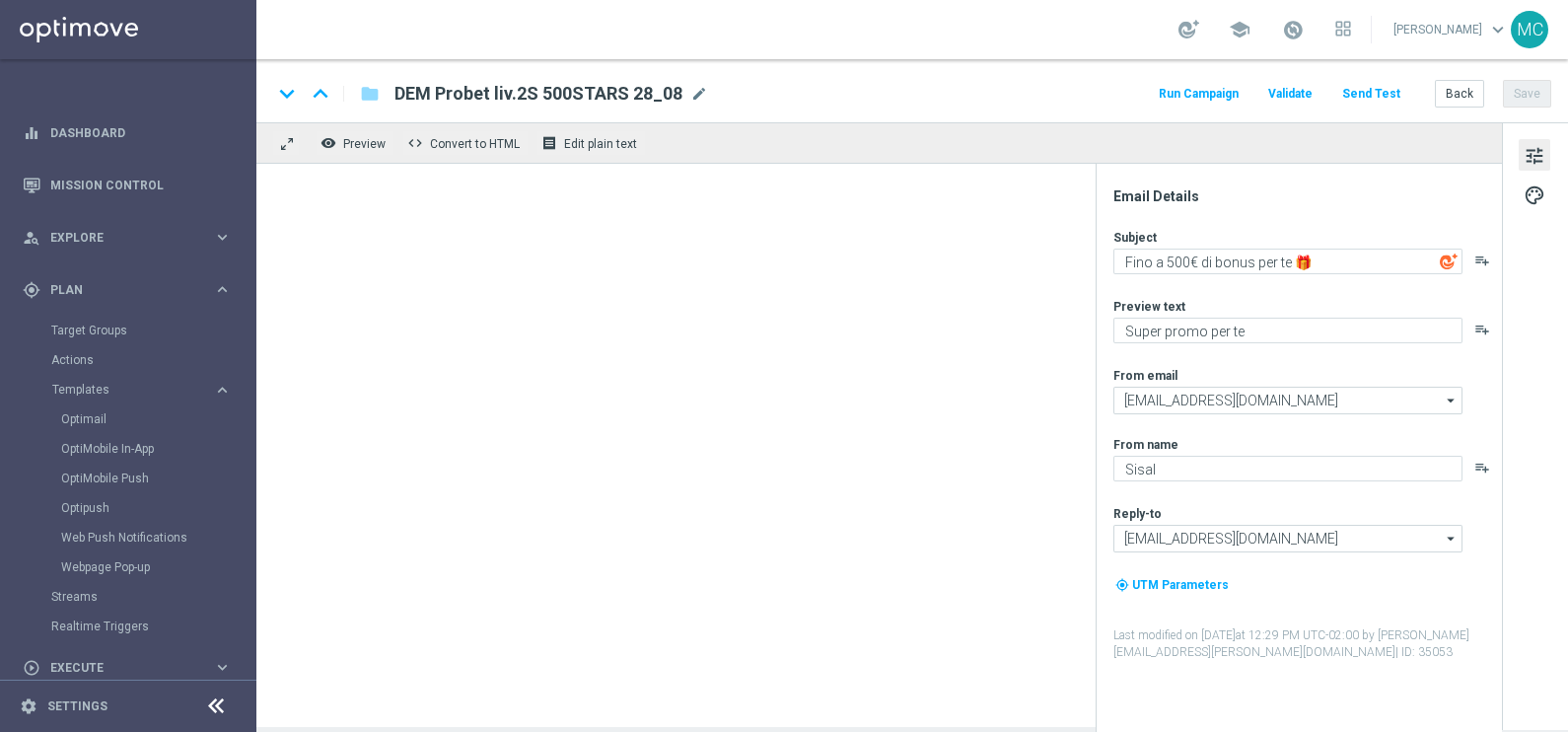
type textarea "Fino a 500€ di bonus 🎁"
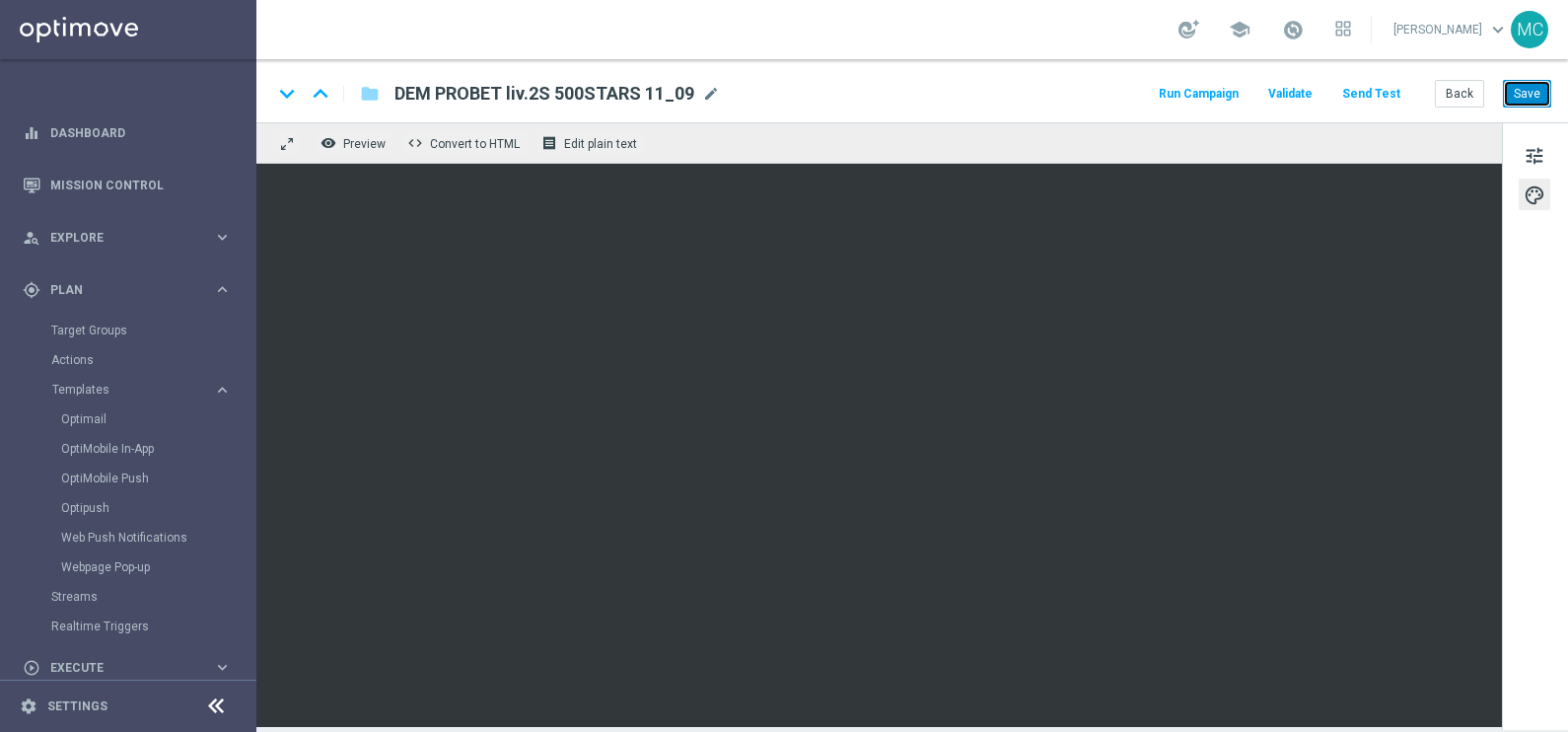
click at [1529, 97] on button "Save" at bounding box center [1527, 94] width 48 height 28
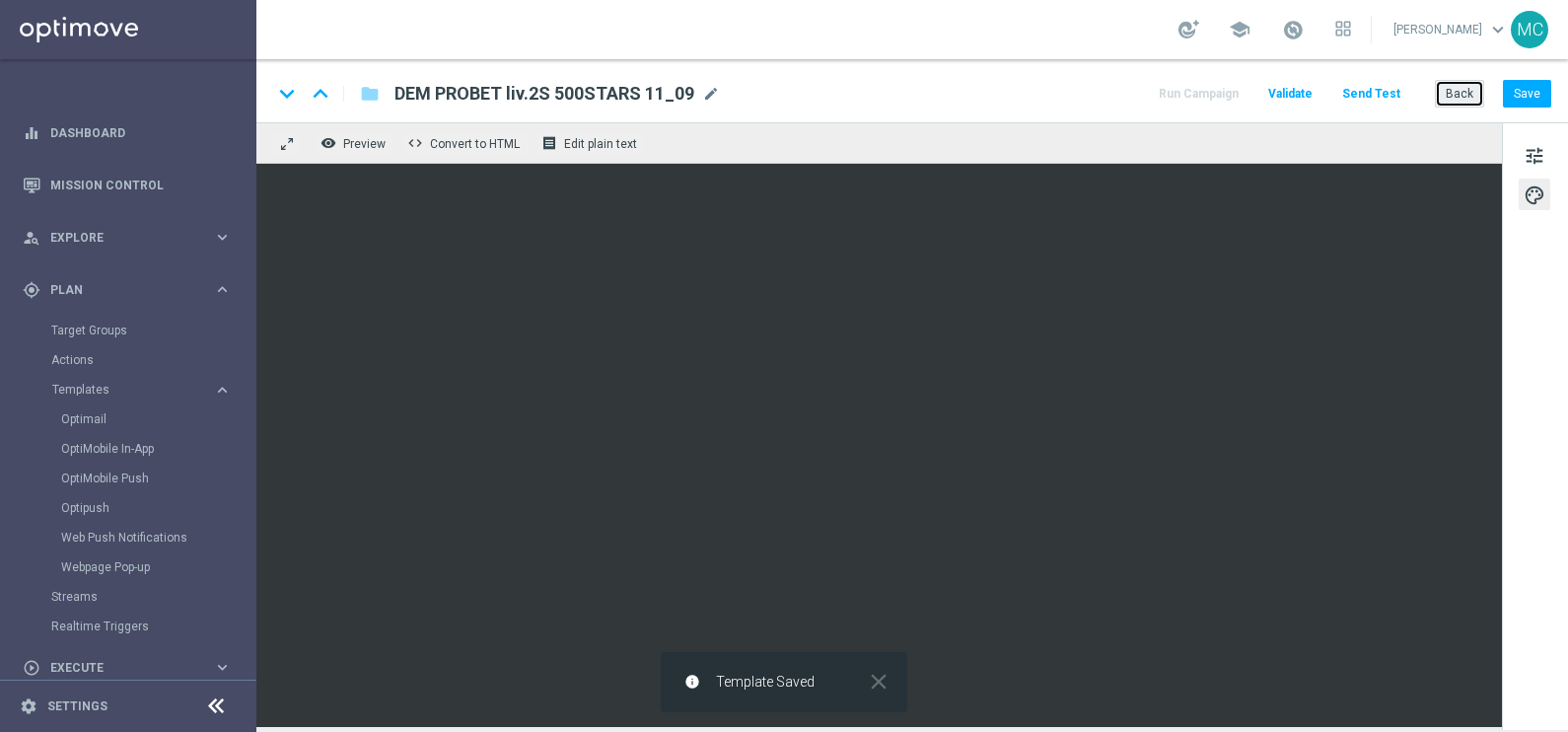
click at [1469, 89] on button "Back" at bounding box center [1459, 94] width 49 height 28
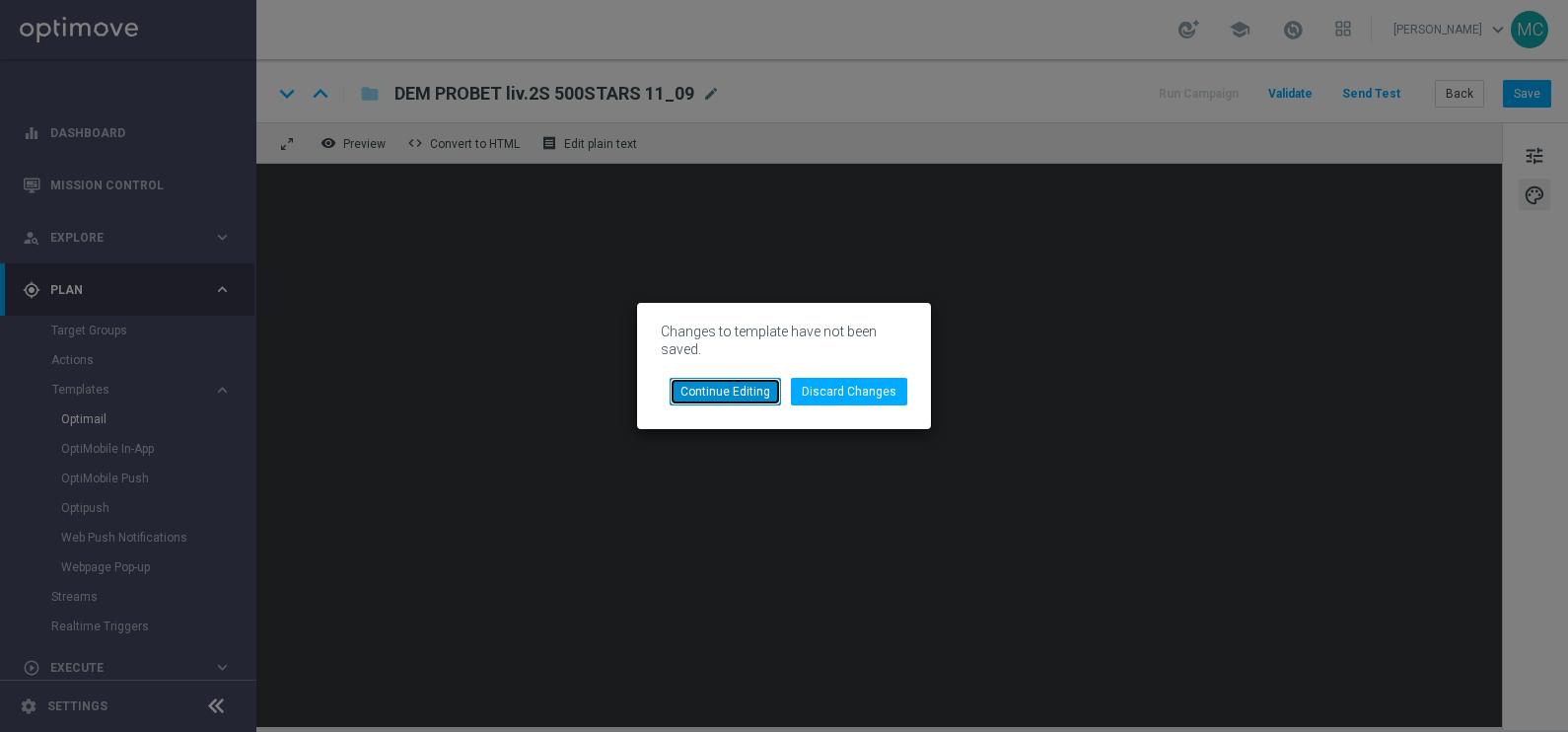
click at [727, 391] on button "Continue Editing" at bounding box center [725, 392] width 111 height 28
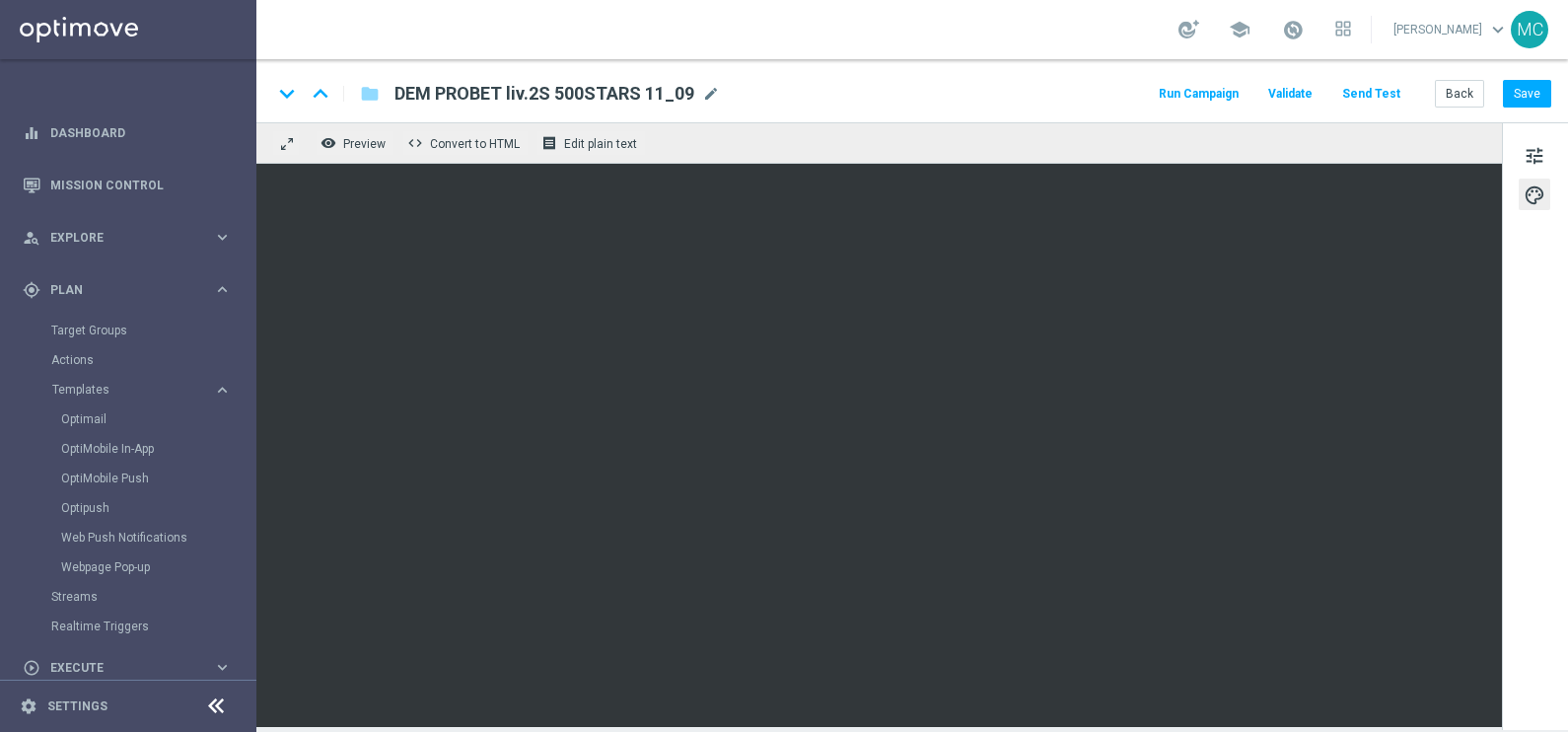
click at [1539, 108] on div "keyboard_arrow_down keyboard_arrow_up folder DEM PROBET liv.2S 500STARS 11_09 D…" at bounding box center [912, 90] width 1312 height 63
click at [1539, 105] on button "Save" at bounding box center [1527, 94] width 48 height 28
click at [1466, 96] on button "Back" at bounding box center [1459, 94] width 49 height 28
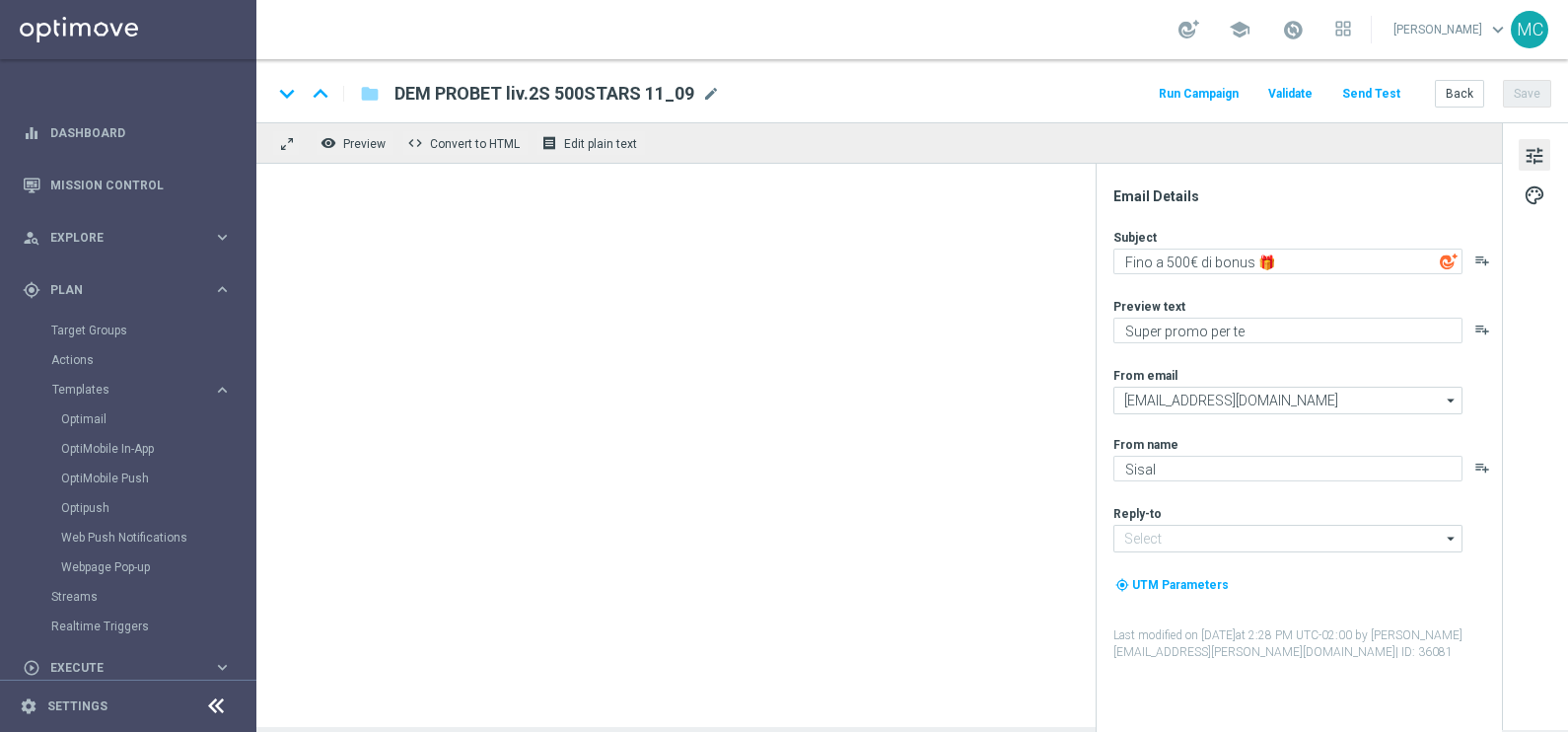
type input "[EMAIL_ADDRESS][DOMAIN_NAME]"
click at [1463, 93] on button "Back" at bounding box center [1459, 94] width 49 height 28
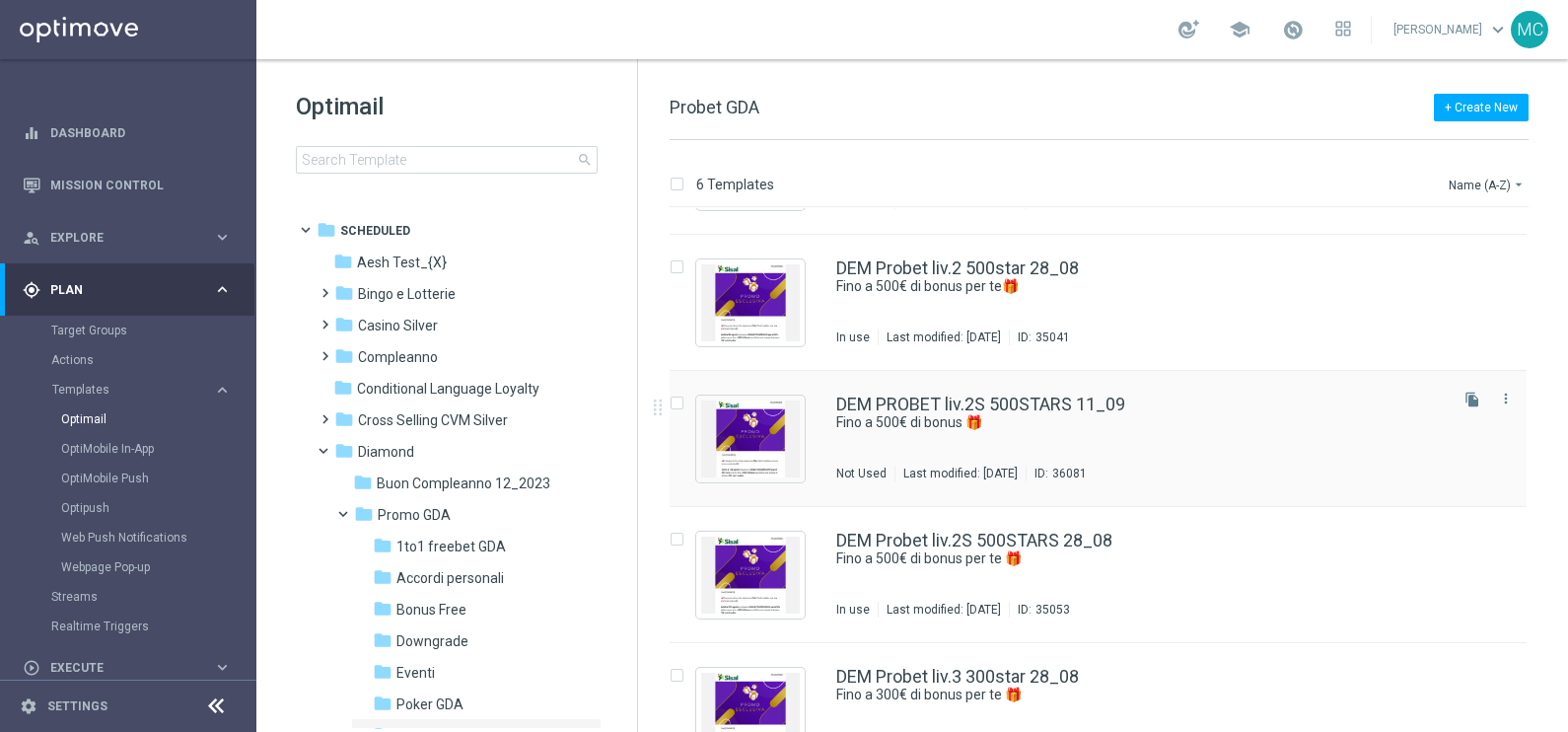
scroll to position [293, 0]
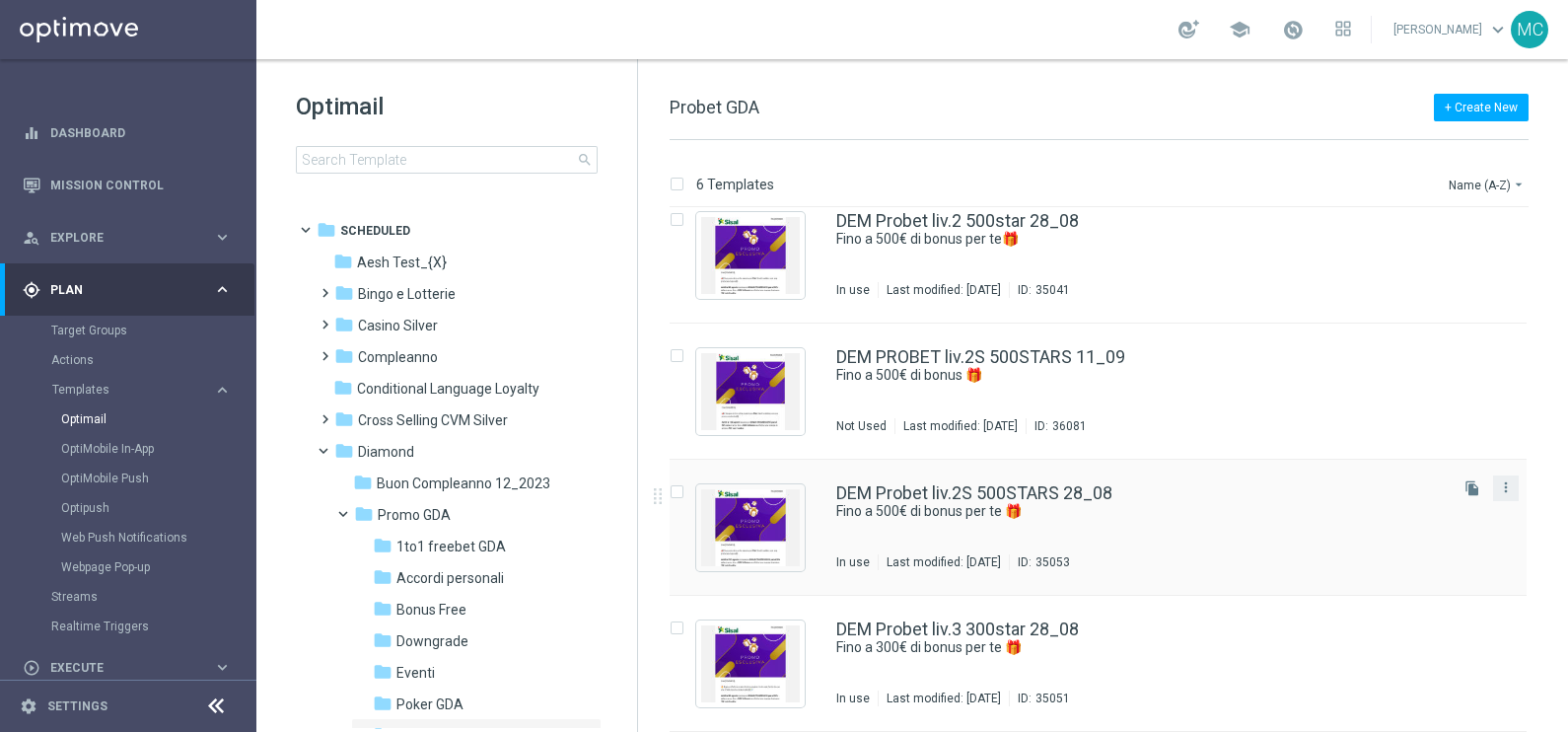
click at [1501, 494] on button "more_vert" at bounding box center [1506, 487] width 20 height 24
click at [1390, 563] on span "Delete" at bounding box center [1383, 563] width 36 height 14
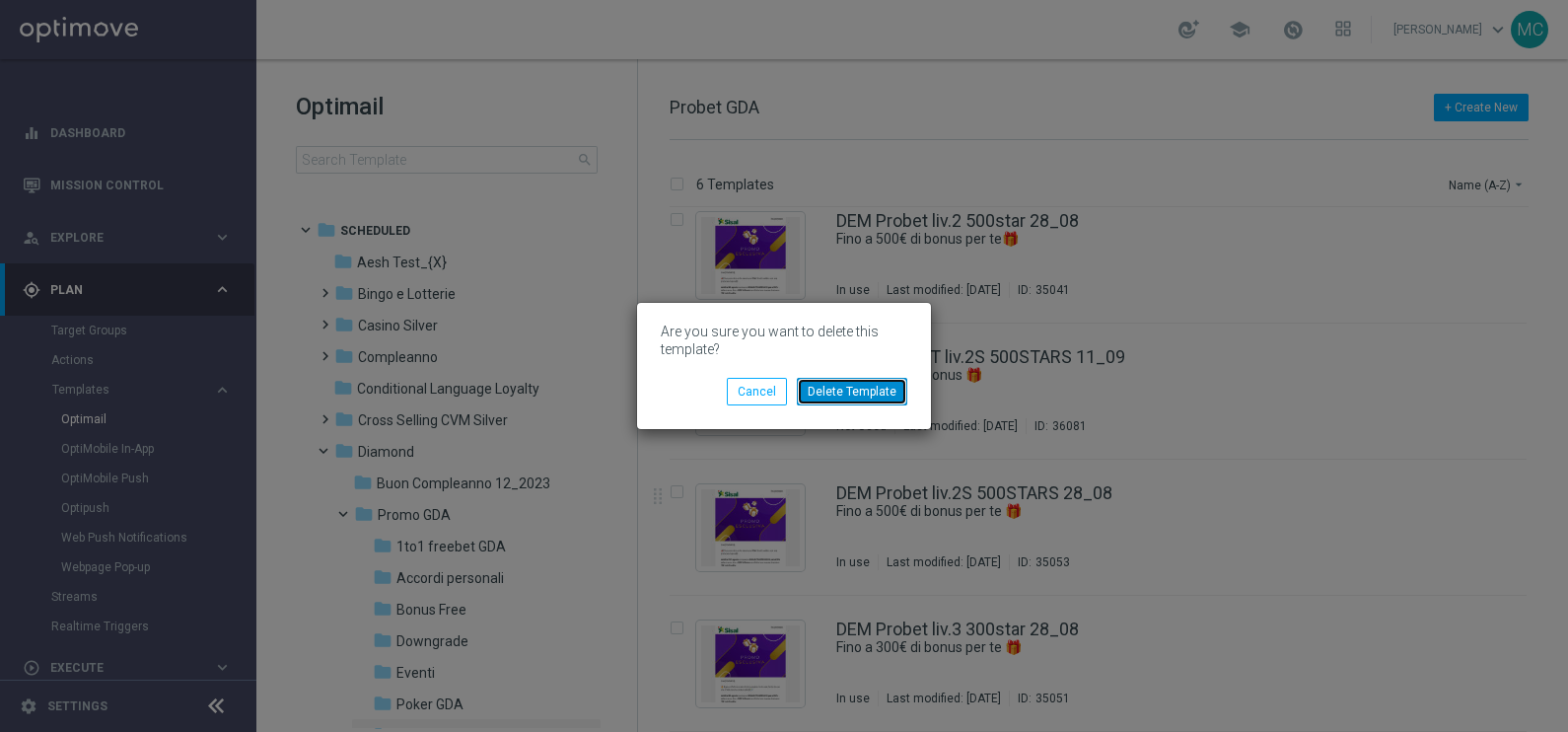
click at [817, 390] on button "Delete Template" at bounding box center [852, 392] width 110 height 28
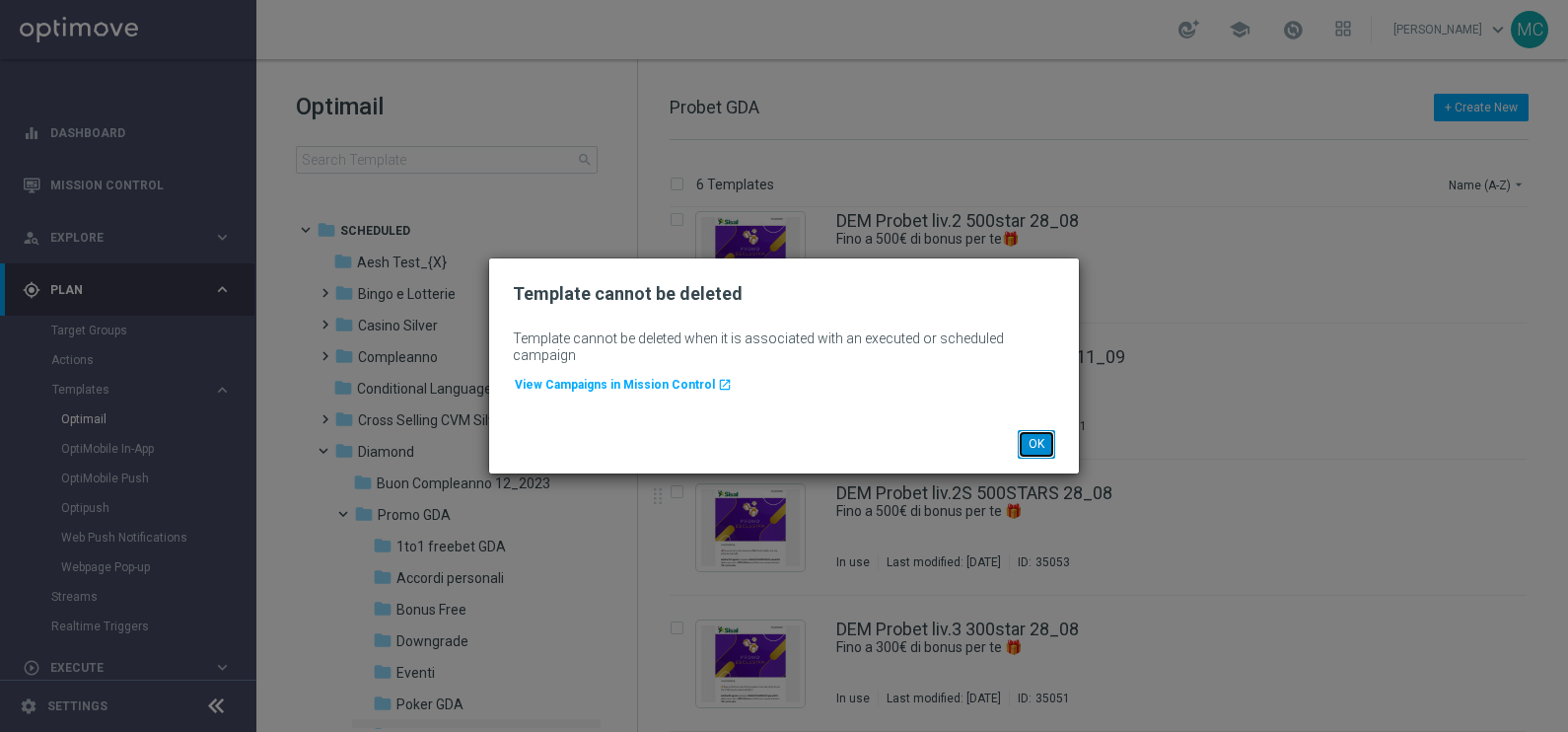
click at [1050, 443] on button "OK" at bounding box center [1036, 444] width 37 height 28
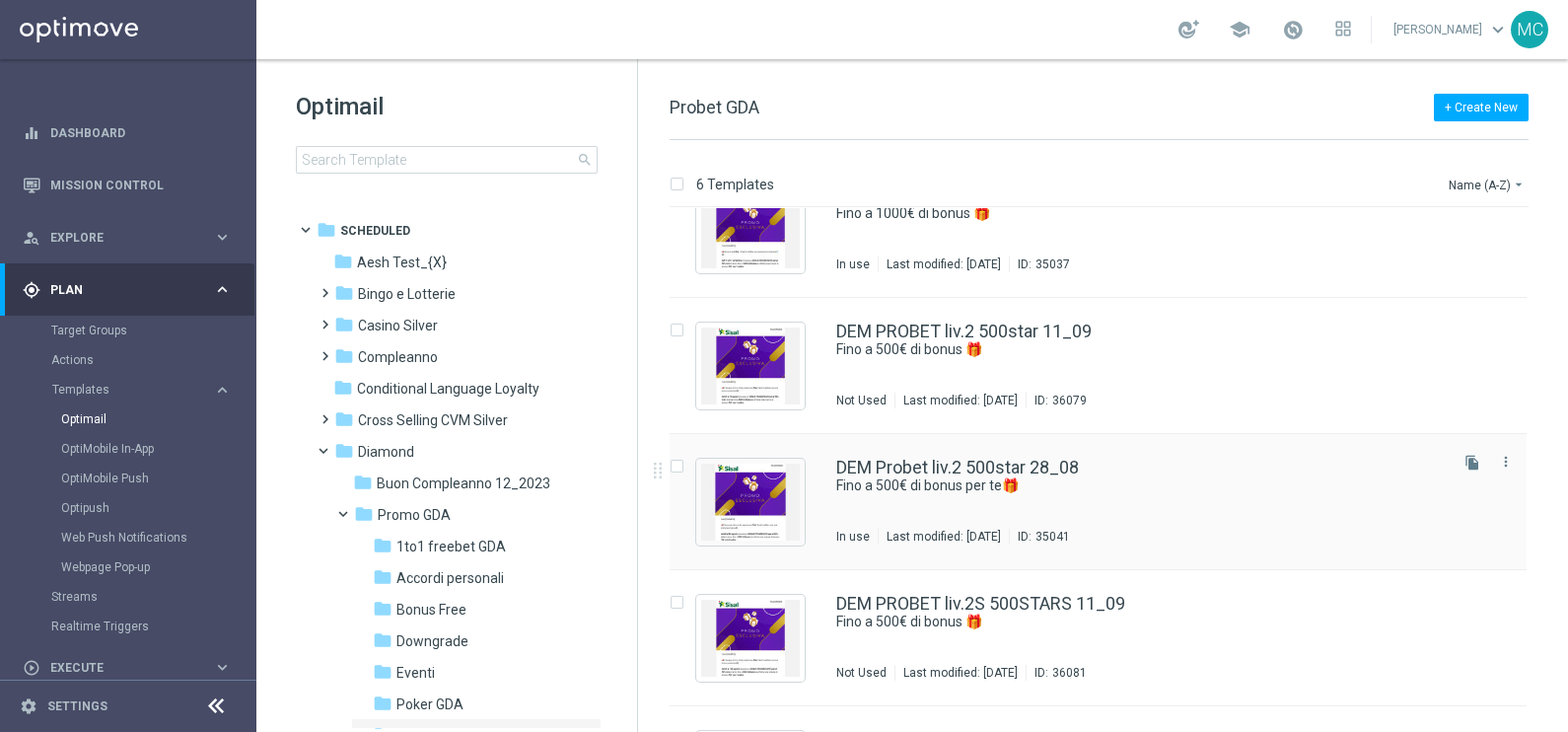
scroll to position [0, 0]
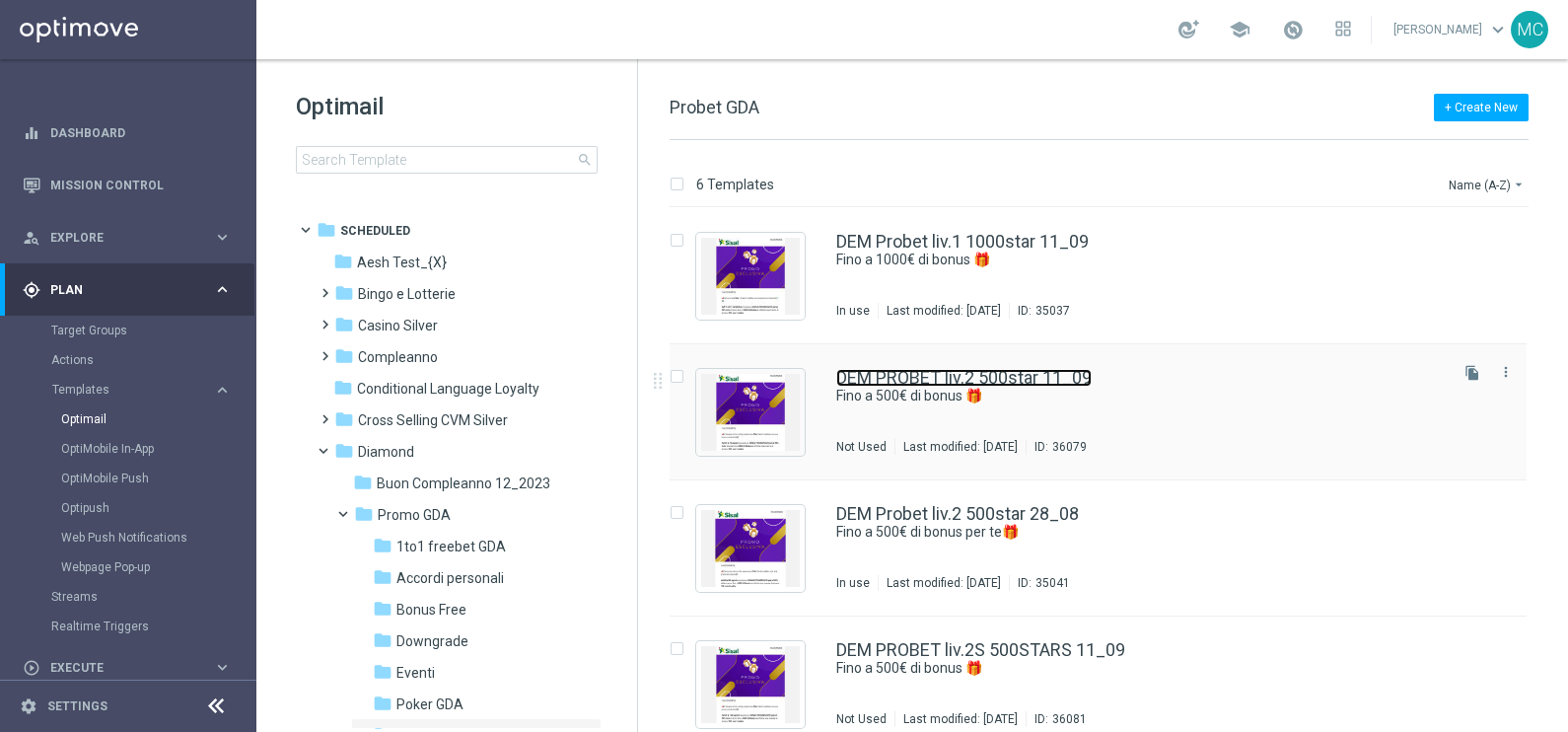
click at [1019, 371] on link "DEM PROBET liv.2 500star 11_09" at bounding box center [963, 378] width 255 height 18
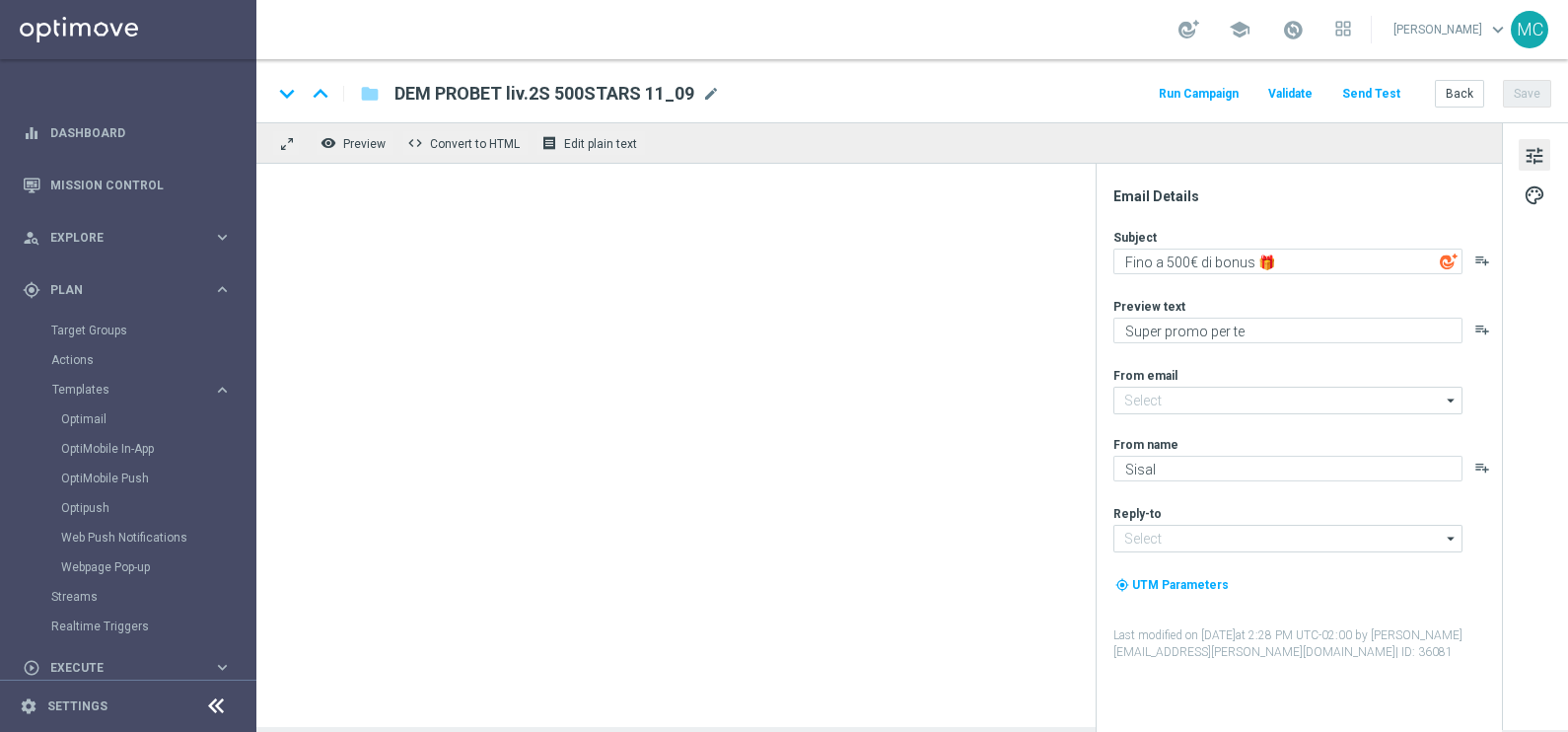
type input "[EMAIL_ADDRESS][DOMAIN_NAME]"
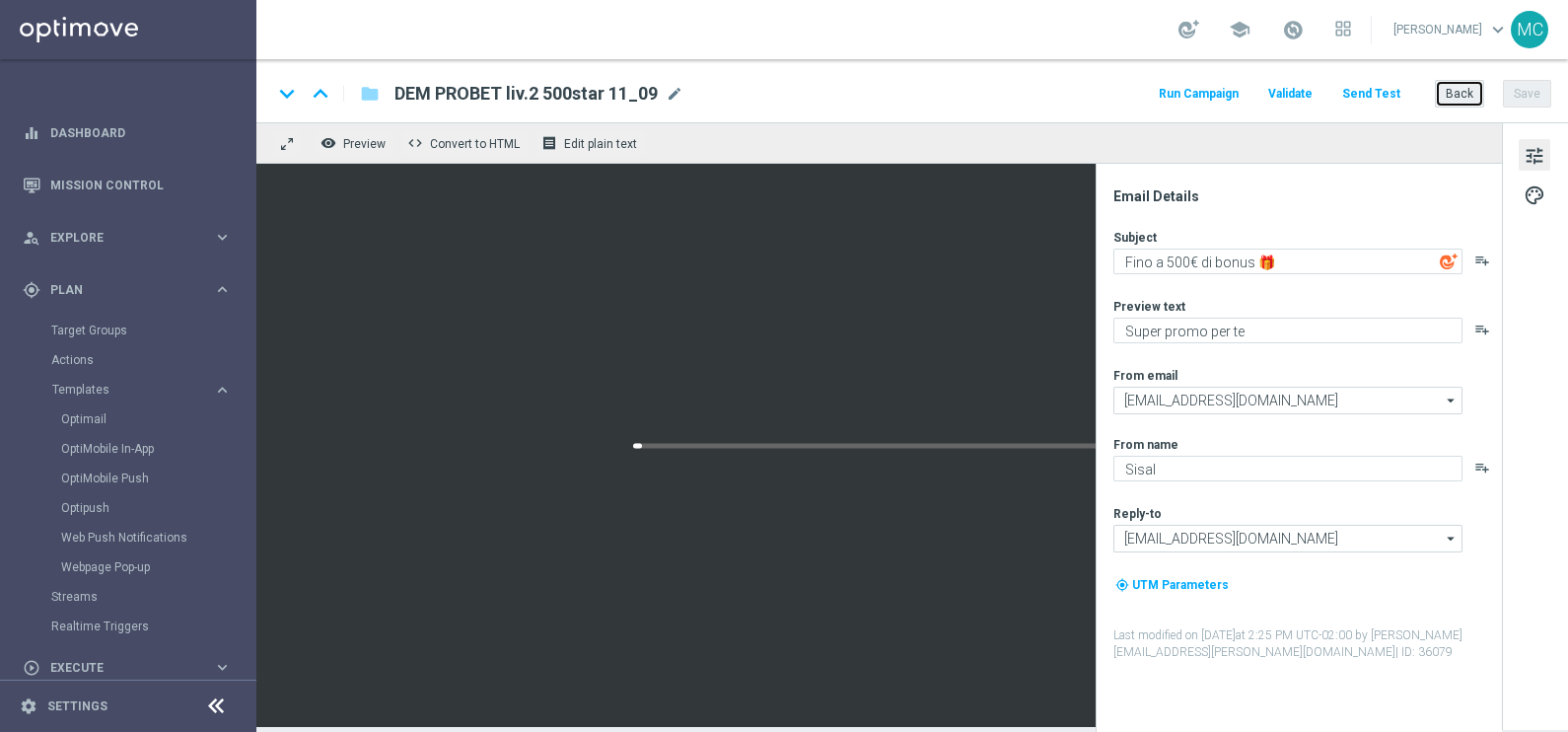
click at [1474, 98] on button "Back" at bounding box center [1459, 94] width 49 height 28
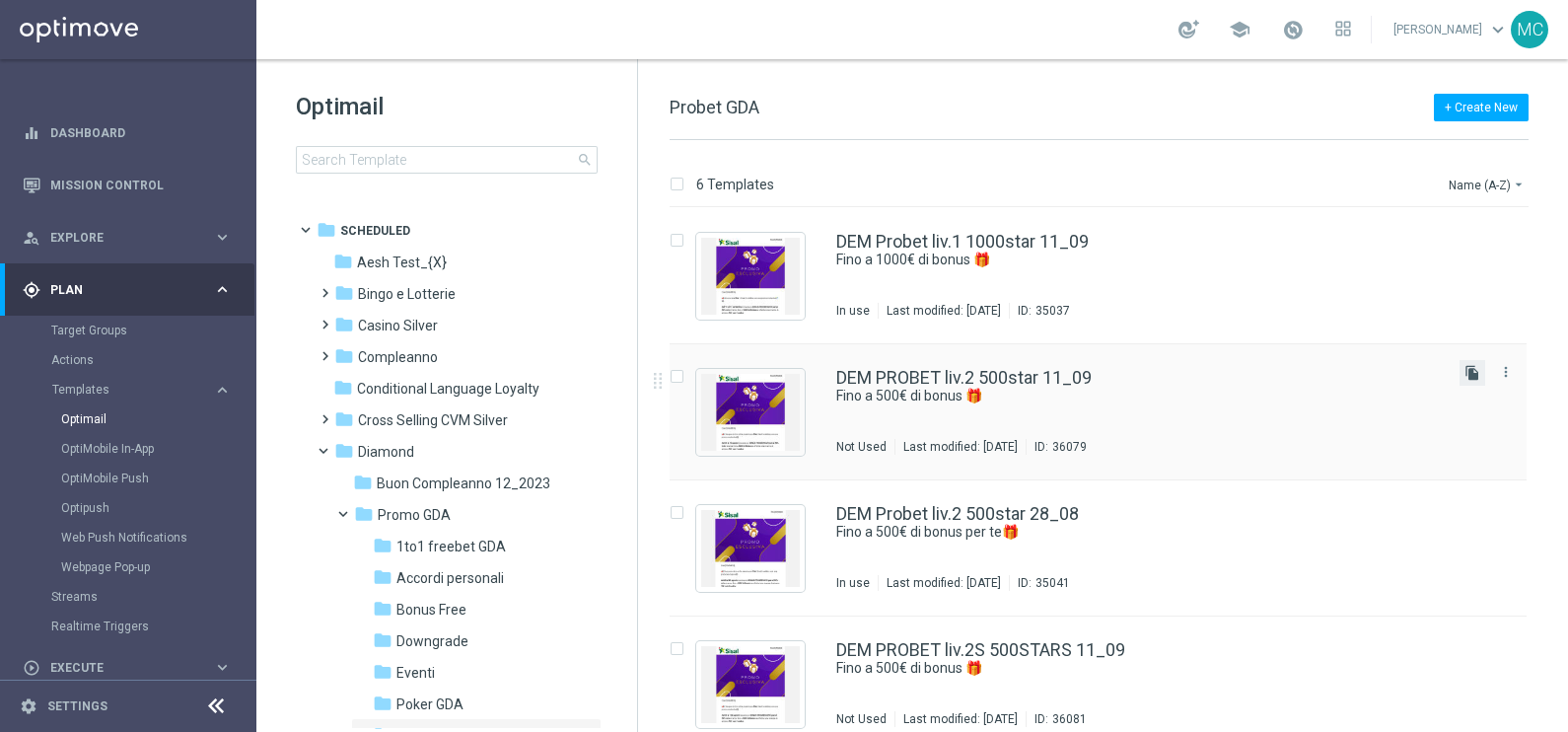
click at [1467, 371] on icon "file_copy" at bounding box center [1472, 373] width 16 height 16
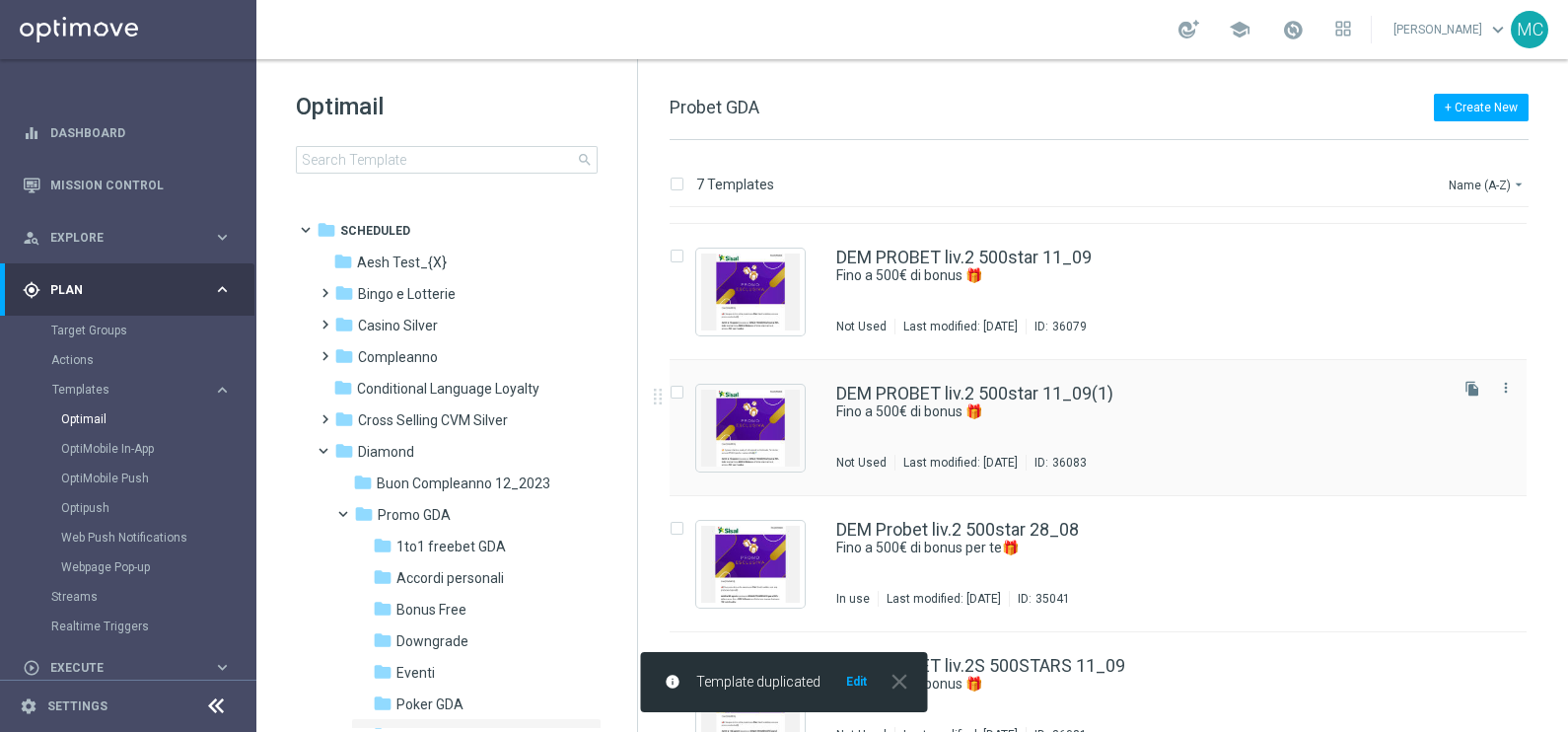
scroll to position [122, 0]
click at [1059, 393] on link "DEM PROBET liv.2 500star 11_09(1)" at bounding box center [974, 392] width 277 height 18
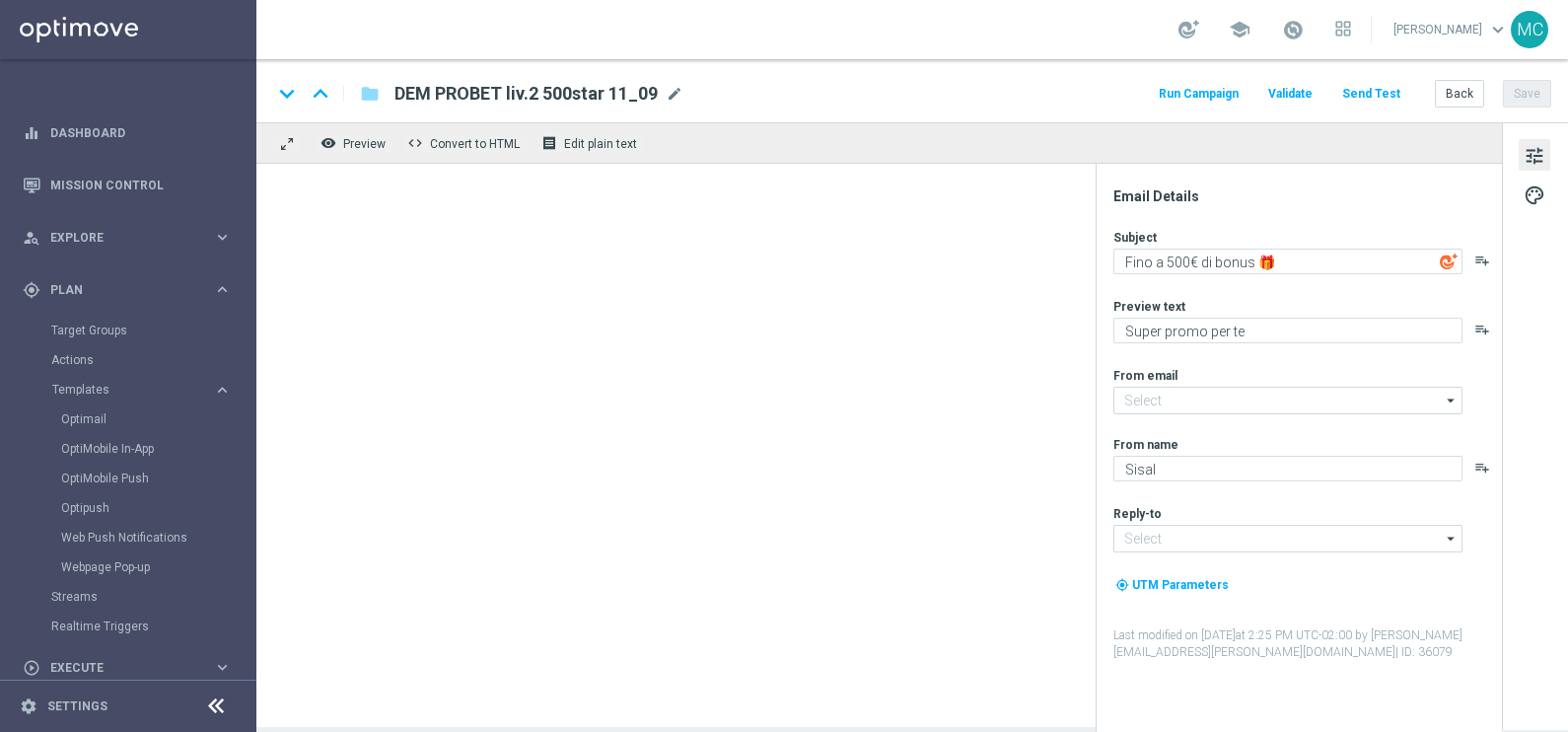
type input "[EMAIL_ADDRESS][DOMAIN_NAME]"
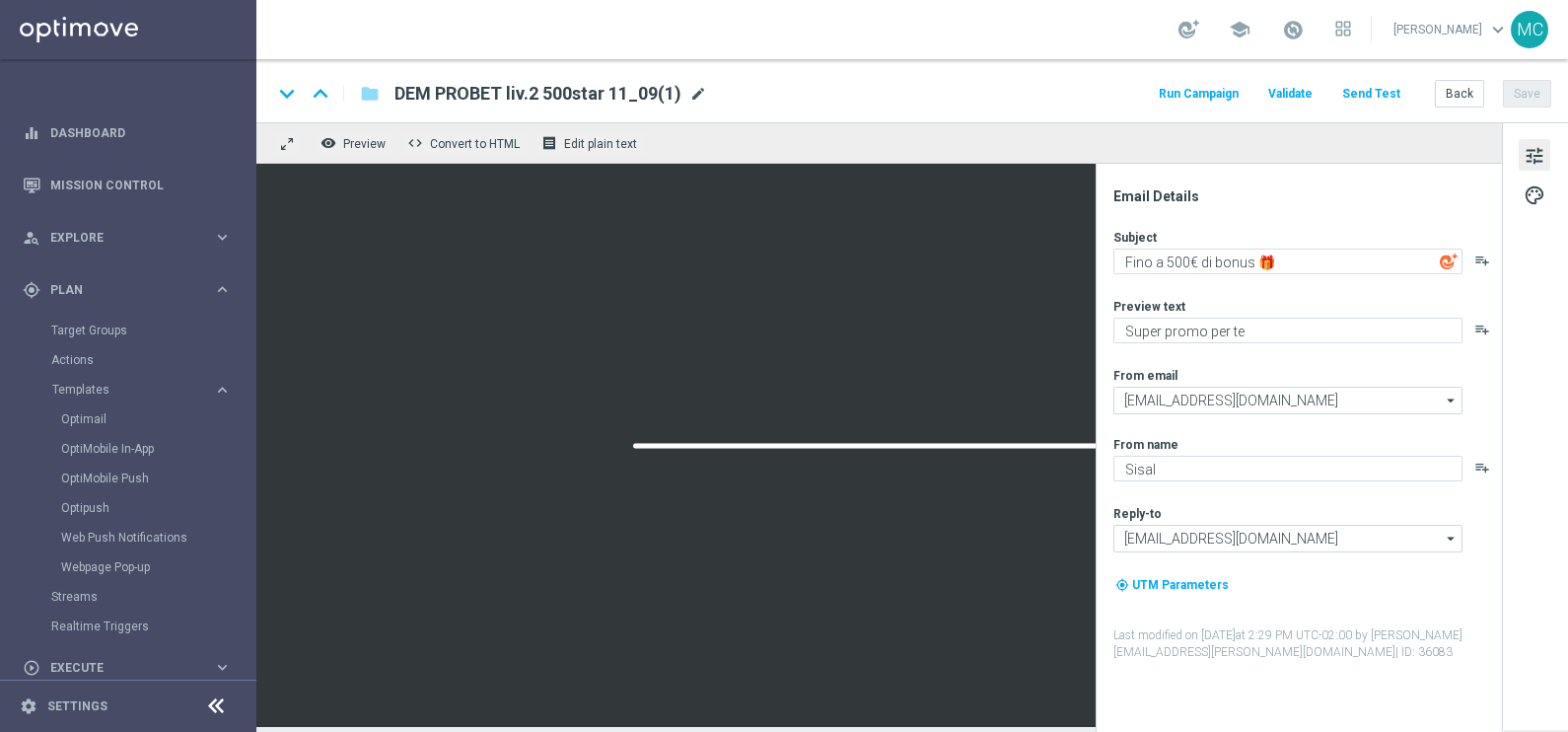
click at [700, 92] on span "mode_edit" at bounding box center [698, 94] width 18 height 18
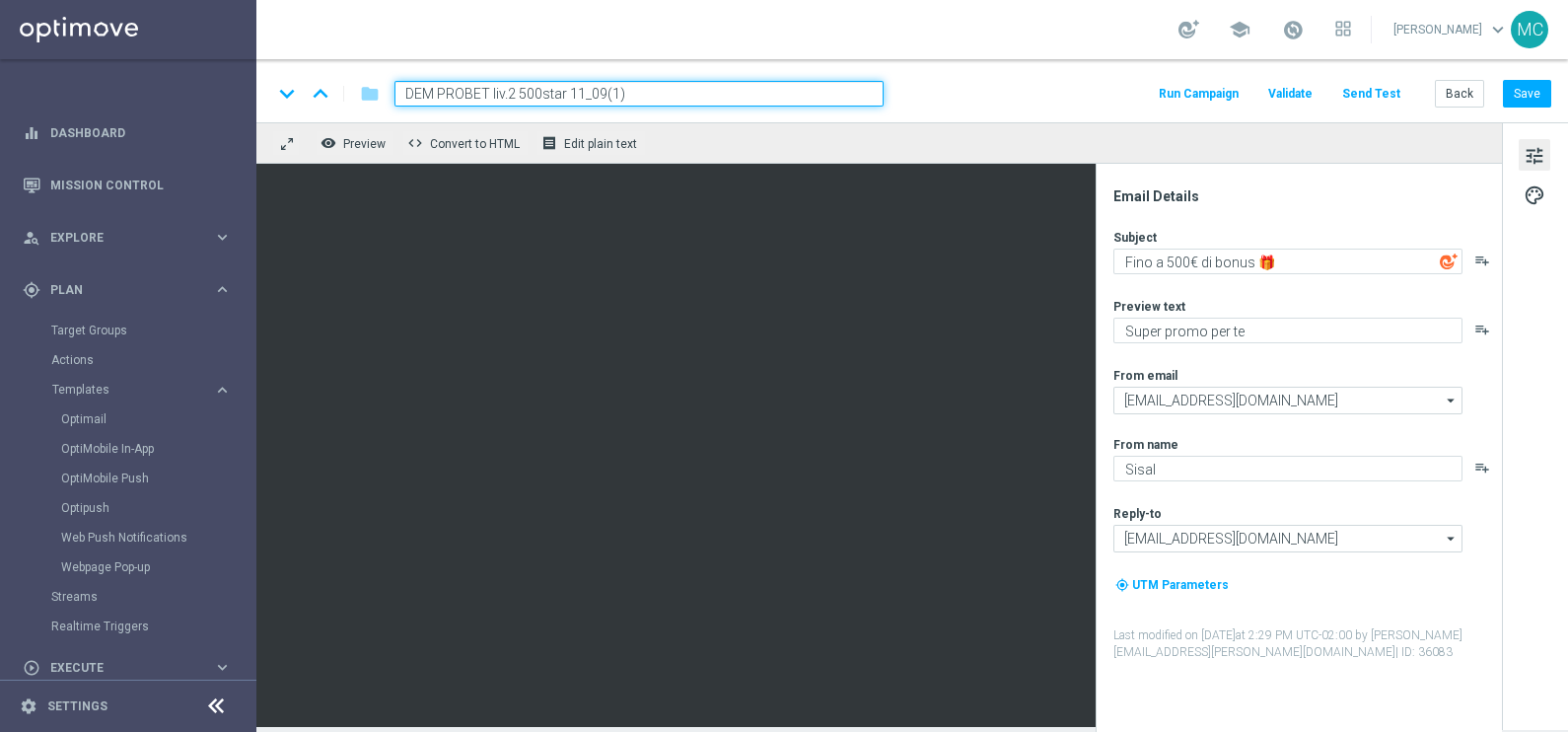
drag, startPoint x: 516, startPoint y: 88, endPoint x: 493, endPoint y: 87, distance: 22.7
click at [493, 87] on input "DEM PROBET liv.2 500star 11_09(1)" at bounding box center [638, 94] width 489 height 26
click at [498, 89] on input "DEM PROBET 500star 11_09(1)" at bounding box center [638, 94] width 489 height 26
click at [612, 102] on input "DEM PROBET 300star 11_09(1)" at bounding box center [638, 94] width 489 height 26
type input "DEM PROBET 300star 11_09"
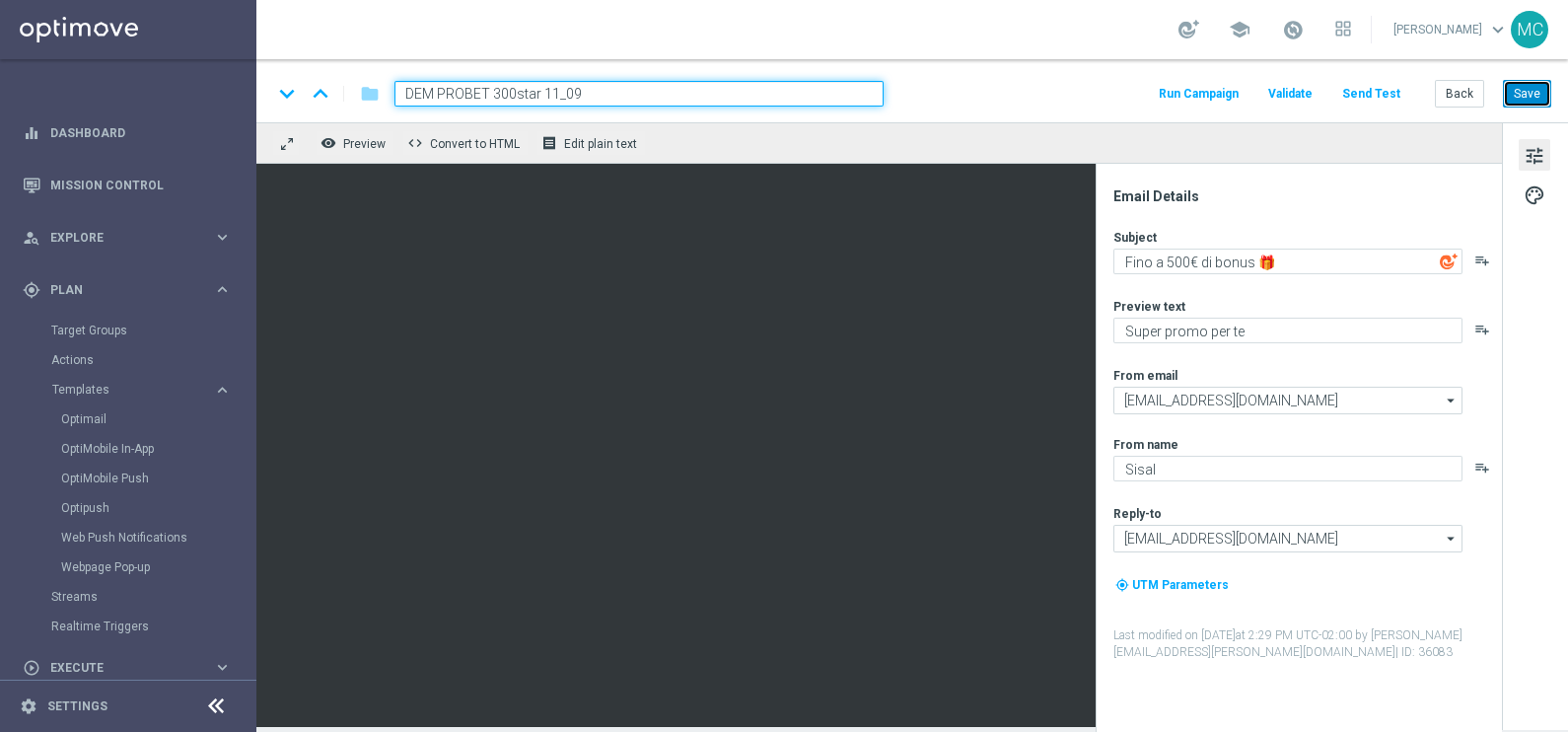
click at [1535, 93] on button "Save" at bounding box center [1527, 94] width 48 height 28
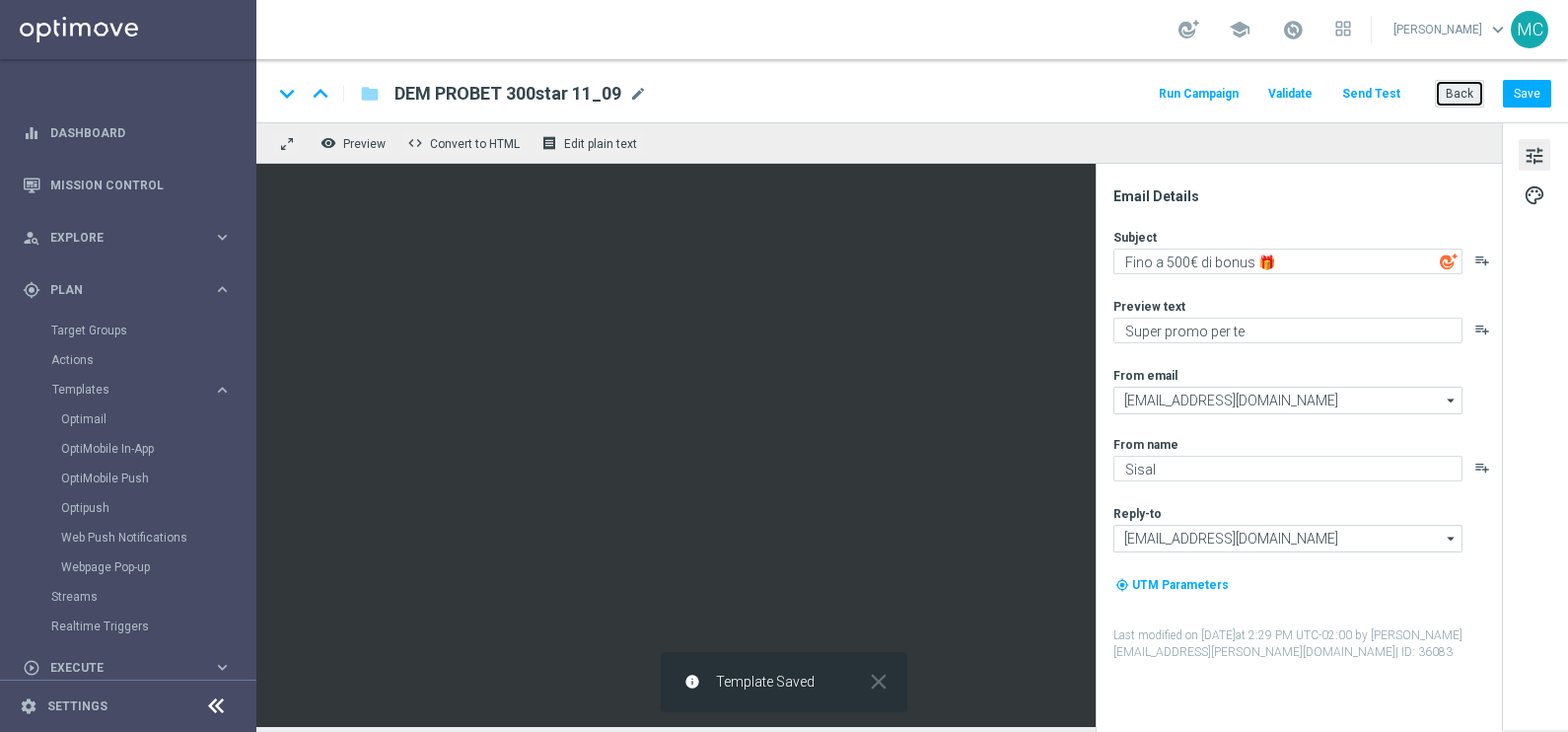
click at [1460, 97] on button "Back" at bounding box center [1459, 94] width 49 height 28
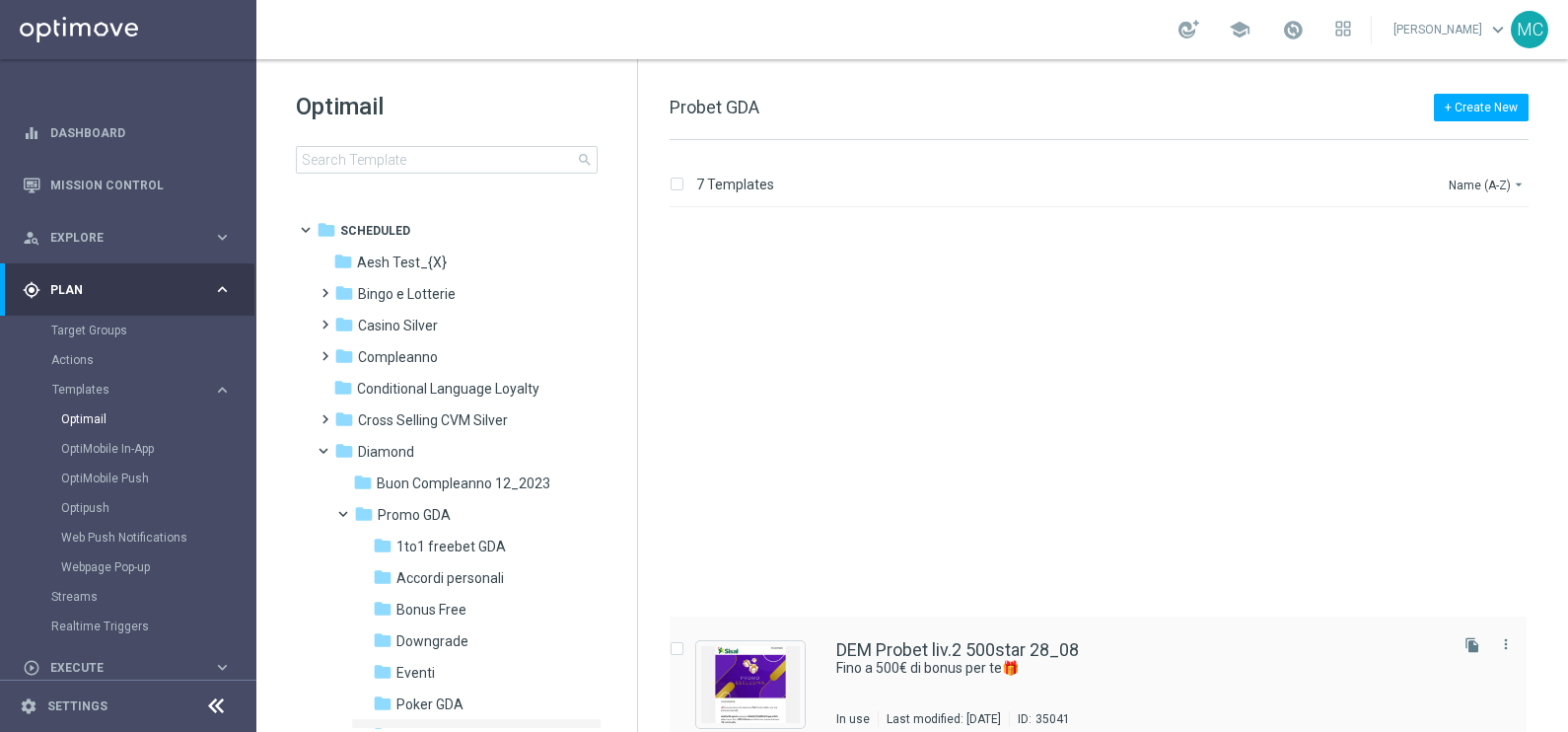
scroll to position [428, 0]
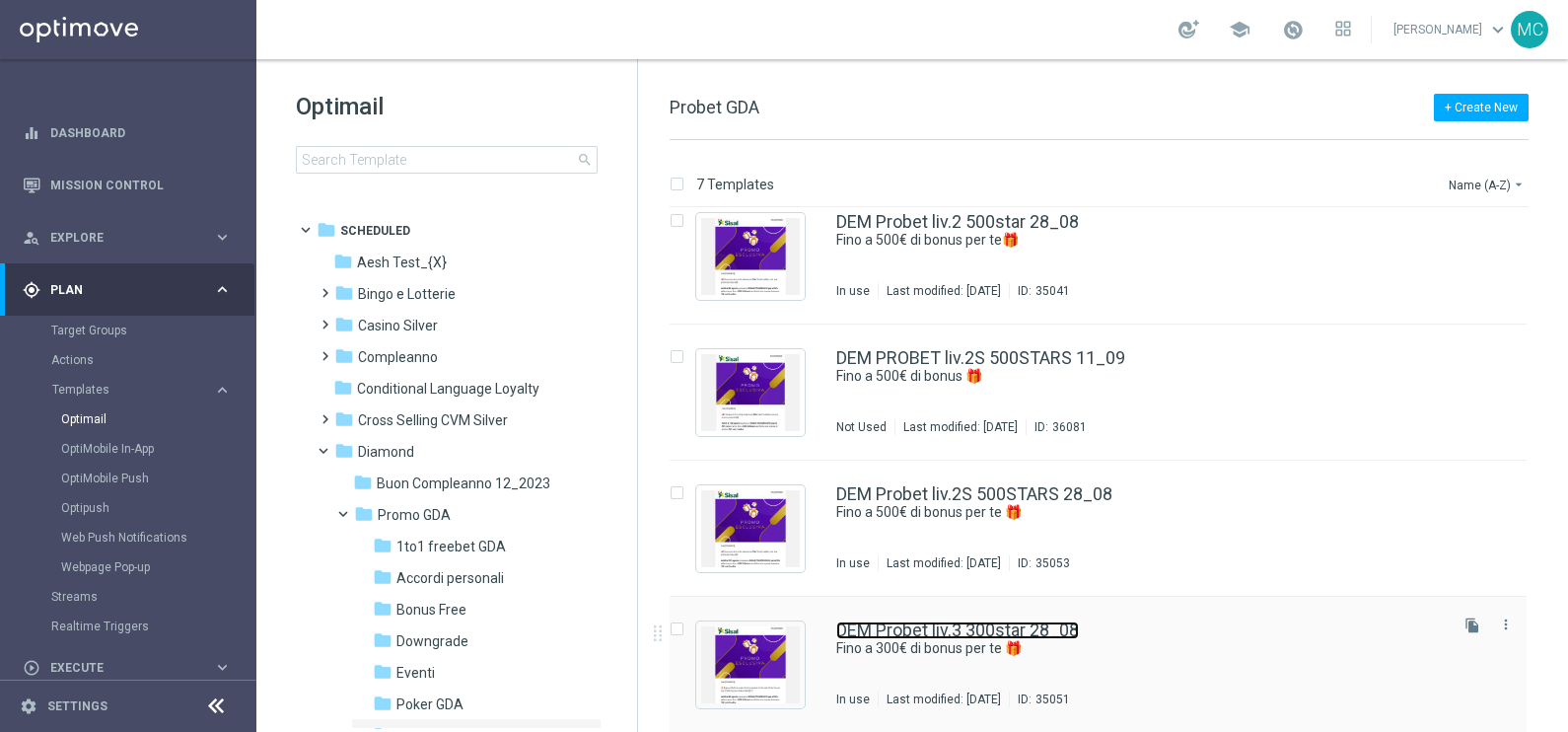
click at [1007, 624] on link "DEM Probet liv.3 300star 28_08" at bounding box center [957, 630] width 243 height 18
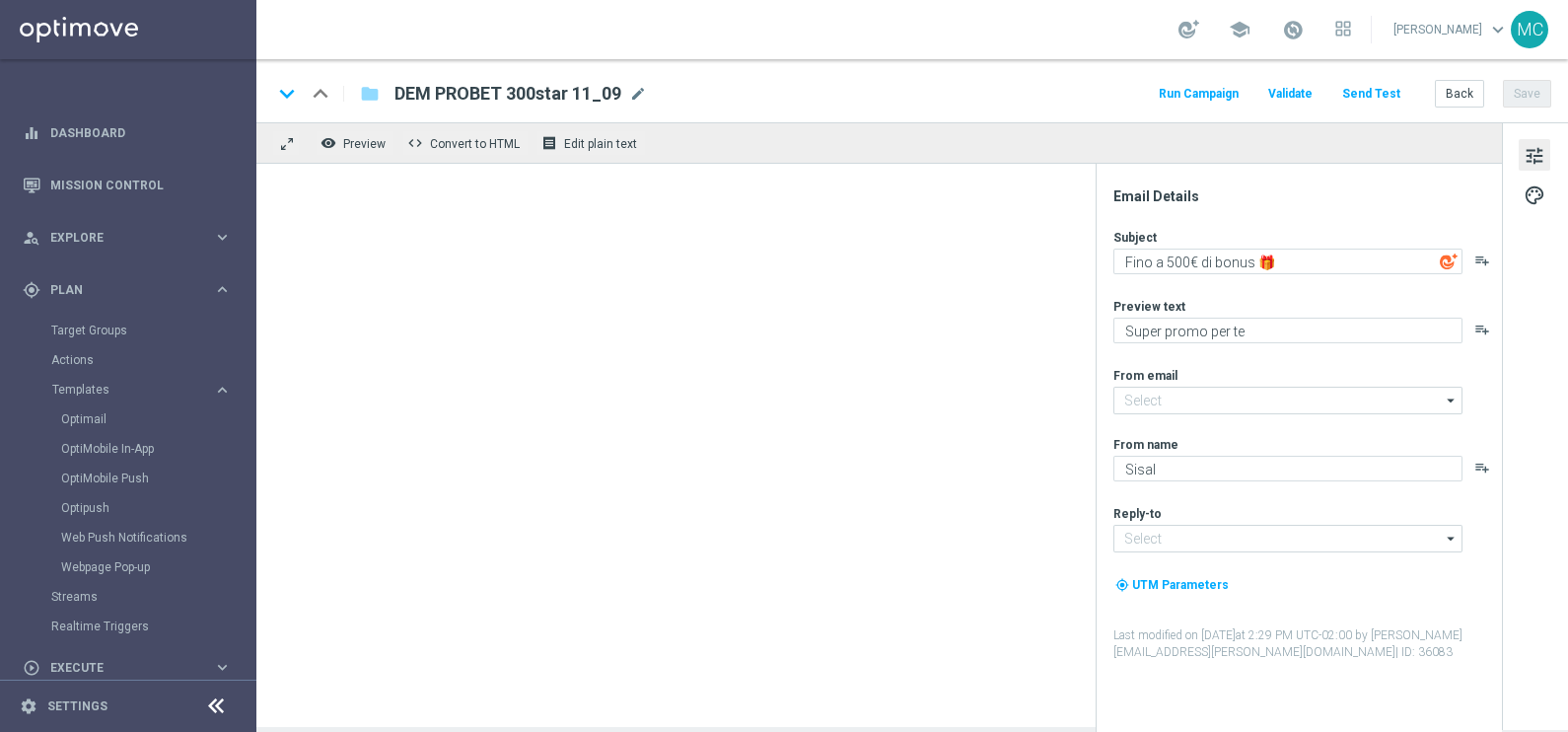
type input "[EMAIL_ADDRESS][DOMAIN_NAME]"
type textarea "Fino a 300€ di bonus per te 🎁"
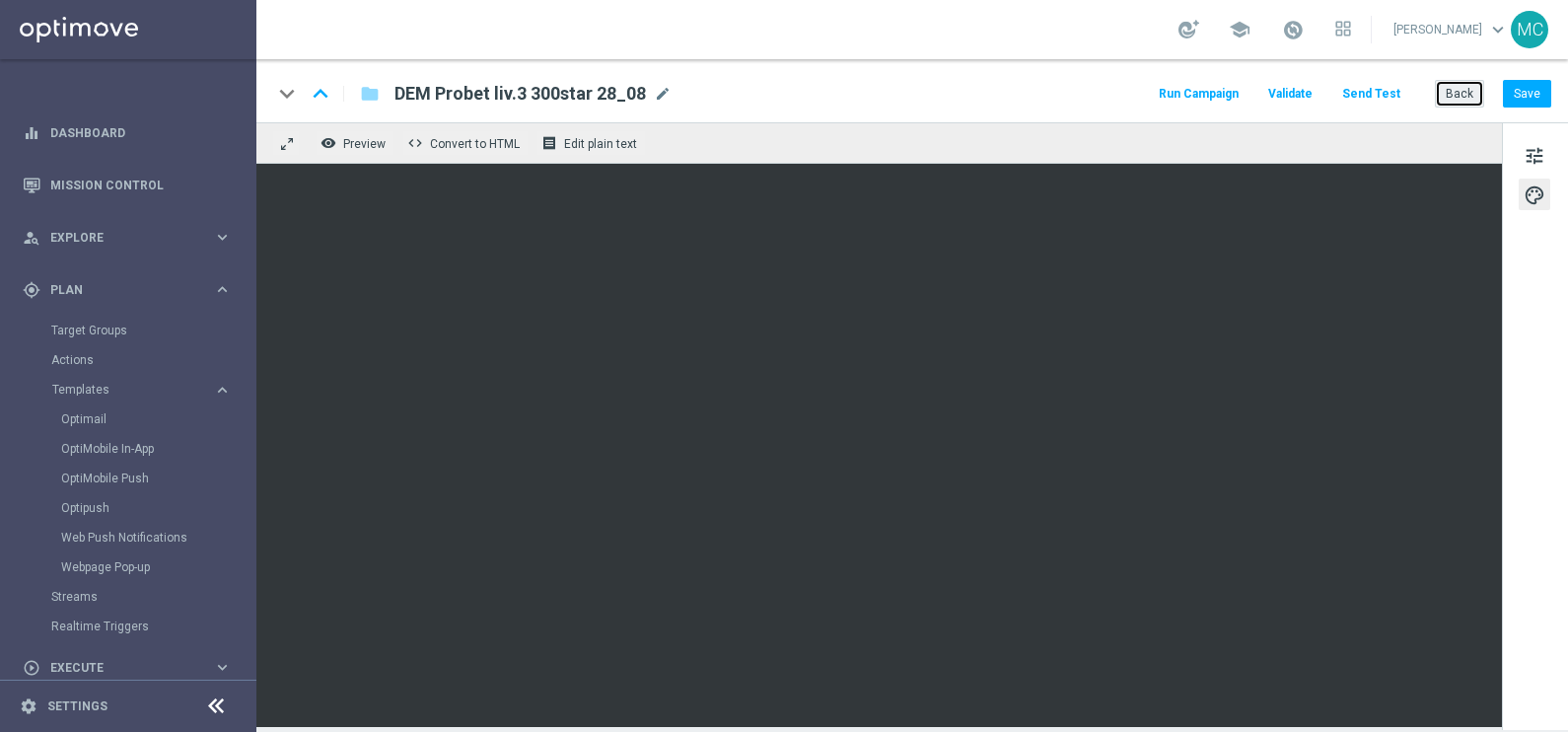
click at [1463, 94] on button "Back" at bounding box center [1459, 94] width 49 height 28
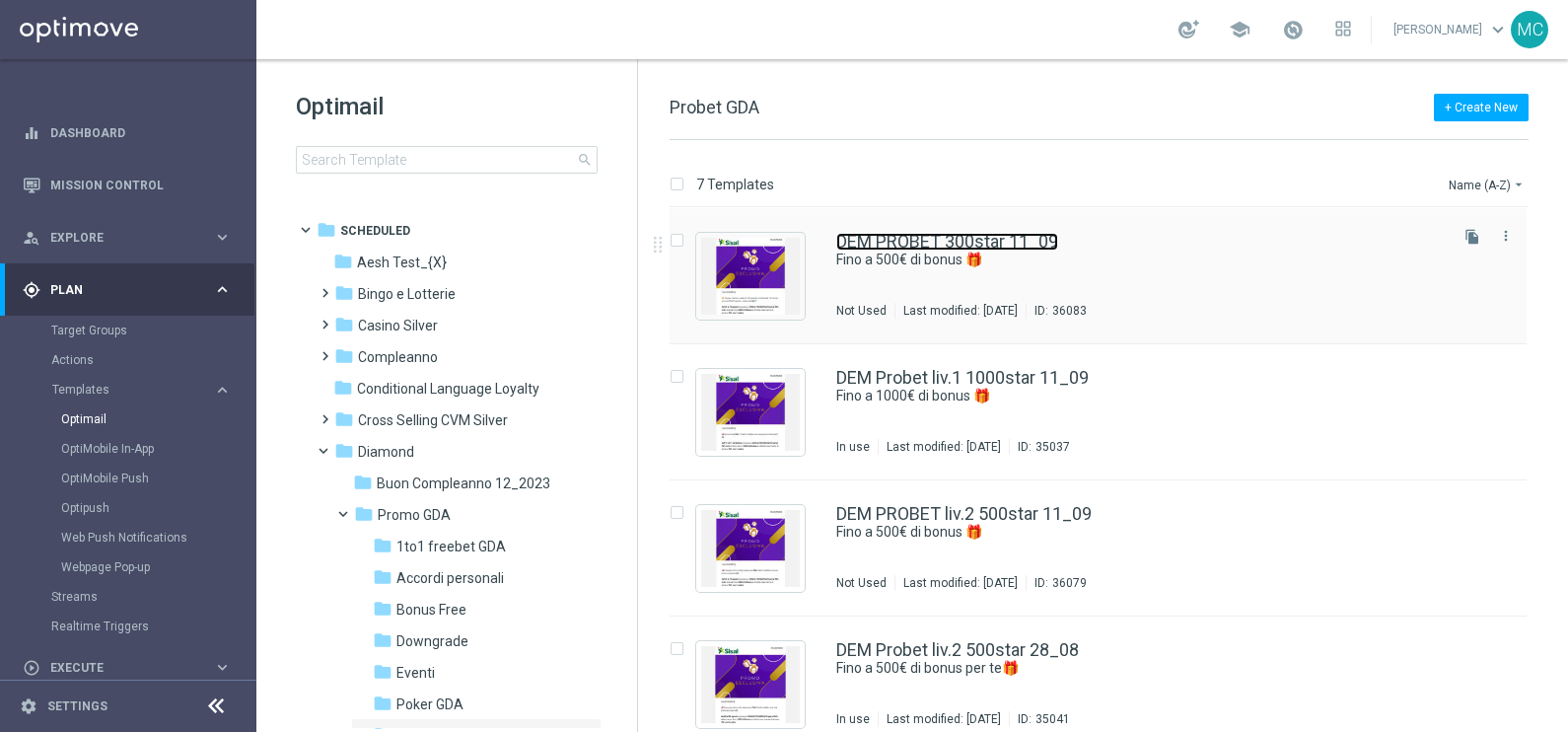
click at [998, 236] on link "DEM PROBET 300star 11_09" at bounding box center [947, 242] width 222 height 18
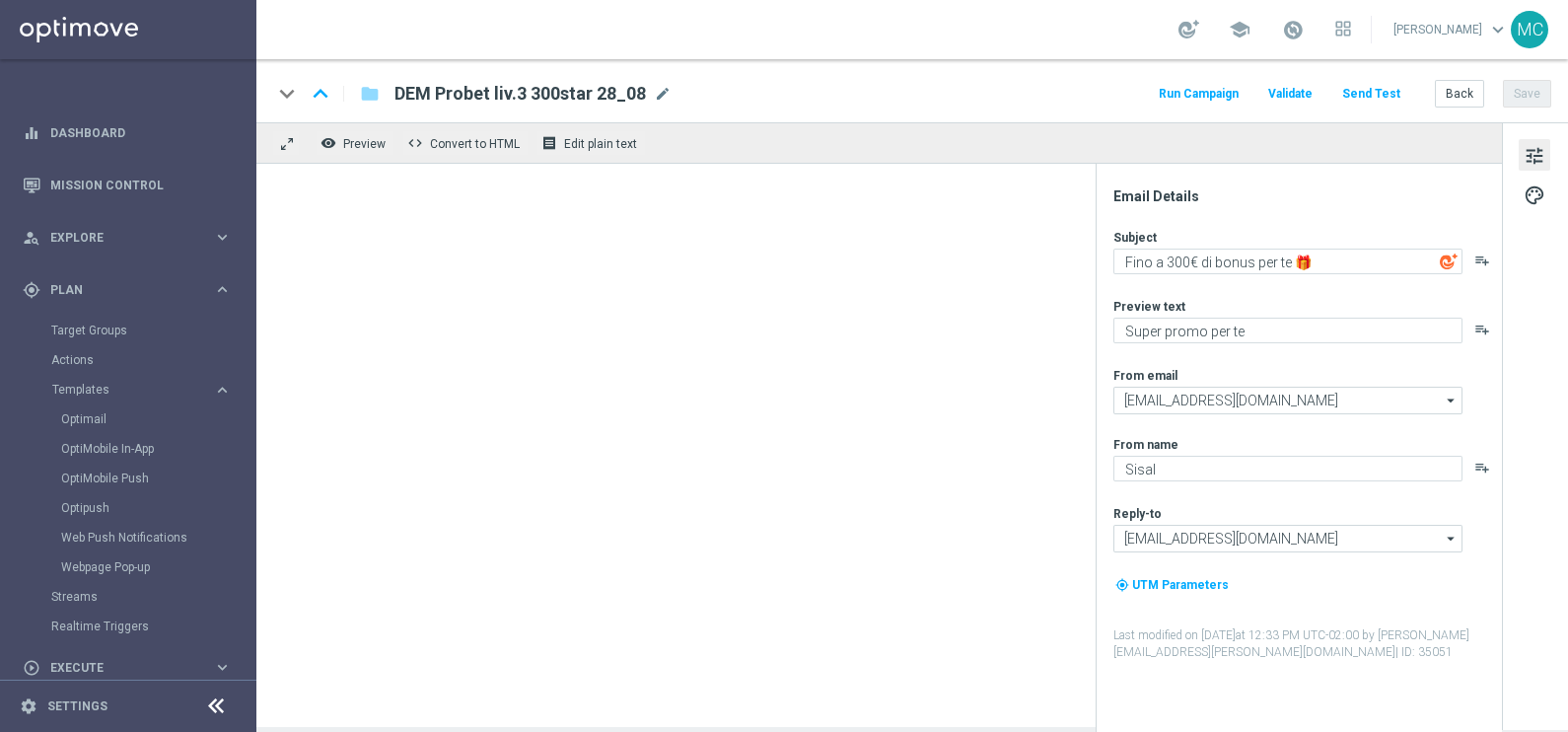
type textarea "Fino a 500€ di bonus 🎁"
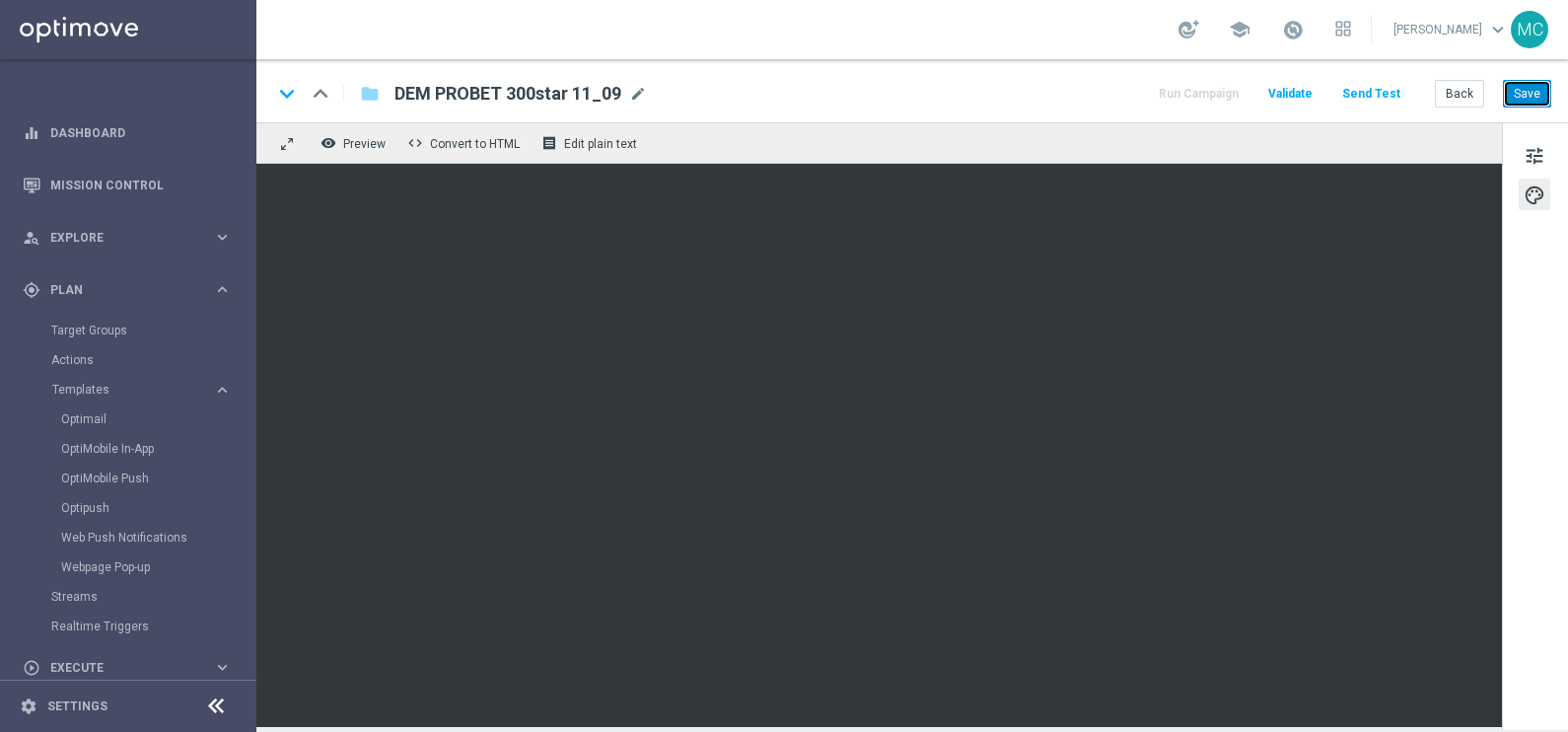
click at [1531, 99] on button "Save" at bounding box center [1527, 94] width 48 height 28
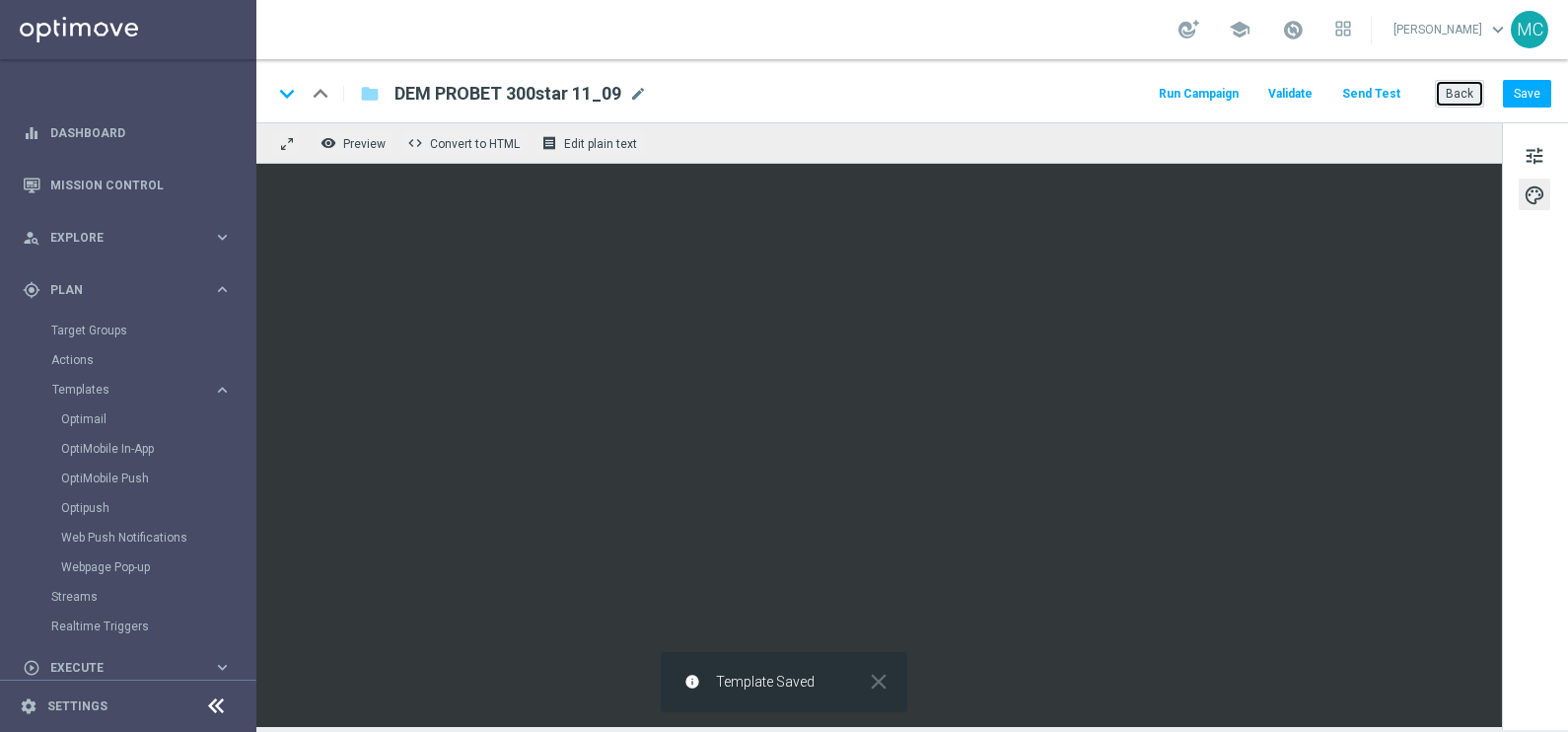
click at [1461, 95] on button "Back" at bounding box center [1459, 94] width 49 height 28
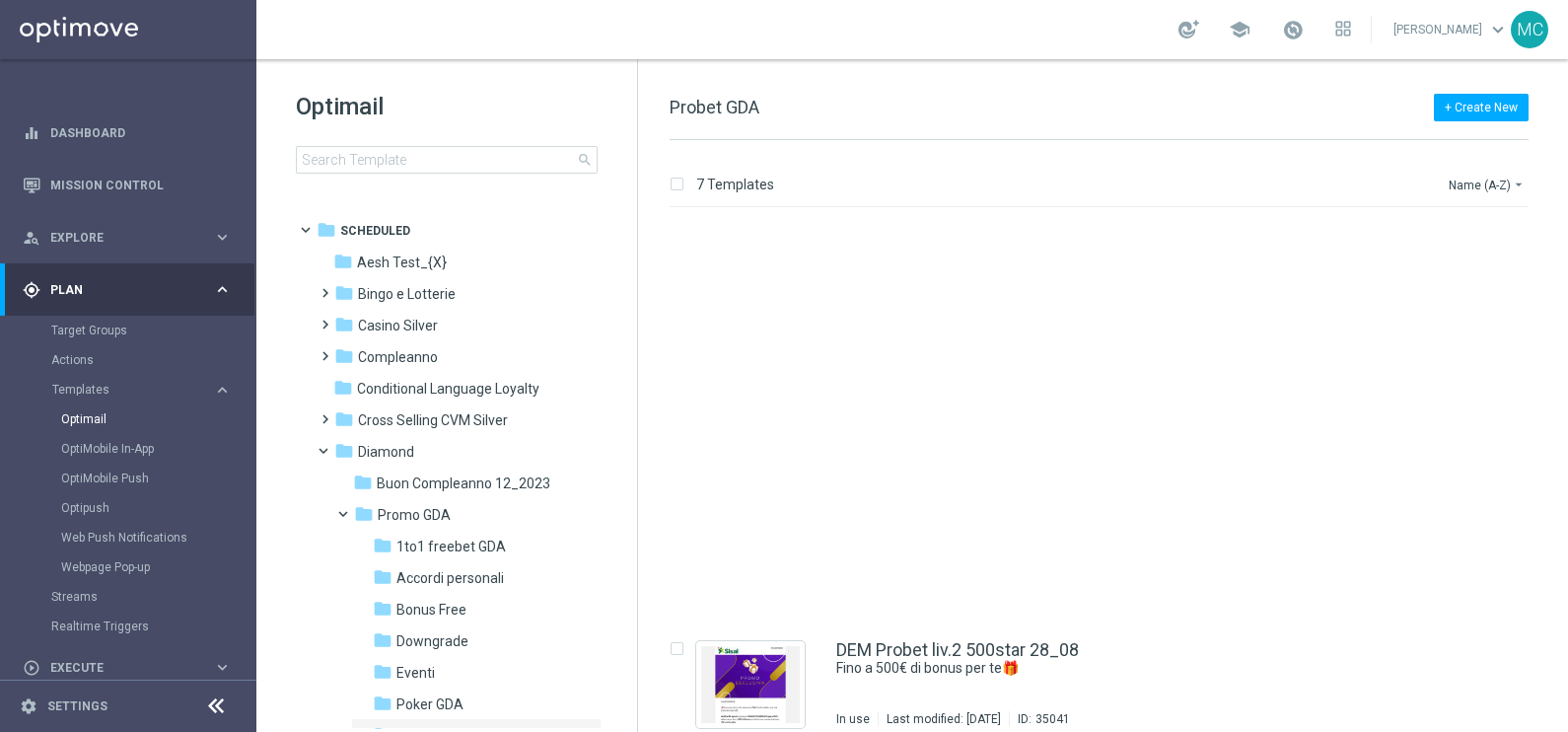
scroll to position [428, 0]
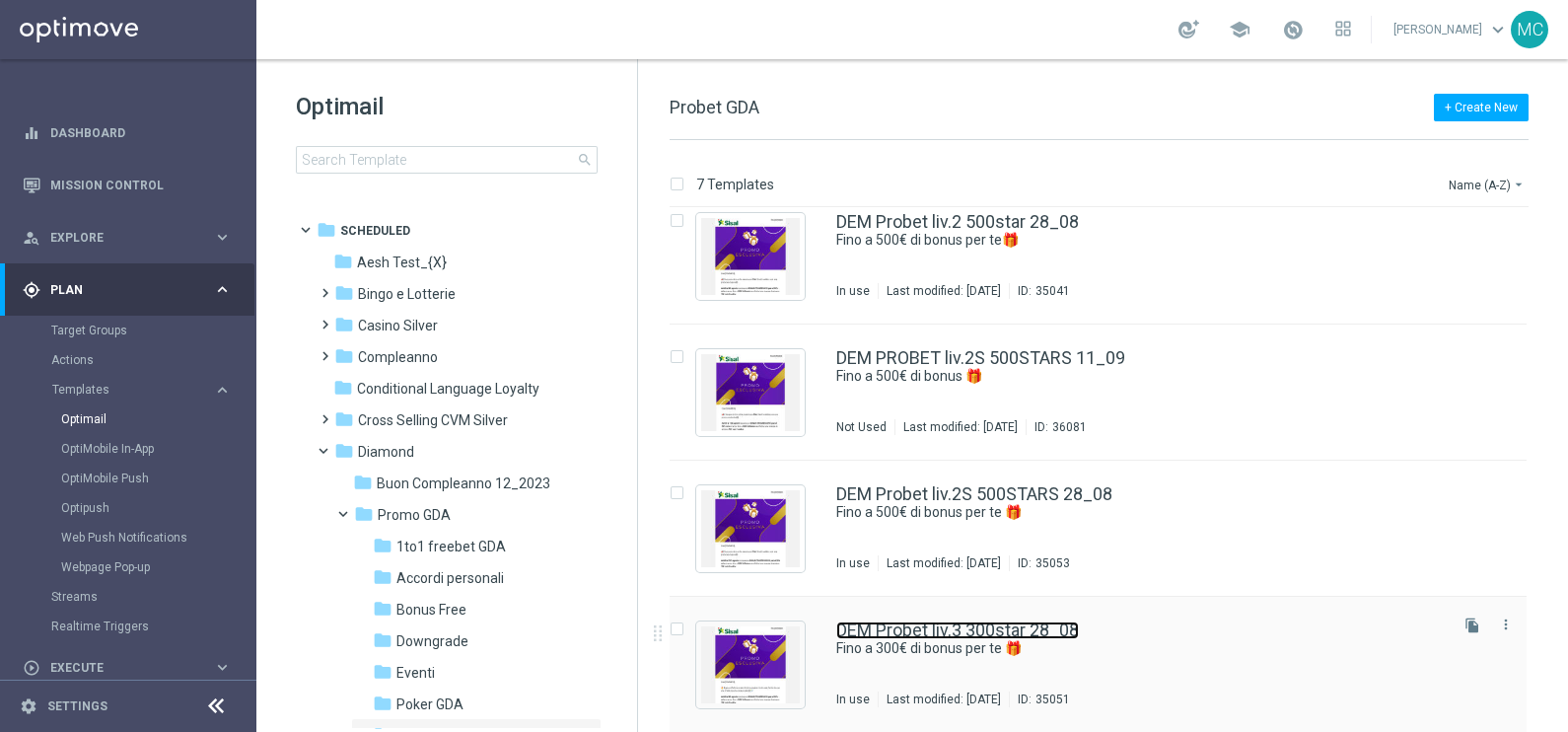
click at [955, 621] on link "DEM Probet liv.3 300star 28_08" at bounding box center [957, 630] width 243 height 18
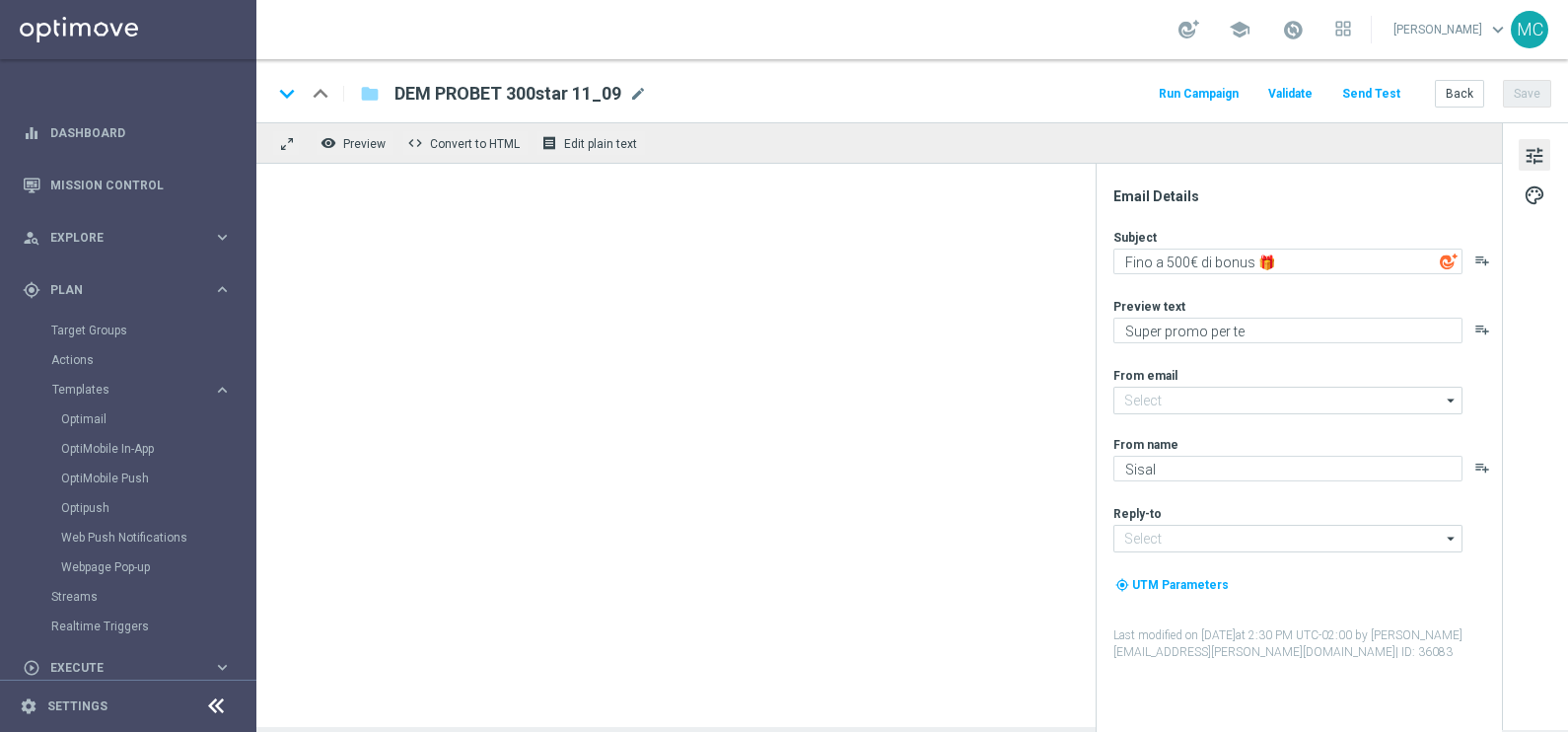
type textarea "Fino a 300€ di bonus per te 🎁"
type input "[EMAIL_ADDRESS][DOMAIN_NAME]"
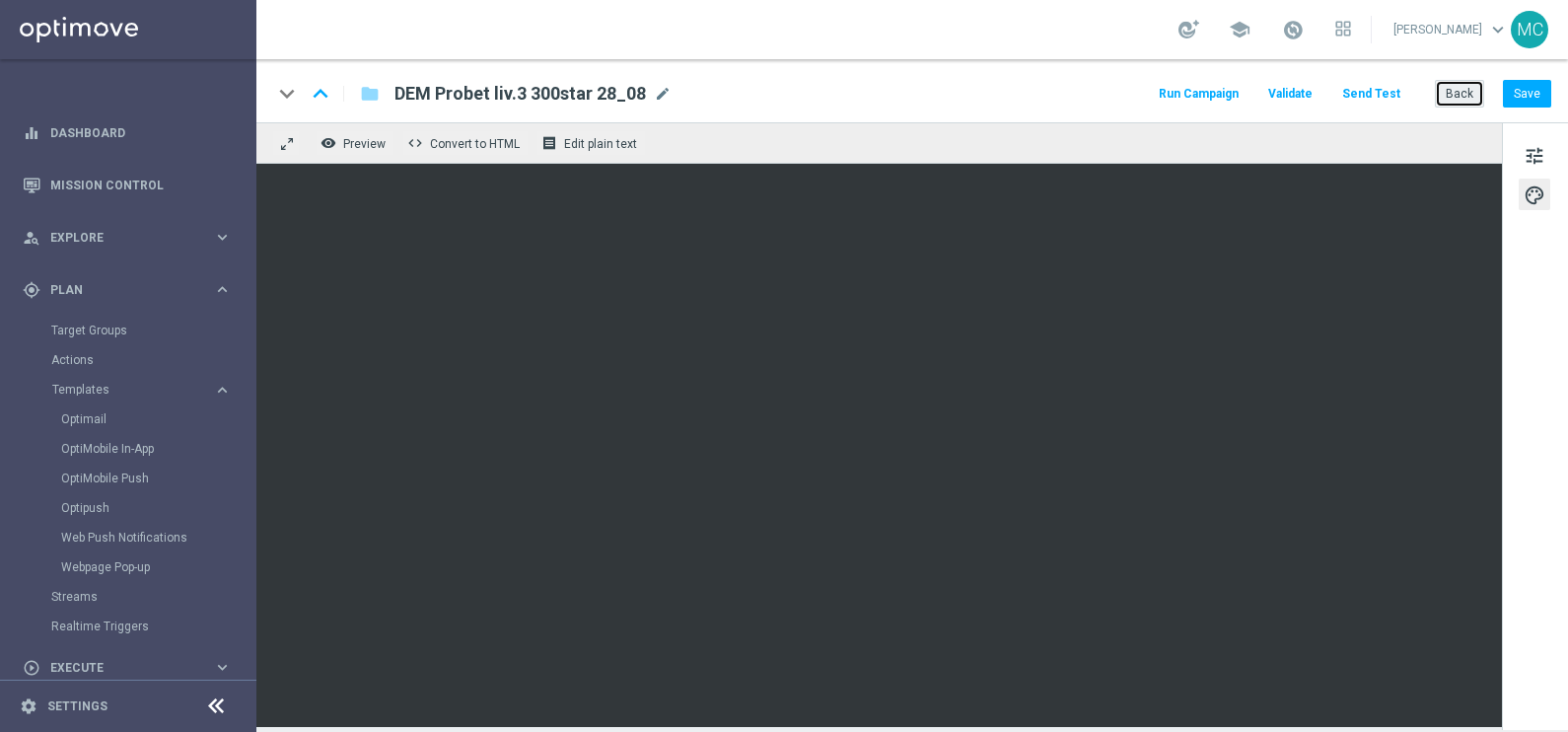
click at [1460, 91] on button "Back" at bounding box center [1459, 94] width 49 height 28
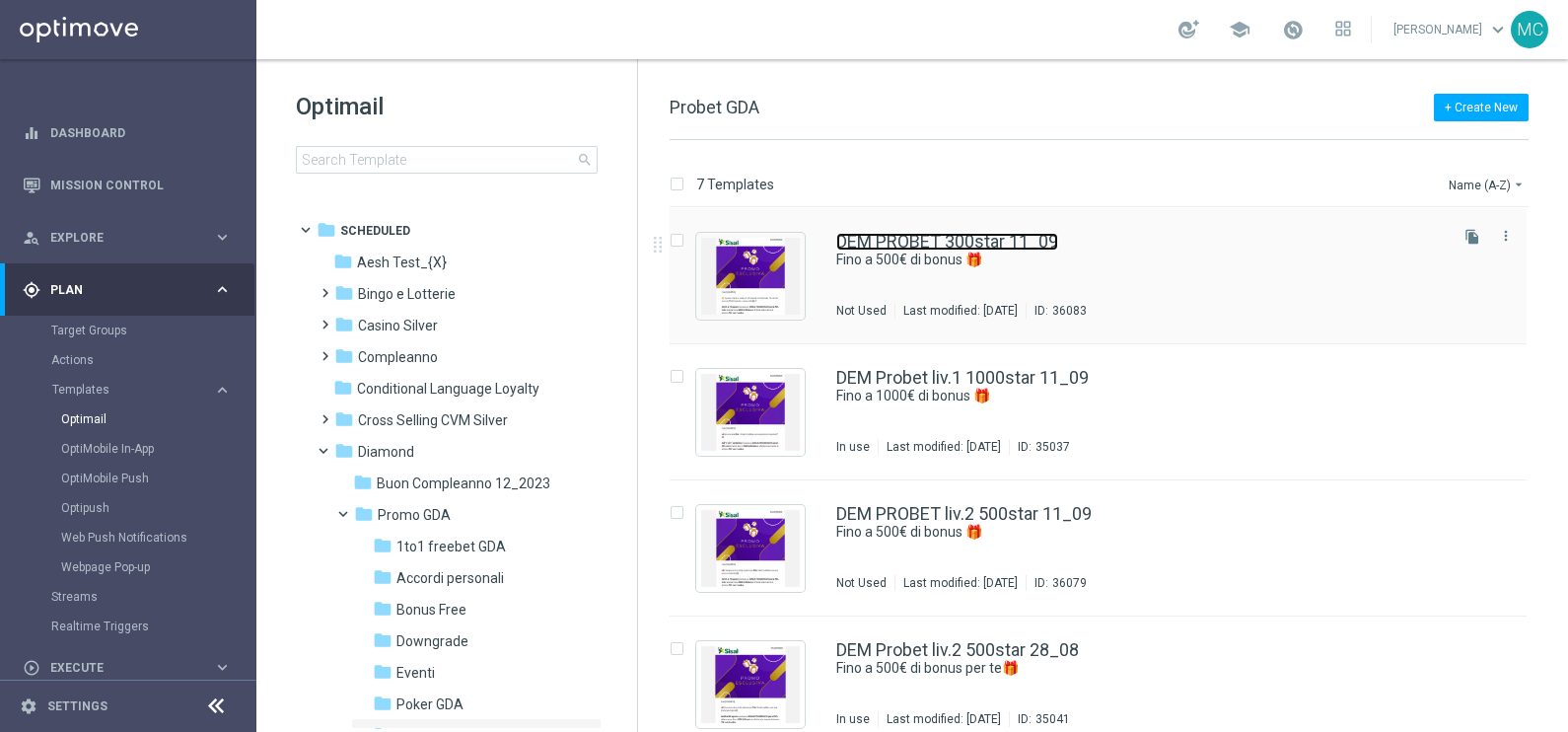
click at [981, 233] on link "DEM PROBET 300star 11_09" at bounding box center [947, 242] width 222 height 18
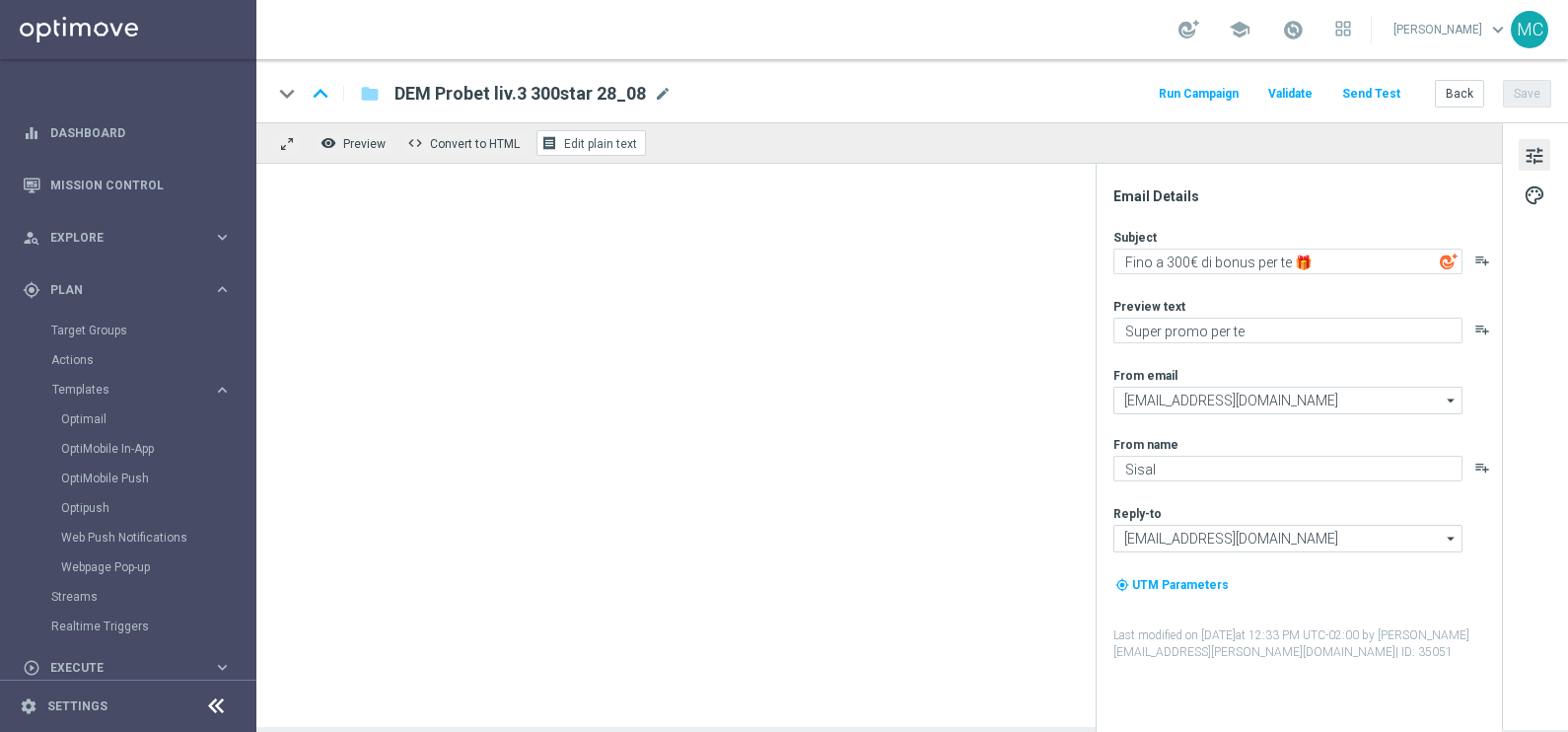
type textarea "Fino a 500€ di bonus 🎁"
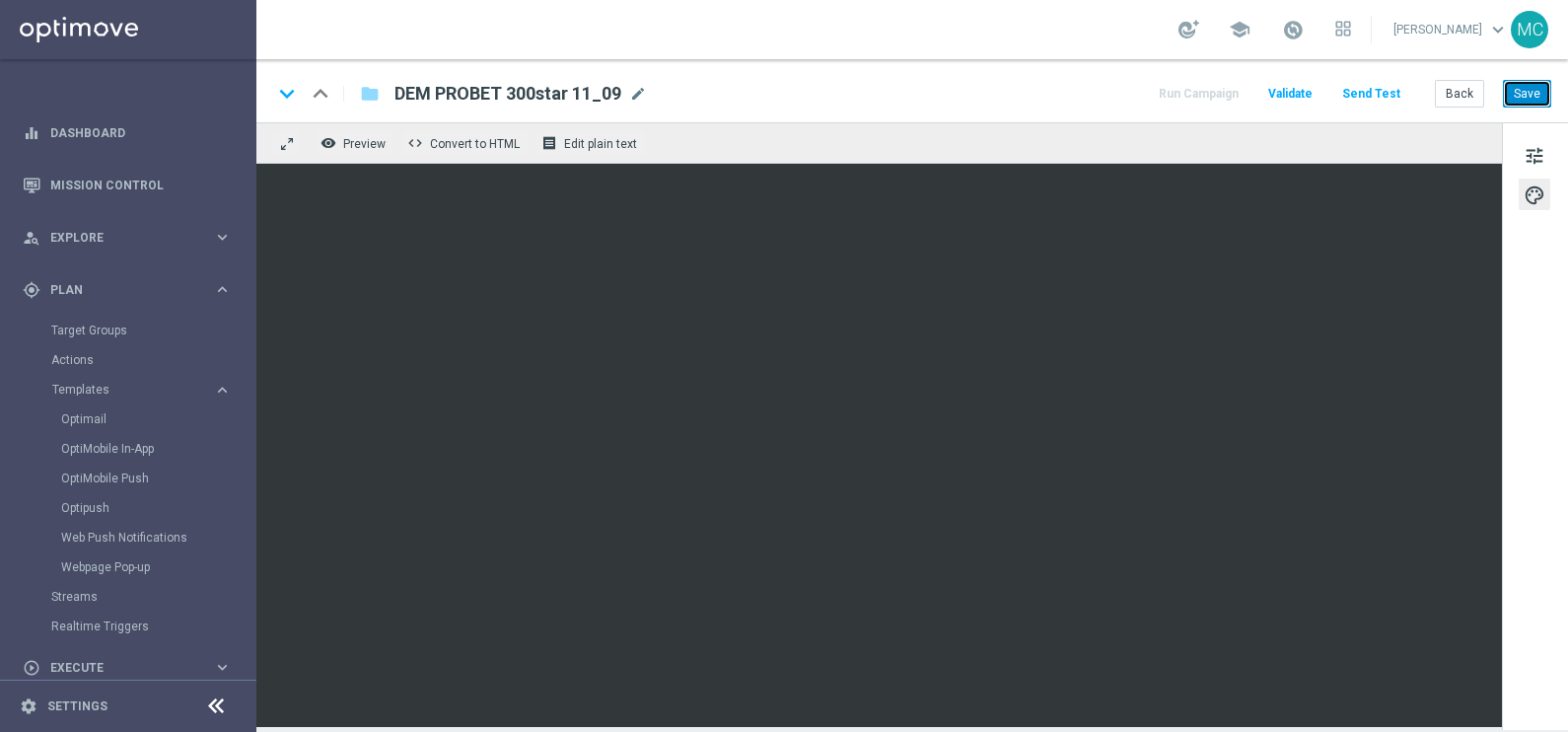
click at [1539, 93] on button "Save" at bounding box center [1527, 94] width 48 height 28
click at [1455, 94] on button "Back" at bounding box center [1459, 94] width 49 height 28
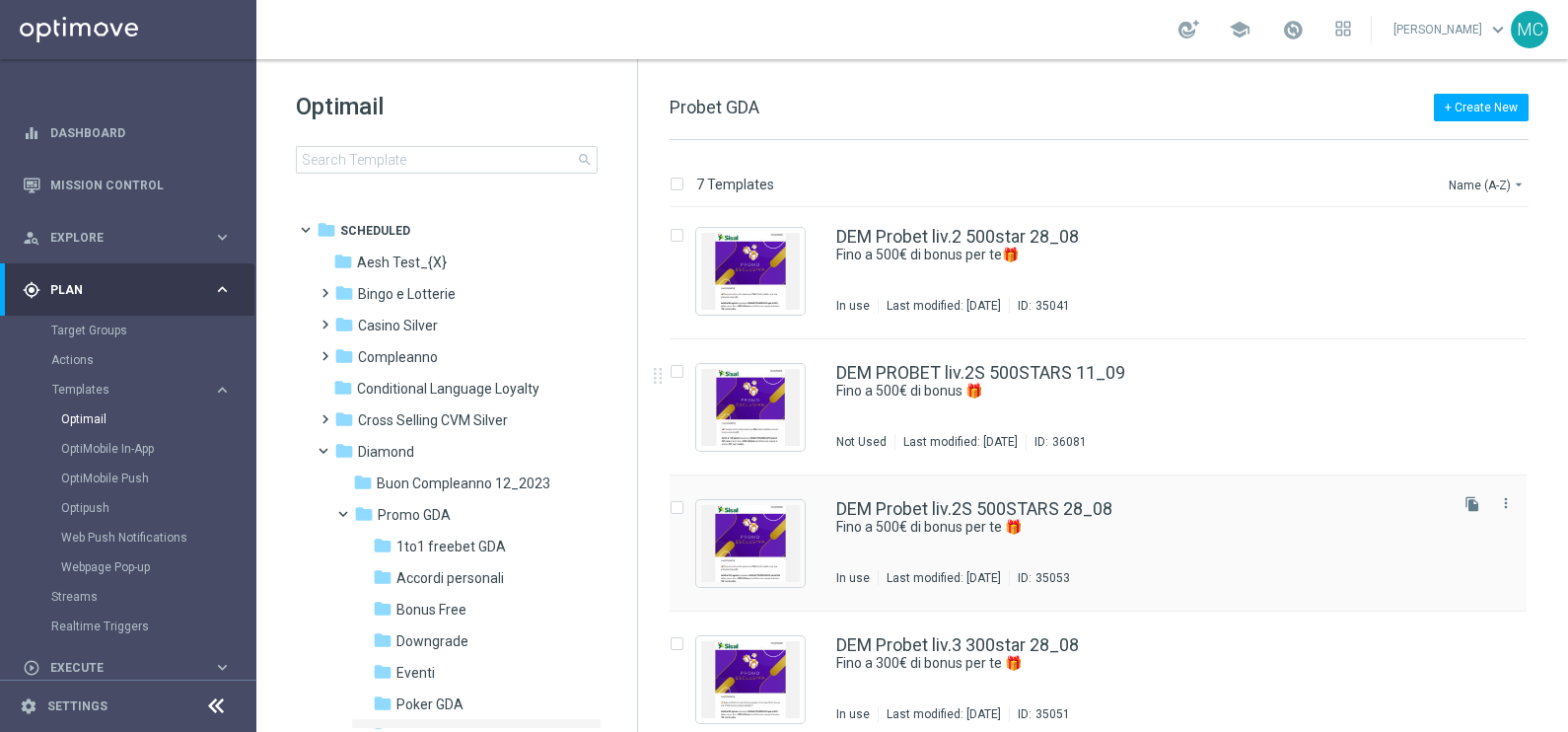
scroll to position [428, 0]
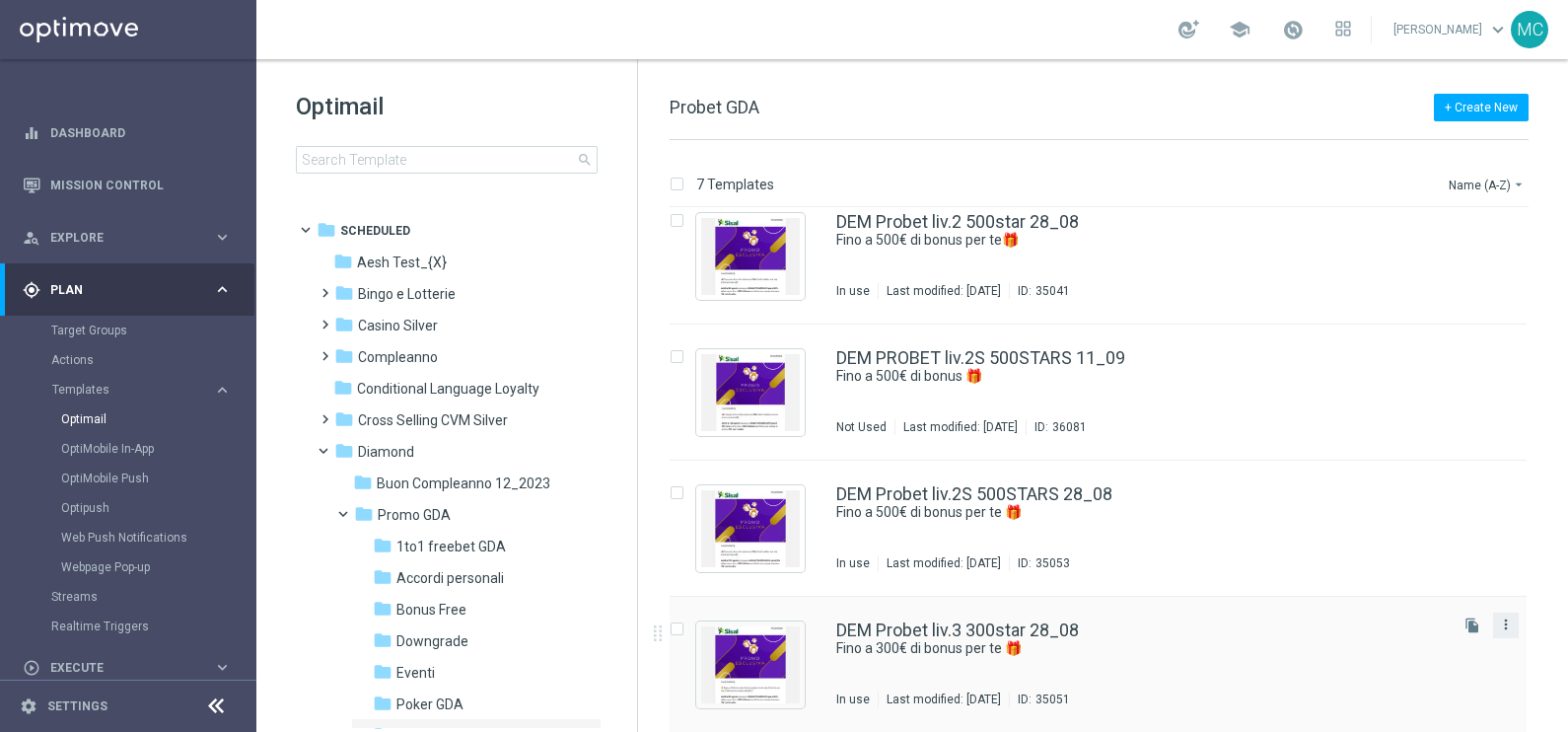
click at [1509, 623] on icon "more_vert" at bounding box center [1506, 624] width 16 height 16
click at [1408, 699] on div "Delete" at bounding box center [1424, 699] width 119 height 14
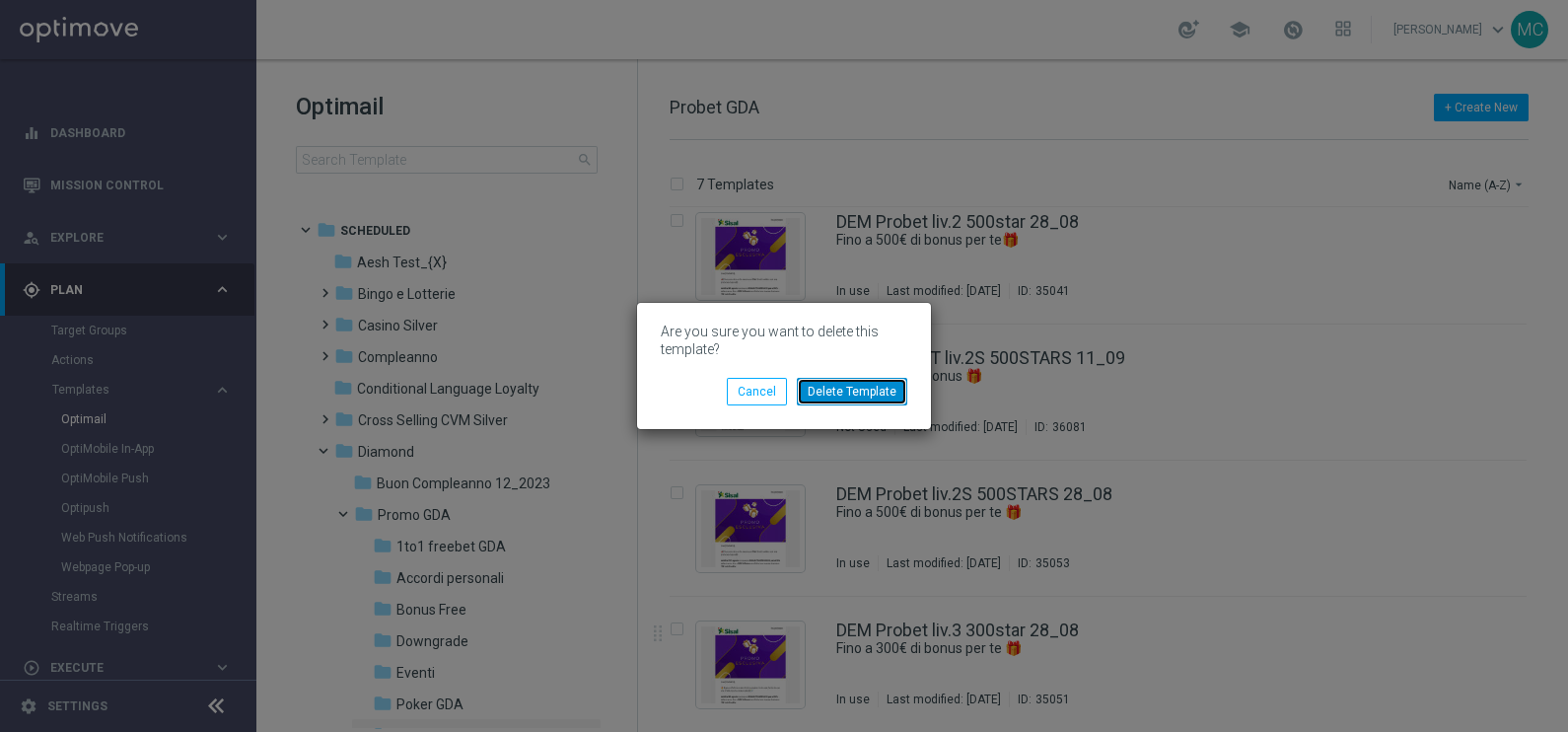
click at [853, 391] on button "Delete Template" at bounding box center [852, 392] width 110 height 28
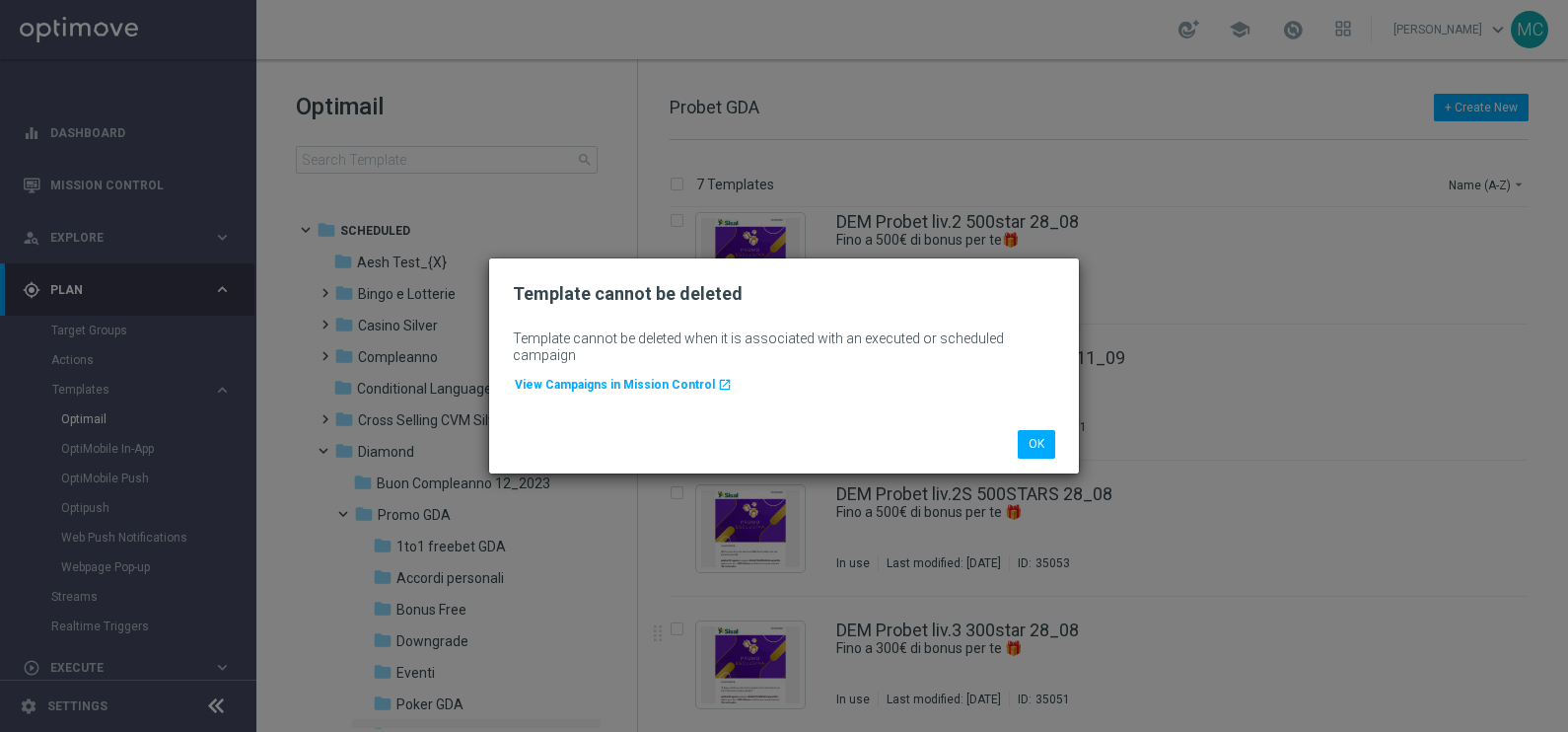
click at [662, 384] on span "View Campaigns in Mission Control" at bounding box center [615, 385] width 200 height 14
drag, startPoint x: 1039, startPoint y: 439, endPoint x: 1079, endPoint y: 439, distance: 39.4
click at [1039, 439] on button "OK" at bounding box center [1036, 444] width 37 height 28
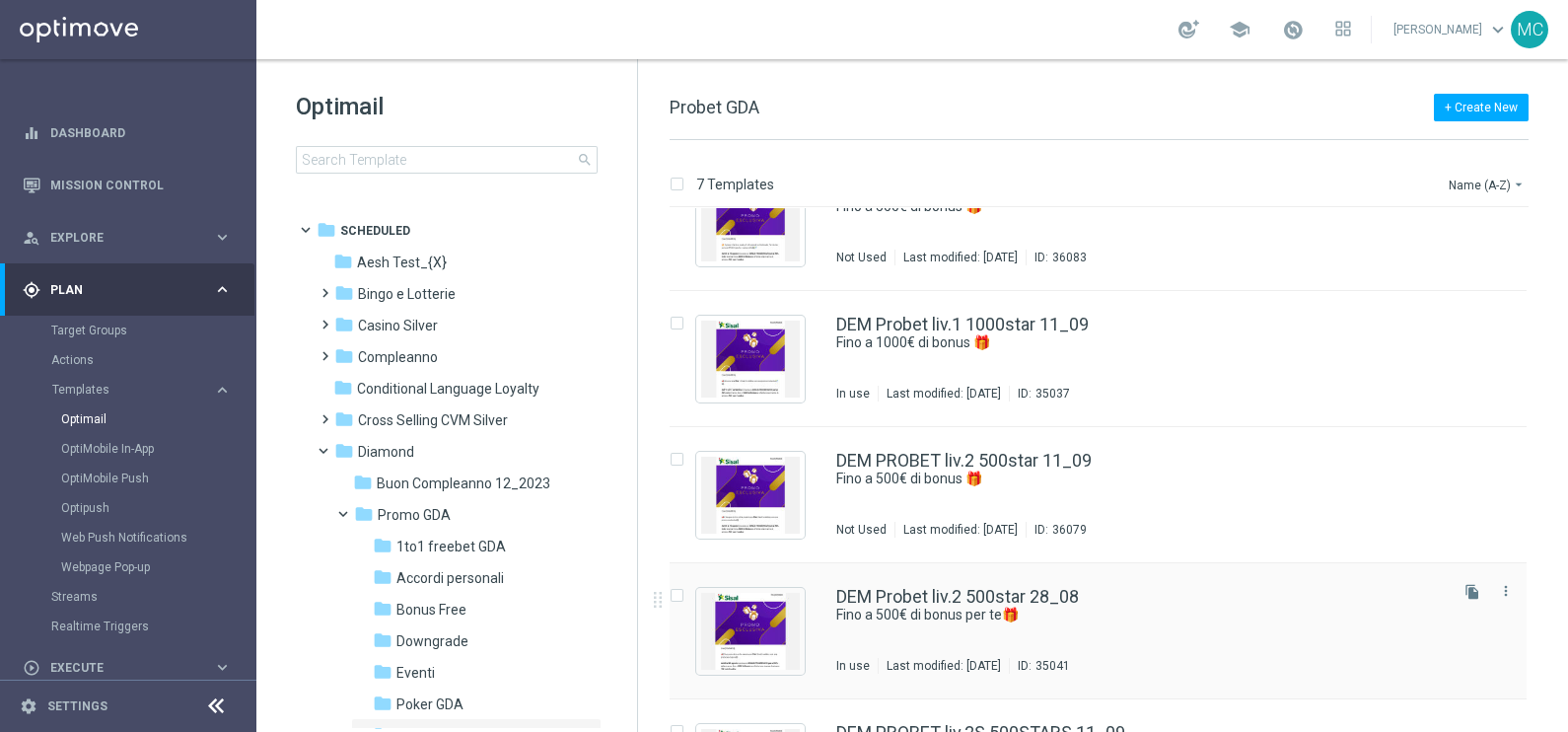
scroll to position [0, 0]
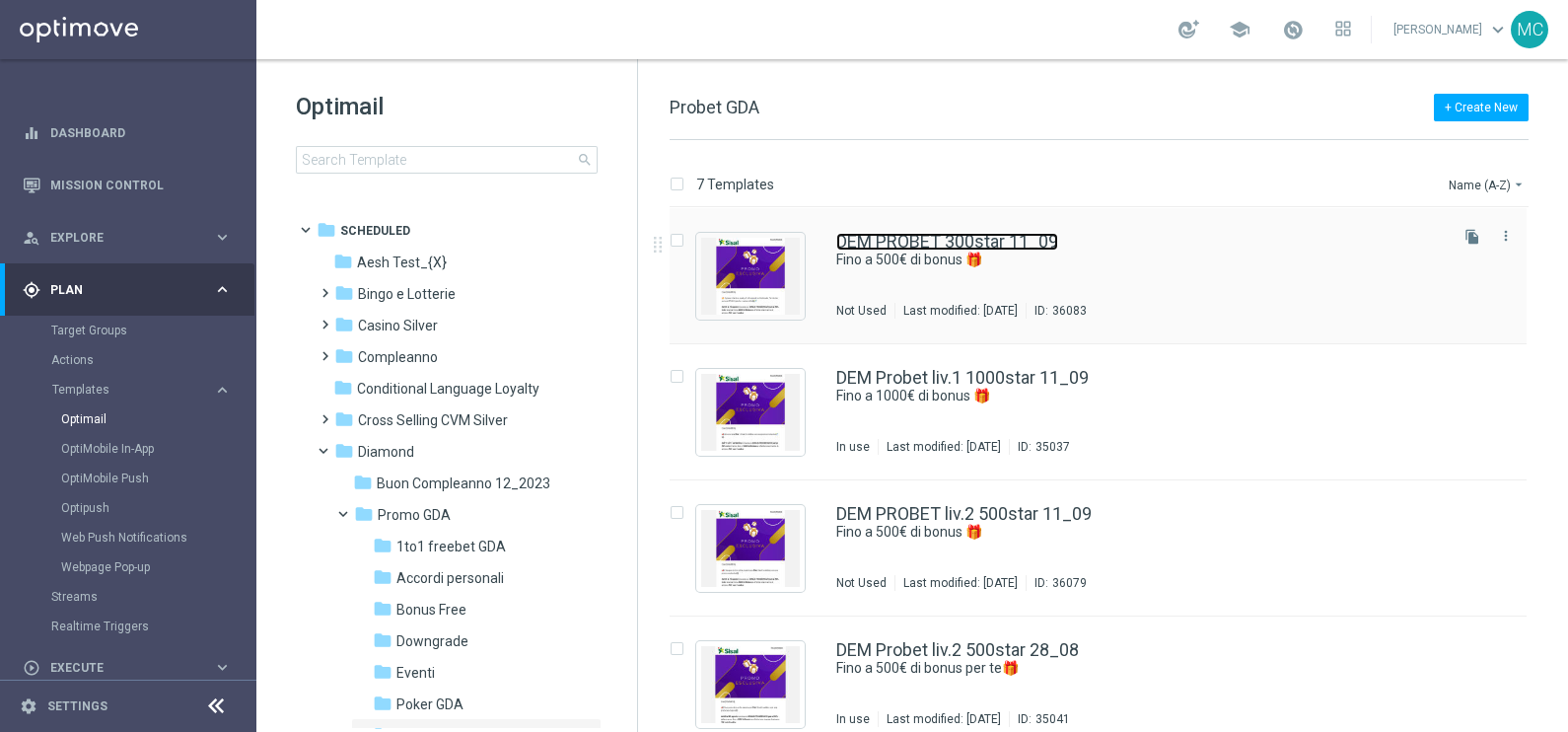
click at [1008, 240] on link "DEM PROBET 300star 11_09" at bounding box center [947, 242] width 222 height 18
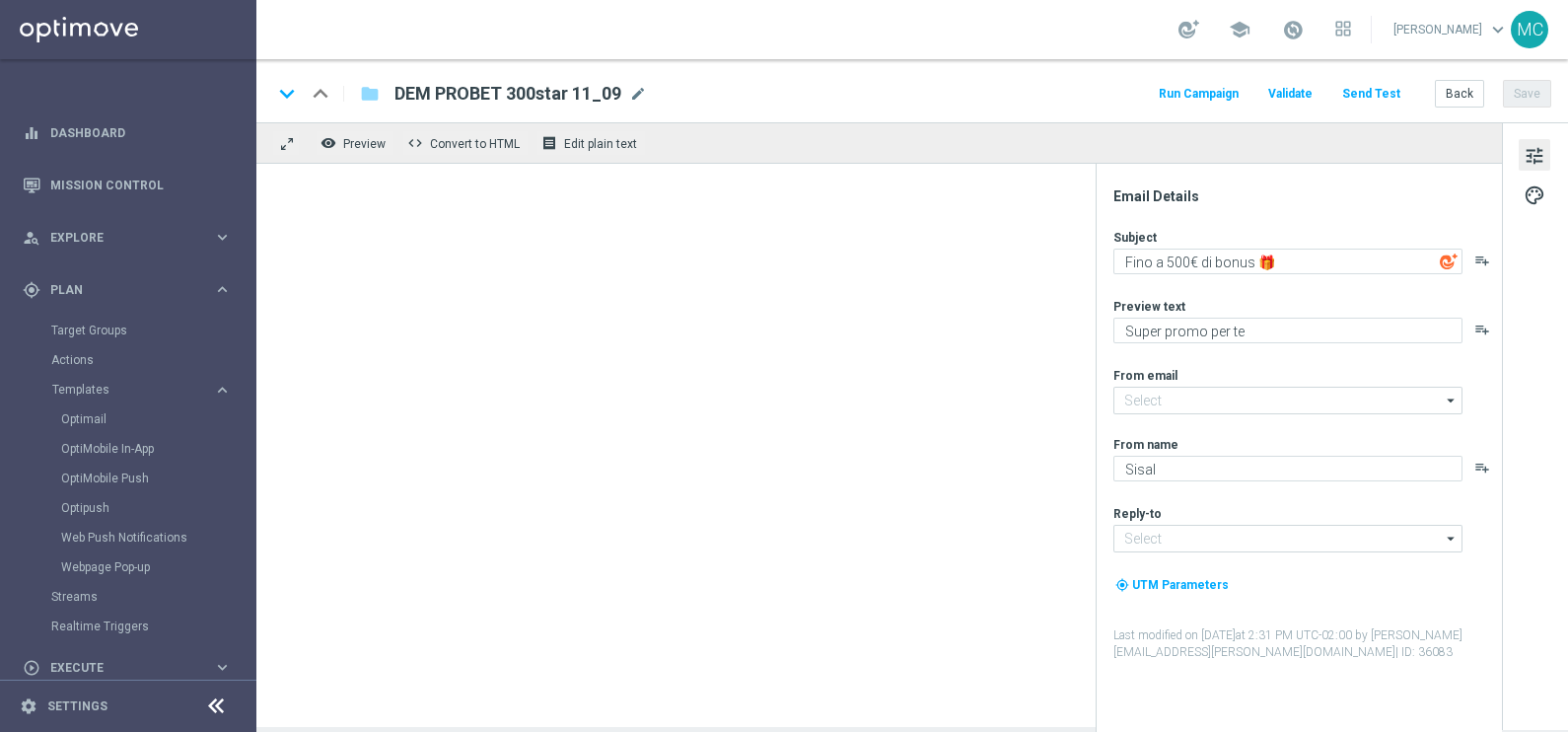
type input "[EMAIL_ADDRESS][DOMAIN_NAME]"
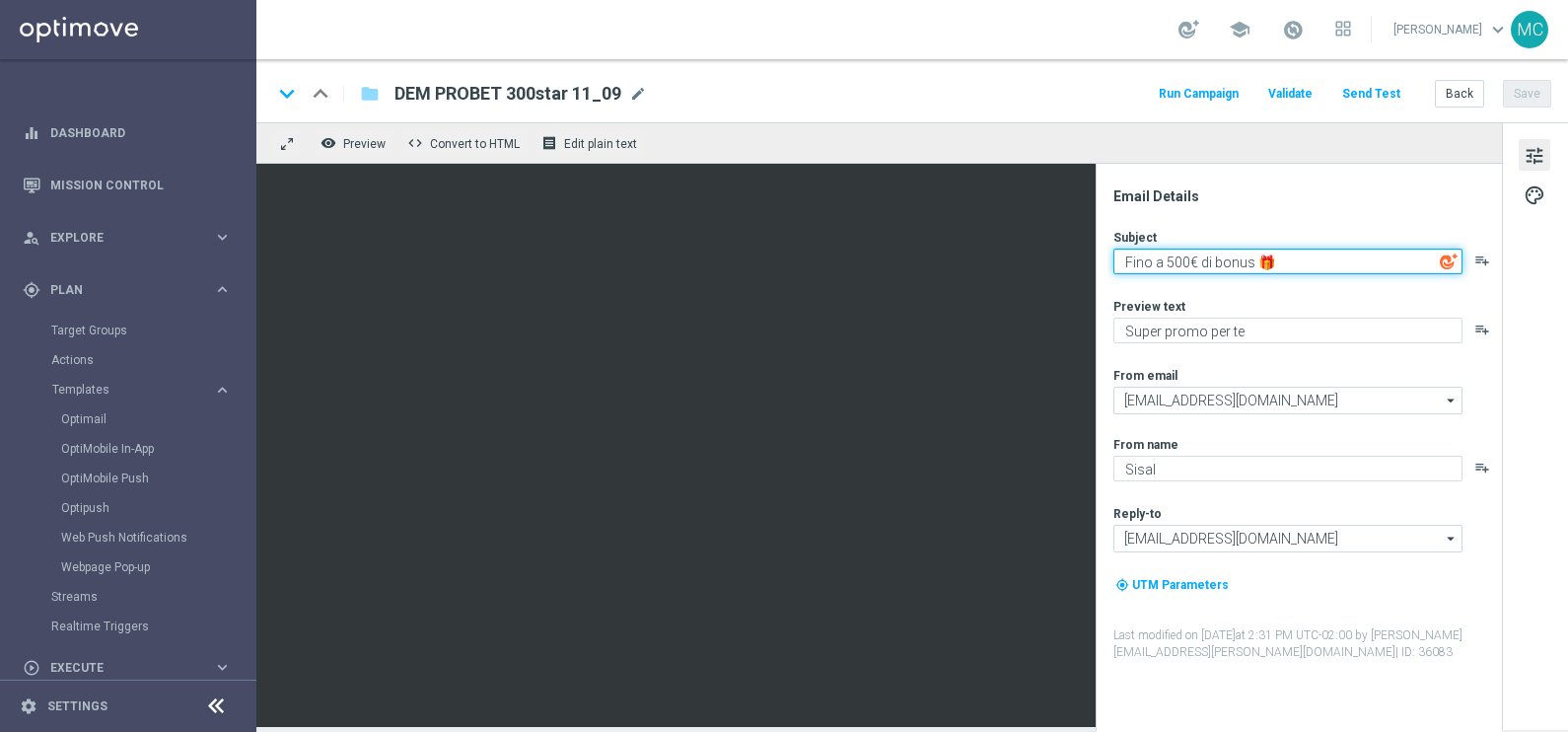
click at [1172, 258] on textarea "Fino a 500€ di bonus 🎁" at bounding box center [1287, 262] width 349 height 26
type textarea "Fino a 300€ di bonus 🎁"
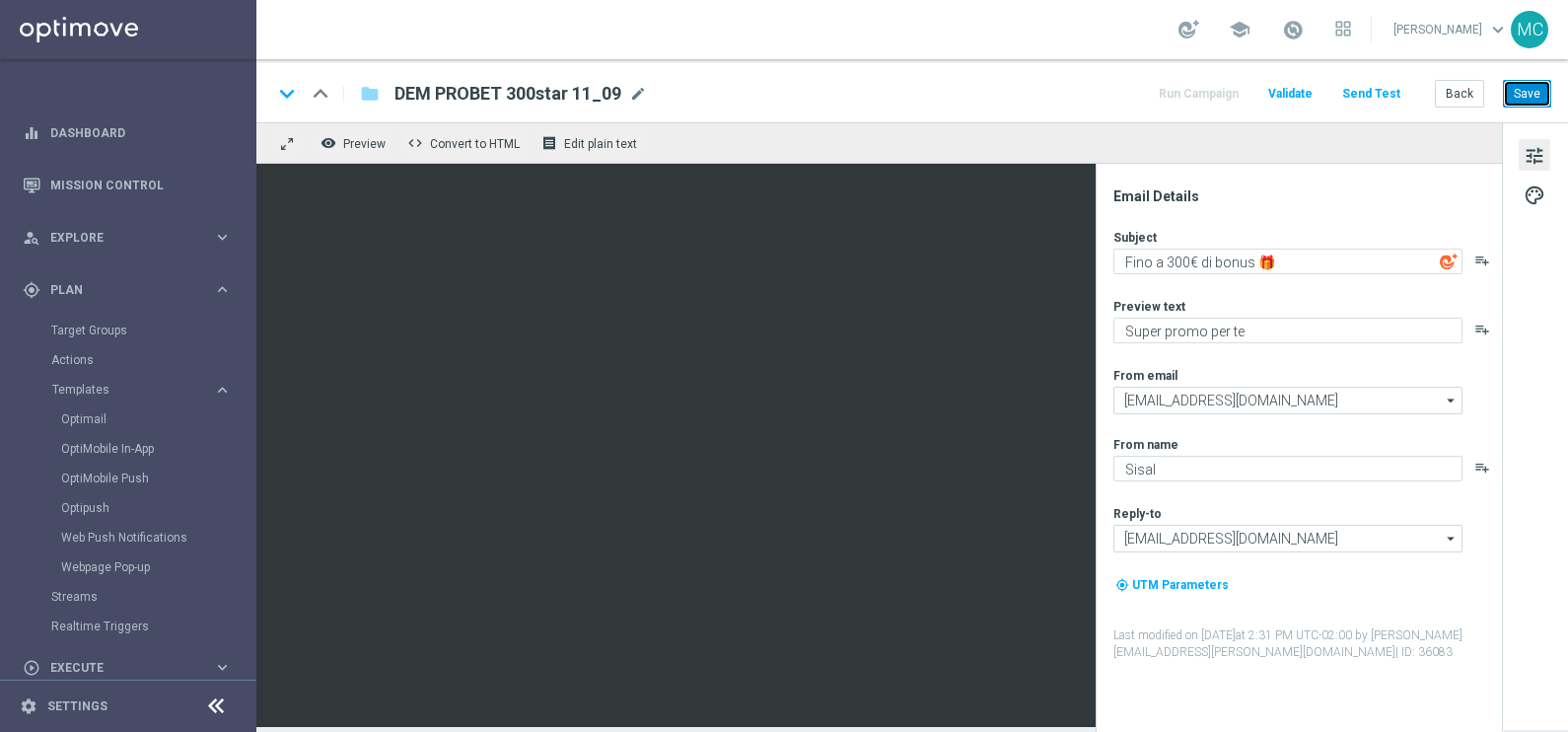
click at [1516, 96] on button "Save" at bounding box center [1527, 94] width 48 height 28
click at [1463, 94] on button "Back" at bounding box center [1459, 94] width 49 height 28
